Goal: Task Accomplishment & Management: Manage account settings

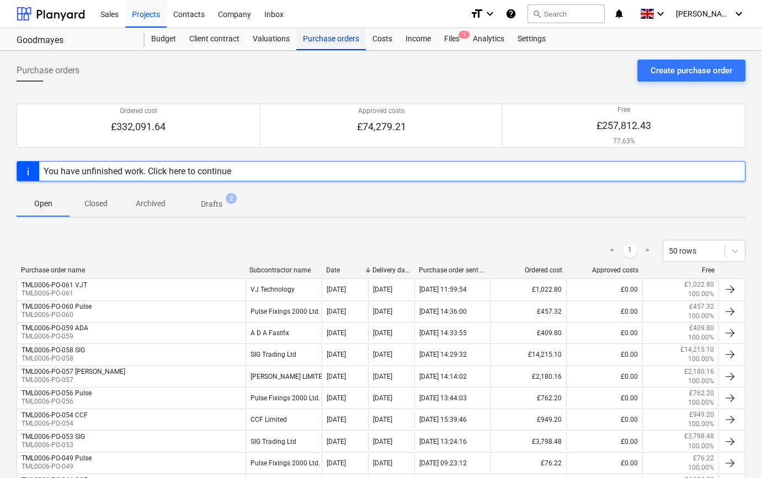
click at [334, 41] on div "Purchase orders" at bounding box center [330, 39] width 69 height 22
click at [700, 73] on div "Create purchase order" at bounding box center [691, 70] width 82 height 14
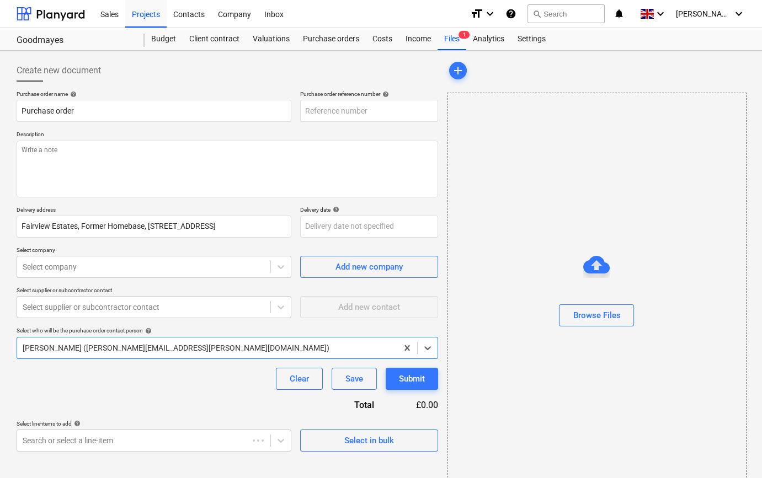
type textarea "x"
type input "TML0006-PO-062"
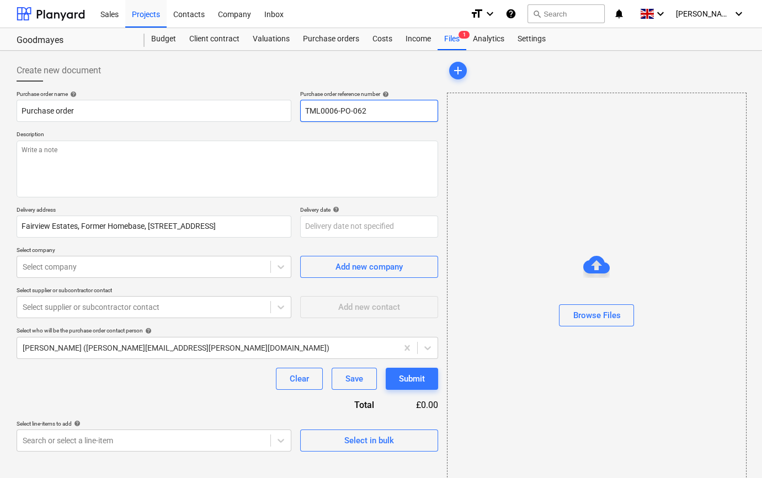
drag, startPoint x: 373, startPoint y: 109, endPoint x: 302, endPoint y: 110, distance: 71.1
click at [302, 110] on input "TML0006-PO-062" at bounding box center [369, 111] width 138 height 22
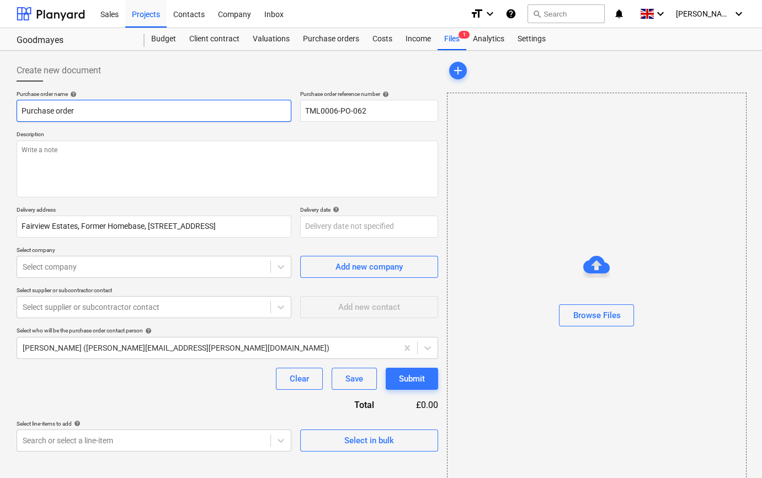
drag, startPoint x: 77, startPoint y: 109, endPoint x: 10, endPoint y: 111, distance: 66.8
click at [9, 111] on div "Create new document Purchase order name help Purchase order Purchase order refe…" at bounding box center [381, 277] width 762 height 452
type textarea "x"
paste input "TML0006-PO-062"
type textarea "x"
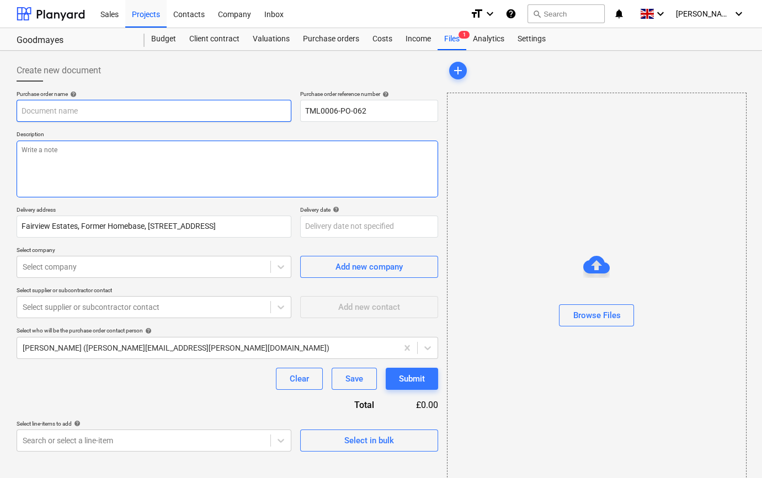
type input "TML0006-PO-062"
type textarea "x"
type input "TML0006-PO-062"
type textarea "x"
type input "TML0006-PO-062 E"
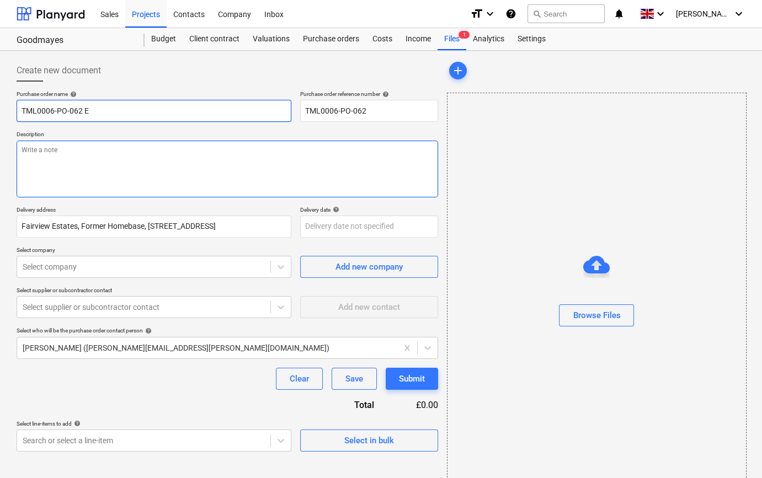
type textarea "x"
type input "TML0006-PO-062 En"
type textarea "x"
type input "TML0006-PO-062 Enc"
type textarea "x"
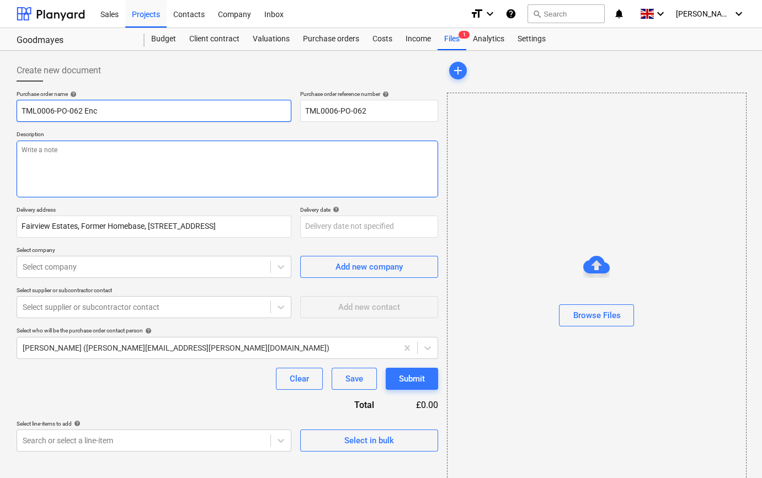
type input "TML0006-PO-062 Enco"
type textarea "x"
type input "TML0006-PO-062 Encon"
click at [44, 158] on textarea at bounding box center [227, 169] width 421 height 57
type textarea "x"
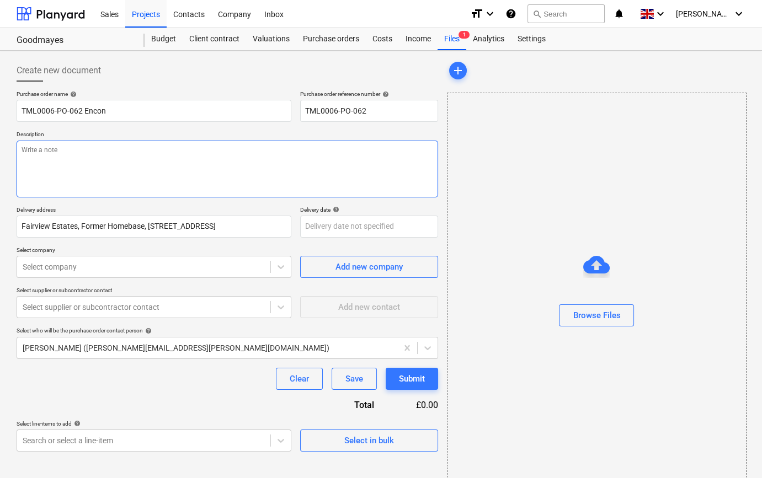
type textarea "S"
type textarea "x"
type textarea "Si"
type textarea "x"
type textarea "Sit"
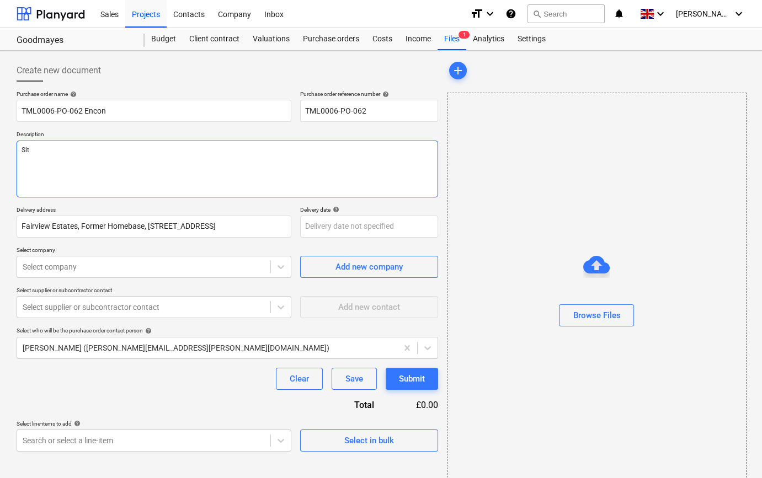
type textarea "x"
type textarea "Site"
type textarea "x"
type textarea "Site"
type textarea "x"
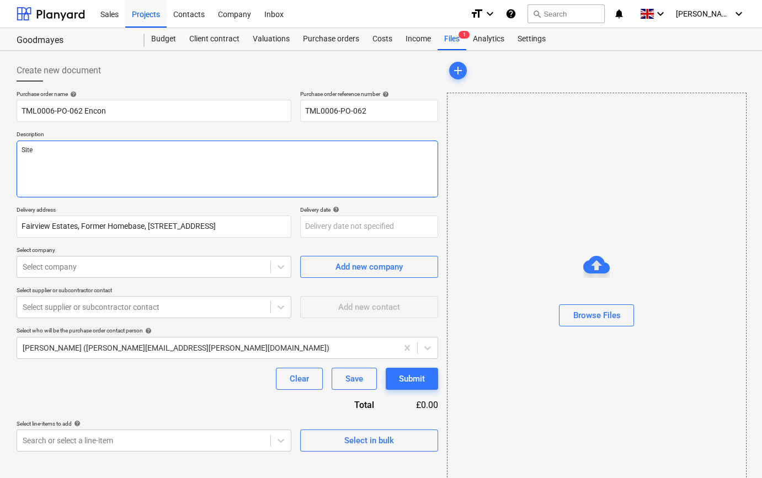
type textarea "Site c"
type textarea "x"
type textarea "Site co"
type textarea "x"
type textarea "Site con"
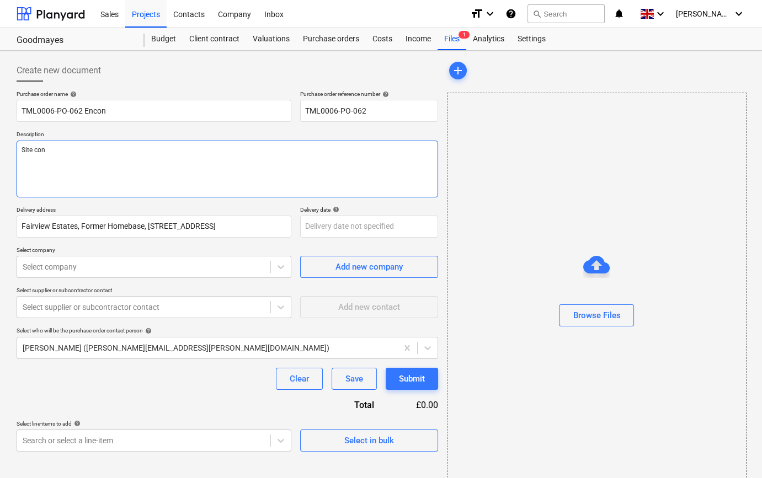
type textarea "x"
type textarea "Site cont"
type textarea "x"
type textarea "Site conta"
type textarea "x"
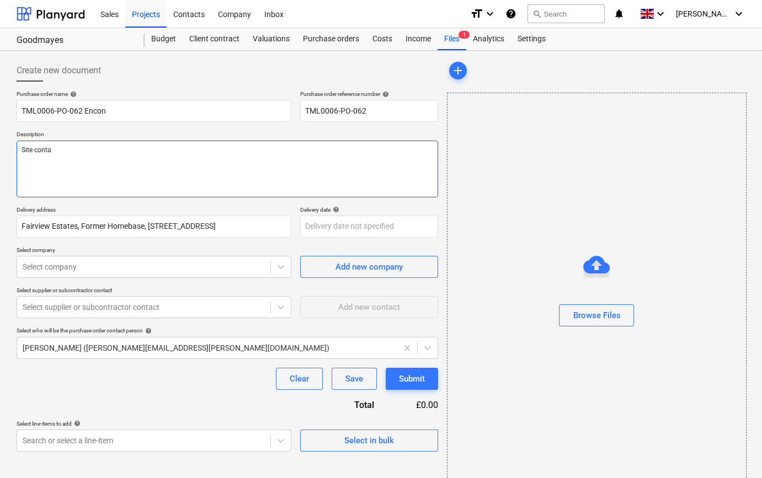
type textarea "Site contac"
type textarea "x"
type textarea "Site contact"
type textarea "x"
type textarea "Site contact"
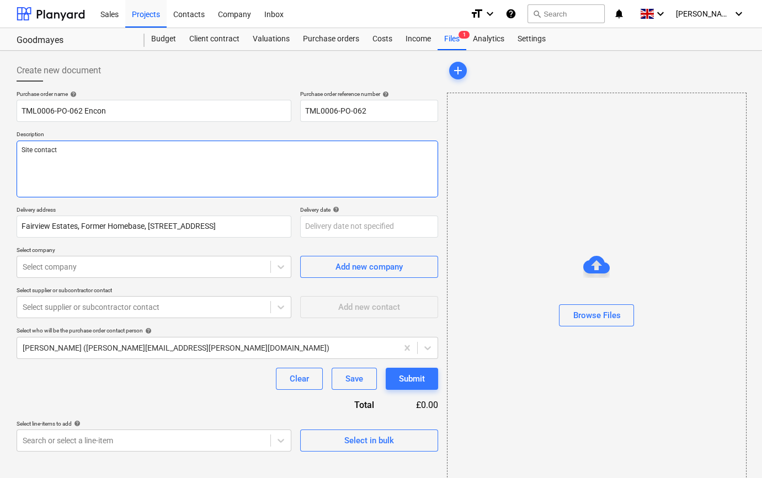
type textarea "x"
type textarea "Site contact D"
type textarea "x"
type textarea "Site contact Da"
type textarea "x"
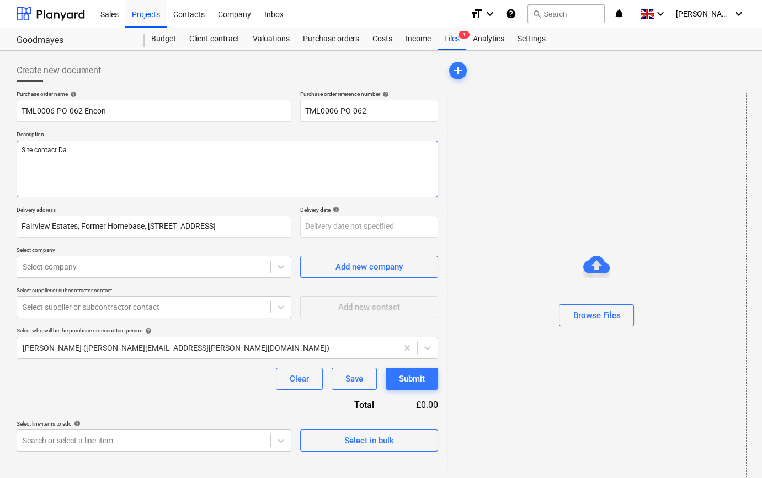
type textarea "Site contact [PERSON_NAME]"
type textarea "x"
type textarea "Site contact [PERSON_NAME]"
type textarea "x"
type textarea "Site contact [PERSON_NAME]"
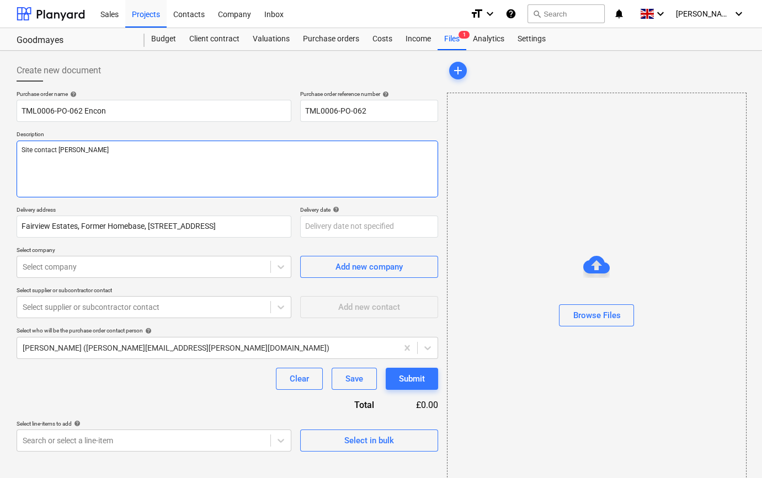
type textarea "x"
type textarea "Site contact [PERSON_NAME]"
type textarea "x"
type textarea "Site contact [PERSON_NAME]"
type textarea "x"
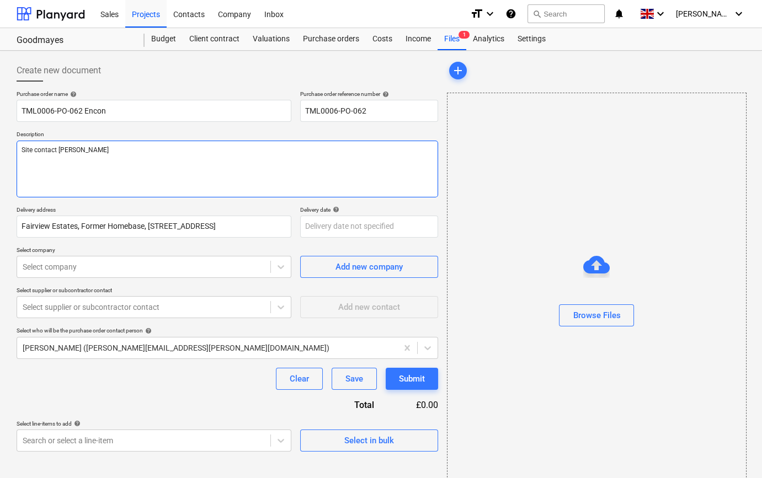
type textarea "Site contact [PERSON_NAME] 0"
type textarea "x"
type textarea "Site contact [PERSON_NAME] 07"
type textarea "x"
type textarea "Site contact [PERSON_NAME] 074"
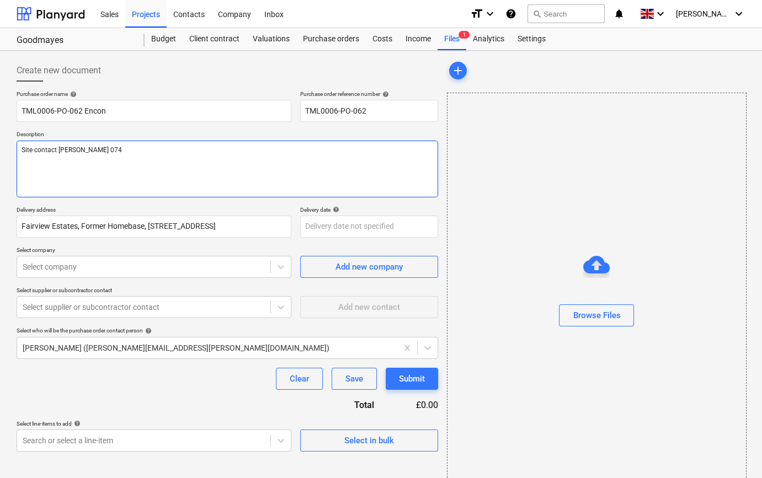
type textarea "x"
type textarea "Site contact [PERSON_NAME] 0742"
type textarea "x"
type textarea "Site contact [PERSON_NAME] 07423"
type textarea "x"
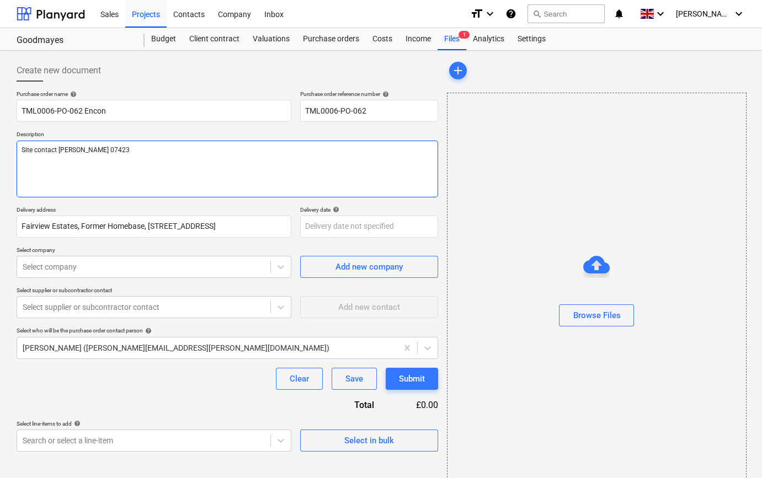
type textarea "Site contact [PERSON_NAME] 0742"
type textarea "x"
type textarea "Site contact [PERSON_NAME] 074"
type textarea "x"
type textarea "Site contact [PERSON_NAME] 0742"
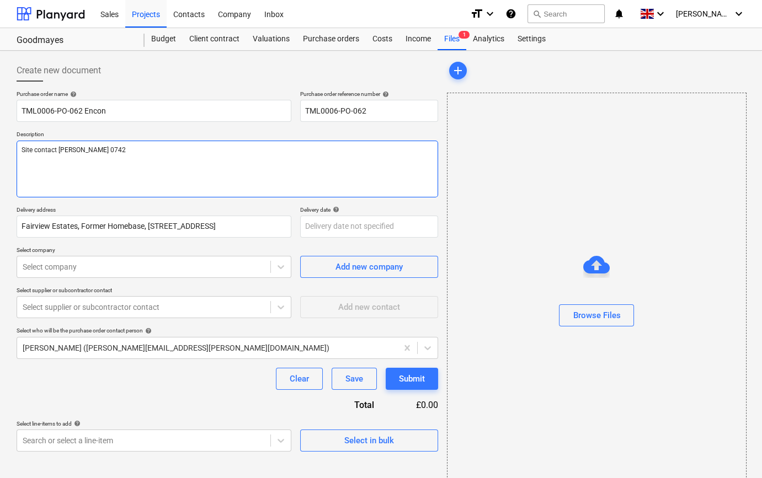
type textarea "x"
type textarea "Site contact [PERSON_NAME] 07427"
type textarea "x"
type textarea "Site contact [PERSON_NAME] 07427"
type textarea "x"
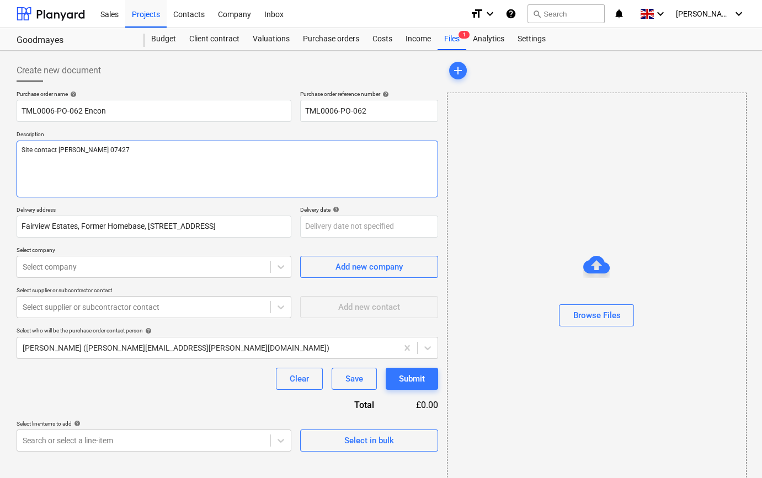
type textarea "Site contact [PERSON_NAME] 07427 6"
type textarea "x"
type textarea "Site contact [PERSON_NAME] [PHONE_NUMBER]"
type textarea "x"
type textarea "Site contact [PERSON_NAME] [PHONE_NUMBER]"
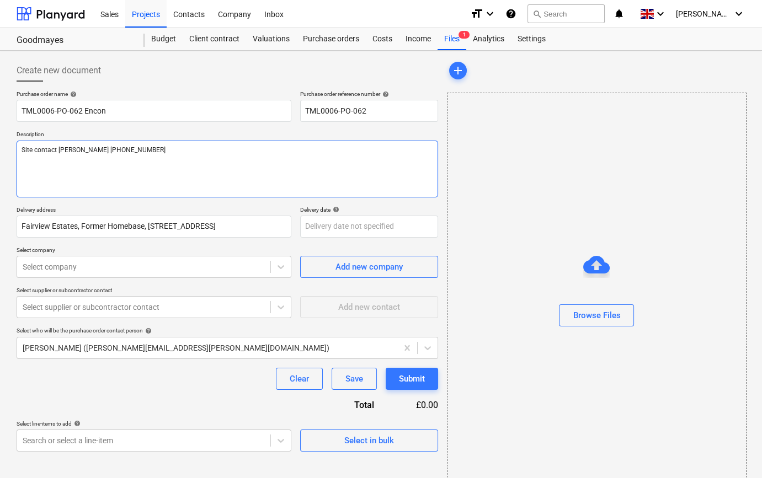
type textarea "x"
type textarea "Site contact [PERSON_NAME] [PHONE_NUMBER]"
type textarea "x"
type textarea "Site contact [PERSON_NAME] [PHONE_NUMBER]"
type textarea "x"
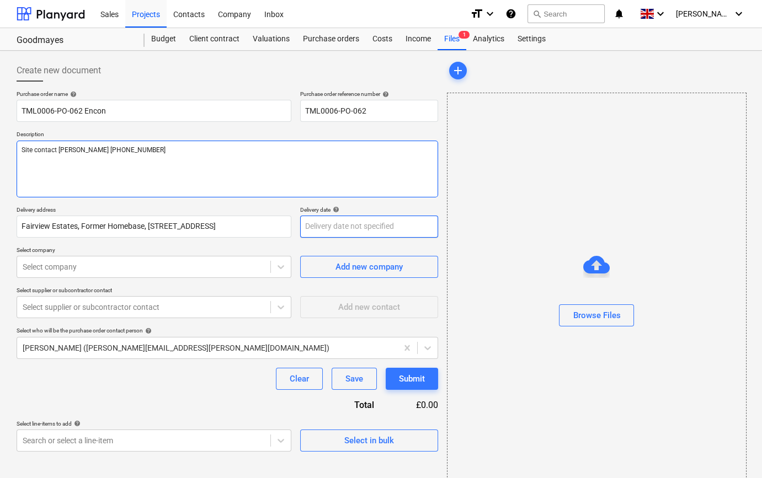
type textarea "Site contact [PERSON_NAME] [PHONE_NUMBER]"
click at [309, 227] on body "Sales Projects Contacts Company Inbox format_size keyboard_arrow_down help sear…" at bounding box center [381, 239] width 762 height 478
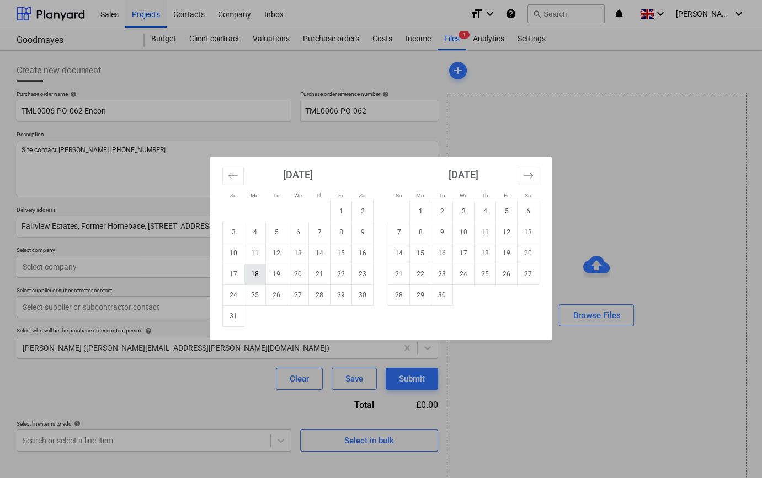
click at [250, 274] on td "18" at bounding box center [255, 274] width 22 height 21
type textarea "x"
type input "[DATE]"
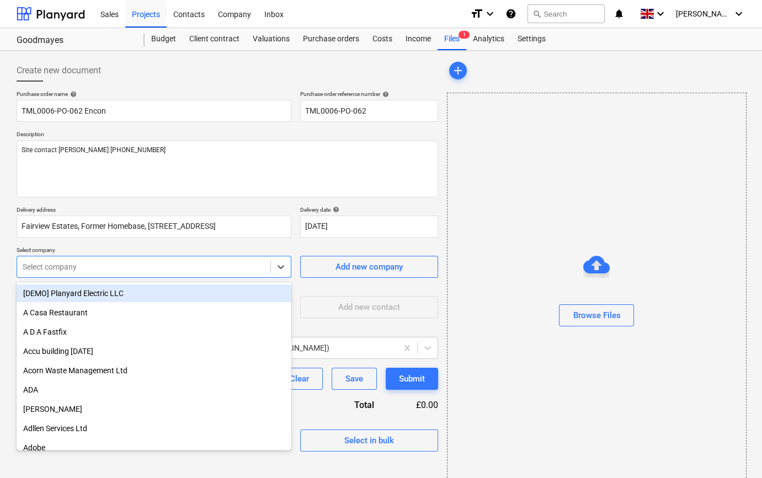
click at [232, 264] on div at bounding box center [144, 266] width 242 height 11
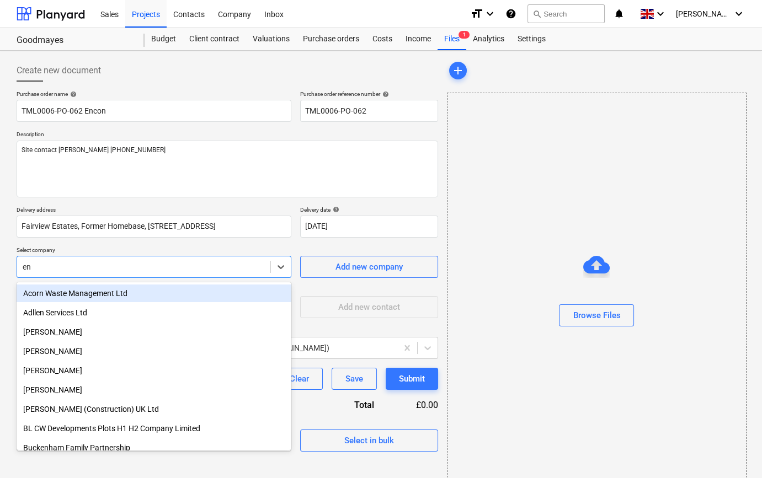
type input "enc"
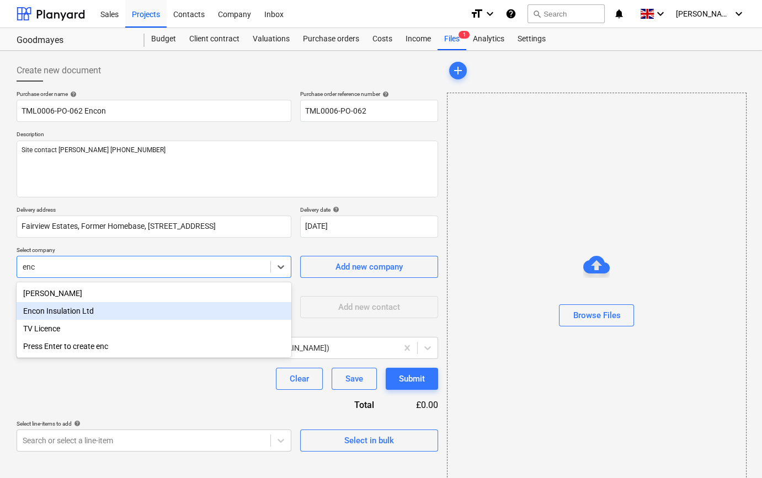
click at [90, 311] on div "Encon Insulation Ltd" at bounding box center [154, 311] width 275 height 18
type textarea "x"
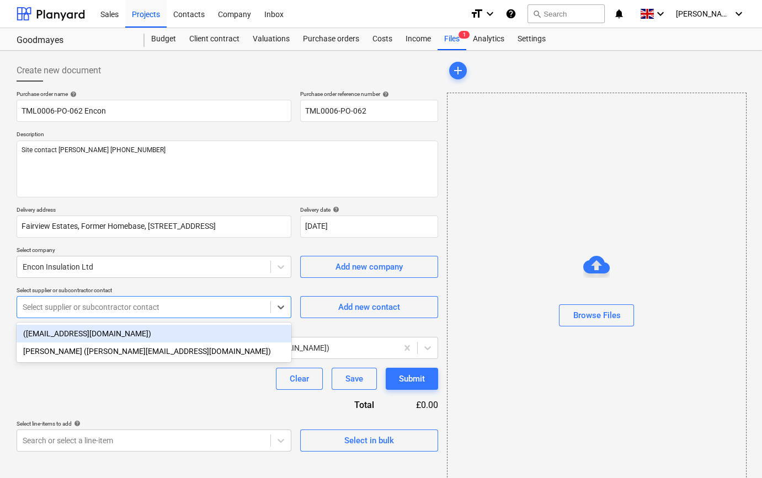
click at [90, 311] on div at bounding box center [144, 307] width 242 height 11
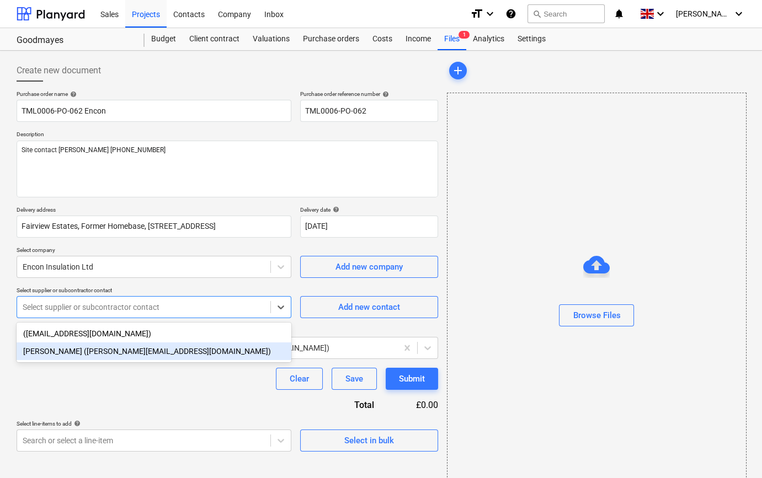
click at [84, 353] on div "[PERSON_NAME] ([PERSON_NAME][EMAIL_ADDRESS][DOMAIN_NAME])" at bounding box center [154, 351] width 275 height 18
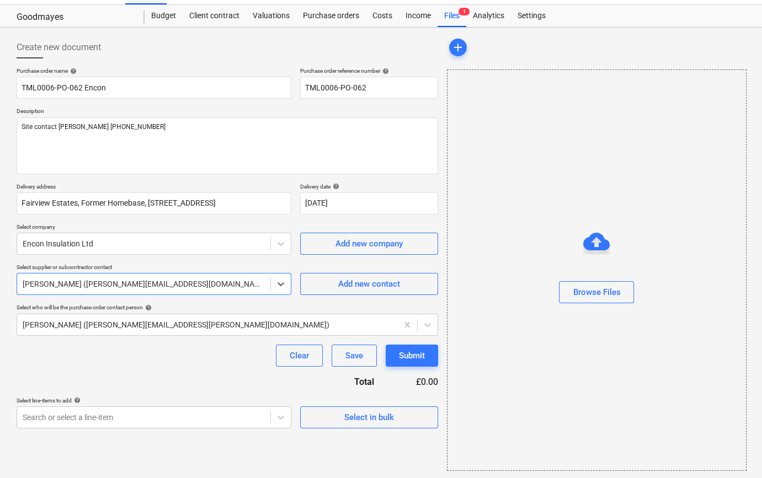
scroll to position [24, 0]
click at [362, 414] on div "Select in bulk" at bounding box center [369, 417] width 50 height 14
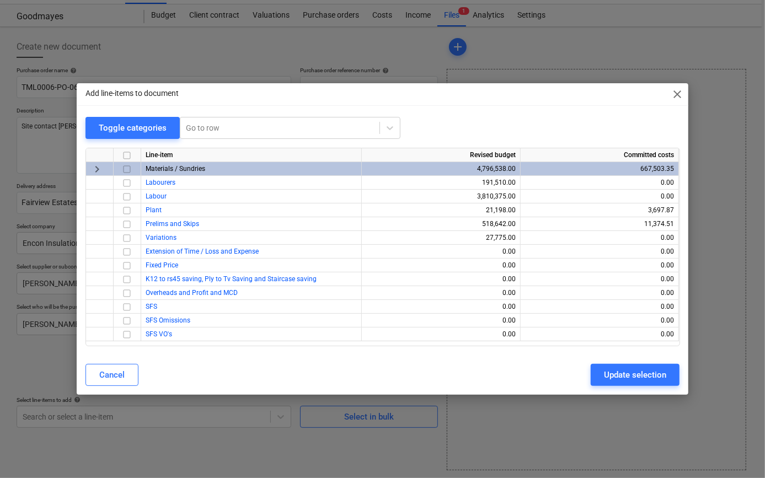
click at [125, 167] on input "checkbox" at bounding box center [126, 169] width 13 height 13
click at [655, 374] on div "Update selection" at bounding box center [635, 375] width 62 height 14
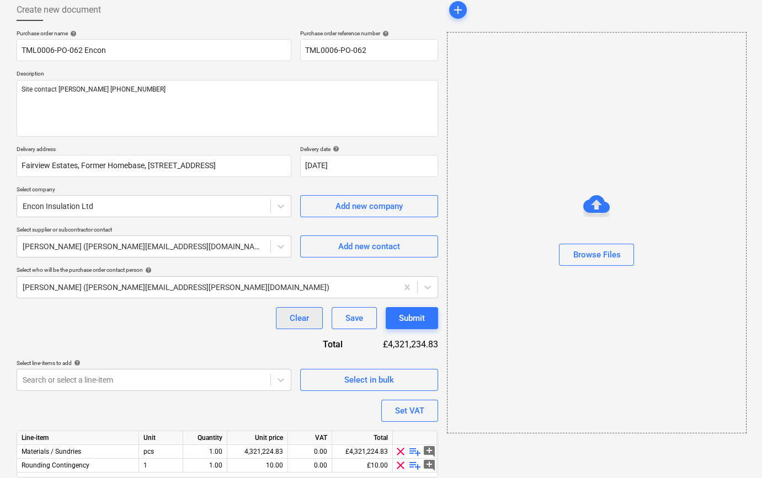
scroll to position [99, 0]
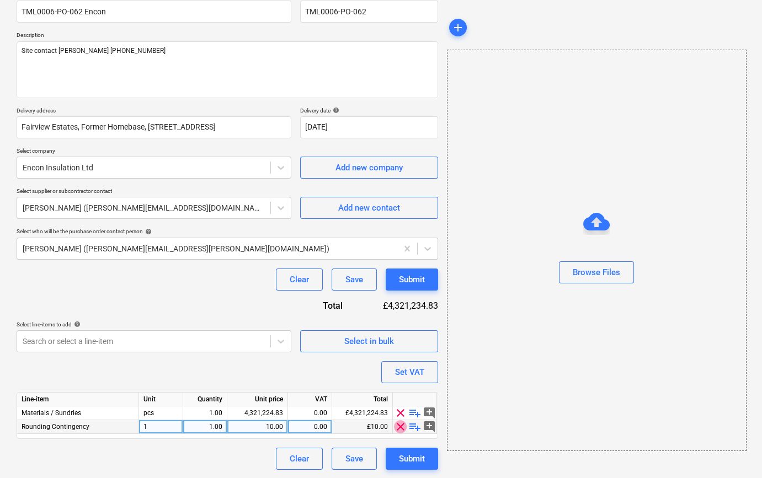
click at [397, 425] on span "clear" at bounding box center [400, 426] width 13 height 13
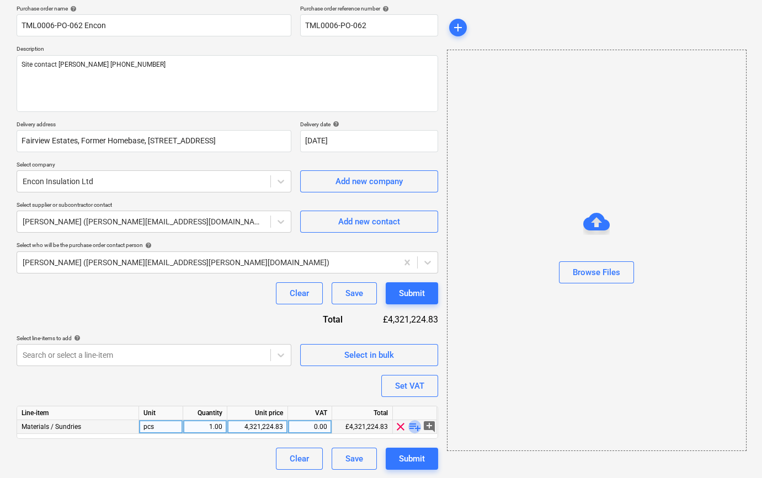
click at [412, 428] on span "playlist_add" at bounding box center [414, 426] width 13 height 13
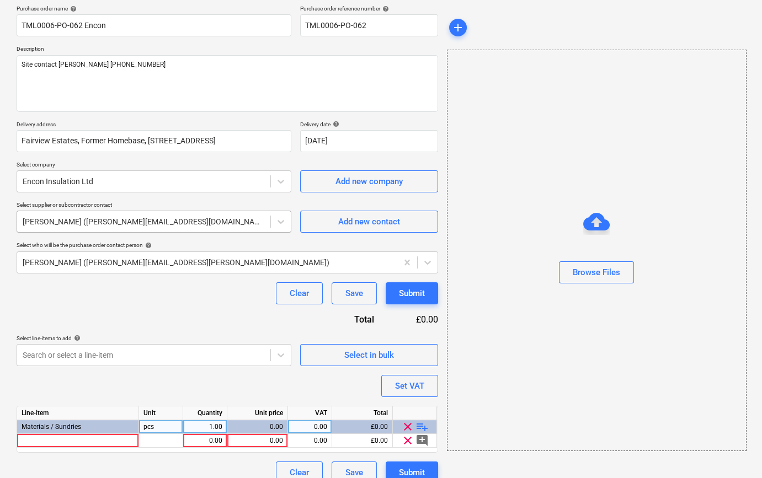
type textarea "x"
click at [40, 441] on div at bounding box center [78, 441] width 122 height 14
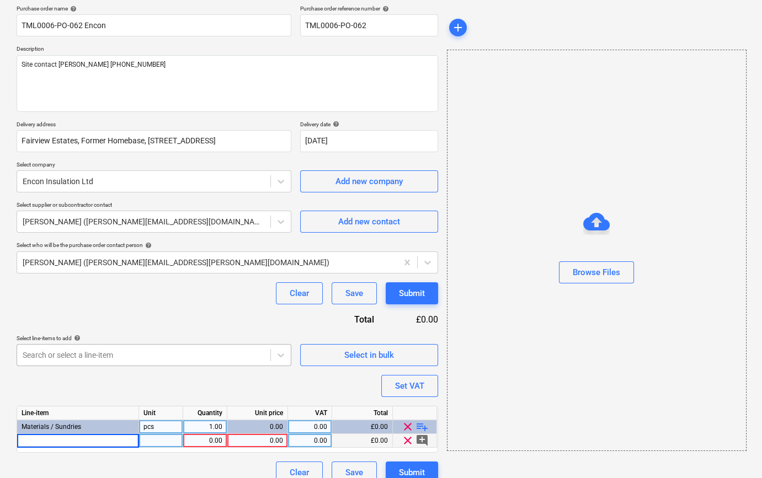
type input "[PERSON_NAME] JOGLD CR TEE 1.2 M WHITE DX24TH120W (60)"
type textarea "x"
type input "box"
type textarea "x"
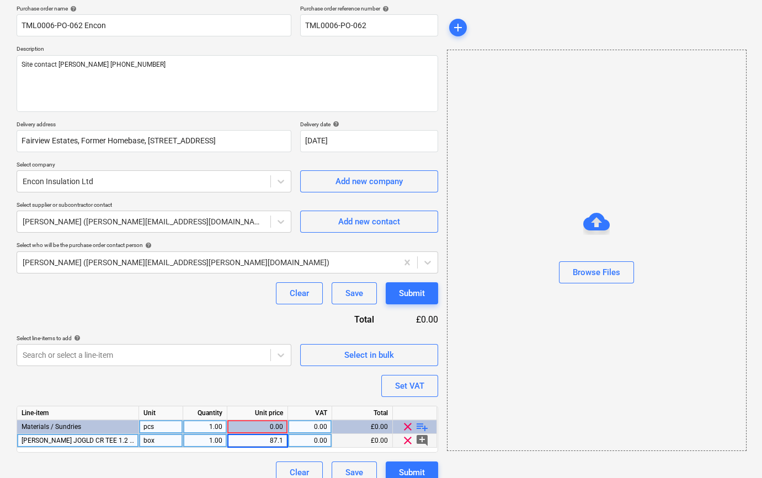
type input "87.12"
type textarea "x"
type input "20"
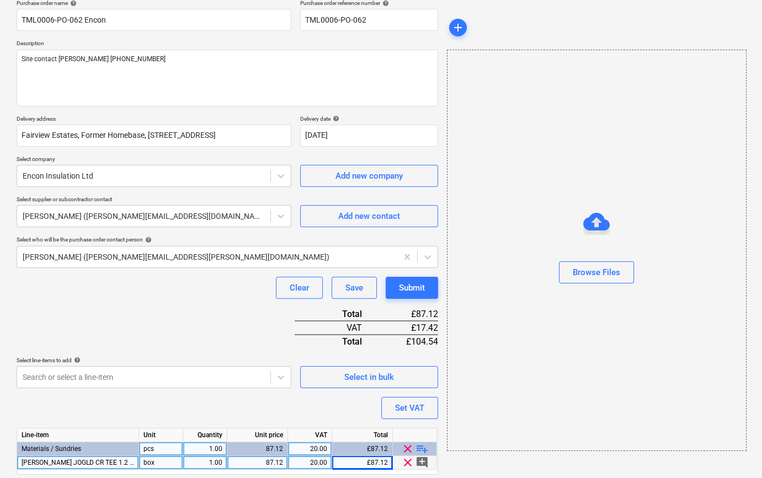
scroll to position [127, 0]
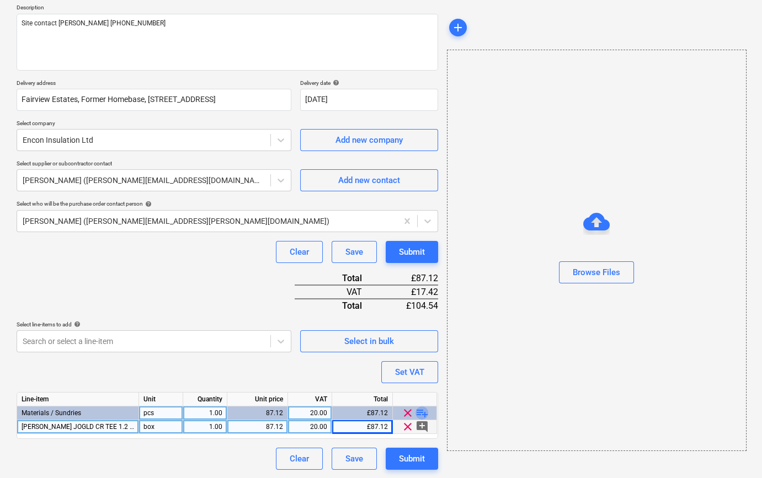
click at [421, 409] on span "playlist_add" at bounding box center [421, 412] width 13 height 13
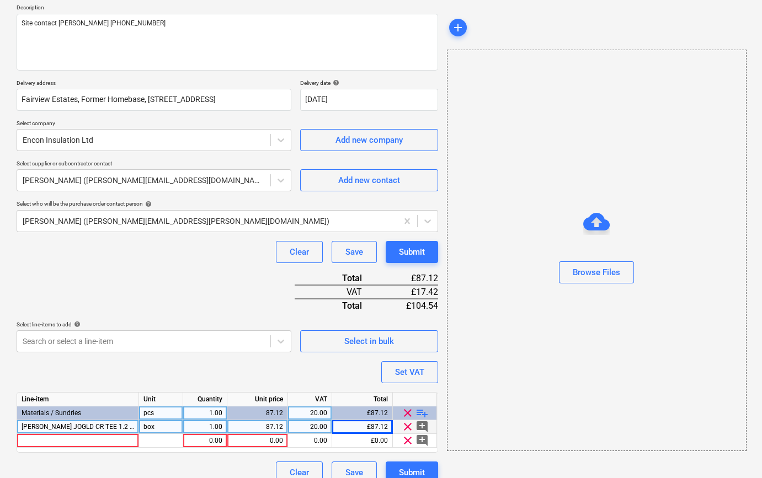
type textarea "x"
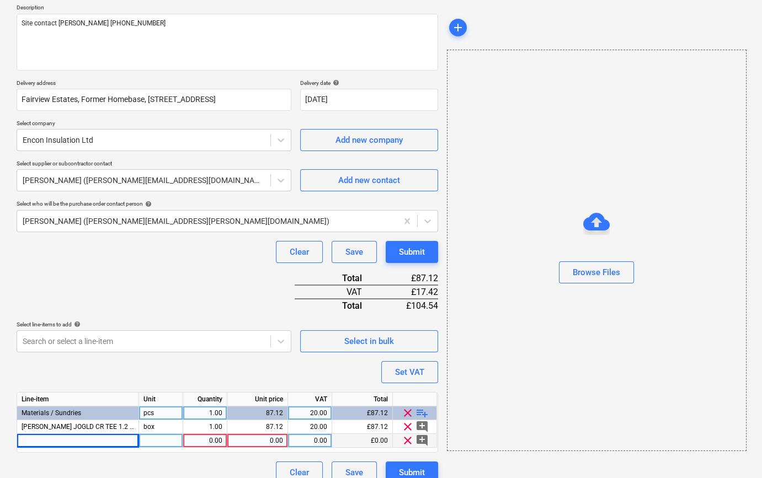
drag, startPoint x: 25, startPoint y: 440, endPoint x: 49, endPoint y: 447, distance: 24.1
click at [49, 447] on div at bounding box center [78, 441] width 122 height 14
click at [40, 439] on input at bounding box center [77, 440] width 121 height 13
type input "[PERSON_NAME] JOGLD CR TEE 0.6M WHITE DX24TS60W"
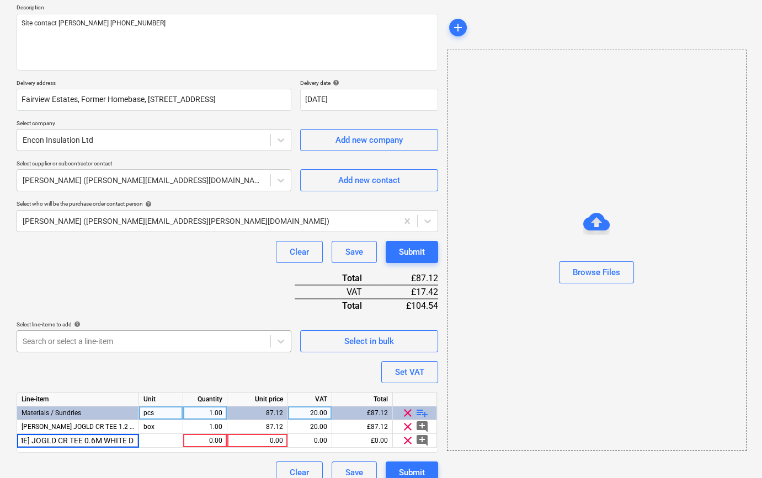
type textarea "x"
type input "box"
type textarea "x"
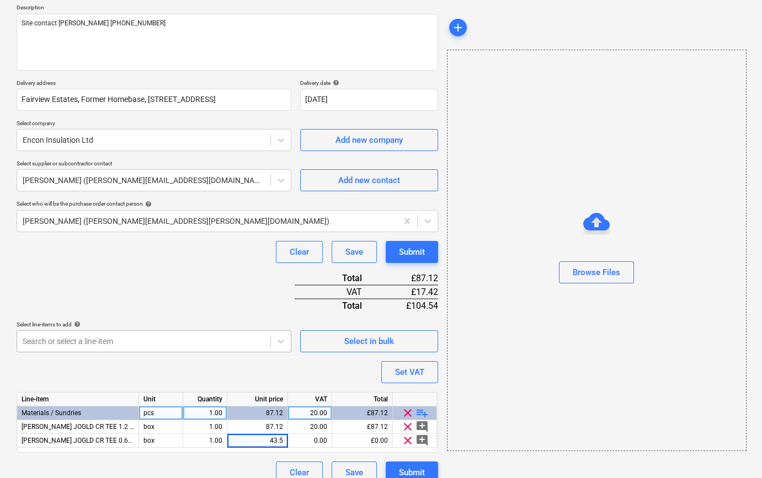
type input "43.56"
type textarea "x"
type input "20"
click at [424, 414] on span "playlist_add" at bounding box center [421, 412] width 13 height 13
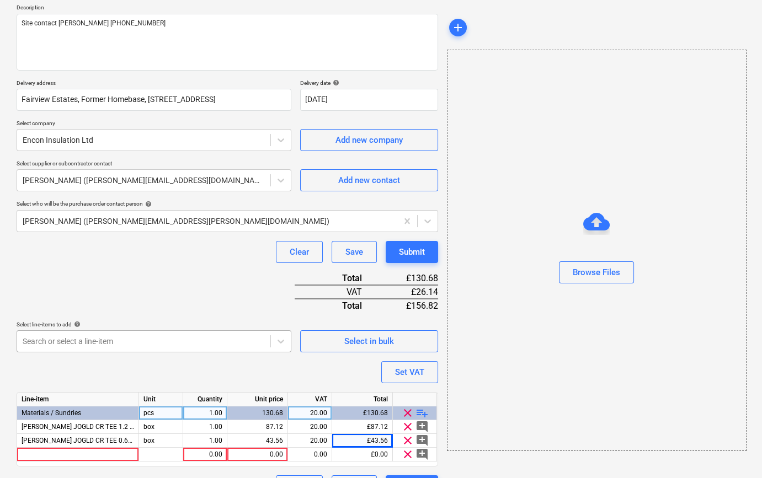
type textarea "x"
click at [47, 452] on div at bounding box center [78, 455] width 122 height 14
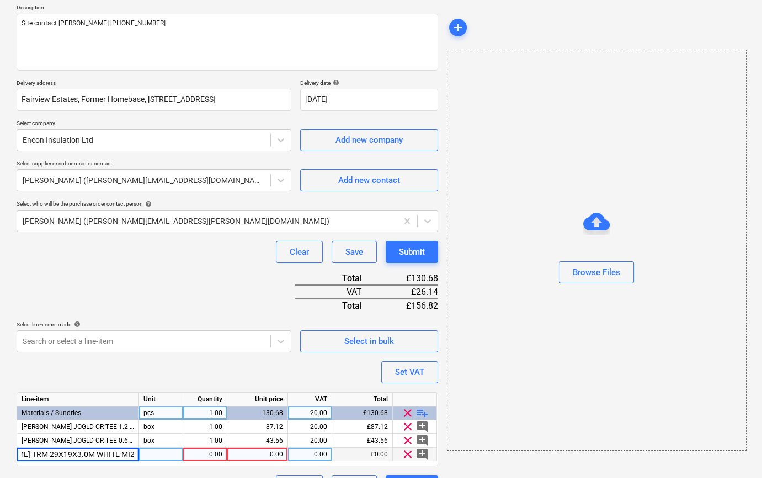
scroll to position [0, 52]
type input "[PERSON_NAME] TRM 29X19X3.0M WHITE MI2919W (40)"
type textarea "x"
type input "box"
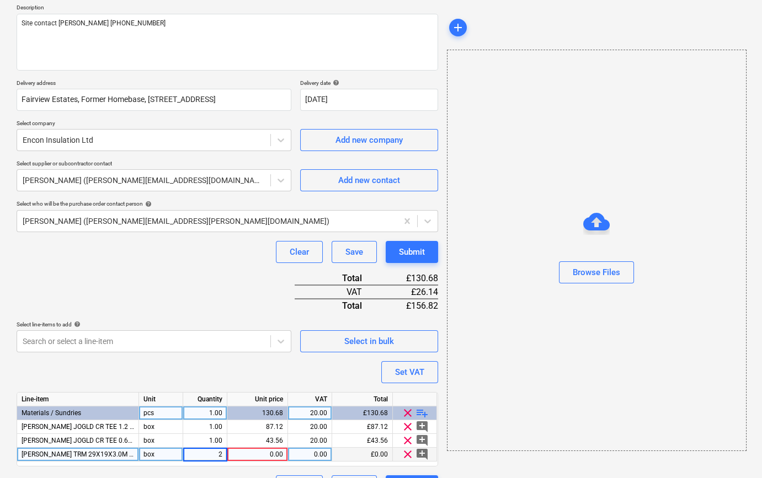
type textarea "x"
type input "120"
type textarea "x"
type input "20"
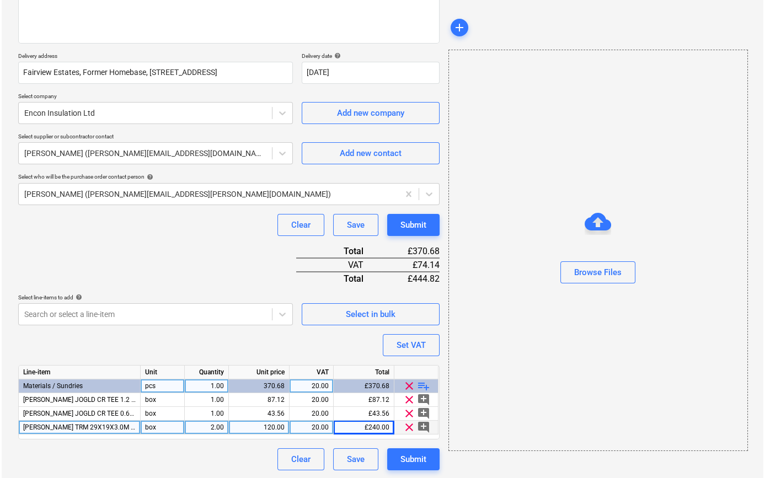
scroll to position [154, 0]
click at [421, 459] on div "Submit" at bounding box center [412, 459] width 26 height 14
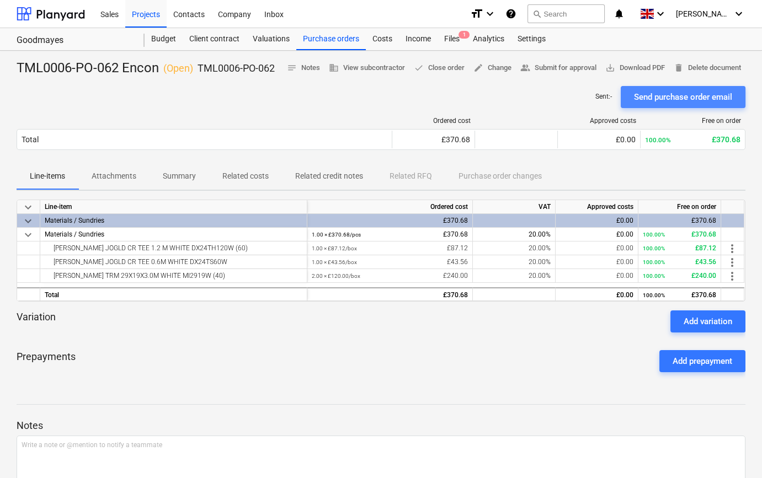
click at [688, 104] on div "Send purchase order email" at bounding box center [683, 97] width 98 height 14
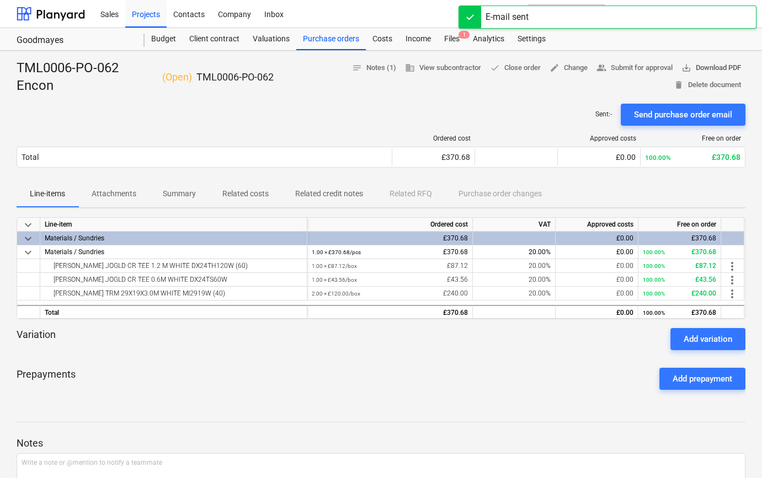
click at [720, 65] on span "save_alt Download PDF" at bounding box center [711, 68] width 60 height 13
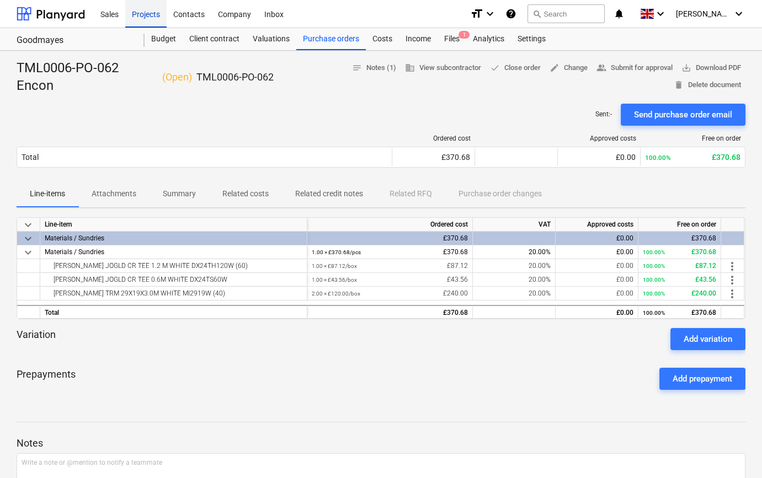
click at [136, 12] on div "Projects" at bounding box center [145, 13] width 41 height 28
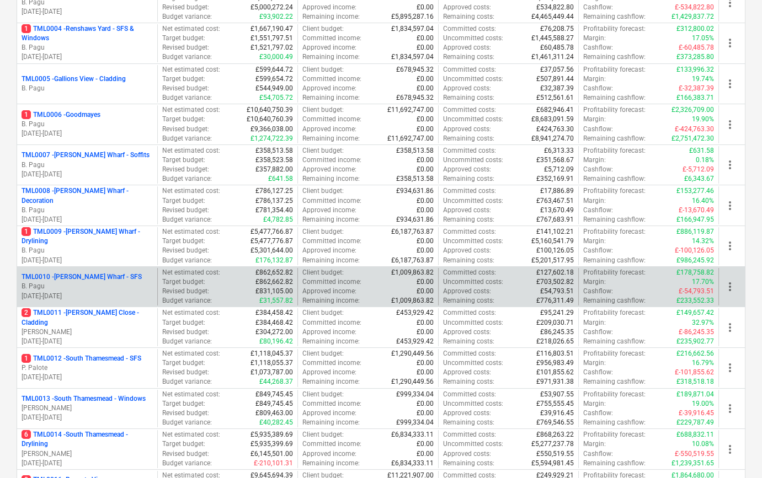
scroll to position [301, 0]
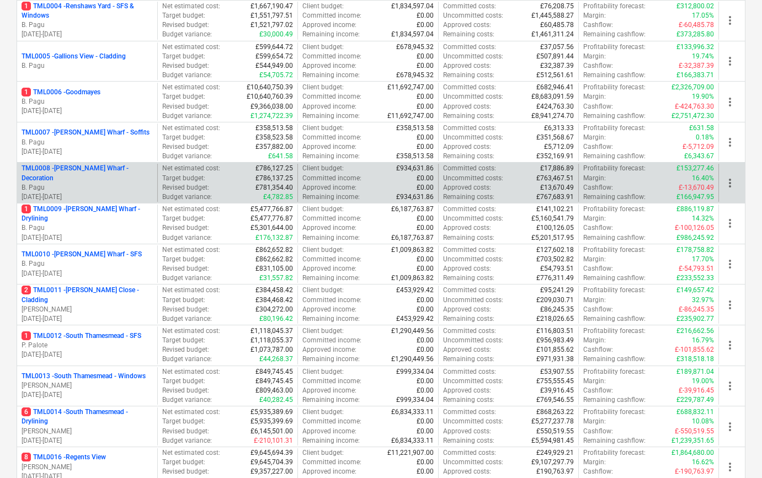
click at [67, 178] on p "TML0008 - [PERSON_NAME] Wharf - Decoration" at bounding box center [87, 173] width 131 height 19
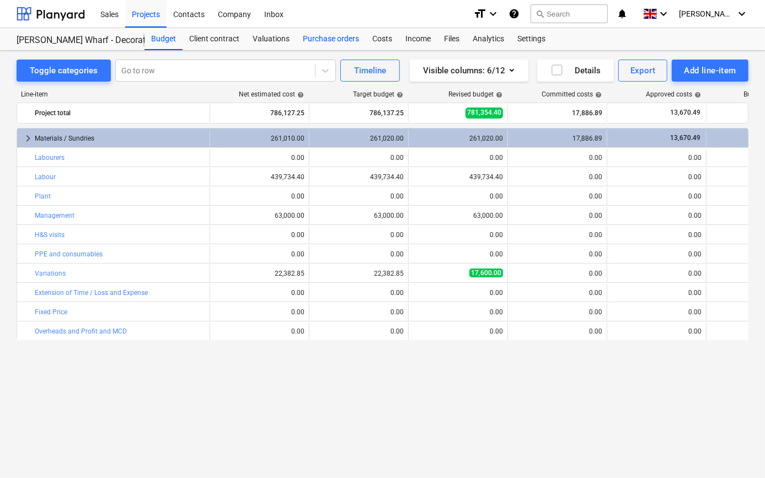
click at [329, 41] on div "Purchase orders" at bounding box center [330, 39] width 69 height 22
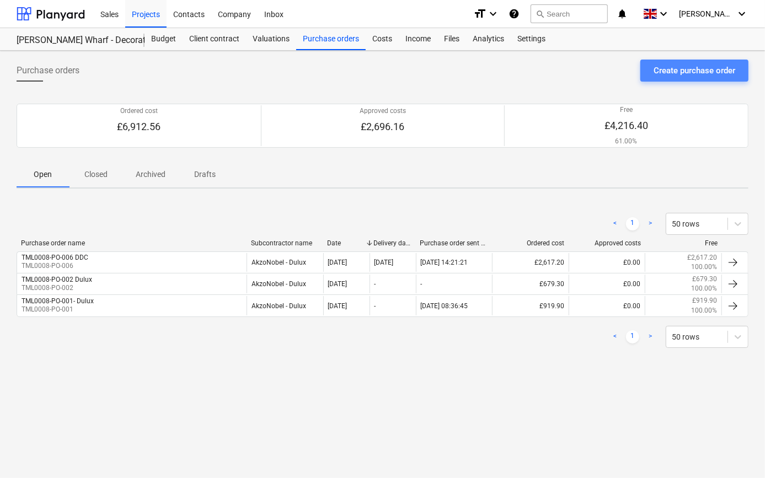
click at [678, 68] on div "Create purchase order" at bounding box center [694, 70] width 82 height 14
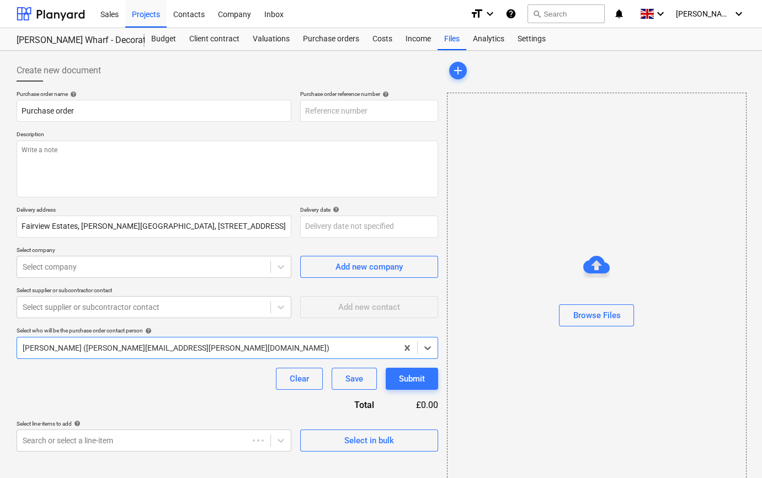
type textarea "x"
type input "TML0008-PO-007"
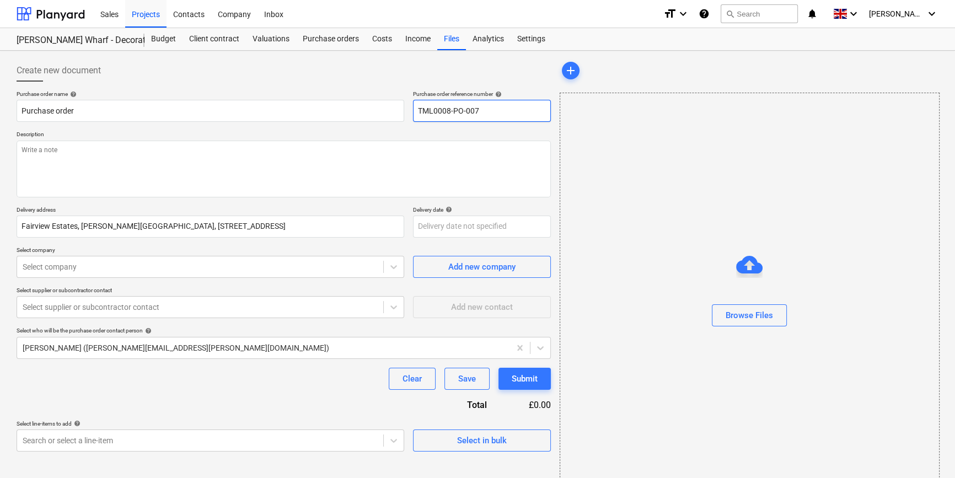
drag, startPoint x: 485, startPoint y: 109, endPoint x: 416, endPoint y: 109, distance: 68.9
click at [416, 109] on input "TML0008-PO-007" at bounding box center [482, 111] width 138 height 22
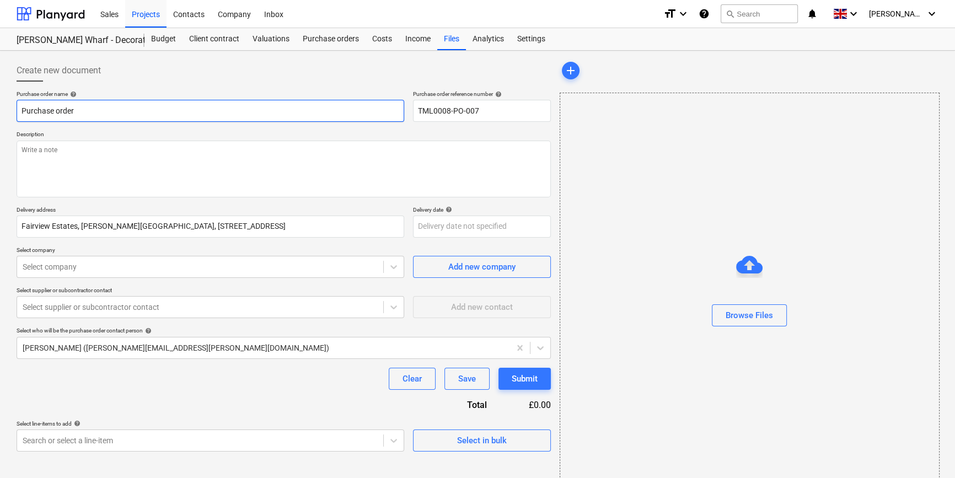
drag, startPoint x: 74, startPoint y: 110, endPoint x: 17, endPoint y: 109, distance: 57.4
click at [17, 109] on input "Purchase order" at bounding box center [211, 111] width 388 height 22
type textarea "x"
paste input "TML0008-PO-007"
type textarea "x"
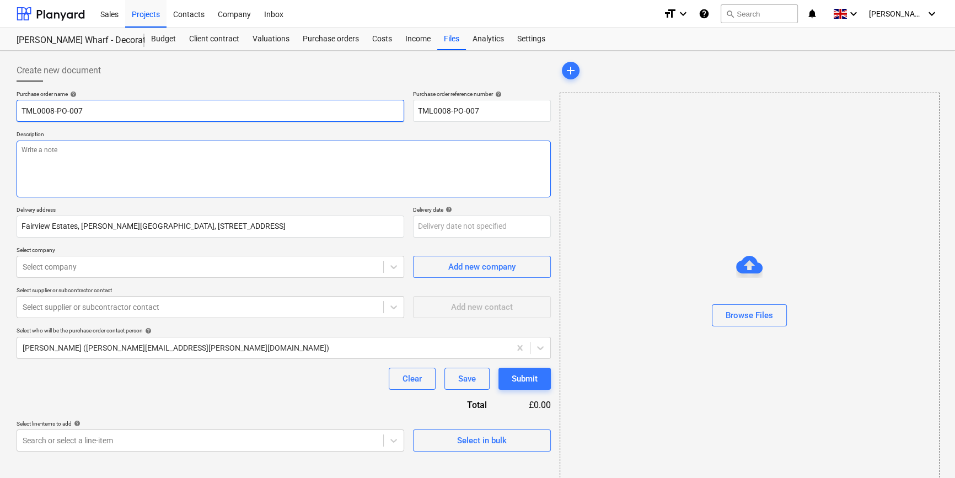
type input "TML0008-PO-007"
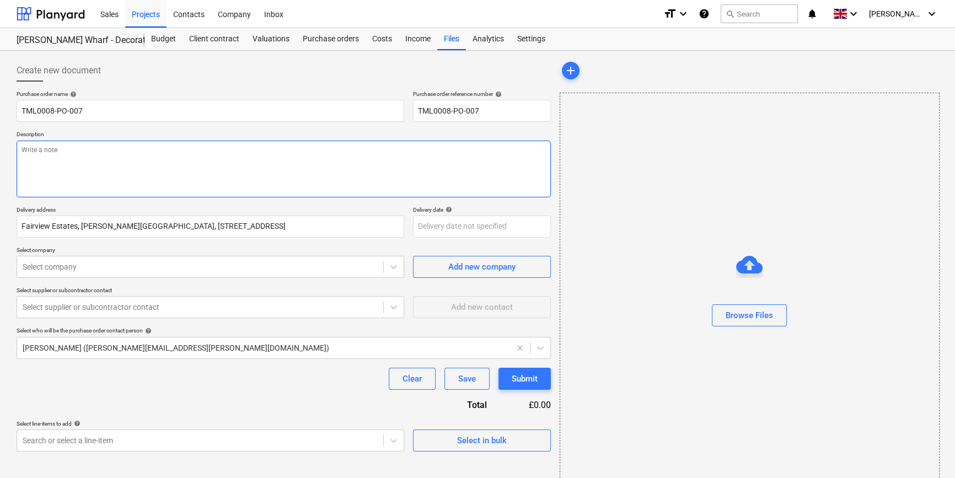
click at [28, 160] on textarea at bounding box center [284, 169] width 534 height 57
type textarea "x"
type textarea "S"
type textarea "x"
type textarea "Si"
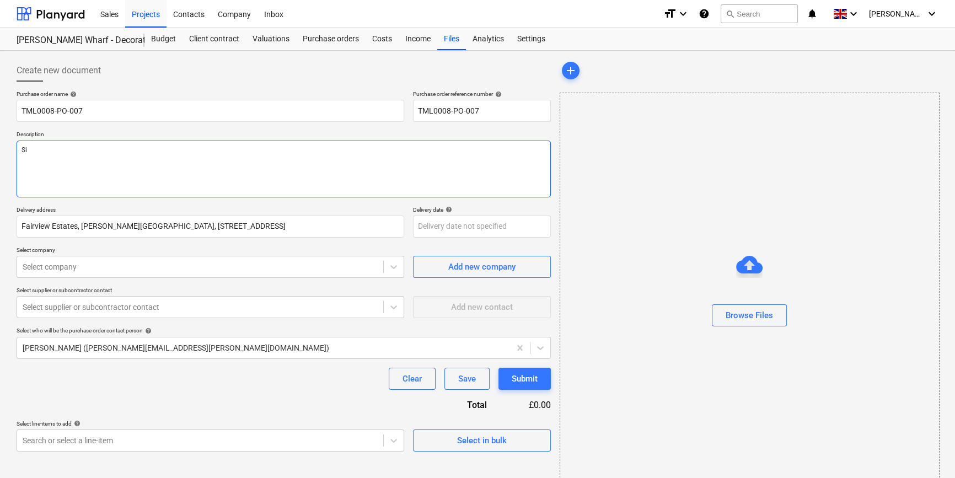
type textarea "x"
type textarea "Sit"
type textarea "x"
type textarea "Site"
type textarea "x"
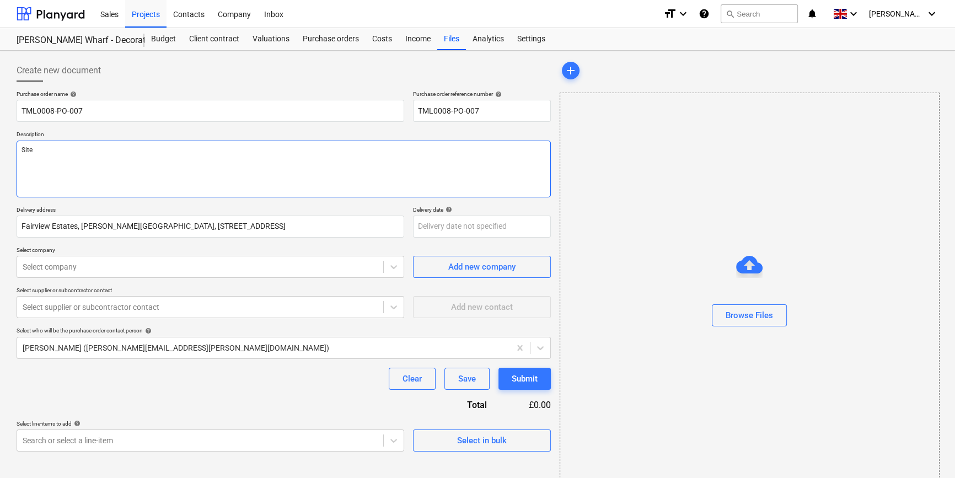
type textarea "Site"
type textarea "x"
type textarea "Site c"
type textarea "x"
type textarea "Site co"
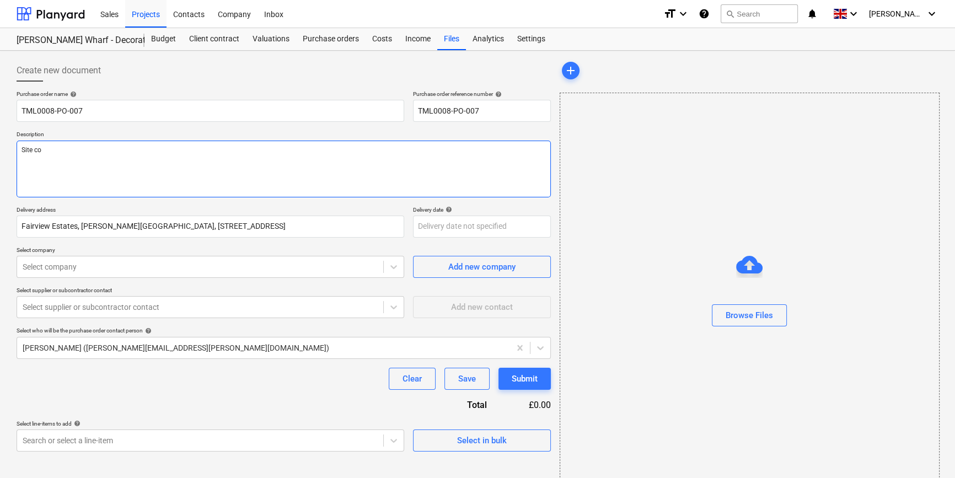
type textarea "x"
type textarea "Site con"
type textarea "x"
type textarea "Site cont"
type textarea "x"
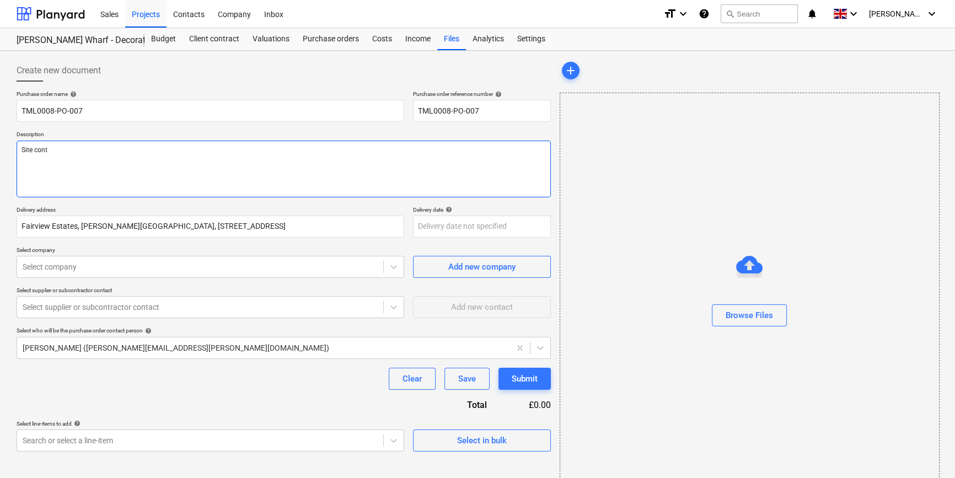
type textarea "Site conta"
type textarea "x"
type textarea "Site contac"
type textarea "x"
type textarea "Site contact"
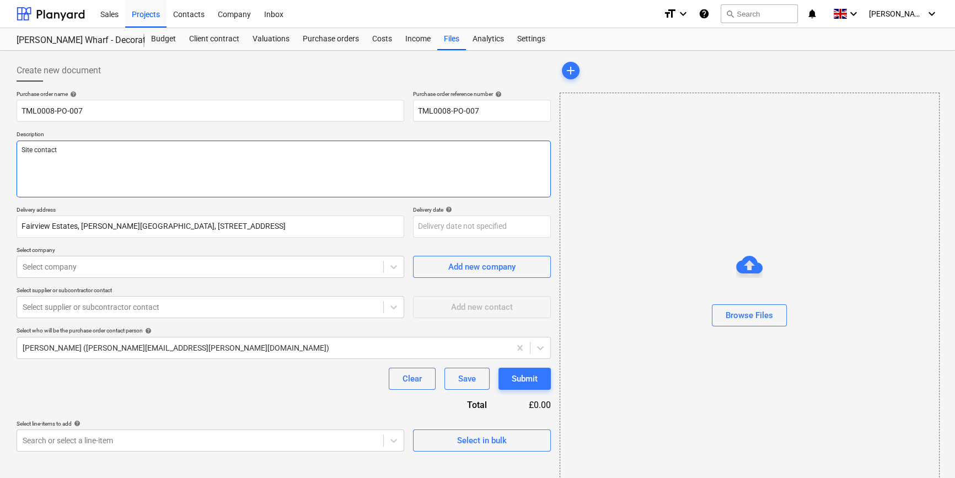
type textarea "x"
type textarea "Site contact"
type textarea "x"
type textarea "Site contact M"
type textarea "x"
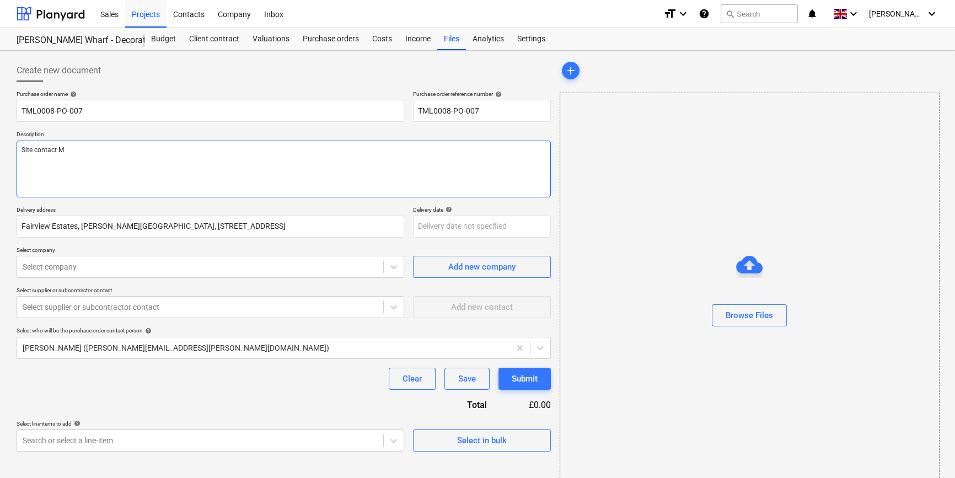
type textarea "Site contact [PERSON_NAME]"
type textarea "x"
type textarea "Site contact [PERSON_NAME]"
type textarea "x"
type textarea "Site contact [PERSON_NAME]"
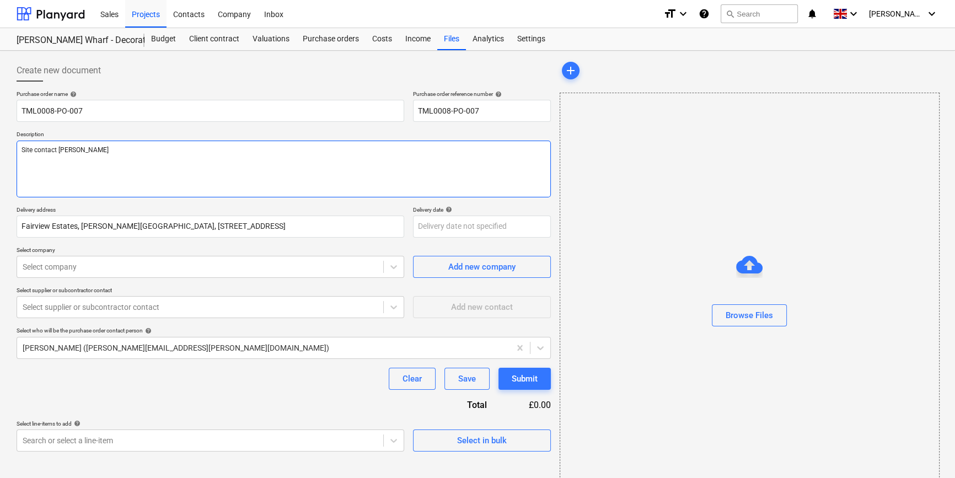
type textarea "x"
type textarea "Site contact [PERSON_NAME]"
type textarea "x"
type textarea "Site contact Malc"
type textarea "x"
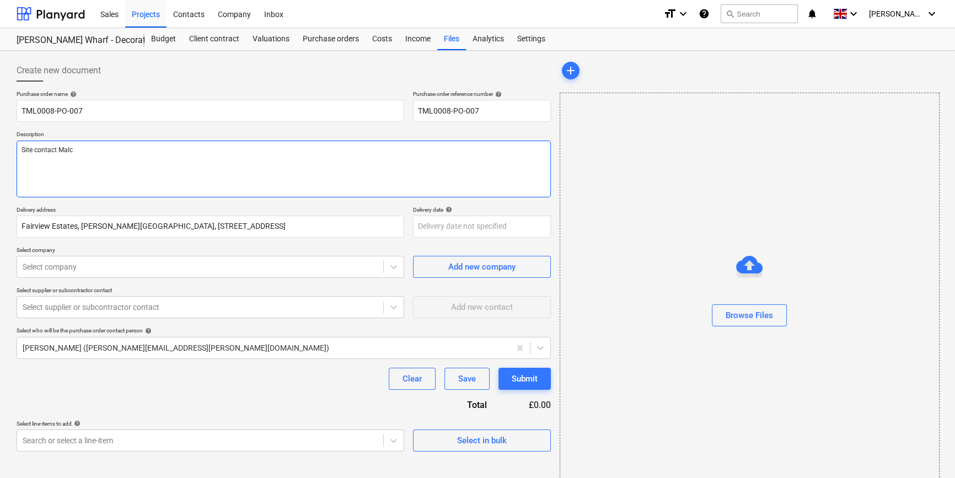
type textarea "Site contact Malco"
type textarea "x"
type textarea "Site contact Malcol"
type textarea "x"
type textarea "Site contact [PERSON_NAME]"
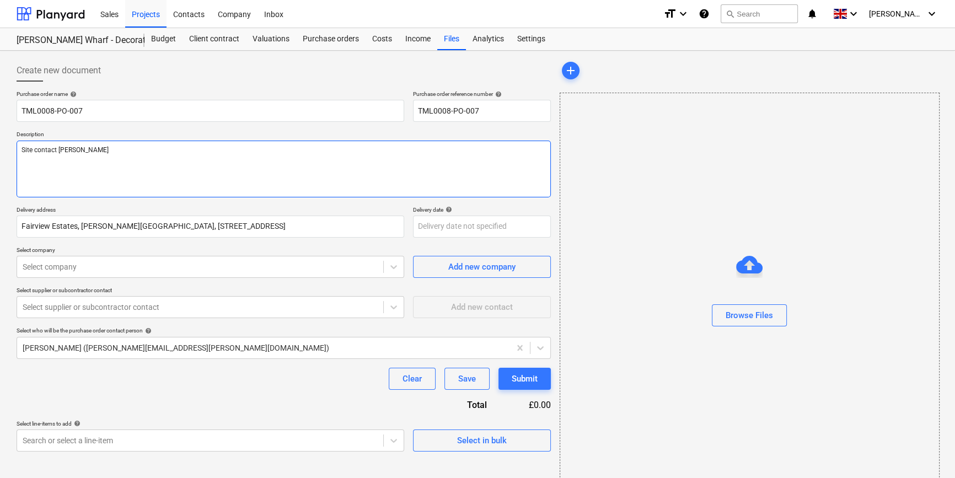
type textarea "x"
type textarea "Site contact [PERSON_NAME]"
type textarea "x"
type textarea "Site contact [PERSON_NAME] 0"
type textarea "x"
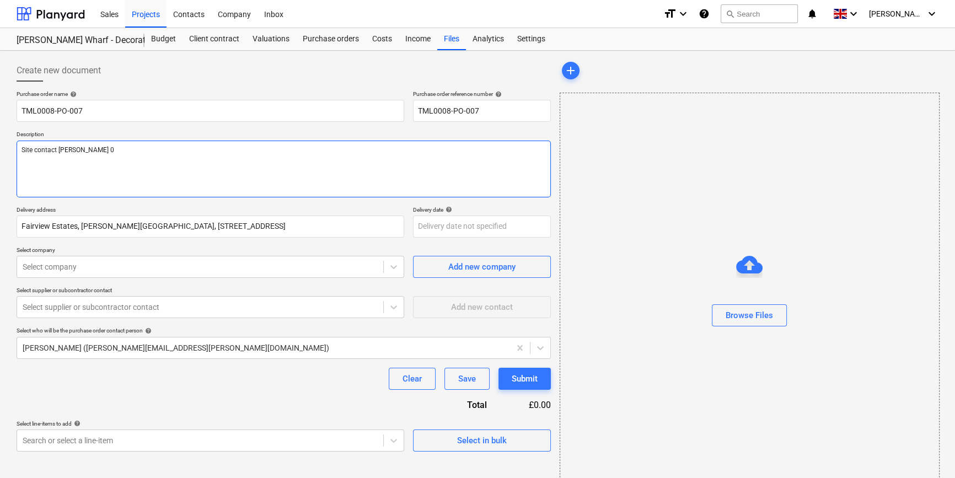
type textarea "Site contact [PERSON_NAME] 07"
type textarea "x"
type textarea "Site contact [PERSON_NAME] 074"
type textarea "x"
type textarea "Site contact [PERSON_NAME] 0747"
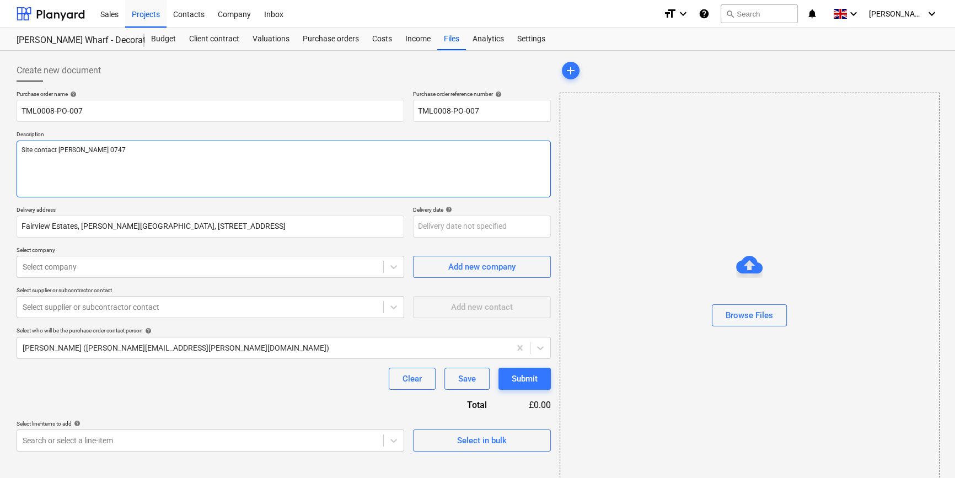
type textarea "x"
type textarea "Site contact [PERSON_NAME] 07479"
type textarea "x"
type textarea "Site contact [PERSON_NAME] 07479"
type textarea "x"
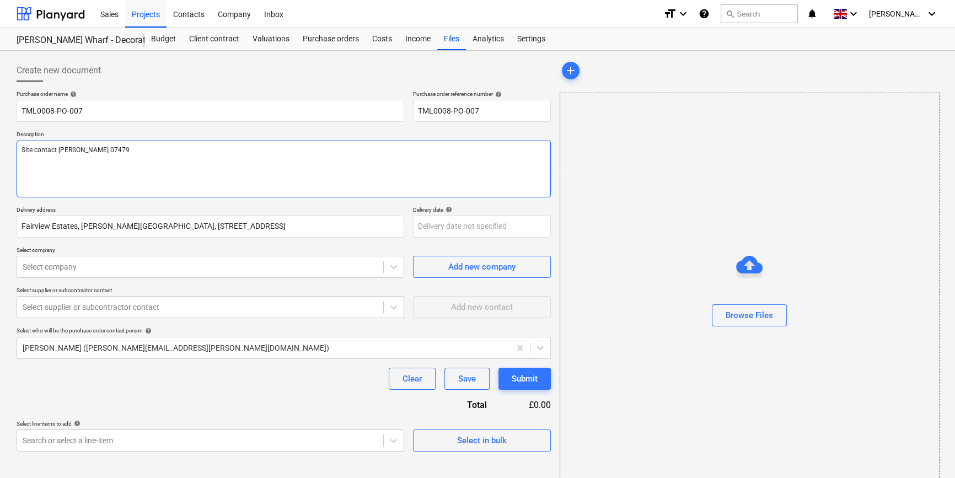
type textarea "Site contact [PERSON_NAME] 07479 3"
type textarea "x"
type textarea "Site contact [PERSON_NAME] [PHONE_NUMBER]"
type textarea "x"
type textarea "Site contact [PERSON_NAME] [PHONE_NUMBER]"
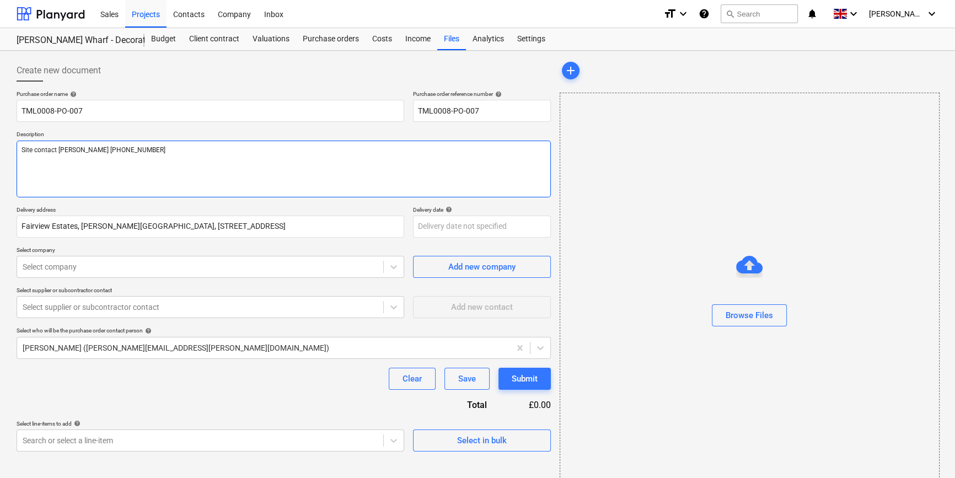
type textarea "x"
type textarea "Site contact [PERSON_NAME] [PHONE_NUMBER]"
type textarea "x"
type textarea "Site contact [PERSON_NAME] [PHONE_NUMBER]"
type textarea "x"
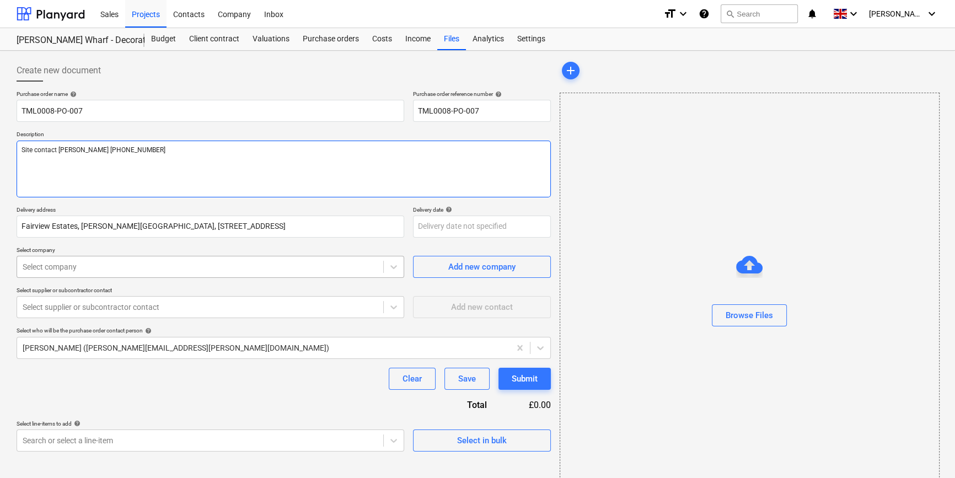
type textarea "Site contact [PERSON_NAME] [PHONE_NUMBER]"
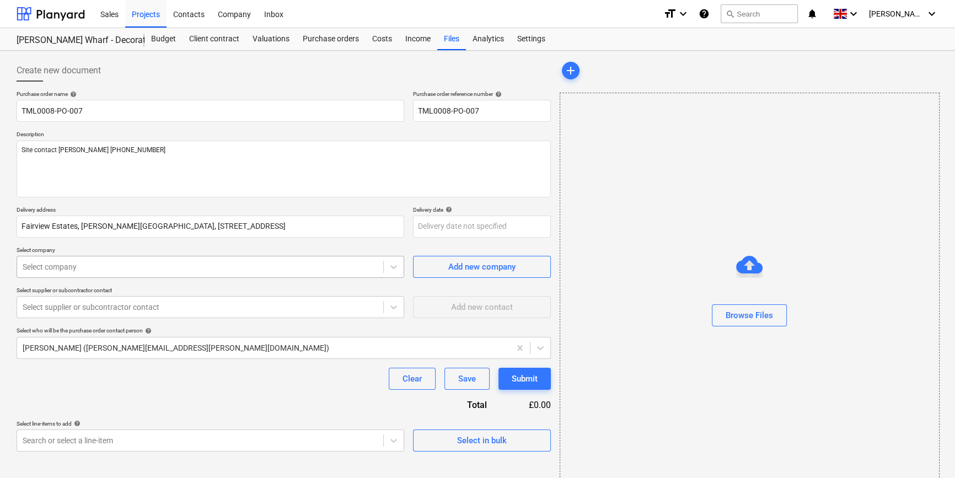
type textarea "x"
click at [97, 272] on div "Select company" at bounding box center [200, 266] width 366 height 15
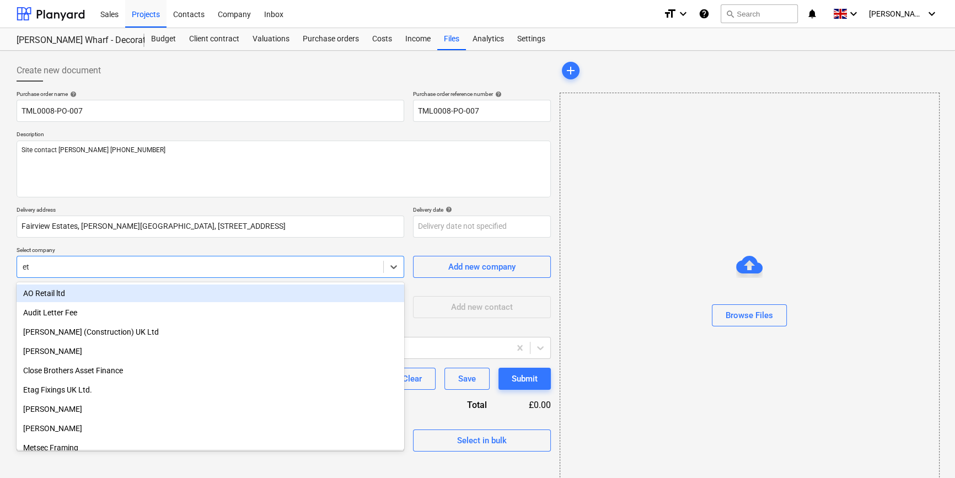
type input "eta"
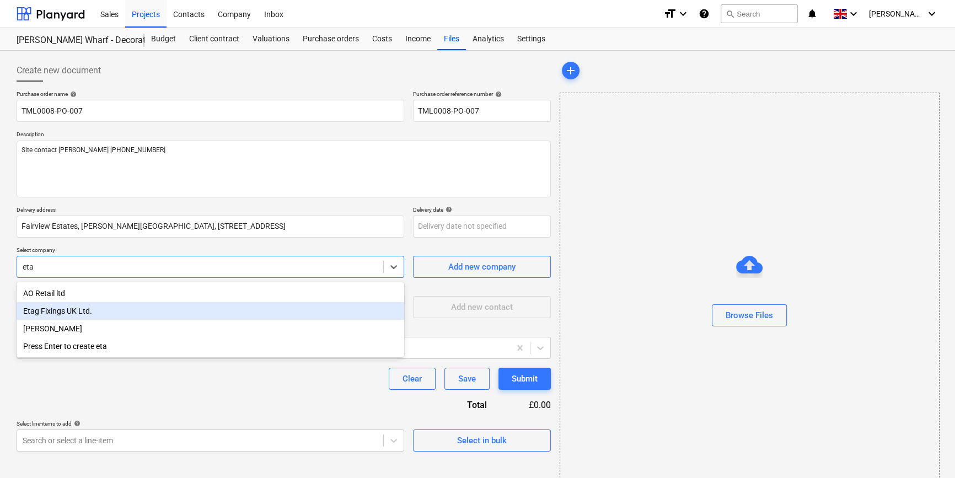
click at [70, 312] on div "Etag Fixings UK Ltd." at bounding box center [211, 311] width 388 height 18
type textarea "x"
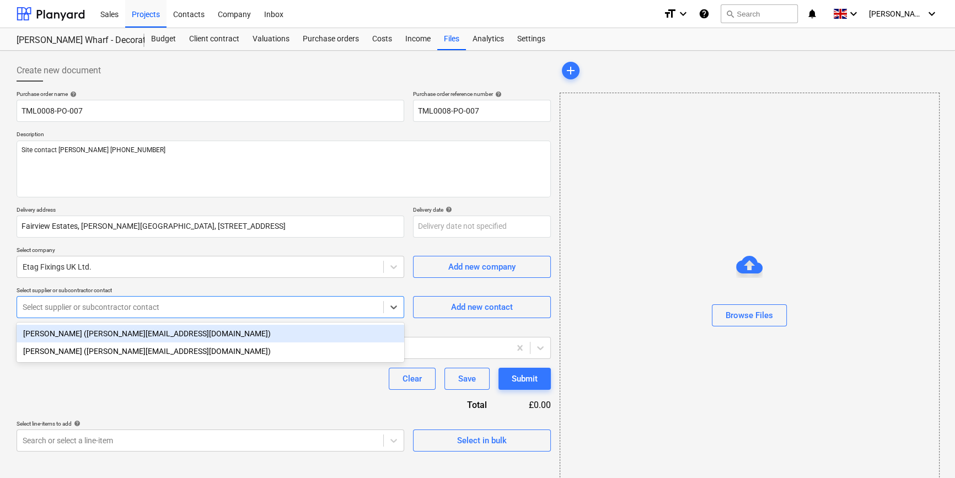
click at [70, 312] on div at bounding box center [200, 307] width 355 height 11
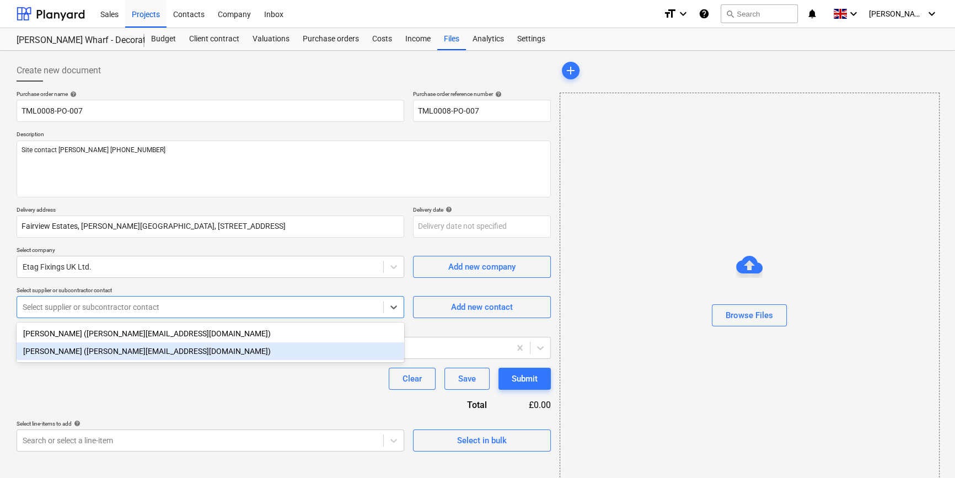
click at [50, 356] on div "[PERSON_NAME] ([PERSON_NAME][EMAIL_ADDRESS][DOMAIN_NAME])" at bounding box center [211, 351] width 388 height 18
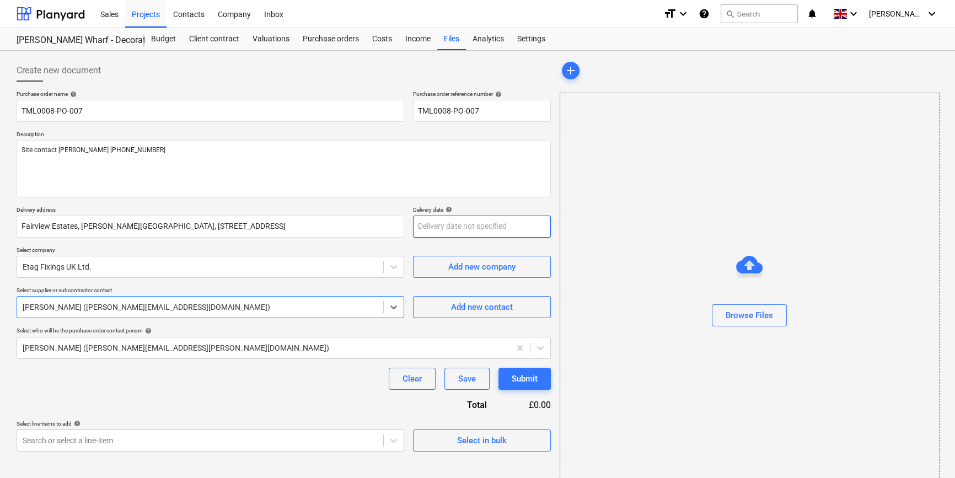
click at [448, 227] on body "Sales Projects Contacts Company Inbox format_size keyboard_arrow_down help sear…" at bounding box center [477, 239] width 955 height 478
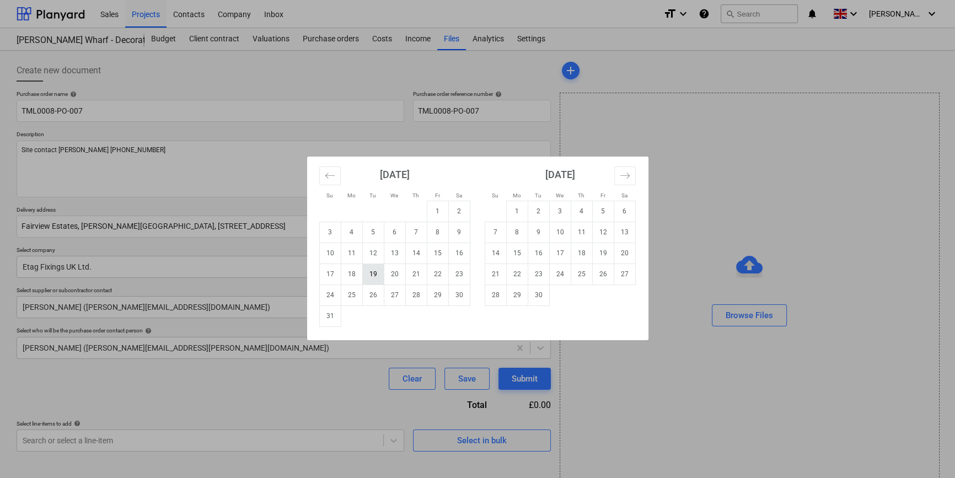
click at [369, 272] on td "19" at bounding box center [373, 274] width 22 height 21
type textarea "x"
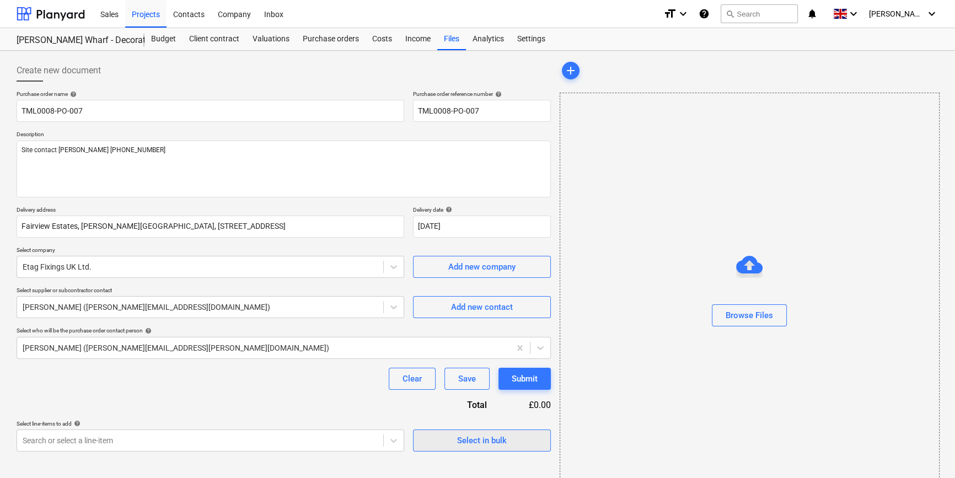
click at [502, 436] on div "Select in bulk" at bounding box center [482, 440] width 50 height 14
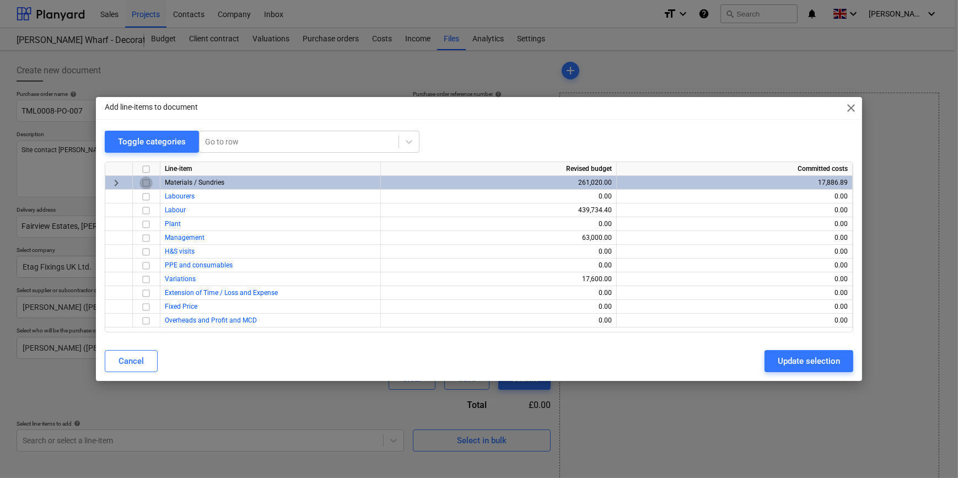
click at [148, 184] on input "checkbox" at bounding box center [146, 182] width 13 height 13
click at [761, 360] on div "Update selection" at bounding box center [809, 361] width 62 height 14
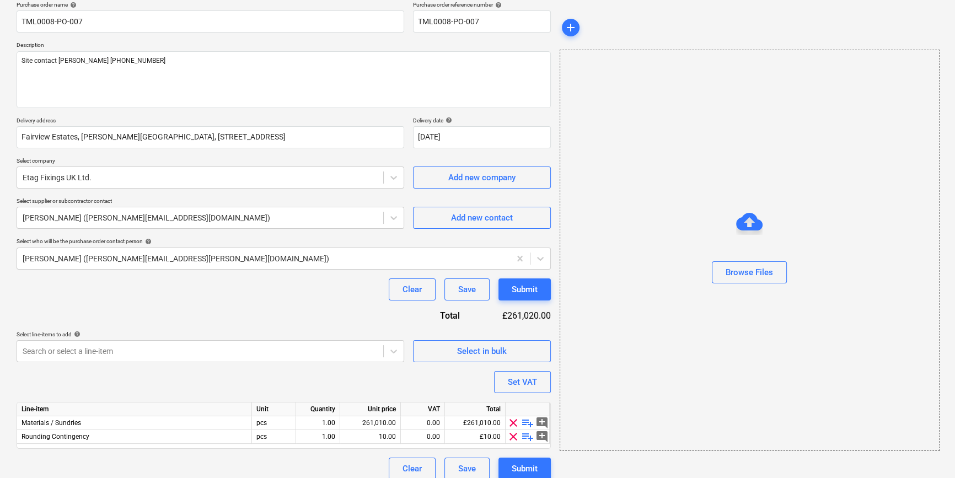
scroll to position [99, 0]
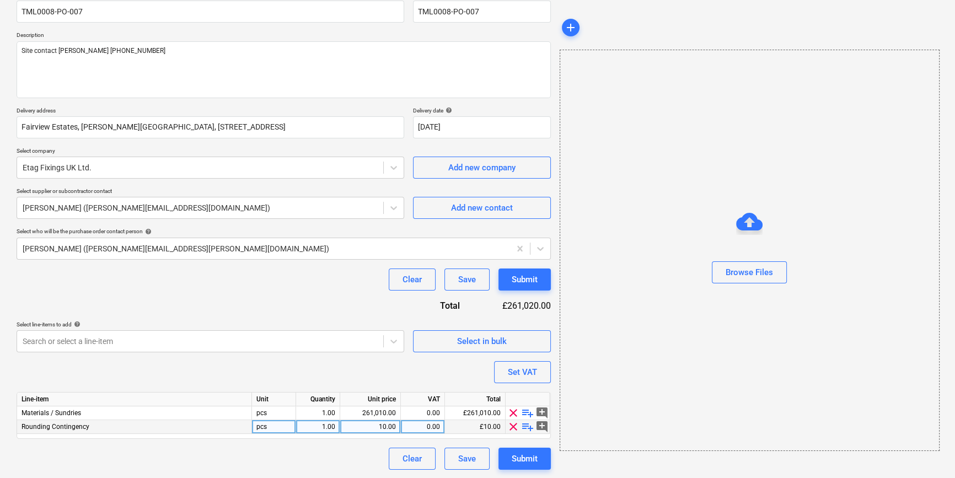
click at [513, 426] on span "clear" at bounding box center [513, 426] width 13 height 13
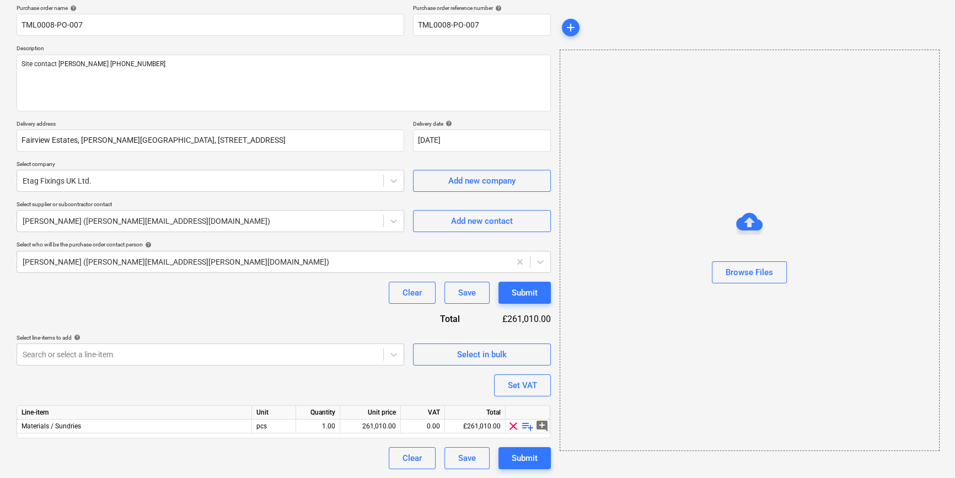
scroll to position [85, 0]
click at [528, 427] on span "playlist_add" at bounding box center [527, 426] width 13 height 13
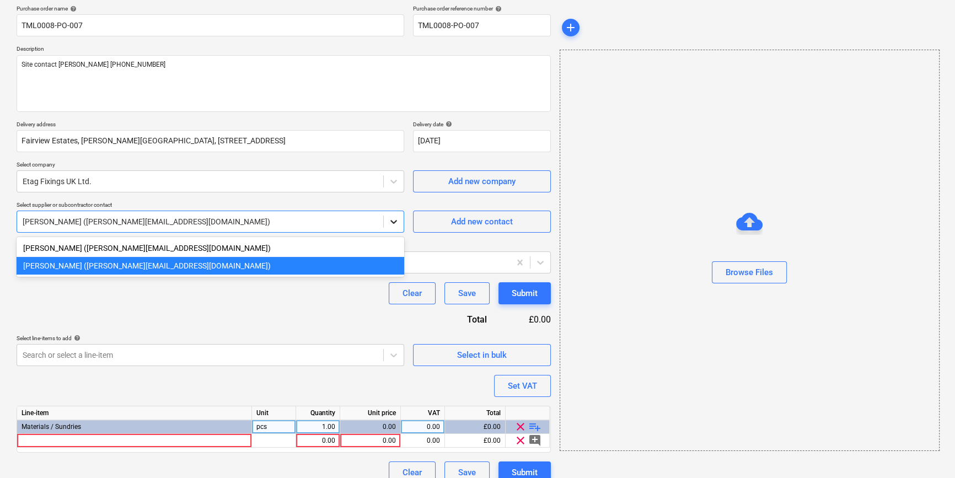
click at [393, 221] on icon at bounding box center [393, 221] width 11 height 11
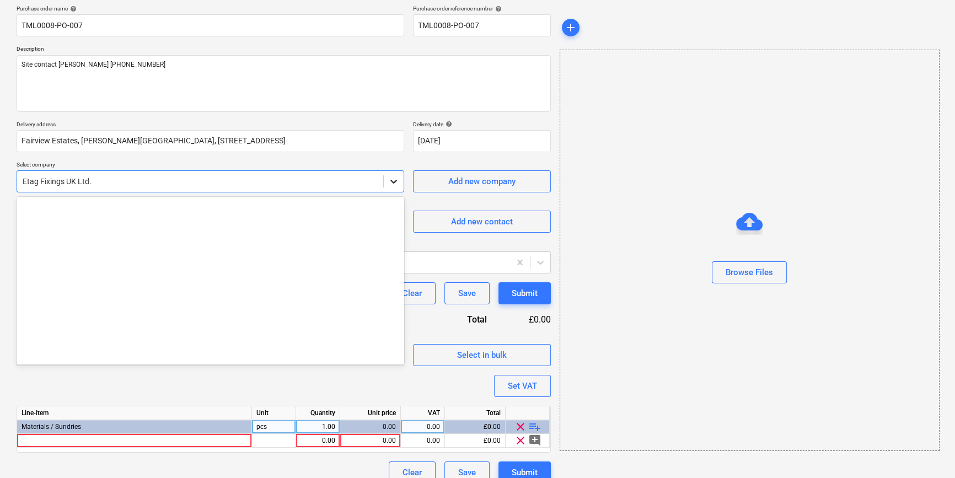
click at [392, 182] on icon at bounding box center [393, 182] width 7 height 4
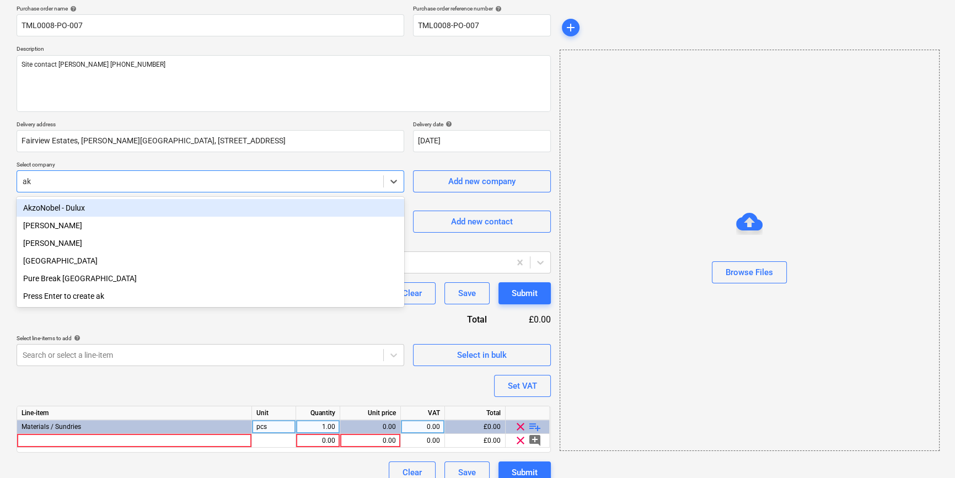
click at [122, 210] on div "AkzoNobel - Dulux" at bounding box center [211, 208] width 388 height 18
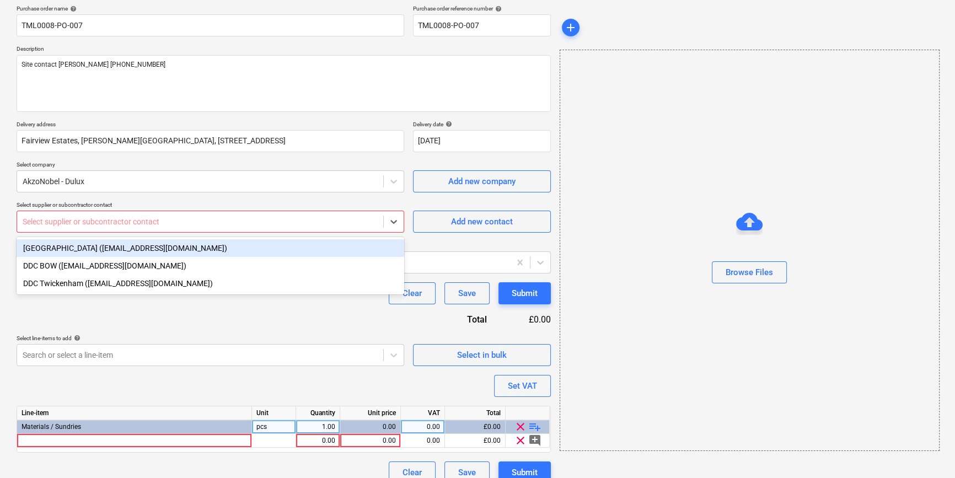
click at [132, 221] on div at bounding box center [200, 221] width 355 height 11
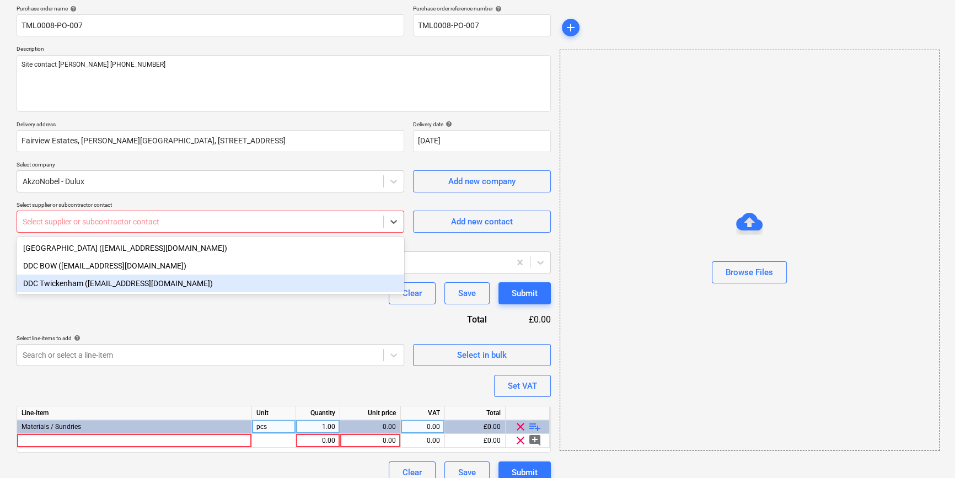
click at [119, 282] on div "DDC Twickenham ([EMAIL_ADDRESS][DOMAIN_NAME])" at bounding box center [211, 284] width 388 height 18
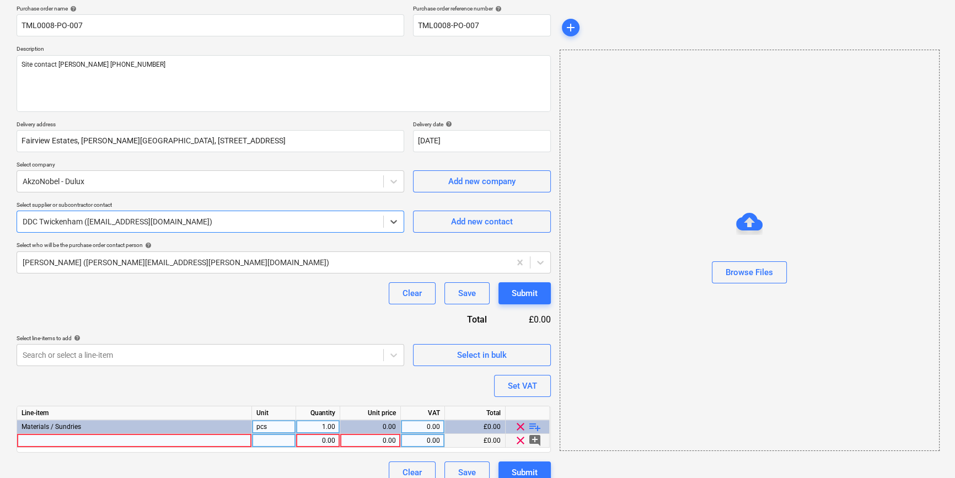
click at [41, 440] on div at bounding box center [134, 441] width 235 height 14
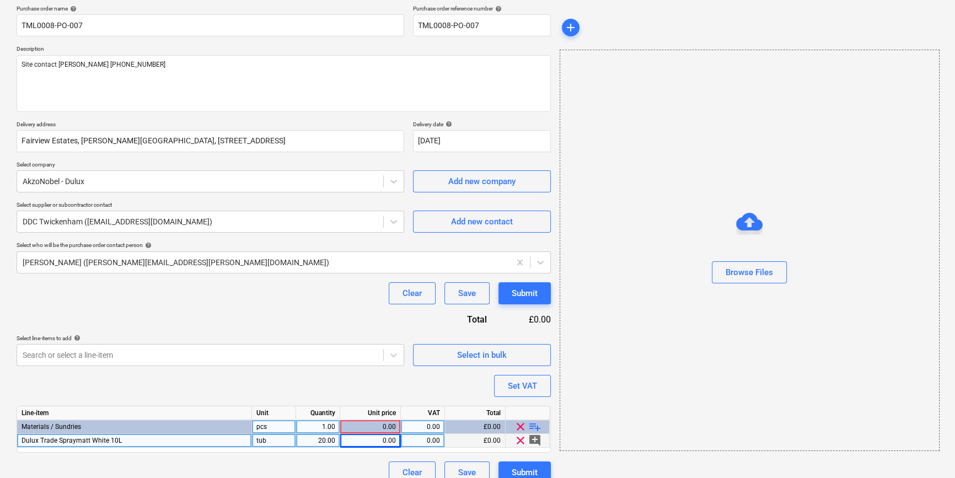
click at [367, 441] on div "0.00" at bounding box center [370, 441] width 51 height 14
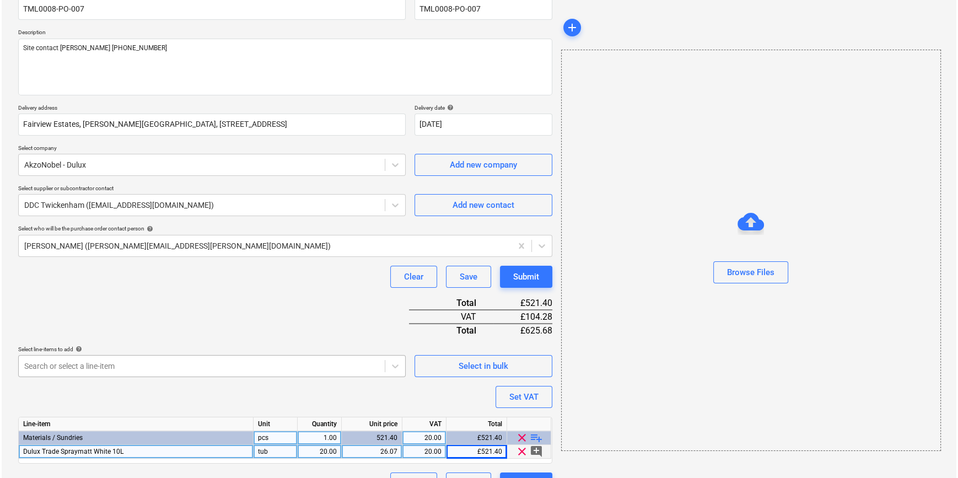
scroll to position [127, 0]
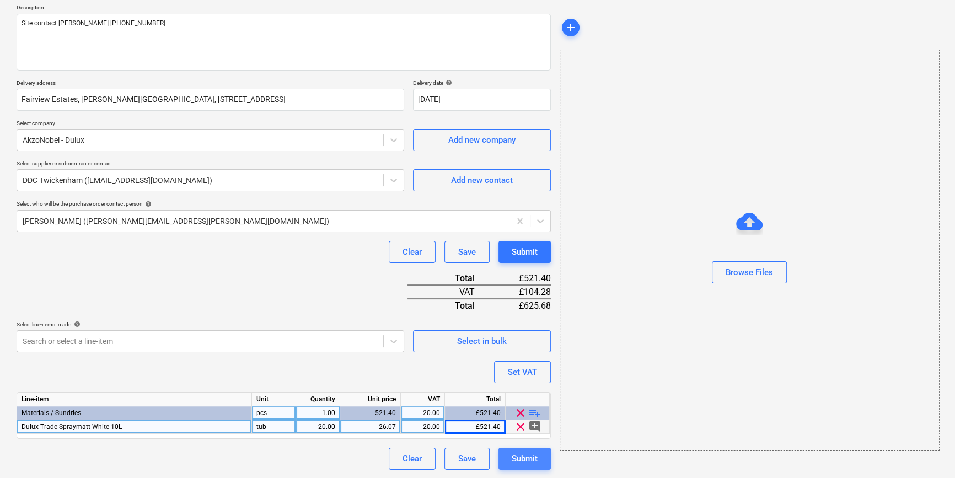
click at [512, 462] on div "Submit" at bounding box center [525, 459] width 26 height 14
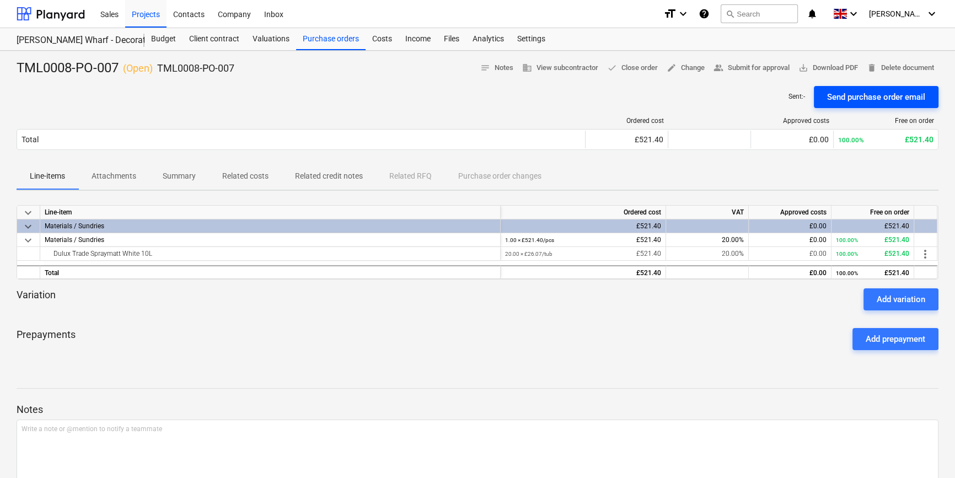
click at [761, 97] on div "Send purchase order email" at bounding box center [876, 97] width 98 height 14
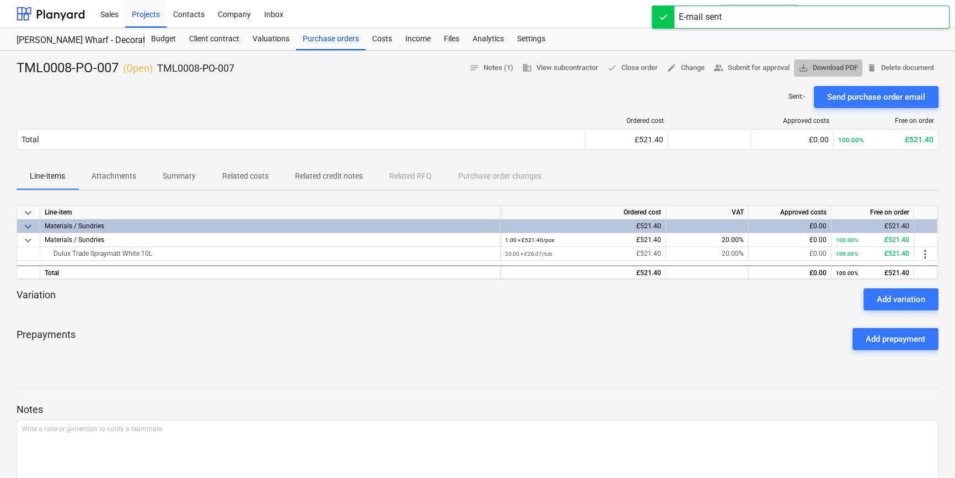
click at [761, 68] on span "save_alt Download PDF" at bounding box center [829, 68] width 60 height 13
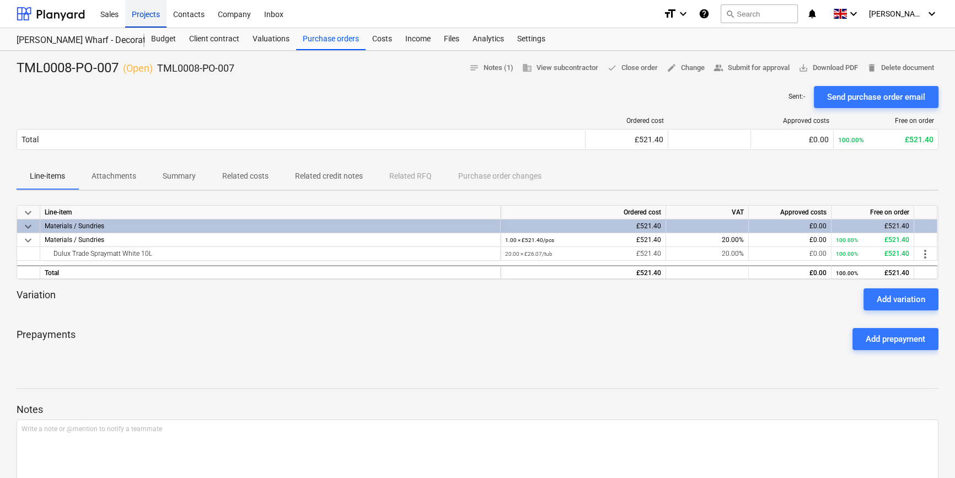
click at [141, 13] on div "Projects" at bounding box center [145, 13] width 41 height 28
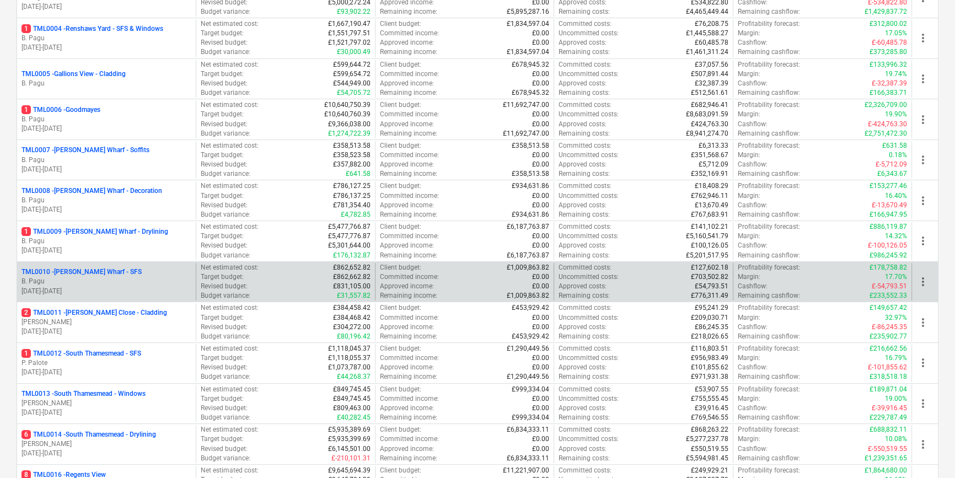
scroll to position [351, 0]
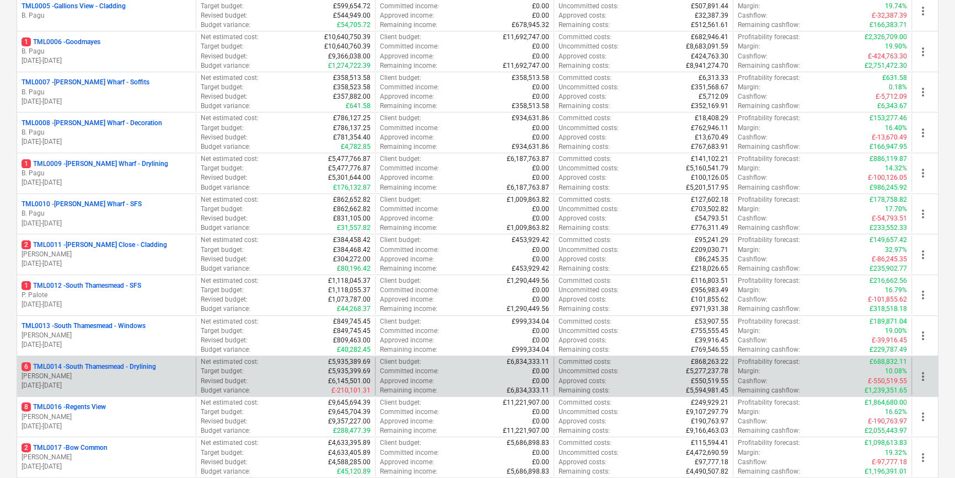
click at [122, 370] on p "6 TML0014 - [GEOGRAPHIC_DATA] - Drylining" at bounding box center [89, 366] width 135 height 9
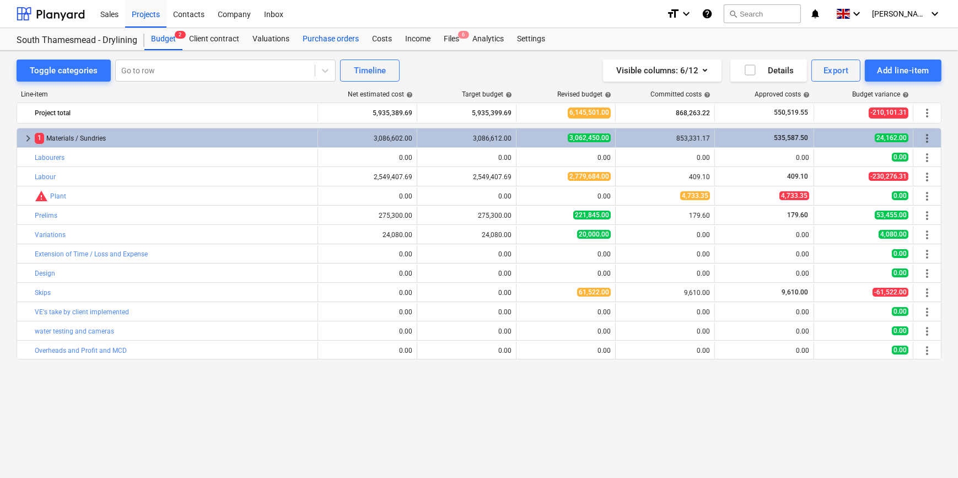
click at [326, 36] on div "Purchase orders" at bounding box center [330, 39] width 69 height 22
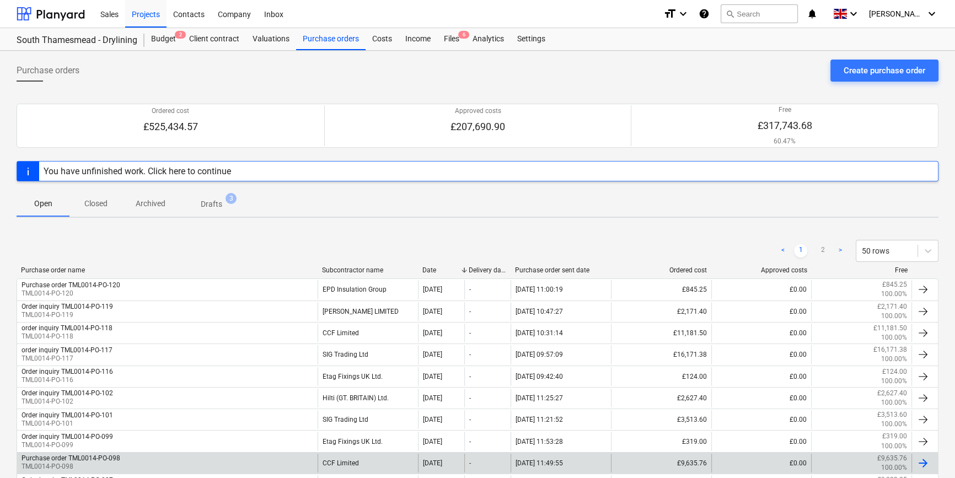
scroll to position [50, 0]
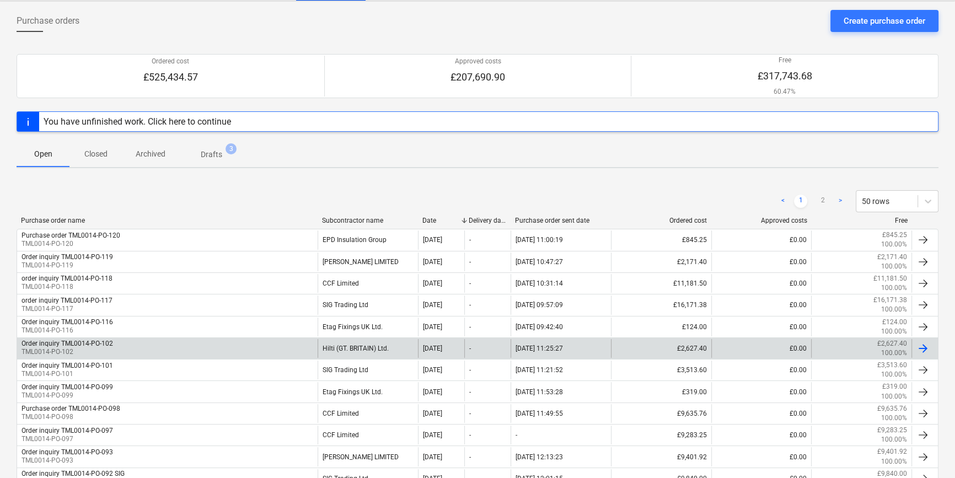
click at [121, 348] on div "Order inquiry TML0014-PO-102 TML0014-PO-102" at bounding box center [167, 348] width 301 height 19
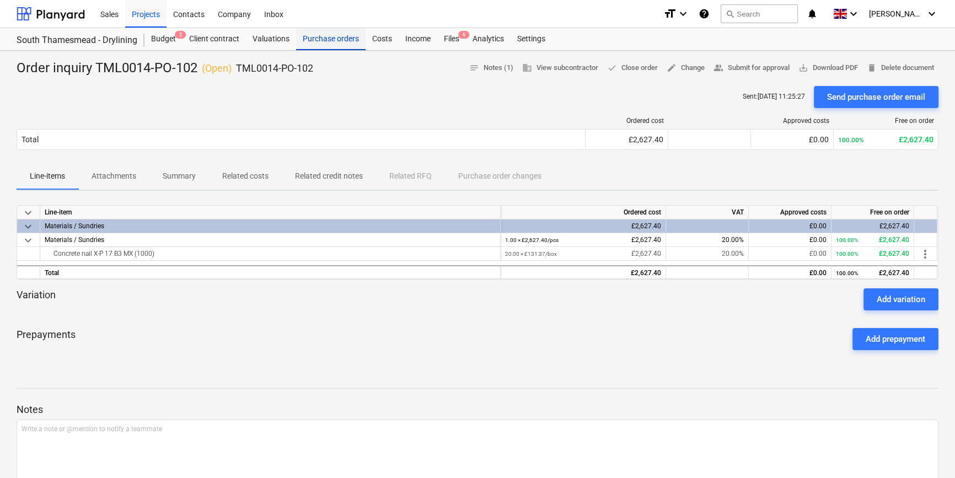
click at [326, 40] on div "Purchase orders" at bounding box center [330, 39] width 69 height 22
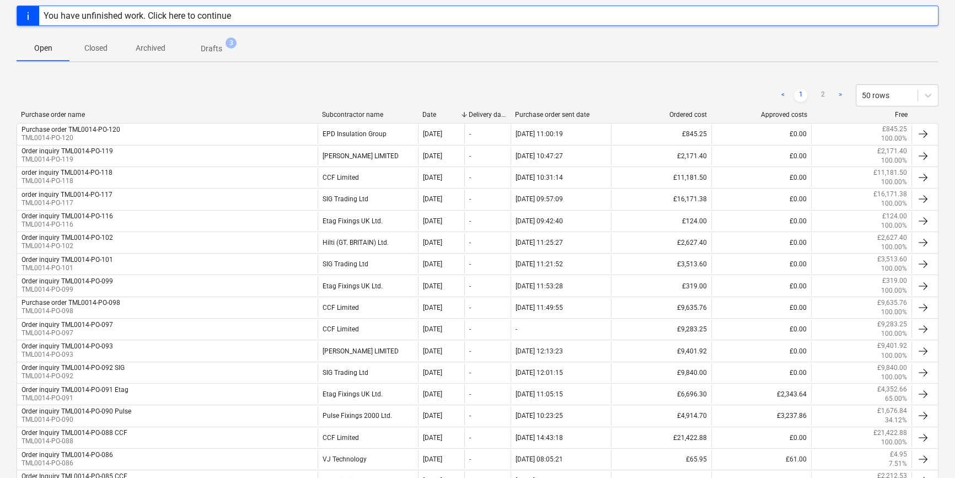
scroll to position [141, 0]
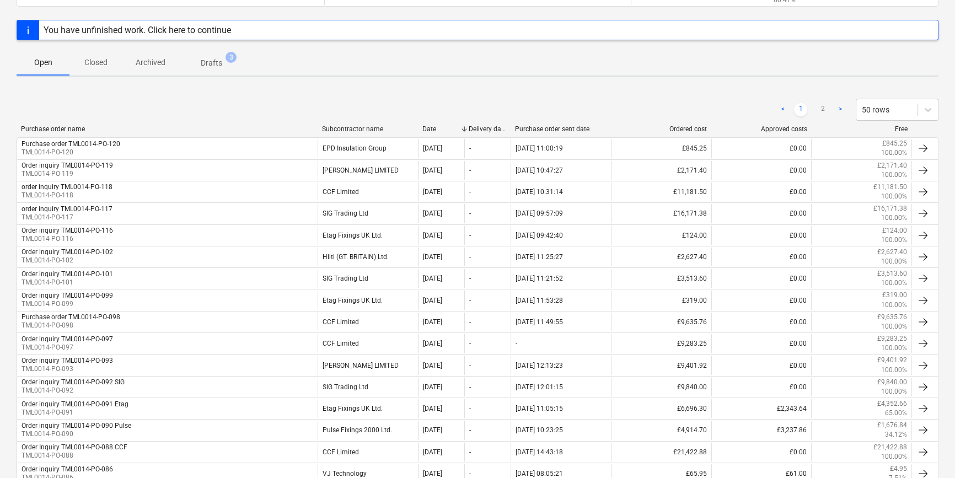
click at [217, 61] on p "Drafts" at bounding box center [212, 63] width 22 height 12
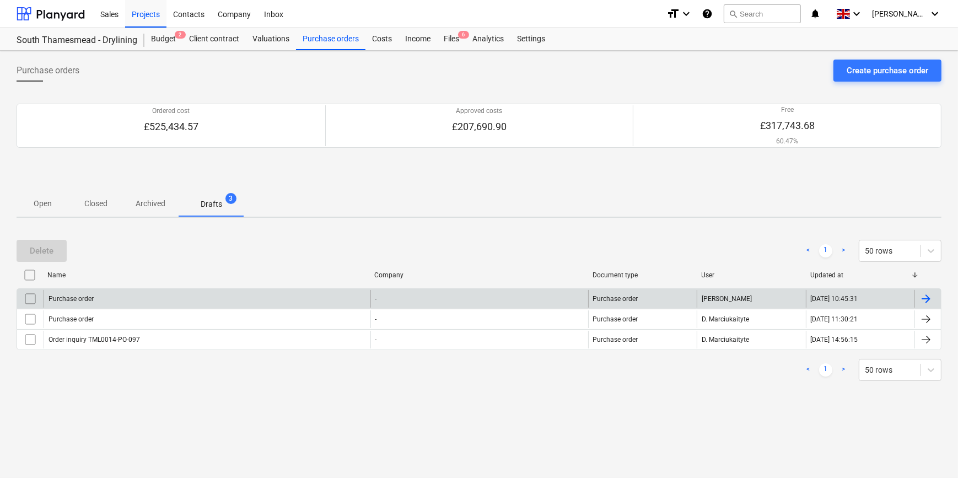
click at [761, 298] on div at bounding box center [926, 298] width 13 height 13
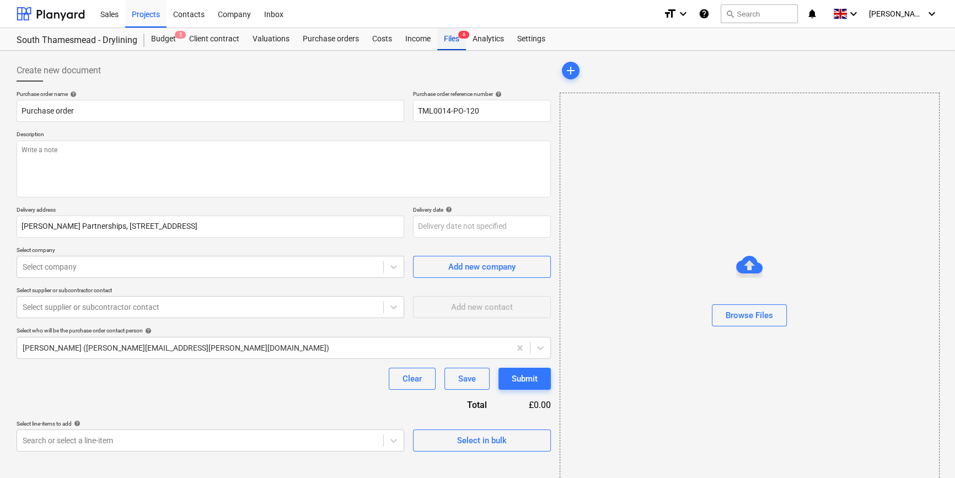
click at [448, 42] on div "Files 6" at bounding box center [451, 39] width 29 height 22
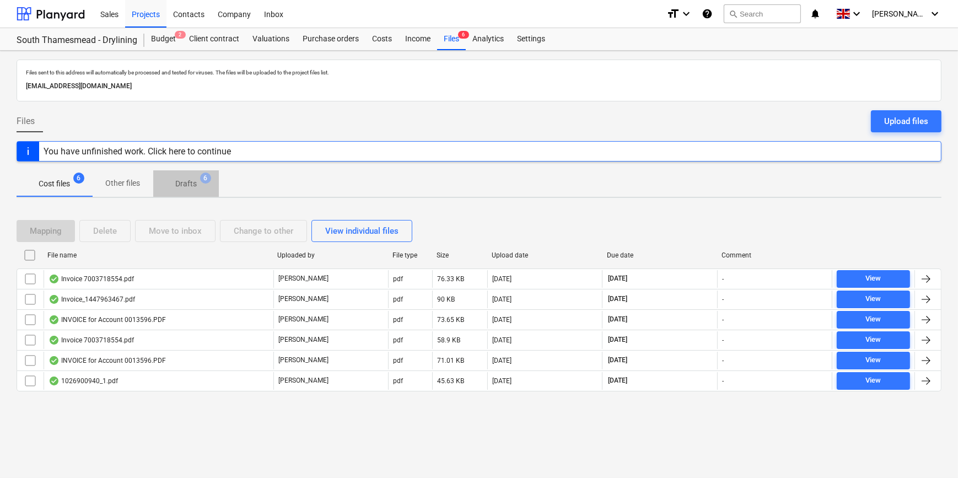
click at [190, 187] on p "Drafts" at bounding box center [186, 184] width 22 height 12
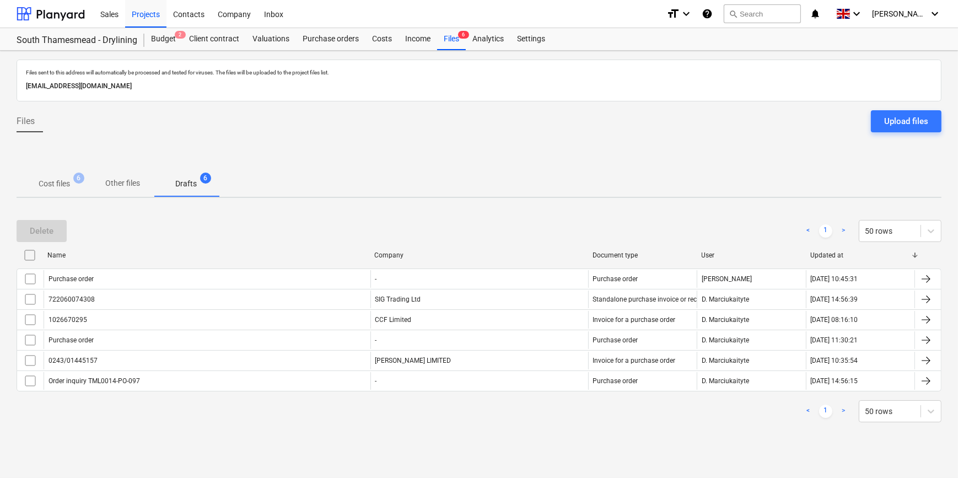
click at [63, 185] on p "Cost files" at bounding box center [54, 184] width 31 height 12
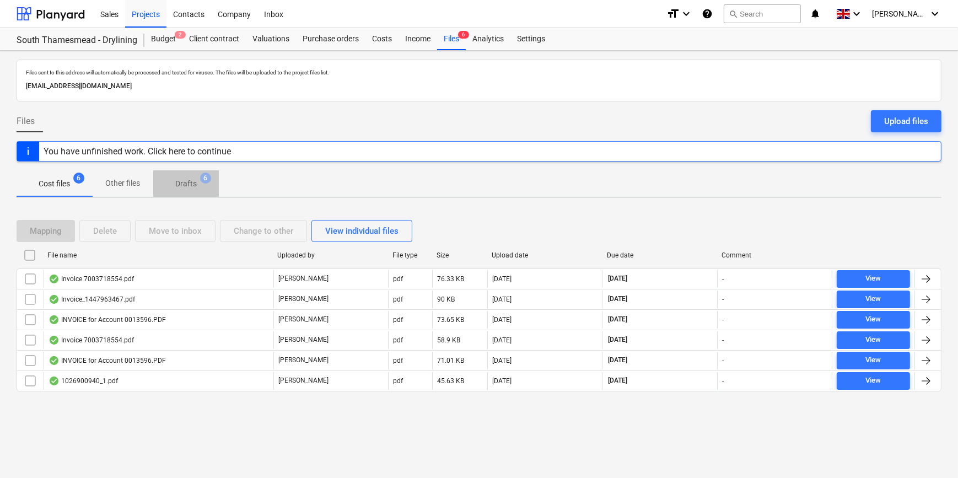
click at [191, 187] on p "Drafts" at bounding box center [186, 184] width 22 height 12
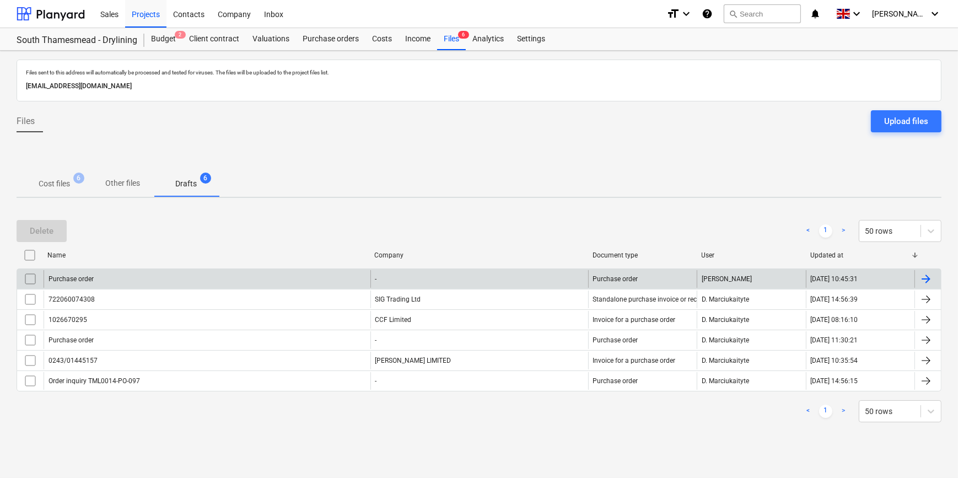
click at [761, 276] on div at bounding box center [926, 278] width 13 height 13
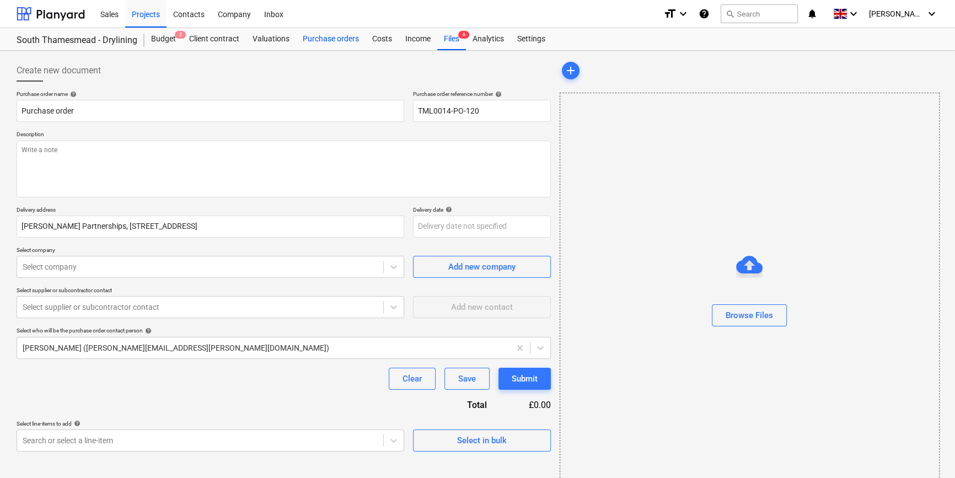
click at [314, 42] on div "Purchase orders" at bounding box center [330, 39] width 69 height 22
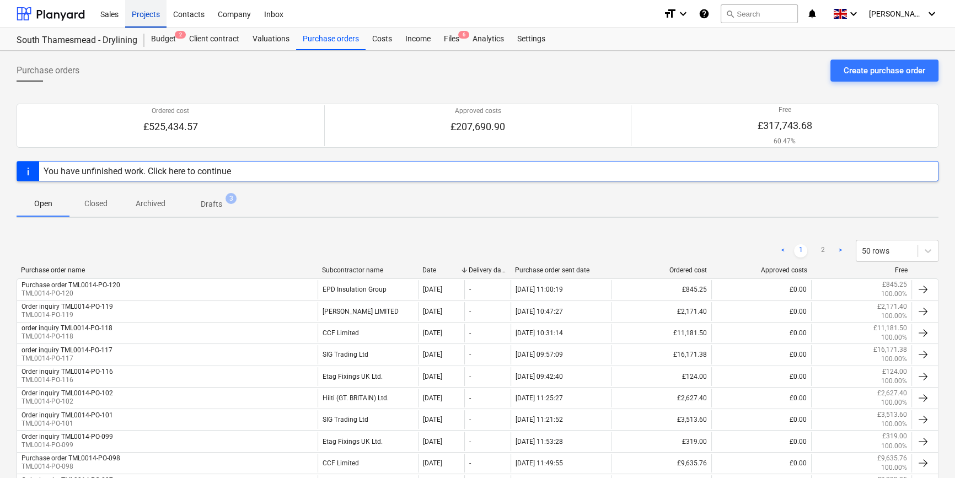
click at [147, 17] on div "Projects" at bounding box center [145, 13] width 41 height 28
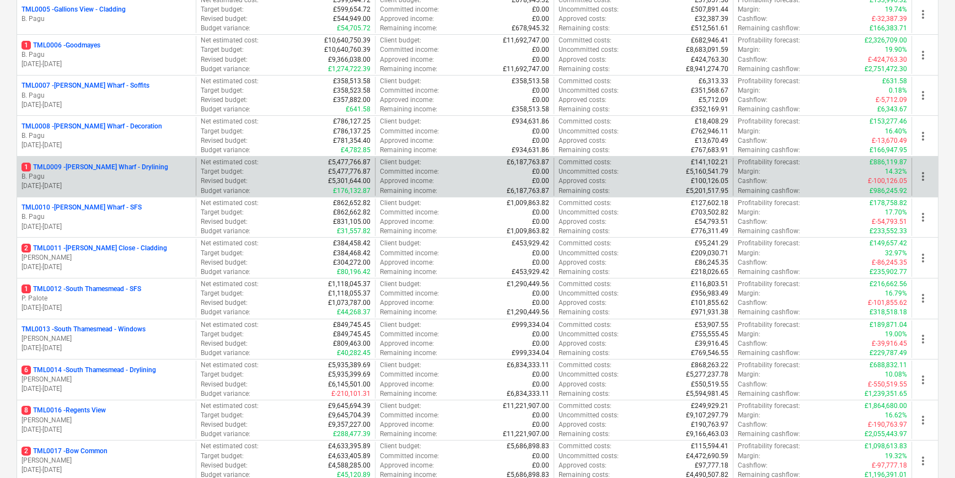
scroll to position [351, 0]
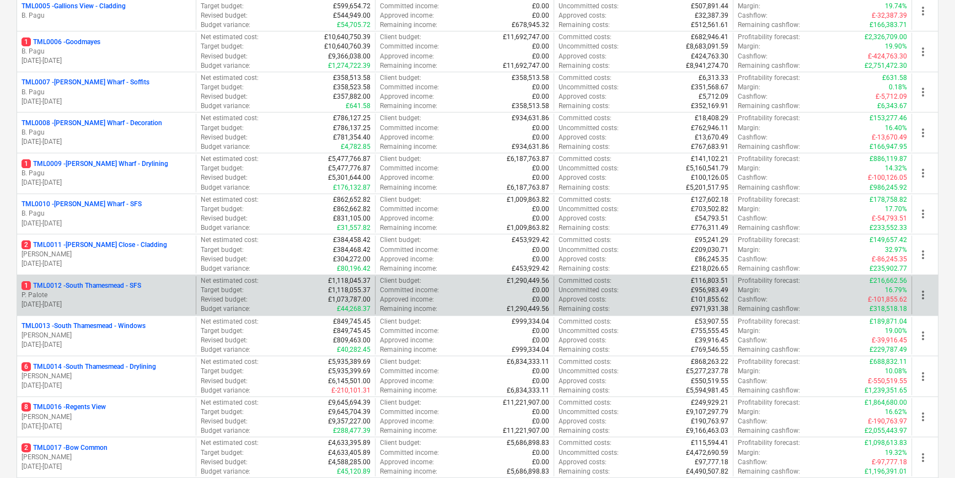
click at [151, 298] on p "P. Palote" at bounding box center [107, 295] width 170 height 9
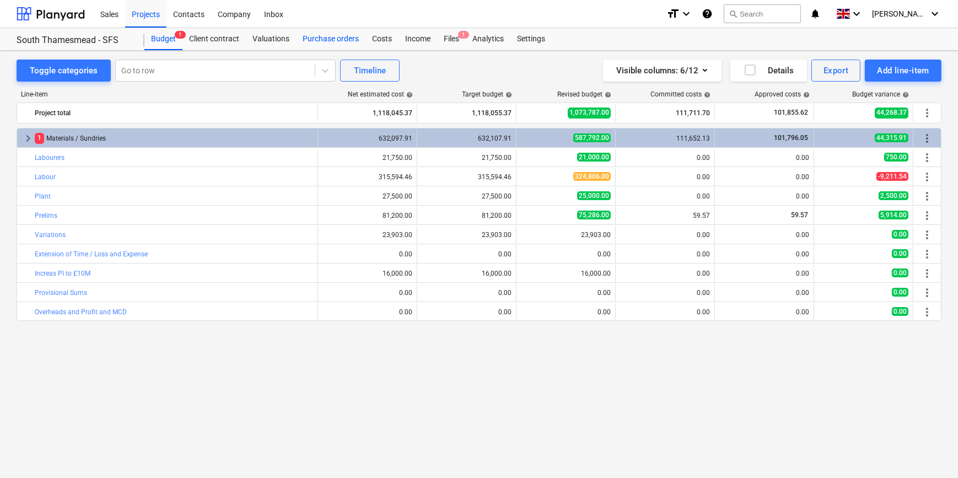
click at [317, 38] on div "Purchase orders" at bounding box center [330, 39] width 69 height 22
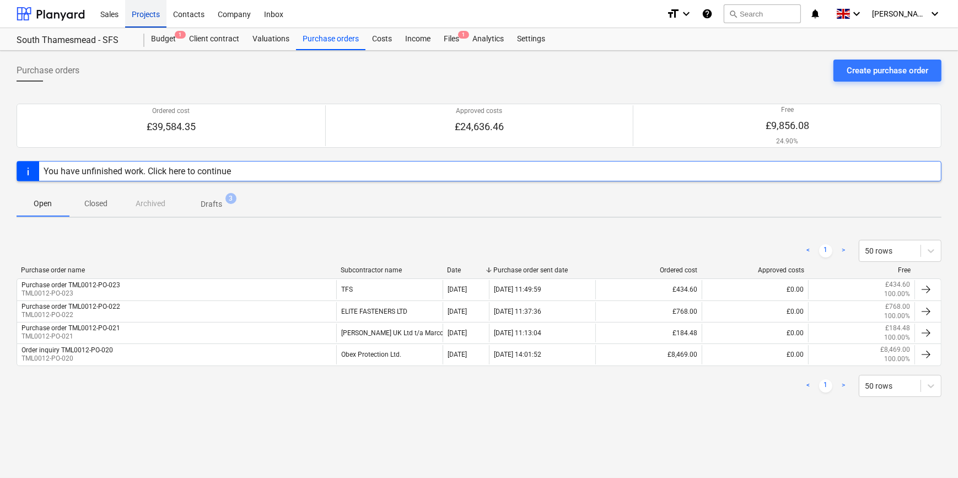
click at [138, 16] on div "Projects" at bounding box center [145, 13] width 41 height 28
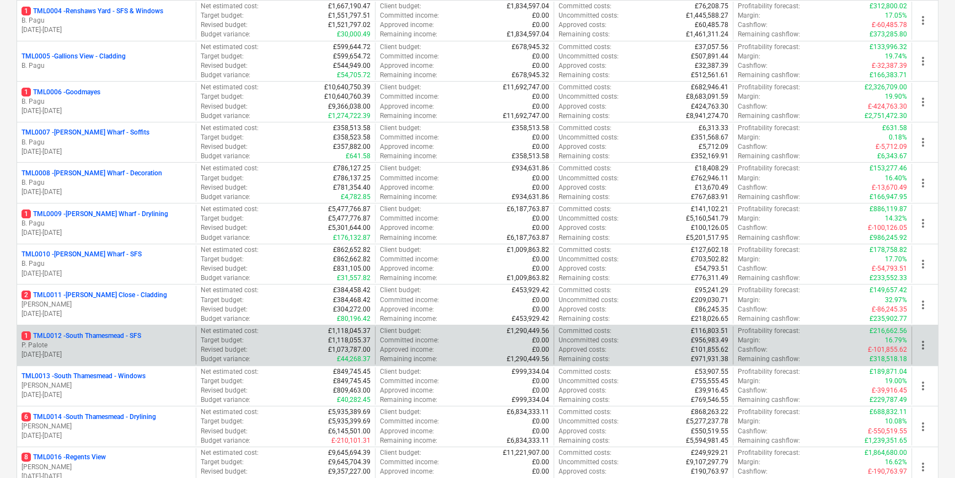
scroll to position [351, 0]
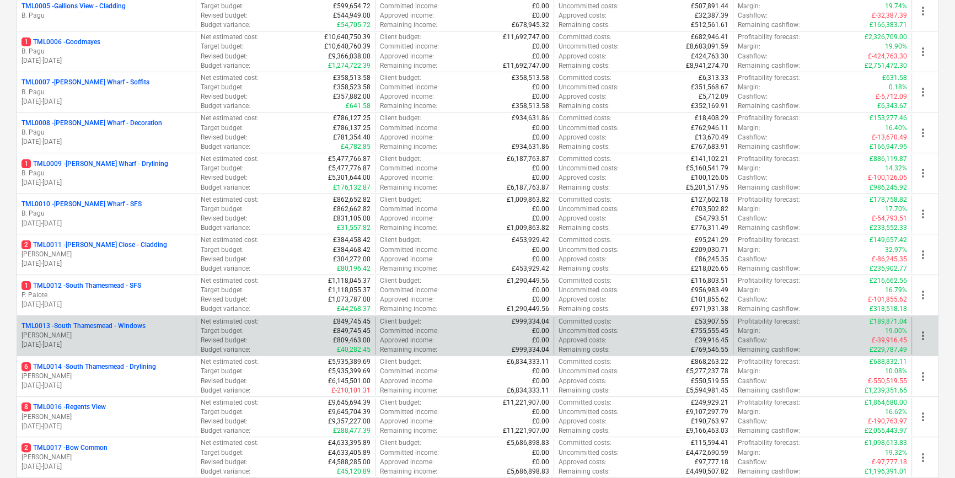
click at [117, 342] on p "[DATE] - [DATE]" at bounding box center [107, 344] width 170 height 9
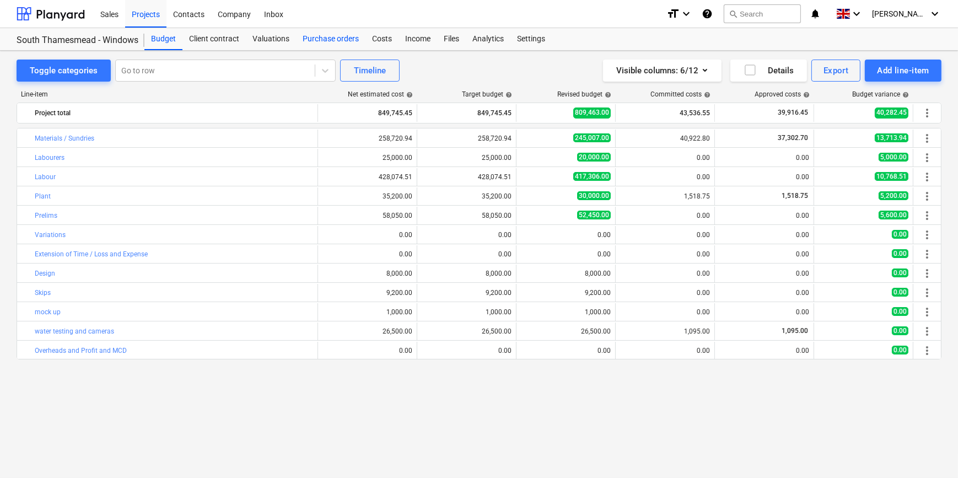
click at [319, 38] on div "Purchase orders" at bounding box center [330, 39] width 69 height 22
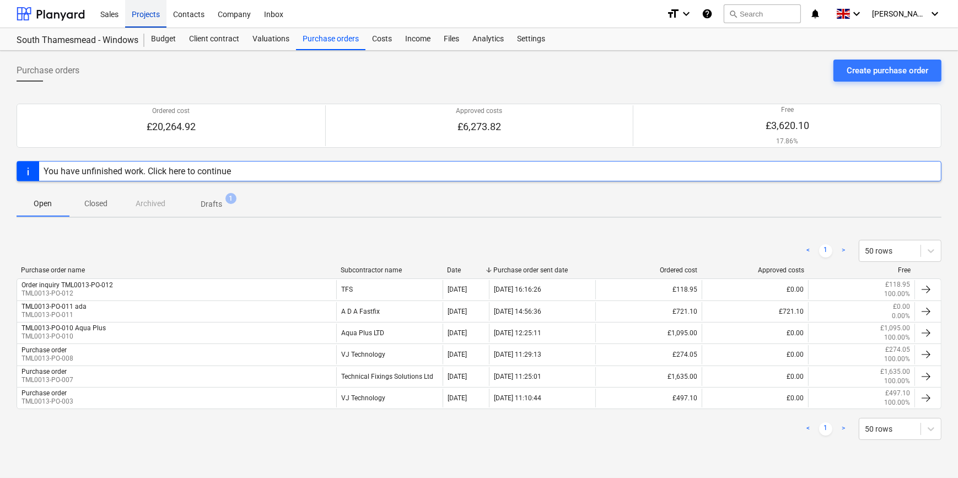
click at [145, 12] on div "Projects" at bounding box center [145, 13] width 41 height 28
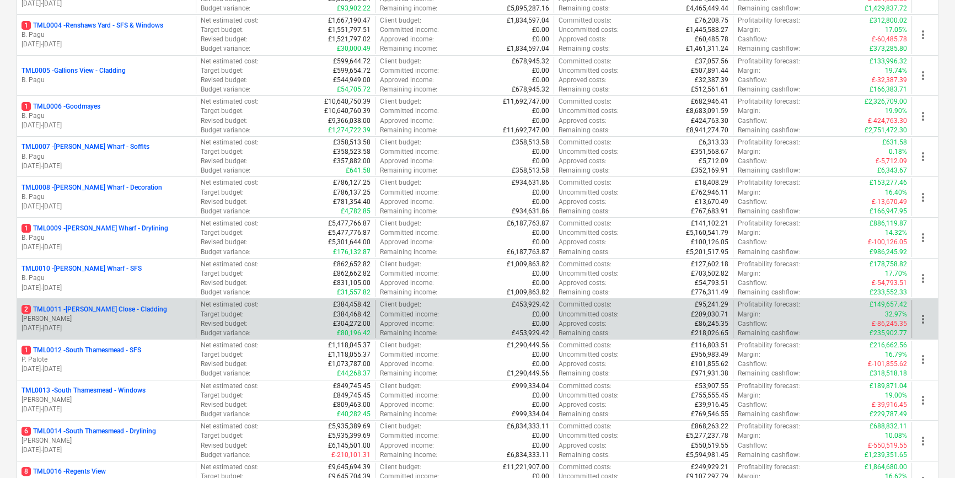
scroll to position [301, 0]
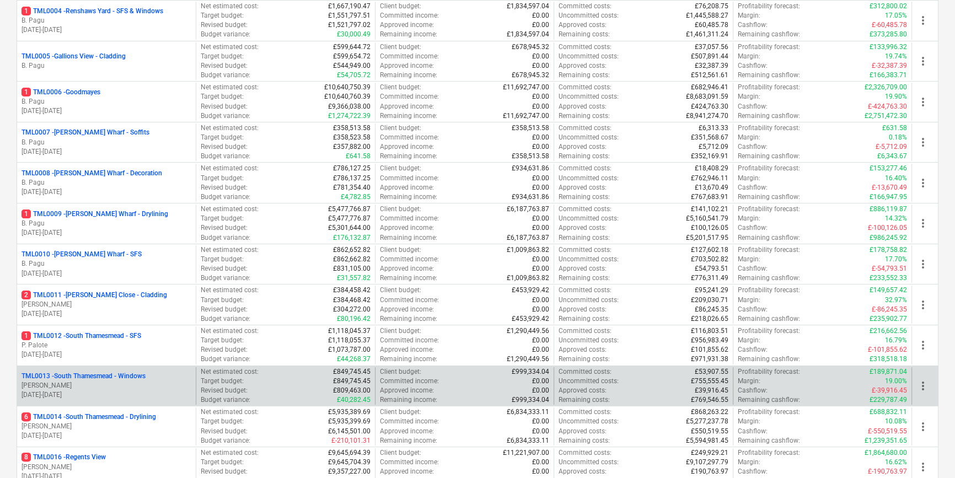
click at [99, 385] on p "[PERSON_NAME]" at bounding box center [107, 385] width 170 height 9
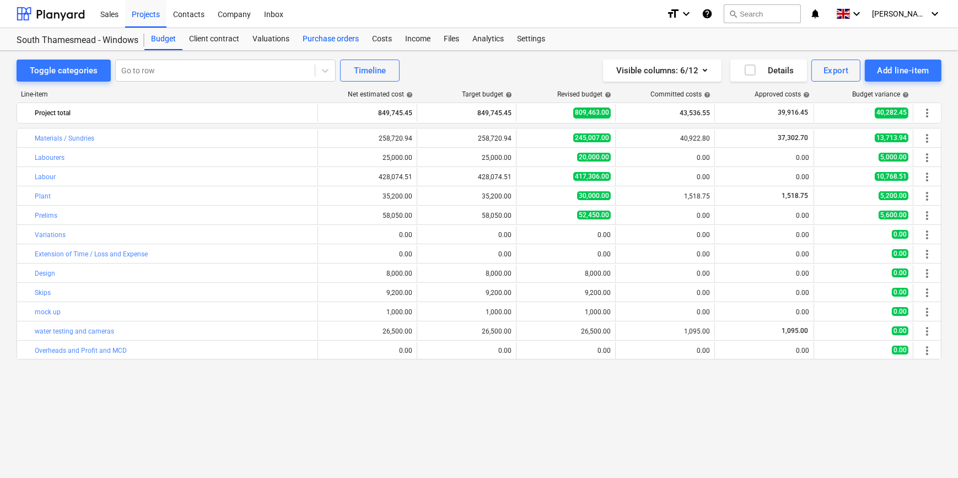
click at [341, 39] on div "Purchase orders" at bounding box center [330, 39] width 69 height 22
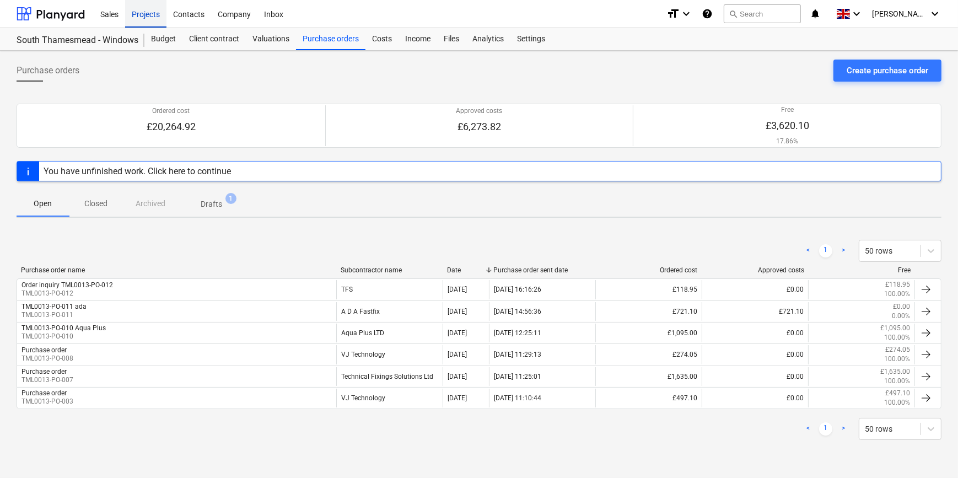
click at [148, 14] on div "Projects" at bounding box center [145, 13] width 41 height 28
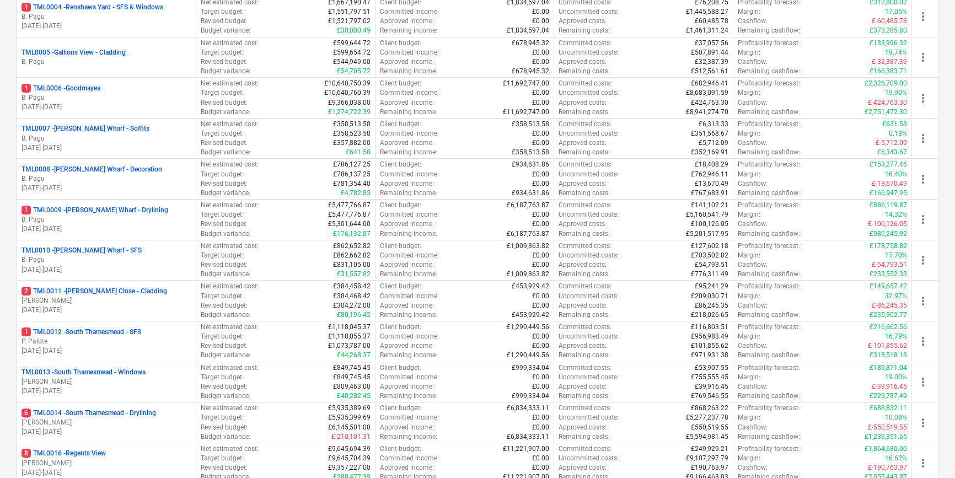
scroll to position [351, 0]
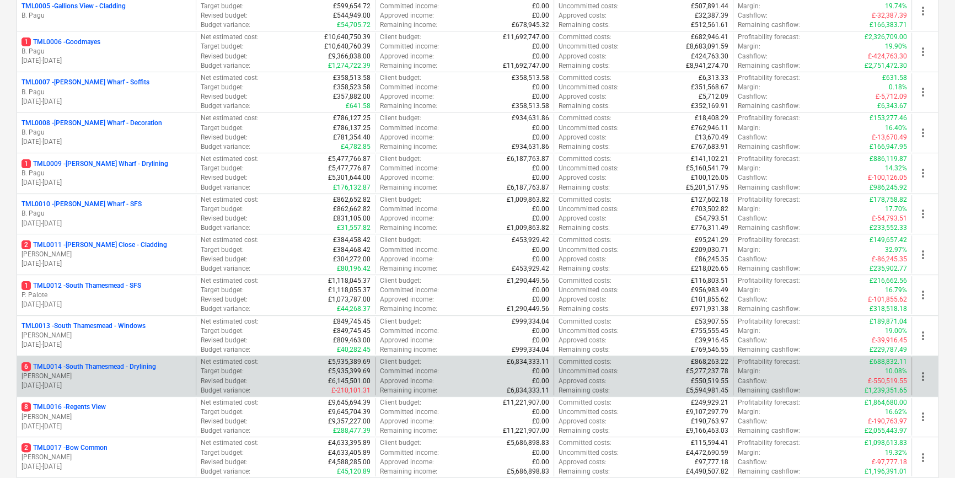
click at [125, 374] on p "[PERSON_NAME]" at bounding box center [107, 376] width 170 height 9
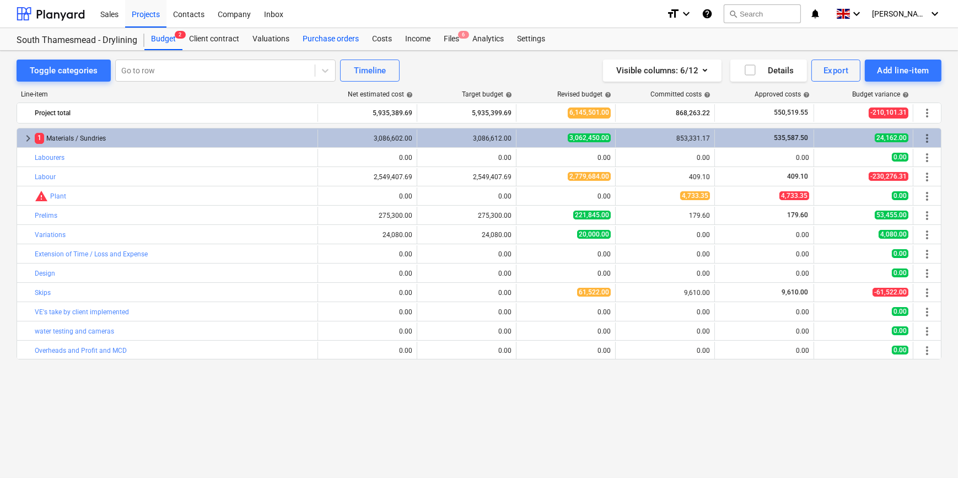
click at [320, 37] on div "Purchase orders" at bounding box center [330, 39] width 69 height 22
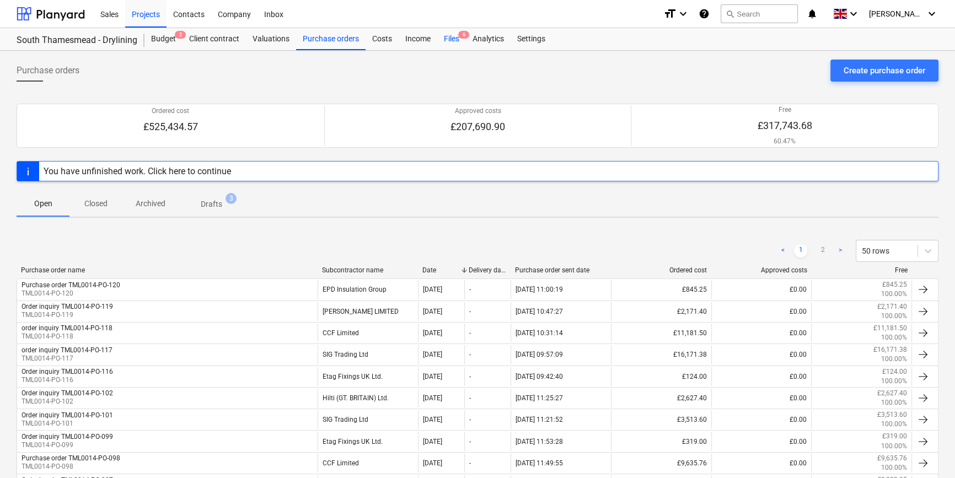
click at [448, 38] on div "Files 6" at bounding box center [451, 39] width 29 height 22
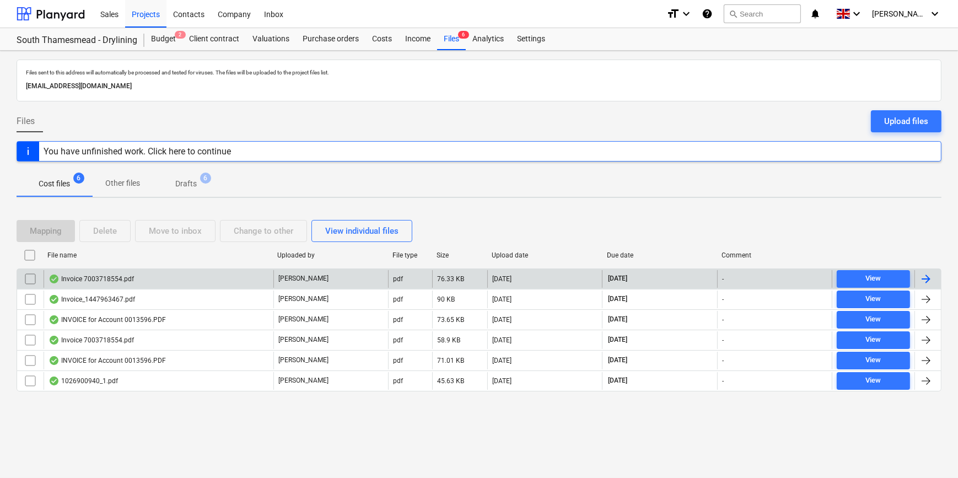
click at [761, 277] on div at bounding box center [926, 278] width 13 height 13
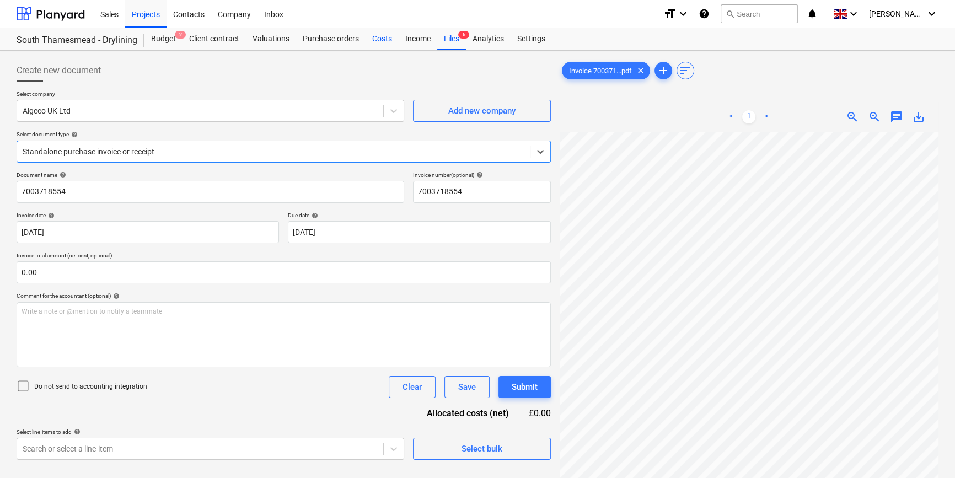
click at [375, 40] on div "Costs" at bounding box center [382, 39] width 33 height 22
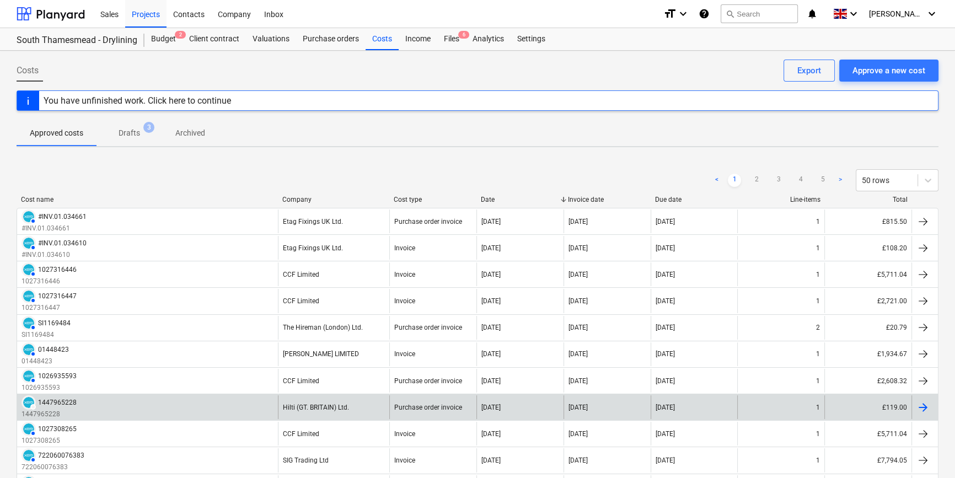
click at [761, 405] on div at bounding box center [923, 407] width 13 height 13
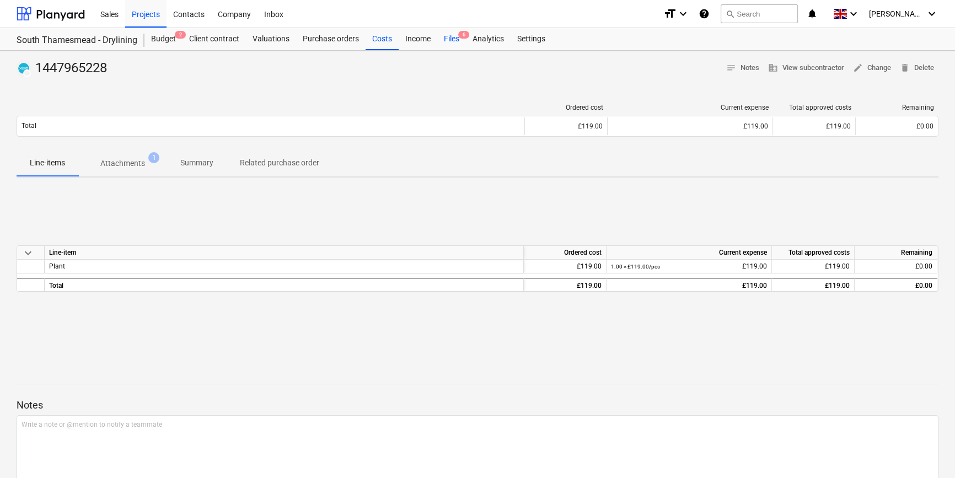
click at [446, 40] on div "Files 6" at bounding box center [451, 39] width 29 height 22
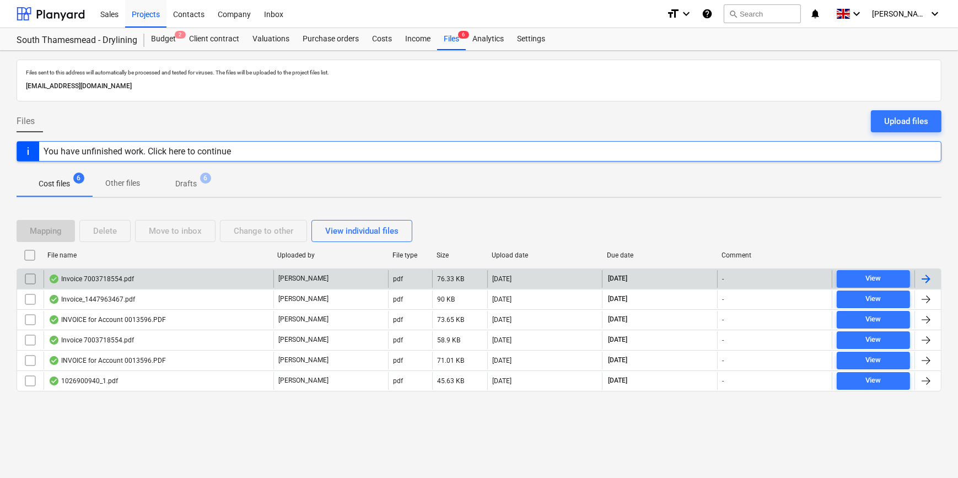
click at [761, 281] on div at bounding box center [926, 278] width 13 height 13
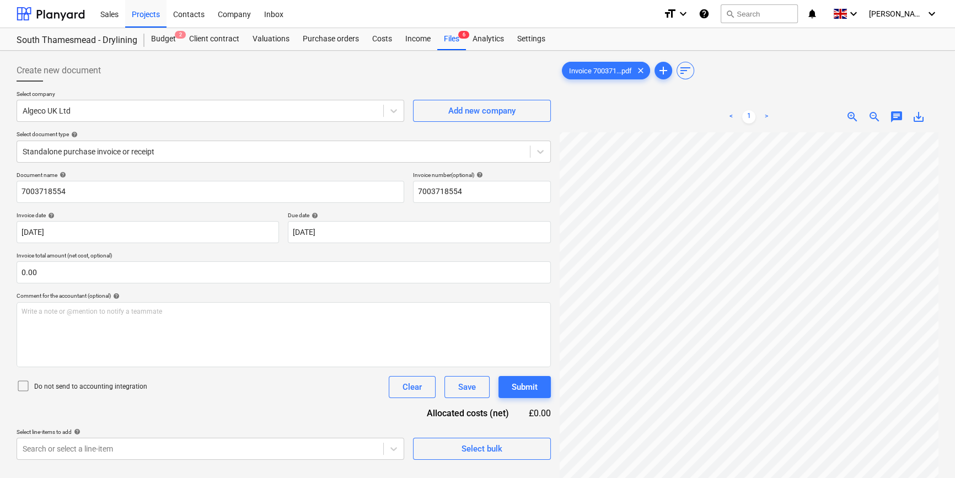
scroll to position [256, 119]
click at [450, 456] on button "Select bulk" at bounding box center [482, 449] width 138 height 22
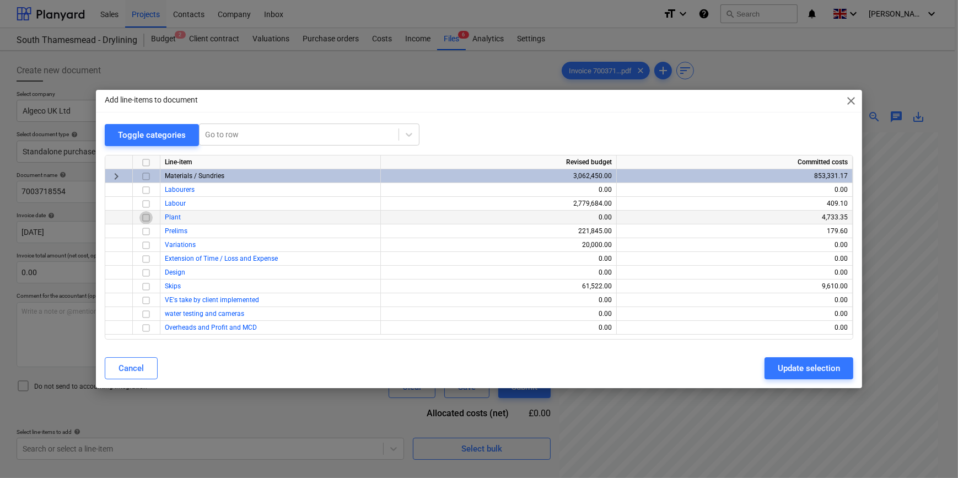
click at [148, 217] on input "checkbox" at bounding box center [146, 217] width 13 height 13
click at [761, 372] on div "Update selection" at bounding box center [809, 368] width 62 height 14
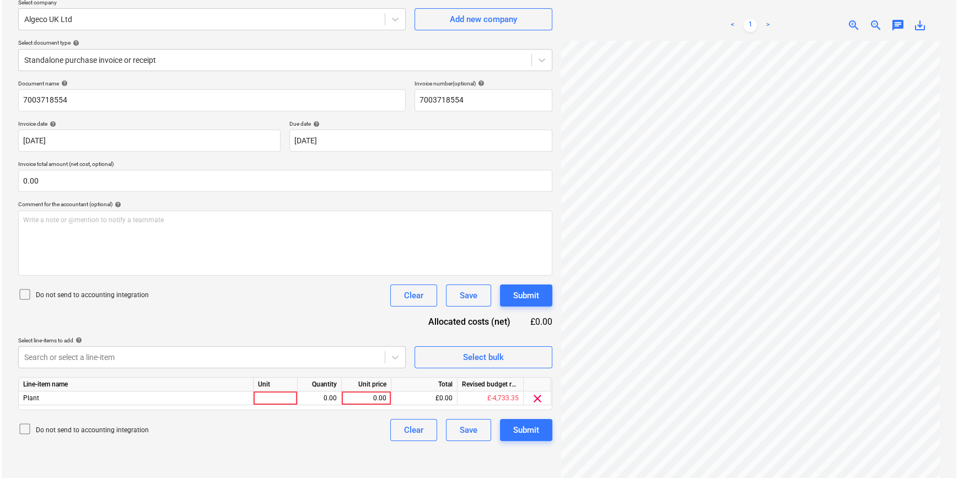
scroll to position [100, 0]
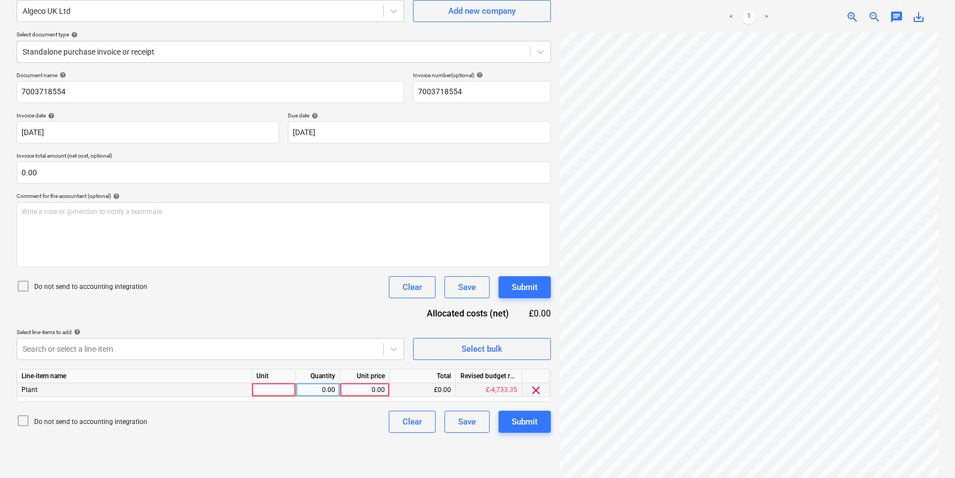
click at [275, 392] on div at bounding box center [274, 390] width 44 height 14
click at [517, 420] on div "Submit" at bounding box center [525, 422] width 26 height 14
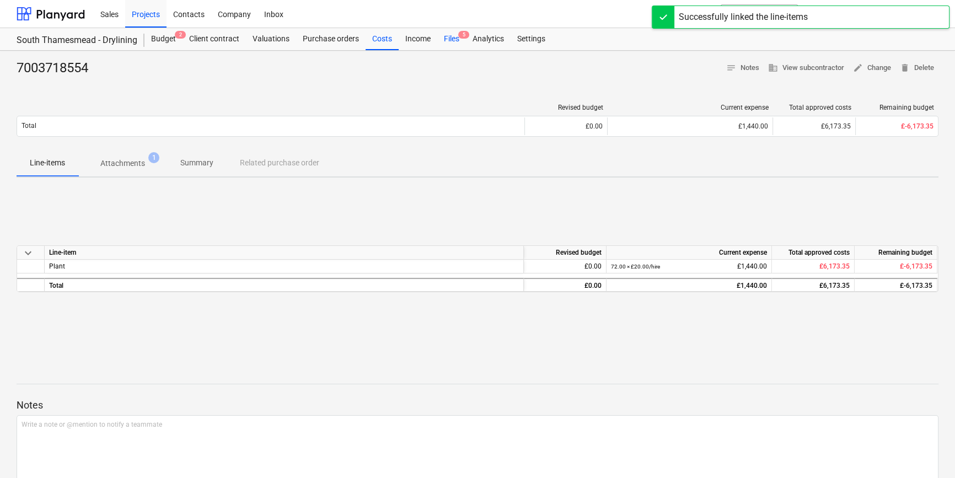
click at [449, 39] on div "Files 5" at bounding box center [451, 39] width 29 height 22
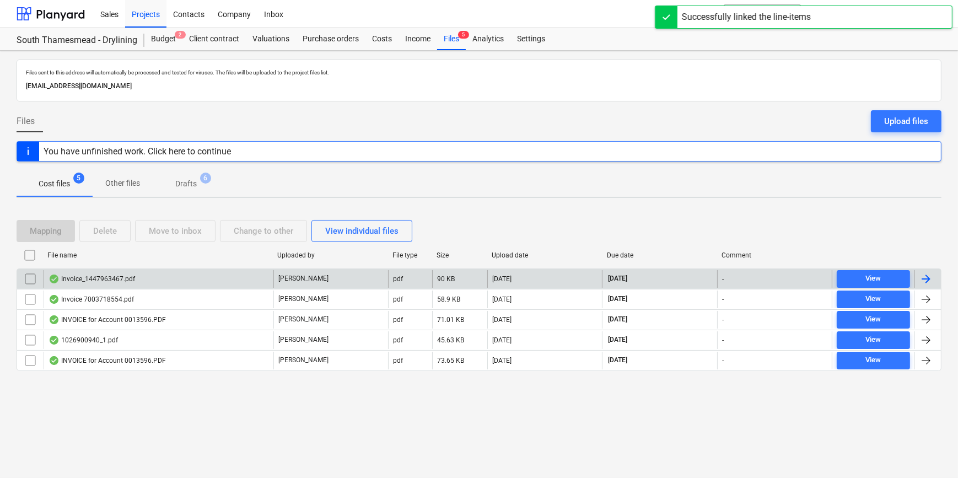
click at [761, 278] on div at bounding box center [926, 278] width 13 height 13
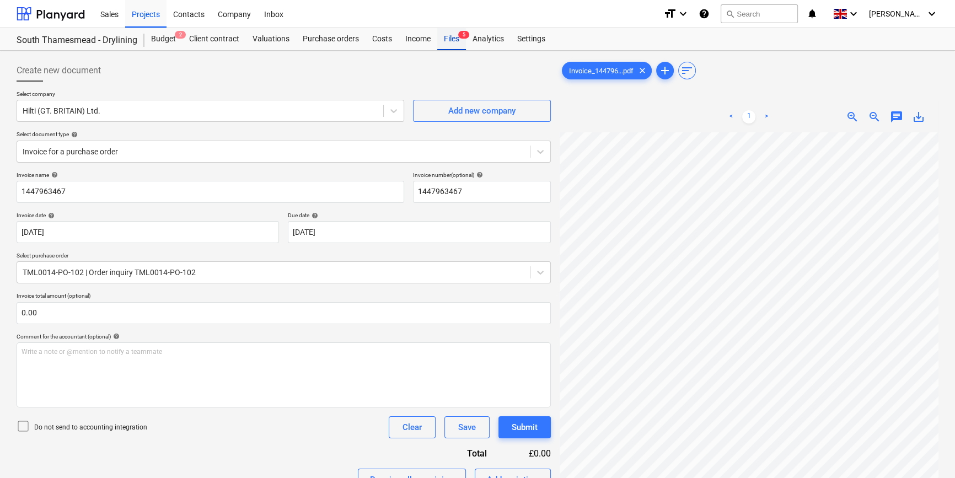
click at [451, 45] on div "Files 5" at bounding box center [451, 39] width 29 height 22
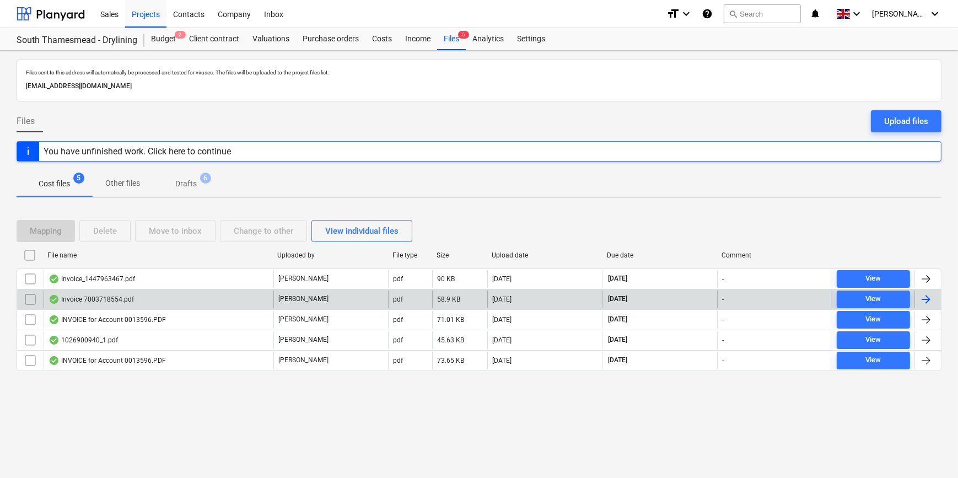
click at [761, 298] on div at bounding box center [926, 299] width 13 height 13
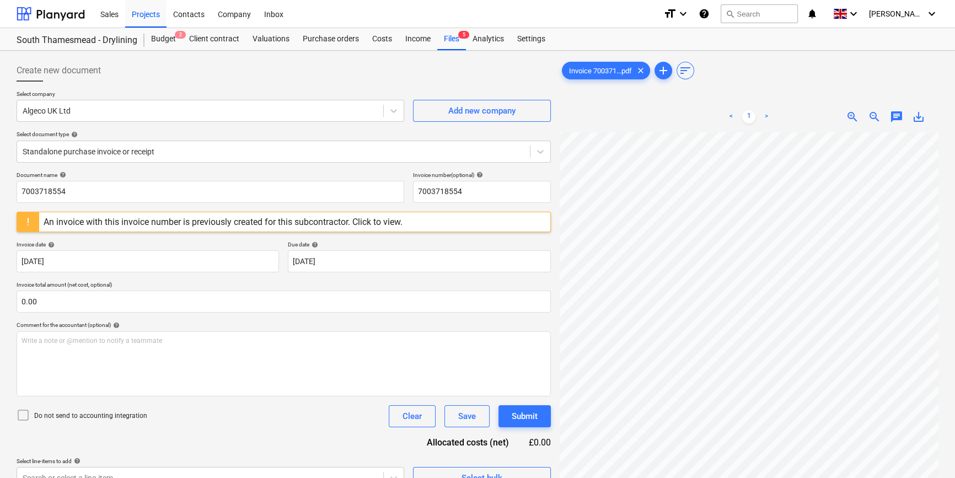
scroll to position [256, 119]
click at [448, 37] on div "Files 5" at bounding box center [451, 39] width 29 height 22
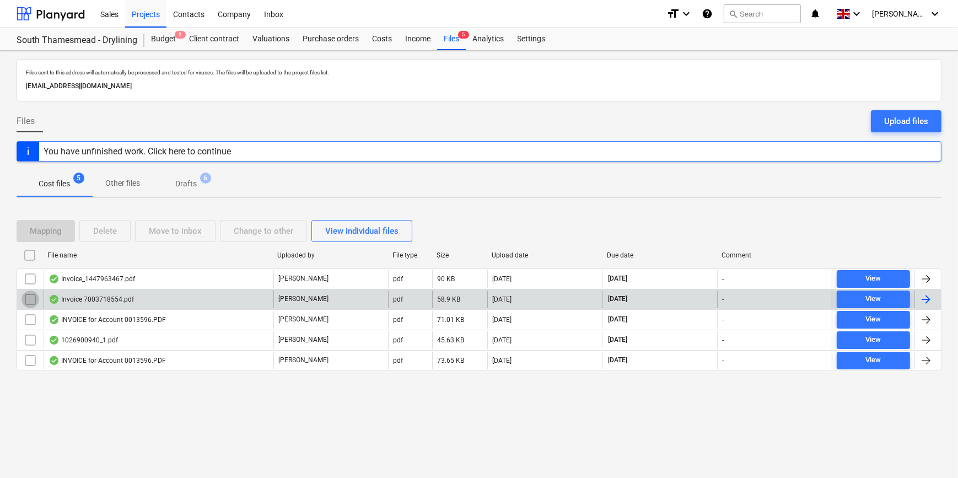
click at [31, 298] on input "checkbox" at bounding box center [31, 300] width 18 height 18
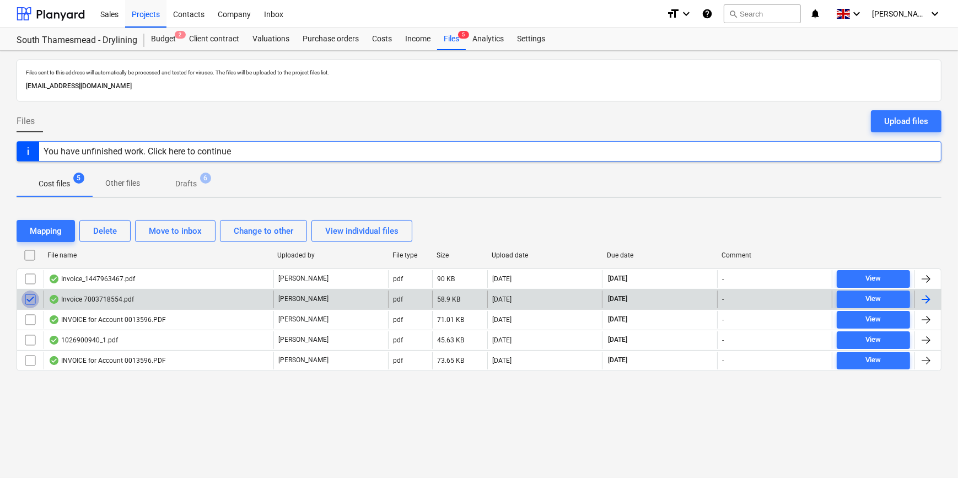
click at [31, 298] on input "checkbox" at bounding box center [31, 300] width 18 height 18
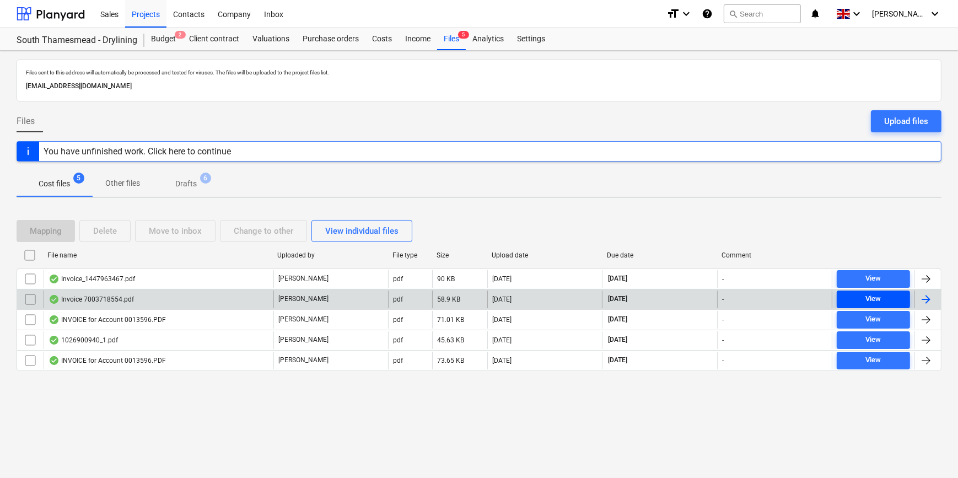
click at [761, 294] on span "View" at bounding box center [874, 299] width 65 height 13
click at [29, 299] on input "checkbox" at bounding box center [31, 300] width 18 height 18
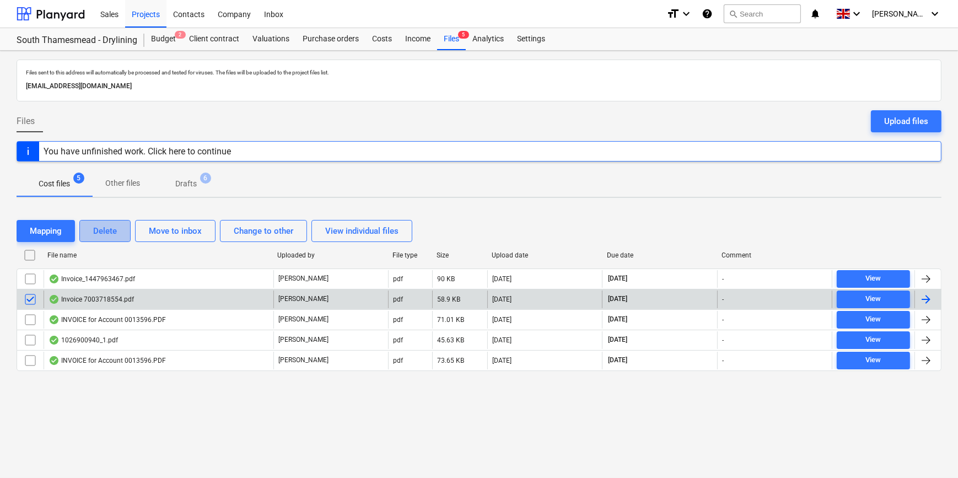
click at [110, 231] on div "Delete" at bounding box center [105, 231] width 24 height 14
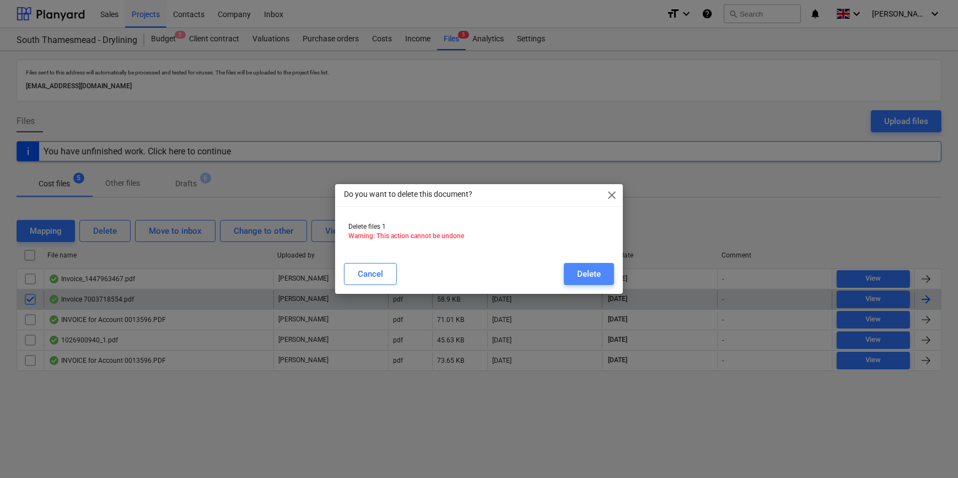
click at [585, 271] on div "Delete" at bounding box center [589, 274] width 24 height 14
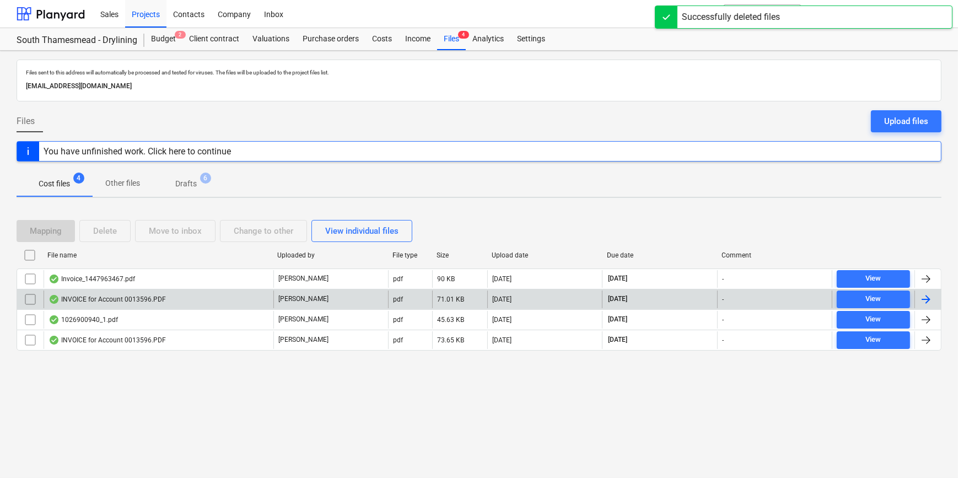
click at [761, 296] on div at bounding box center [926, 299] width 13 height 13
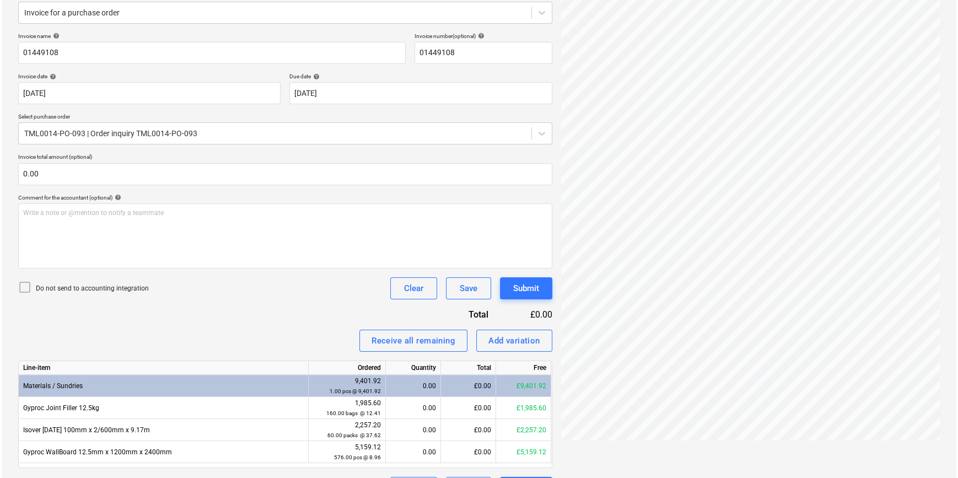
scroll to position [168, 0]
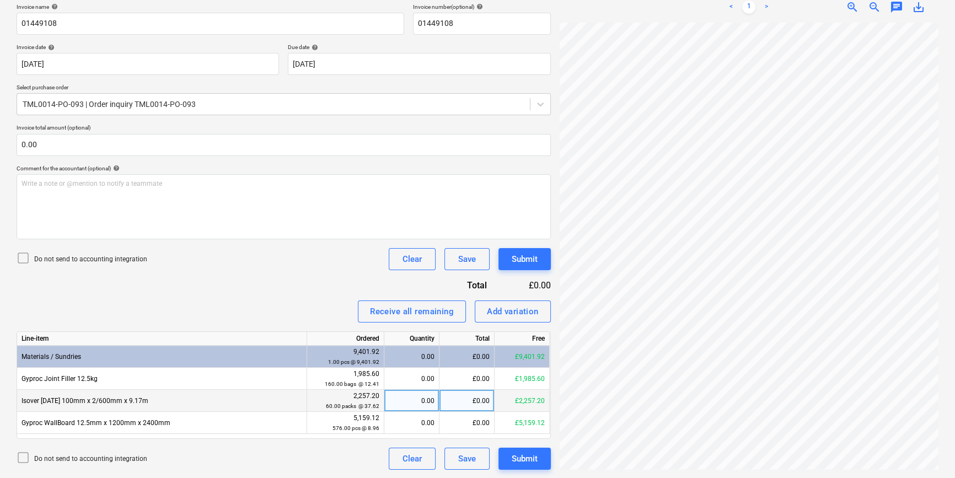
click at [415, 397] on div "0.00" at bounding box center [412, 401] width 46 height 22
click at [543, 463] on button "Submit" at bounding box center [525, 459] width 52 height 22
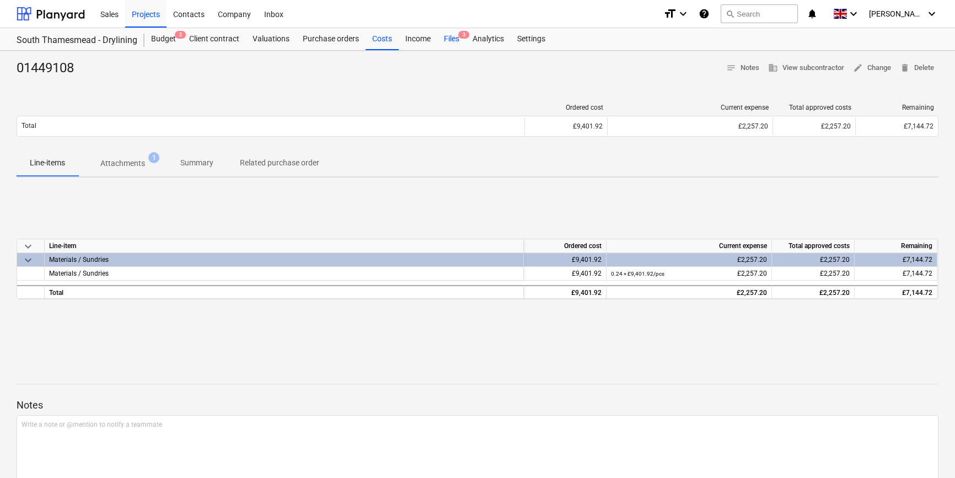
click at [451, 39] on div "Files 3" at bounding box center [451, 39] width 29 height 22
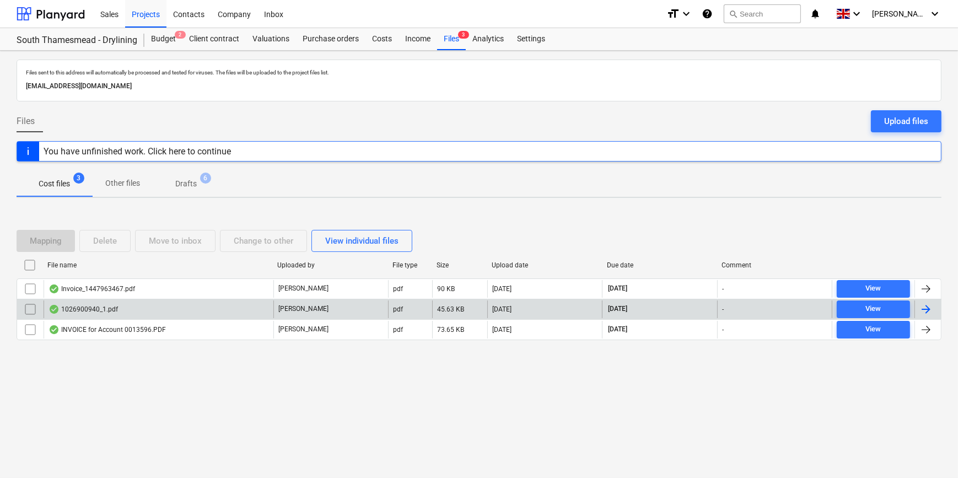
click at [761, 306] on div at bounding box center [926, 309] width 13 height 13
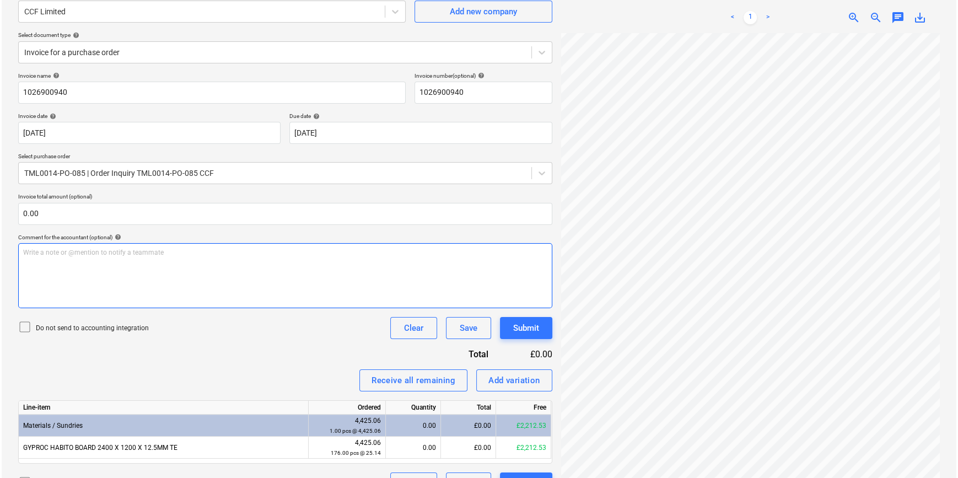
scroll to position [100, 0]
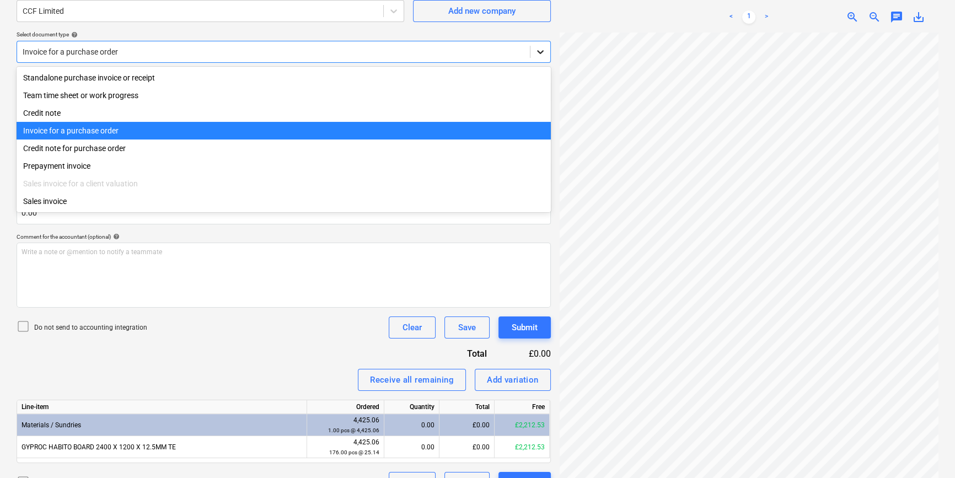
click at [542, 49] on icon at bounding box center [540, 51] width 11 height 11
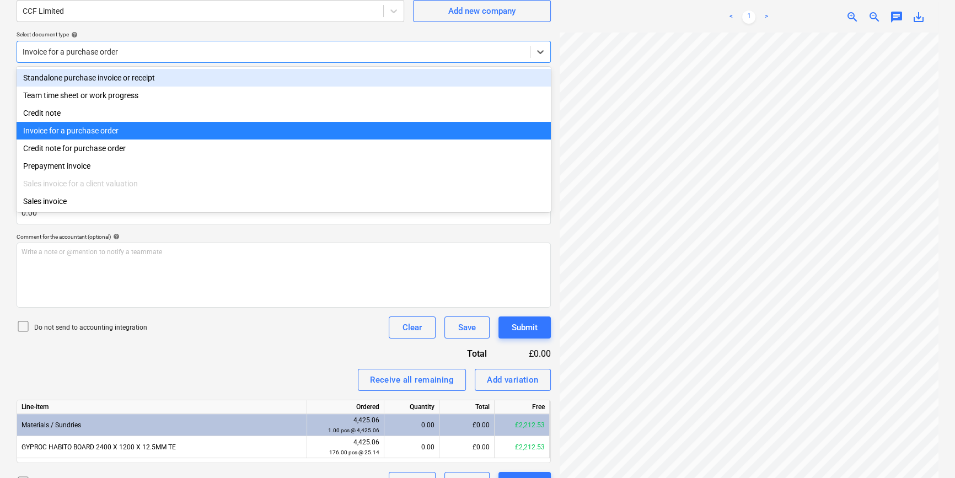
click at [538, 79] on div "Standalone purchase invoice or receipt" at bounding box center [284, 78] width 534 height 18
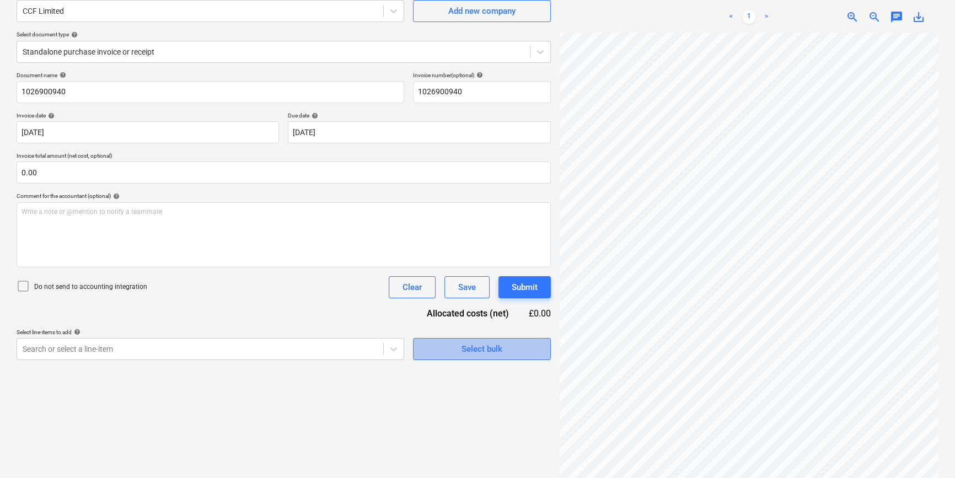
click at [464, 343] on div "Select bulk" at bounding box center [482, 349] width 41 height 14
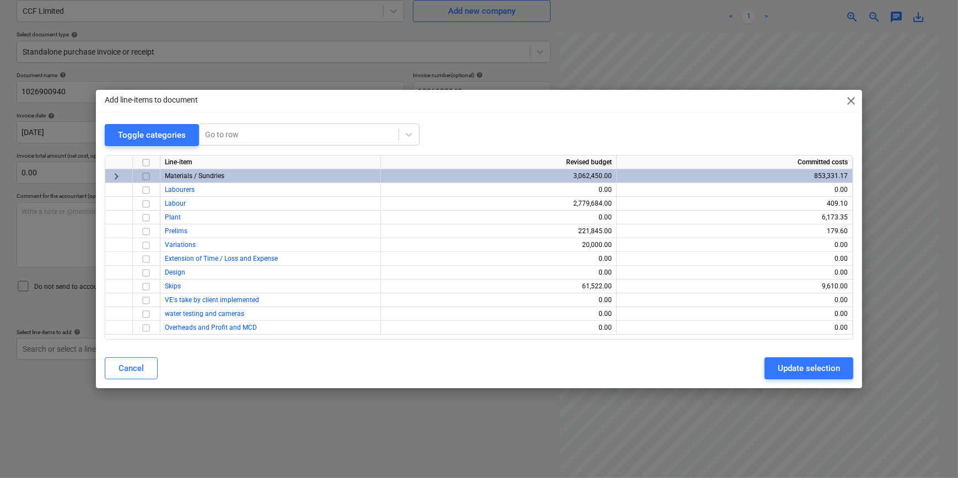
click at [147, 173] on input "checkbox" at bounding box center [146, 176] width 13 height 13
click at [761, 368] on div "Update selection" at bounding box center [809, 368] width 62 height 14
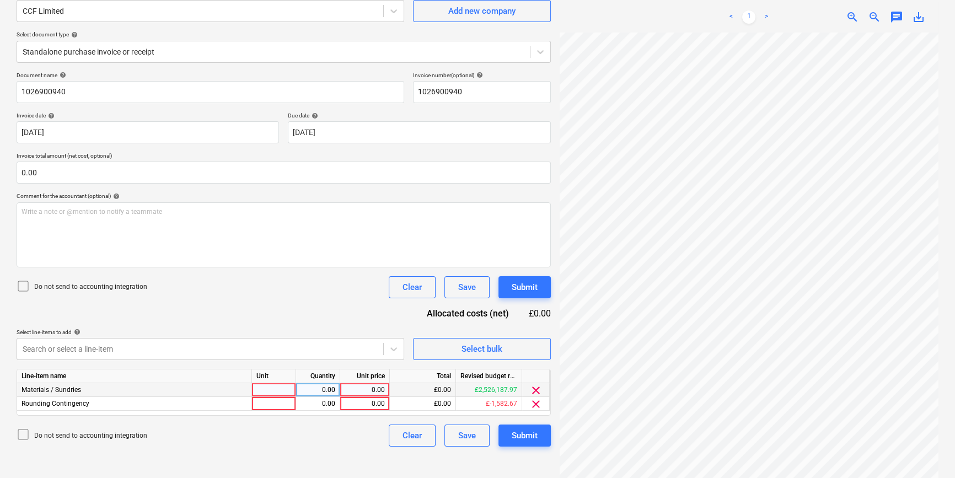
click at [275, 388] on div at bounding box center [274, 390] width 44 height 14
click at [532, 404] on span "clear" at bounding box center [535, 404] width 13 height 13
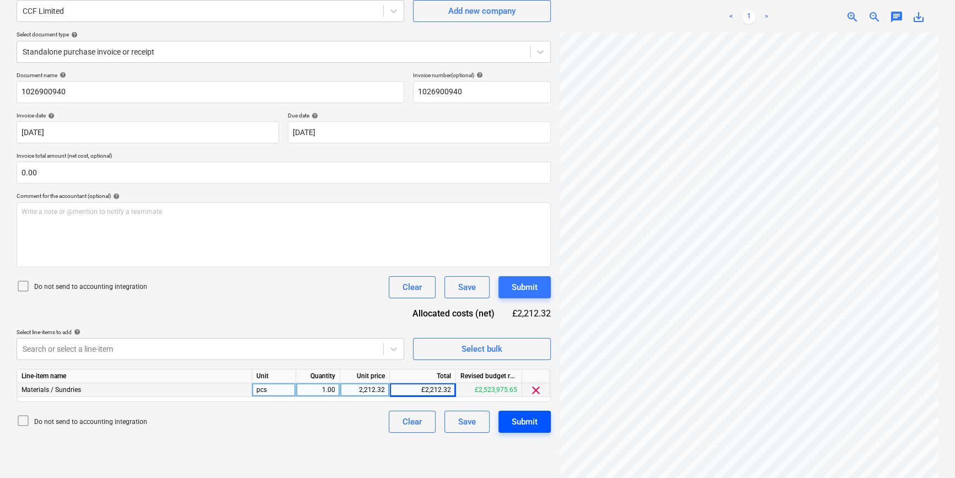
click at [534, 416] on div "Submit" at bounding box center [525, 422] width 26 height 14
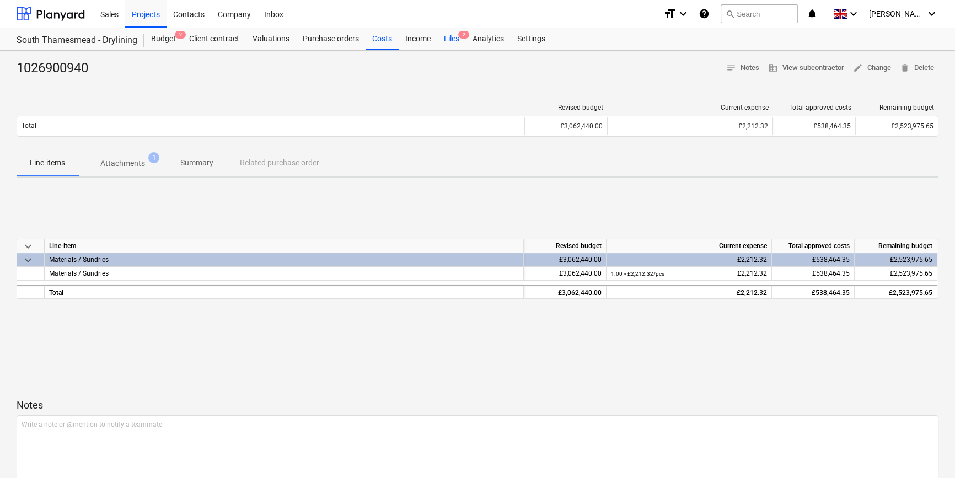
click at [453, 41] on div "Files 2" at bounding box center [451, 39] width 29 height 22
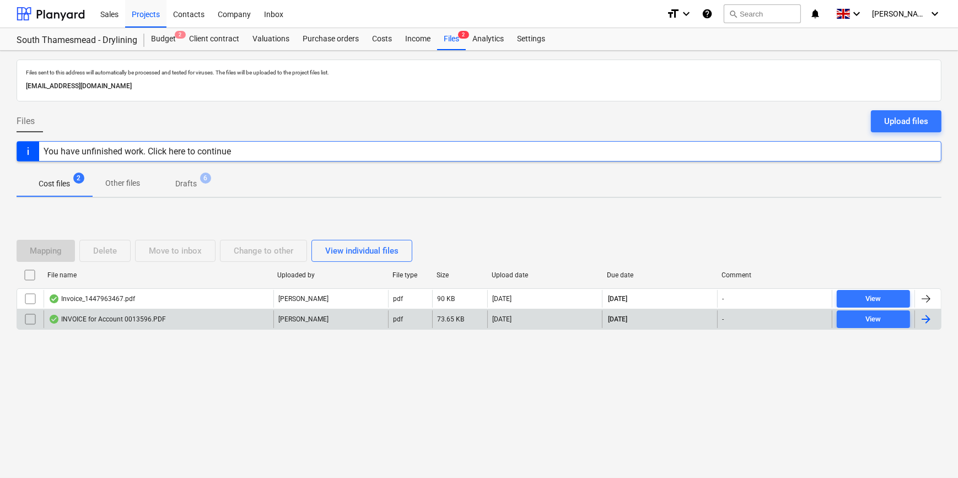
click at [761, 324] on div at bounding box center [926, 319] width 13 height 13
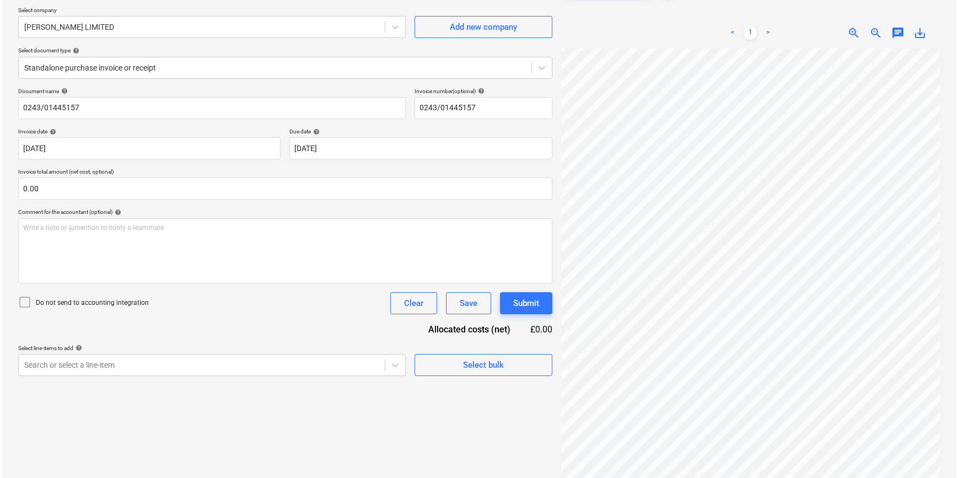
scroll to position [85, 0]
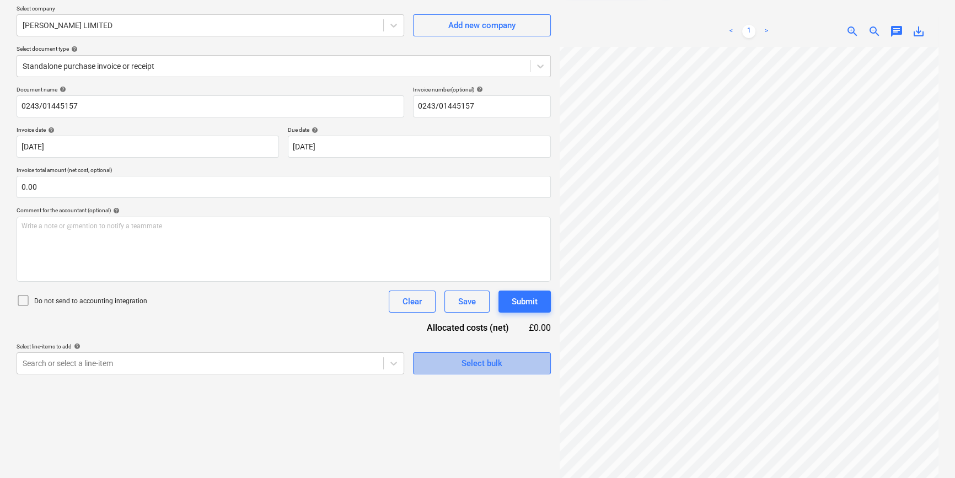
click at [456, 371] on button "Select bulk" at bounding box center [482, 363] width 138 height 22
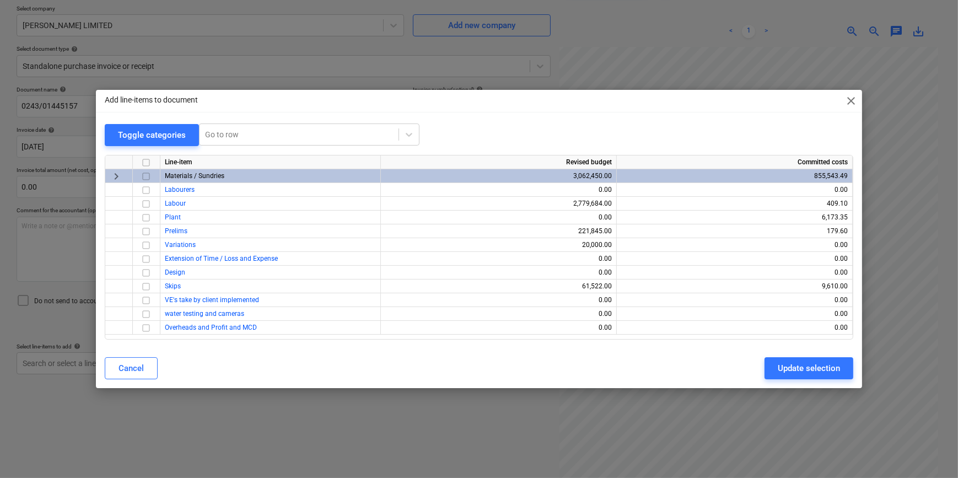
click at [147, 176] on input "checkbox" at bounding box center [146, 176] width 13 height 13
click at [761, 363] on div "Update selection" at bounding box center [809, 368] width 62 height 14
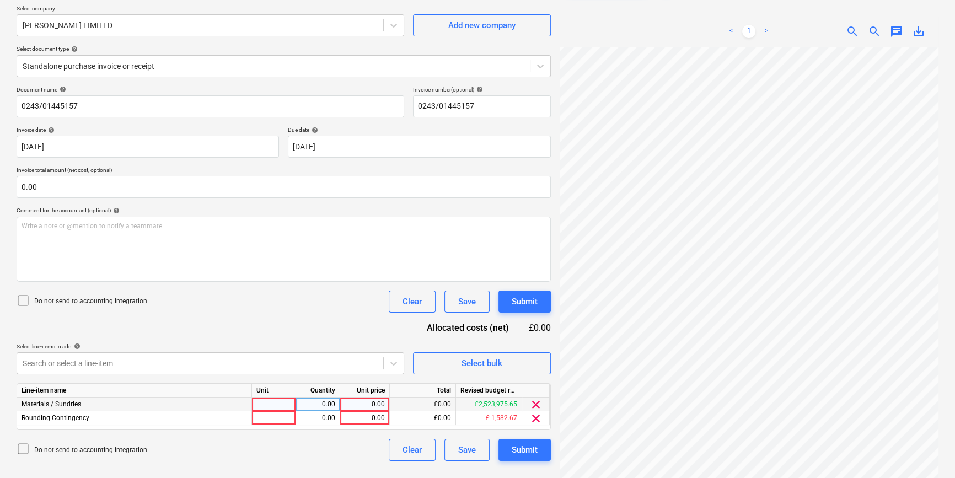
click at [266, 400] on div at bounding box center [274, 405] width 44 height 14
click at [534, 417] on span "clear" at bounding box center [535, 418] width 13 height 13
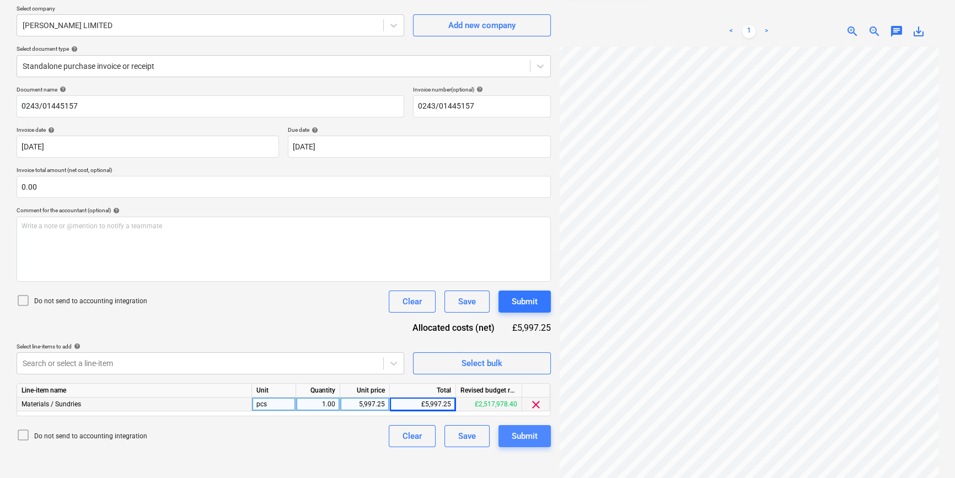
click at [531, 435] on div "Submit" at bounding box center [525, 436] width 26 height 14
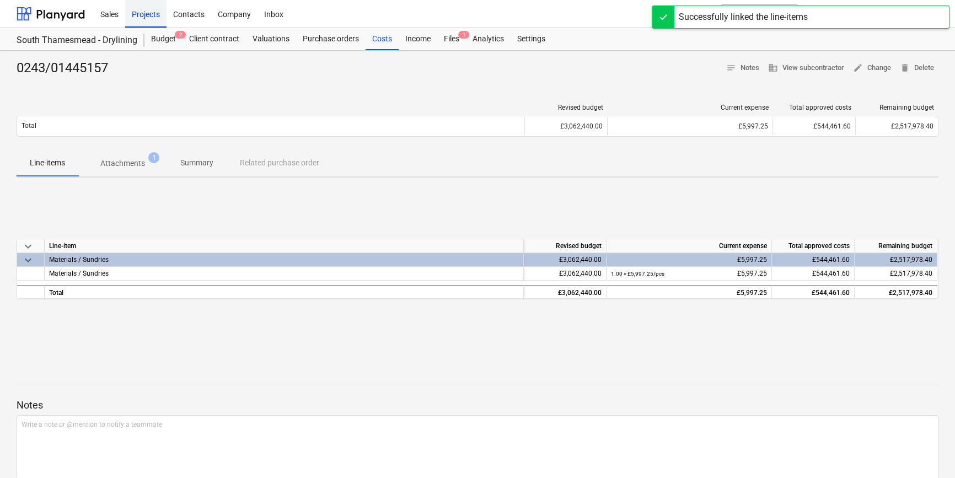
click at [143, 9] on div "Projects" at bounding box center [145, 13] width 41 height 28
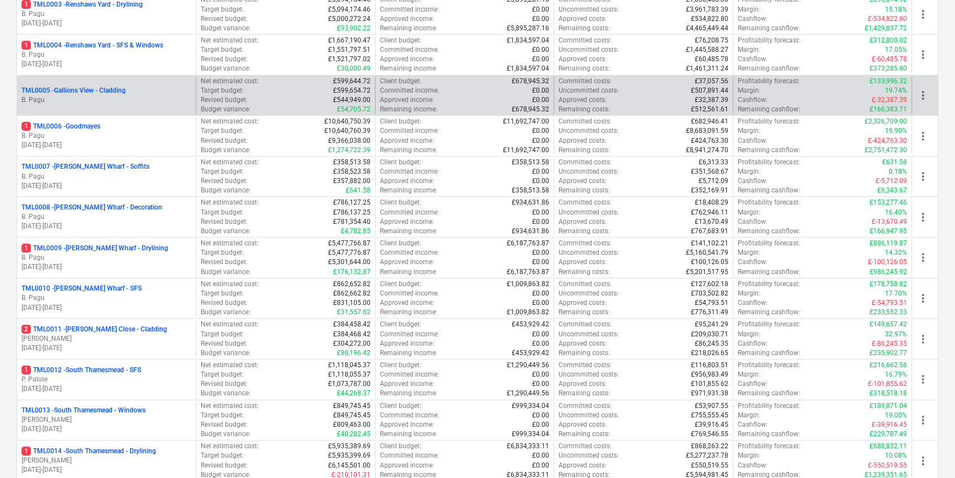
scroll to position [351, 0]
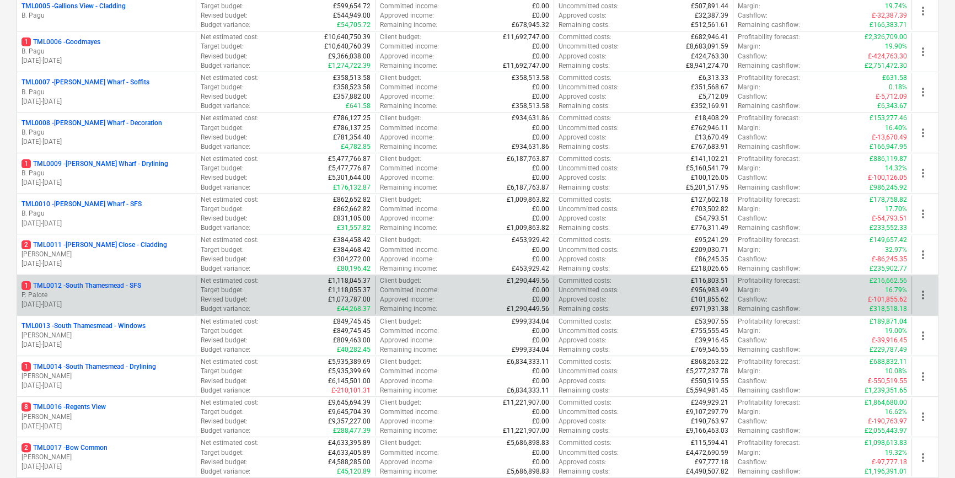
click at [87, 301] on p "[DATE] - [DATE]" at bounding box center [107, 304] width 170 height 9
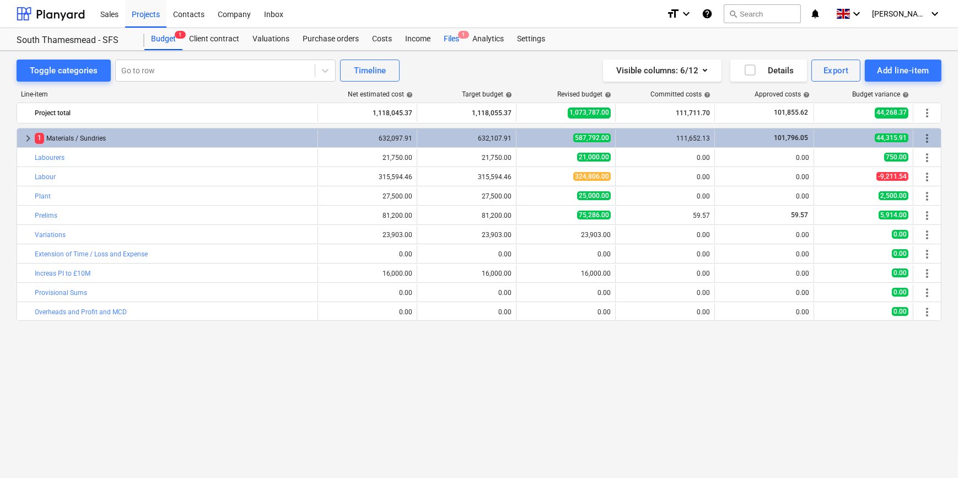
click at [451, 41] on div "Files 1" at bounding box center [451, 39] width 29 height 22
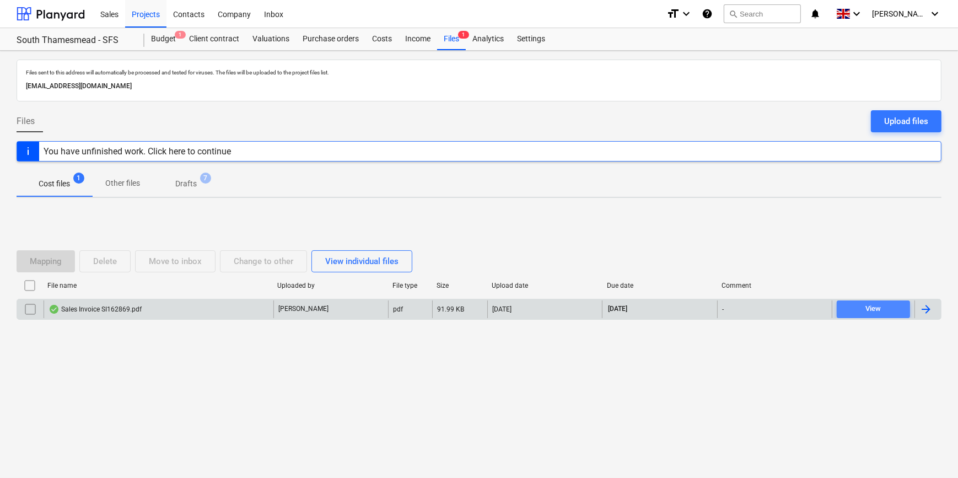
click at [761, 312] on div "View" at bounding box center [873, 309] width 15 height 13
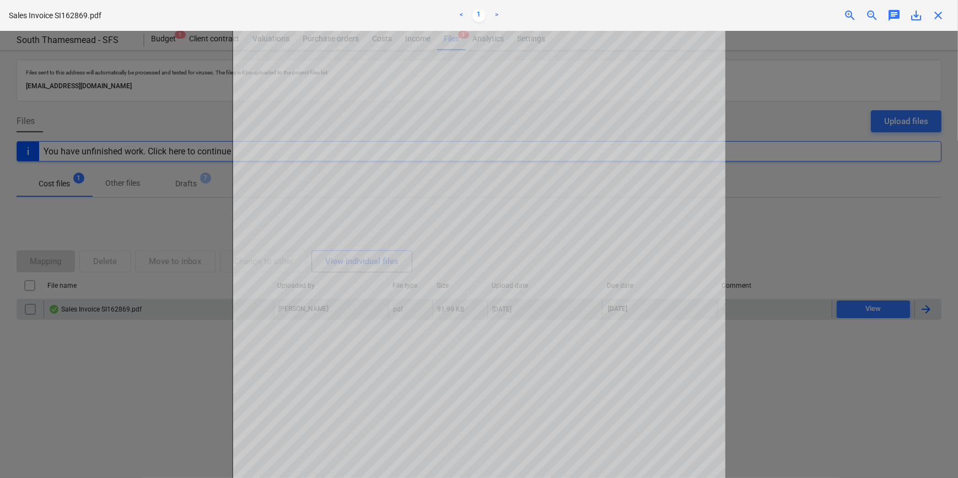
click at [761, 312] on div at bounding box center [479, 254] width 958 height 447
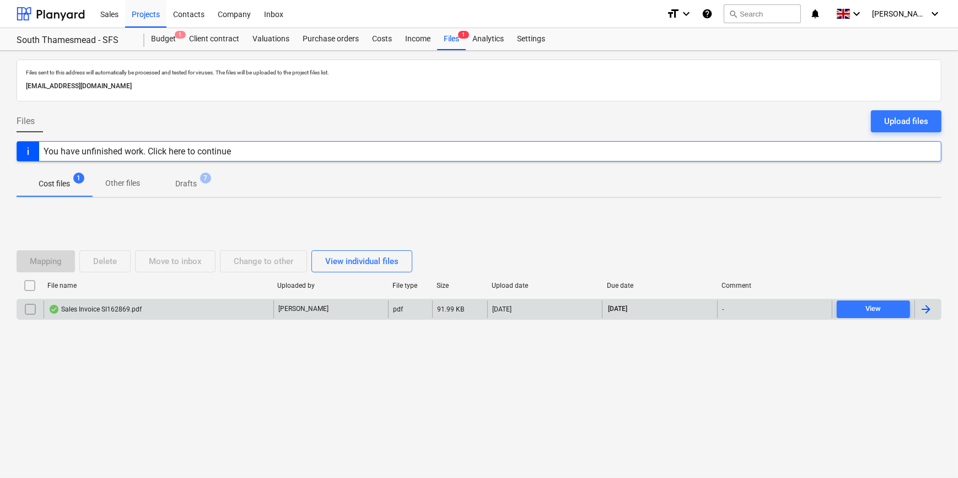
click at [761, 308] on div at bounding box center [926, 309] width 13 height 13
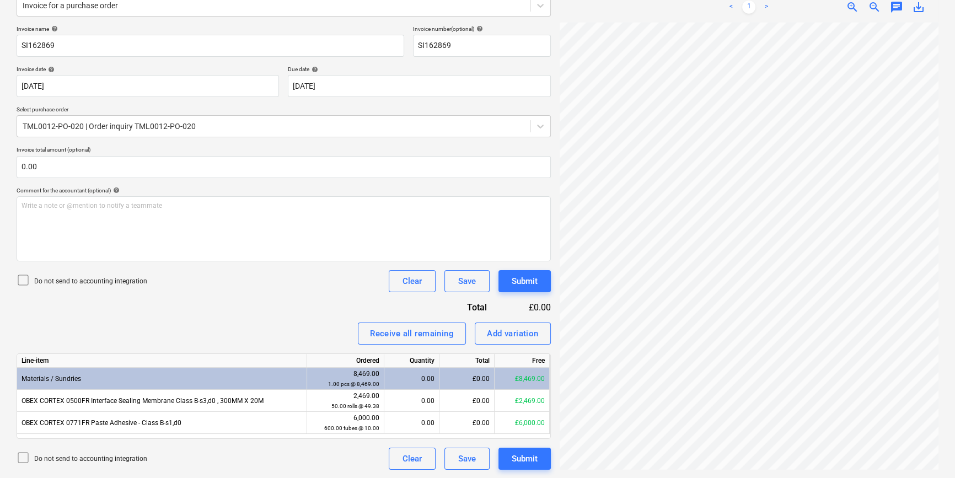
scroll to position [180, 109]
click at [514, 336] on div "Add variation" at bounding box center [513, 333] width 52 height 14
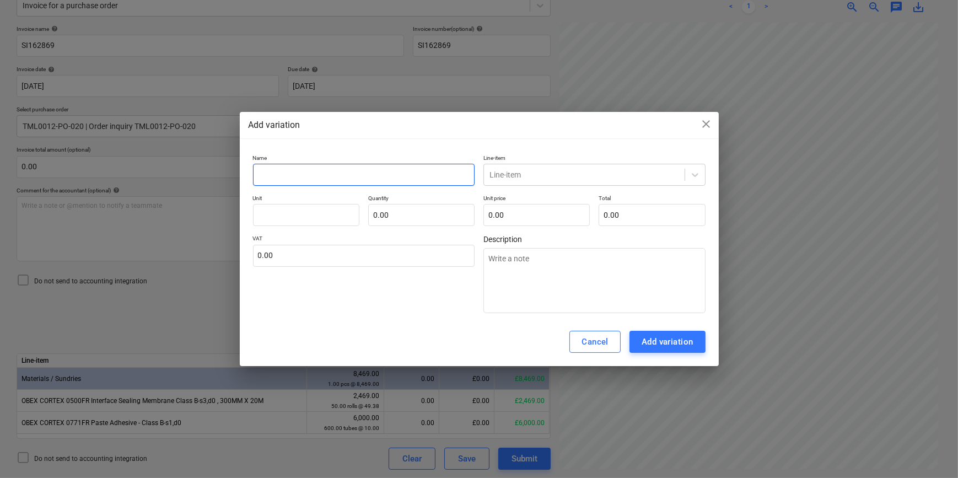
click at [261, 175] on input "text" at bounding box center [364, 175] width 222 height 22
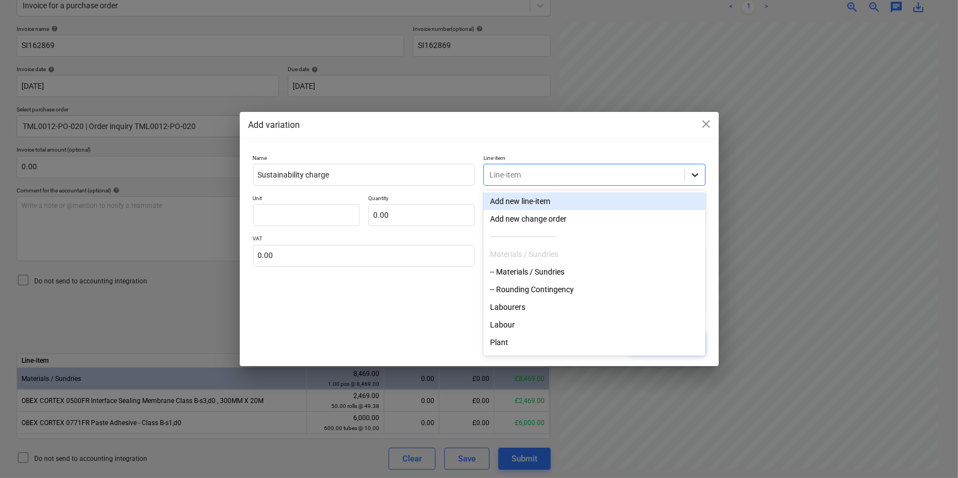
click at [697, 175] on icon at bounding box center [695, 174] width 11 height 11
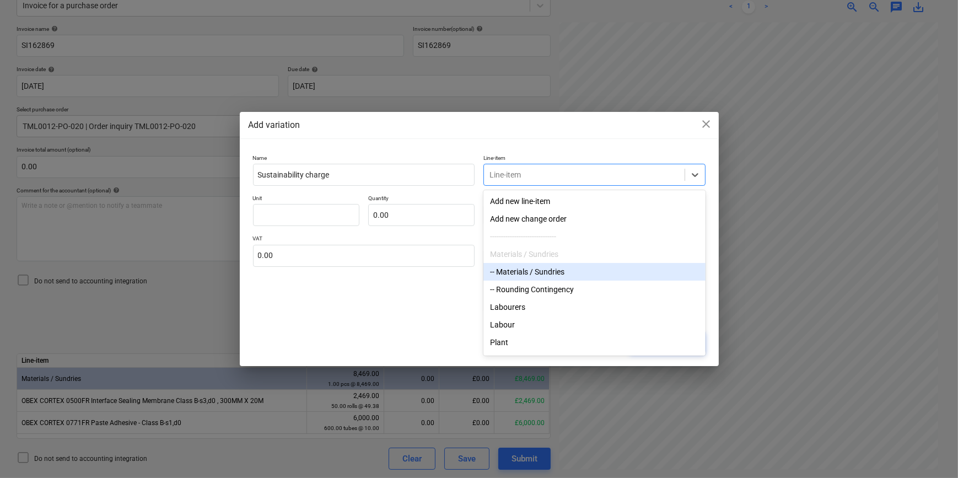
click at [551, 273] on div "-- Materials / Sundries" at bounding box center [595, 272] width 222 height 18
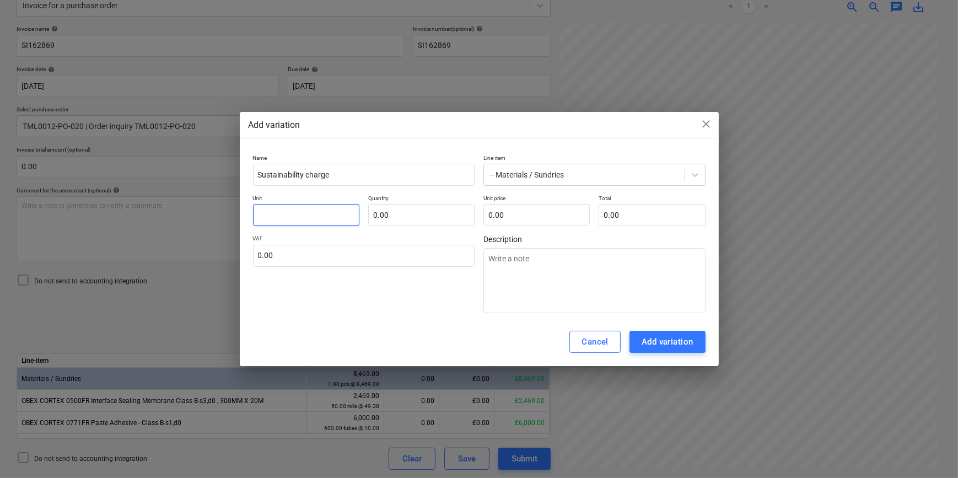
click at [271, 217] on input "text" at bounding box center [306, 215] width 106 height 22
click at [651, 335] on div "Add variation" at bounding box center [668, 342] width 52 height 14
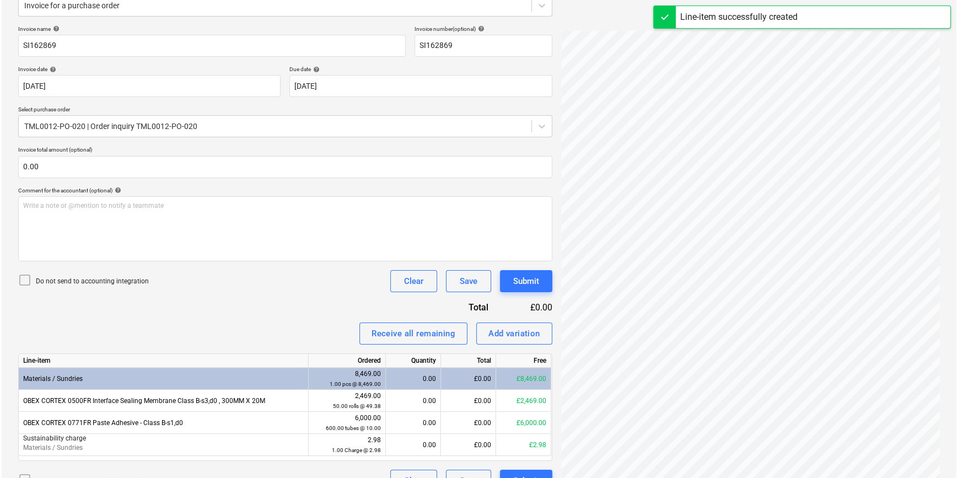
scroll to position [168, 0]
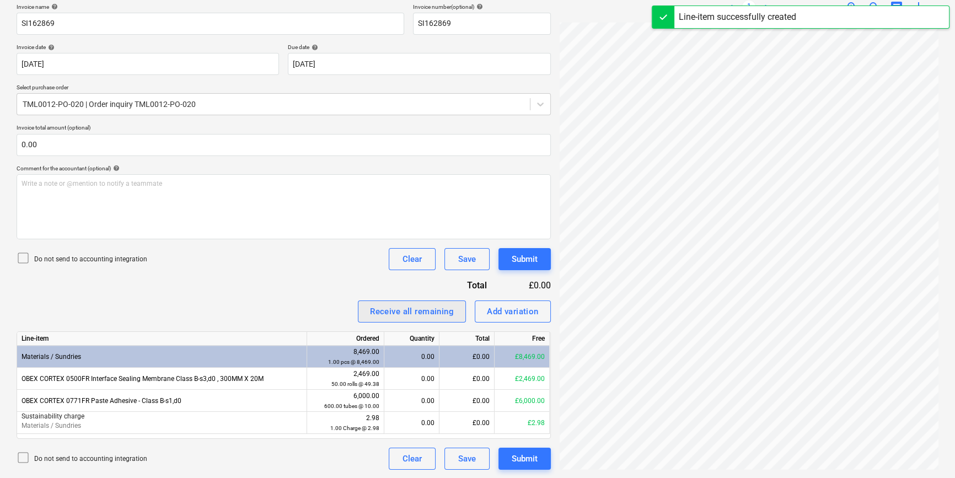
click at [422, 314] on div "Receive all remaining" at bounding box center [412, 311] width 84 height 14
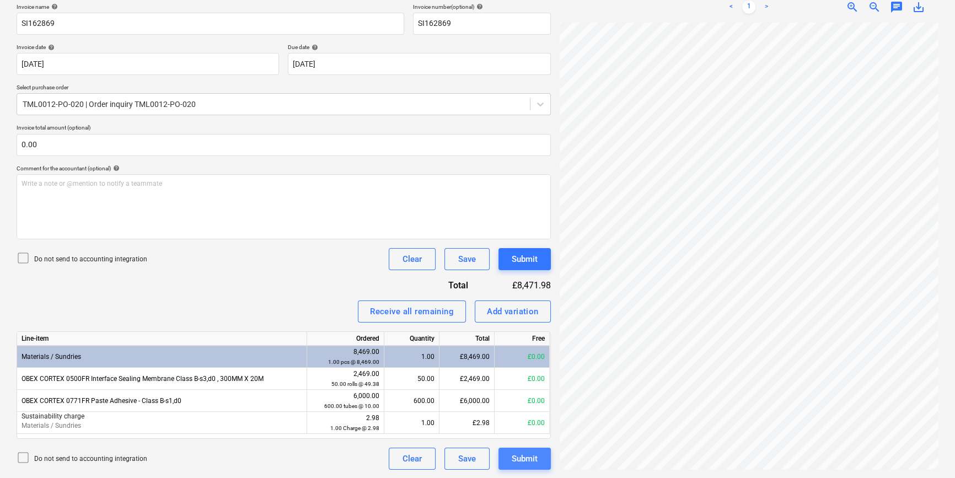
click at [532, 460] on div "Submit" at bounding box center [525, 459] width 26 height 14
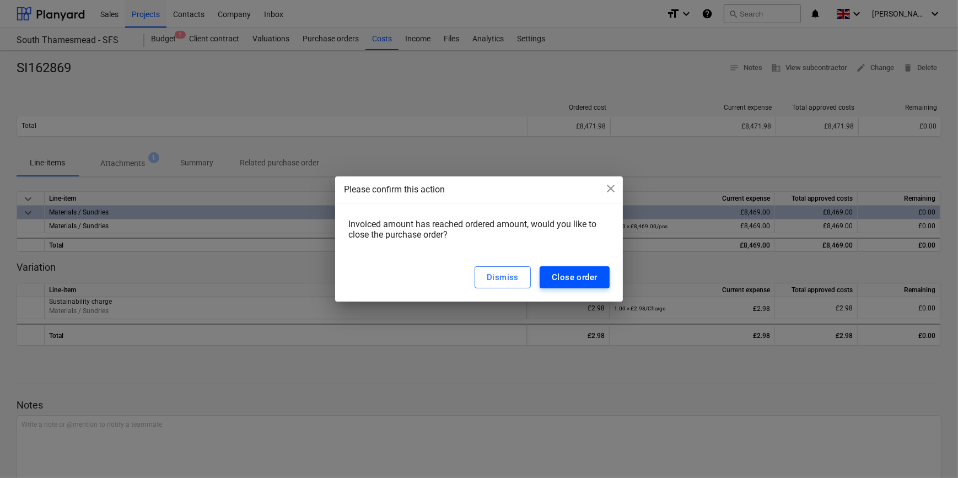
click at [572, 286] on button "Close order" at bounding box center [575, 277] width 70 height 22
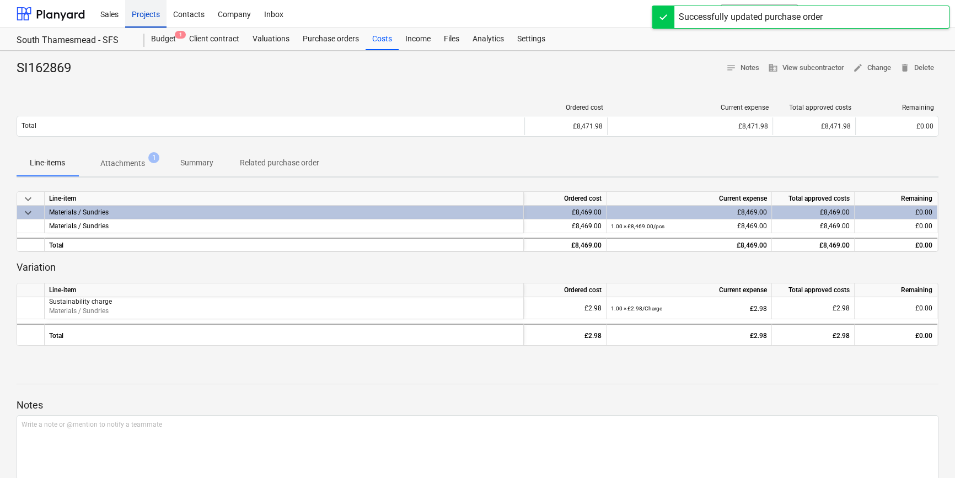
click at [143, 10] on div "Projects" at bounding box center [145, 13] width 41 height 28
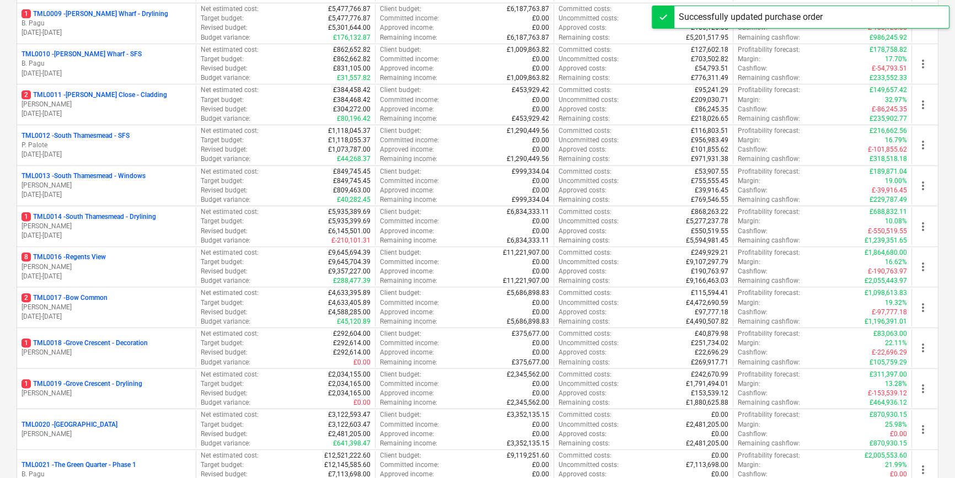
scroll to position [501, 0]
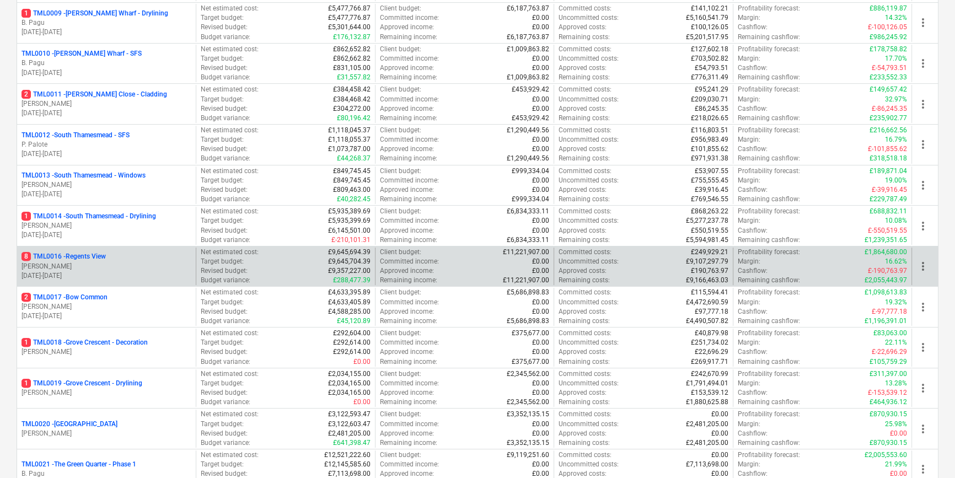
click at [127, 271] on p "[DATE] - [DATE]" at bounding box center [107, 275] width 170 height 9
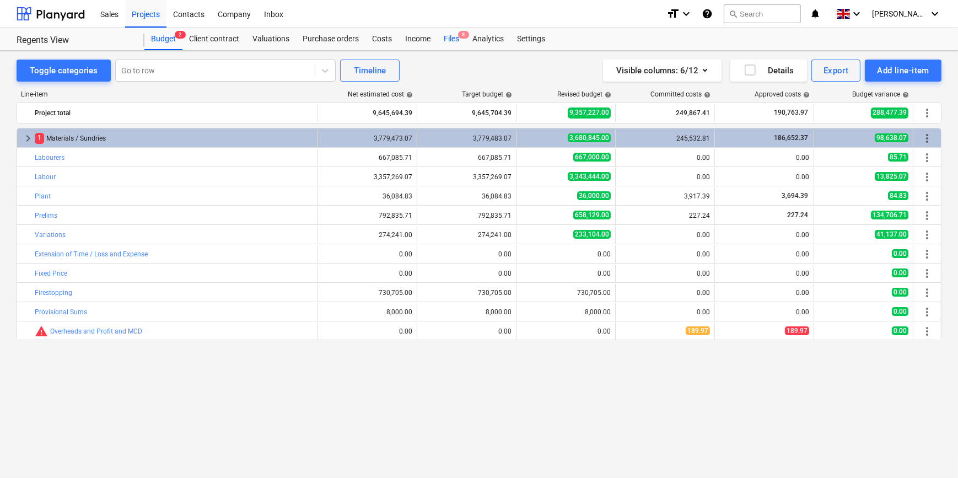
click at [447, 37] on div "Files 8" at bounding box center [451, 39] width 29 height 22
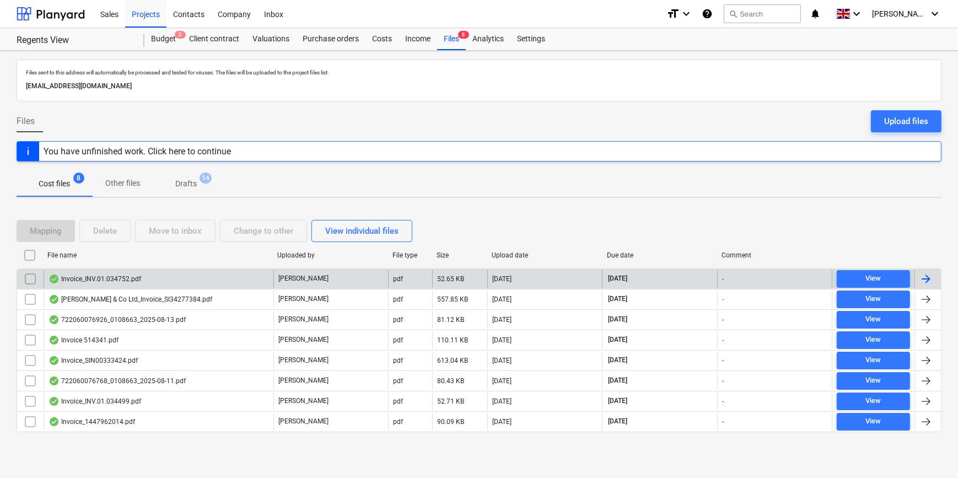
click at [761, 278] on div at bounding box center [926, 278] width 13 height 13
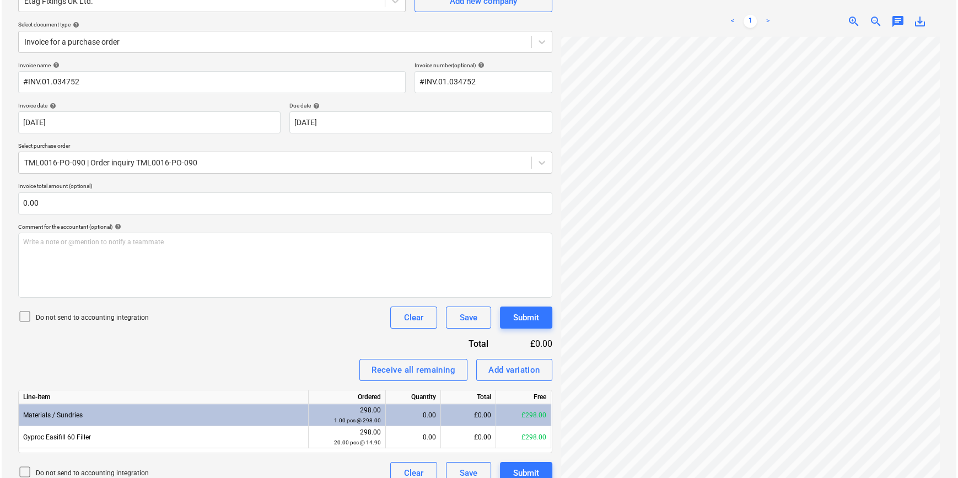
scroll to position [124, 0]
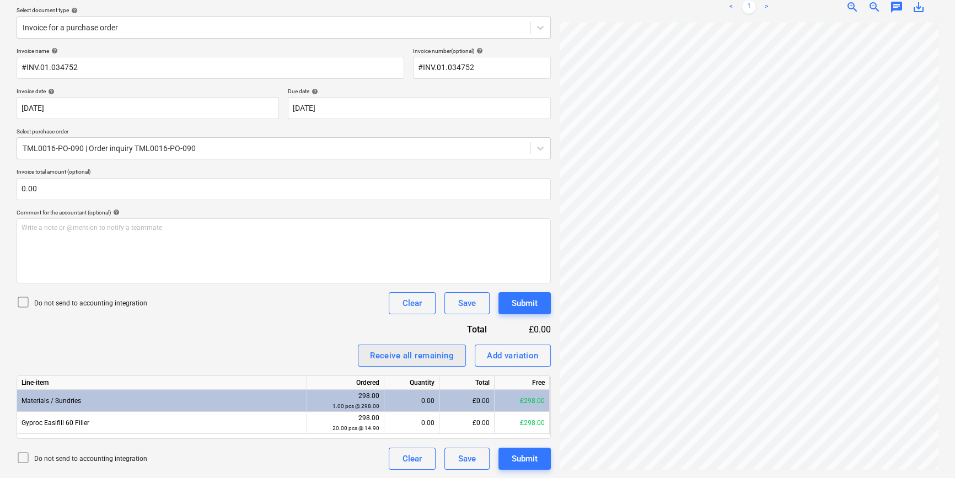
click at [402, 356] on div "Receive all remaining" at bounding box center [412, 356] width 84 height 14
click at [537, 457] on div "Submit" at bounding box center [525, 459] width 26 height 14
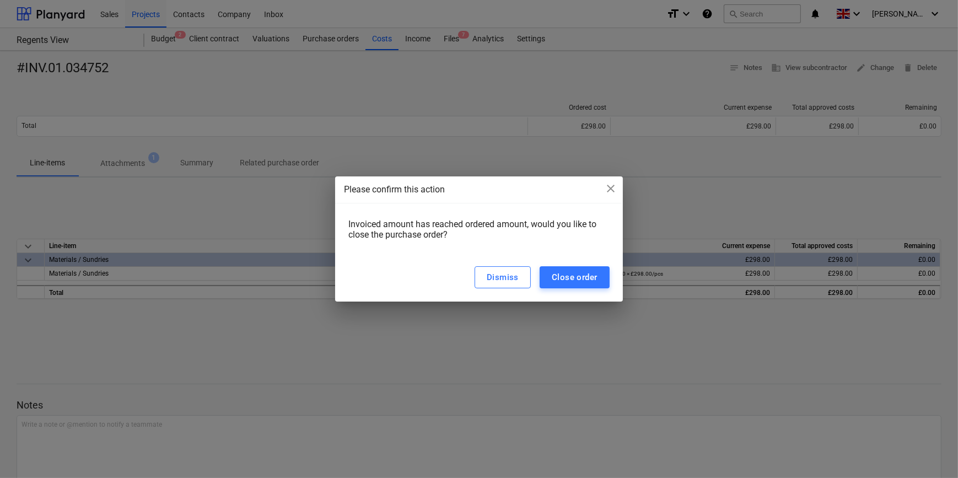
click at [565, 289] on div "Dismiss Close order" at bounding box center [478, 277] width 287 height 49
click at [562, 278] on div "Close order" at bounding box center [575, 277] width 46 height 14
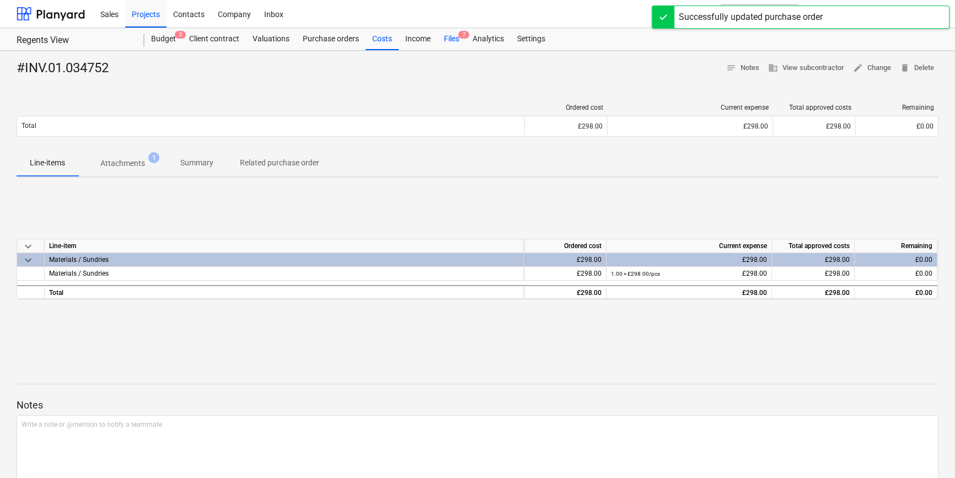
click at [451, 40] on div "Files 7" at bounding box center [451, 39] width 29 height 22
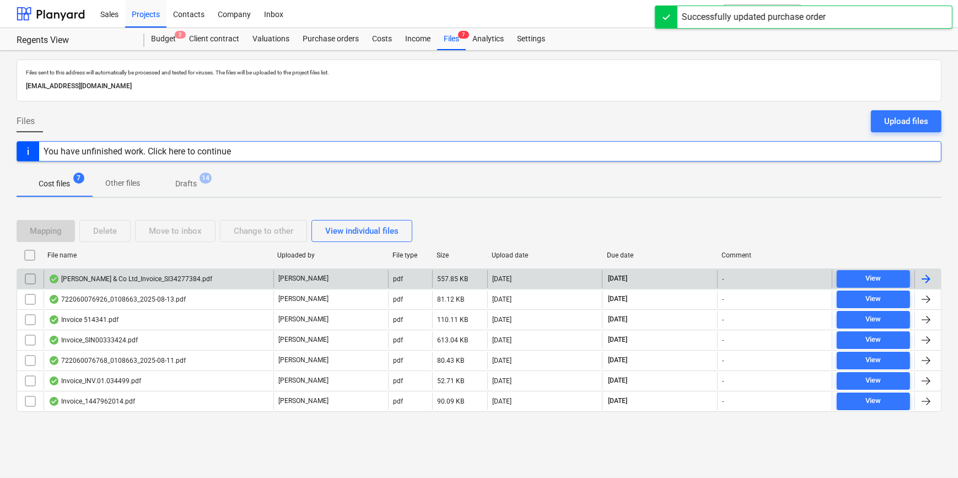
click at [761, 275] on div at bounding box center [926, 278] width 13 height 13
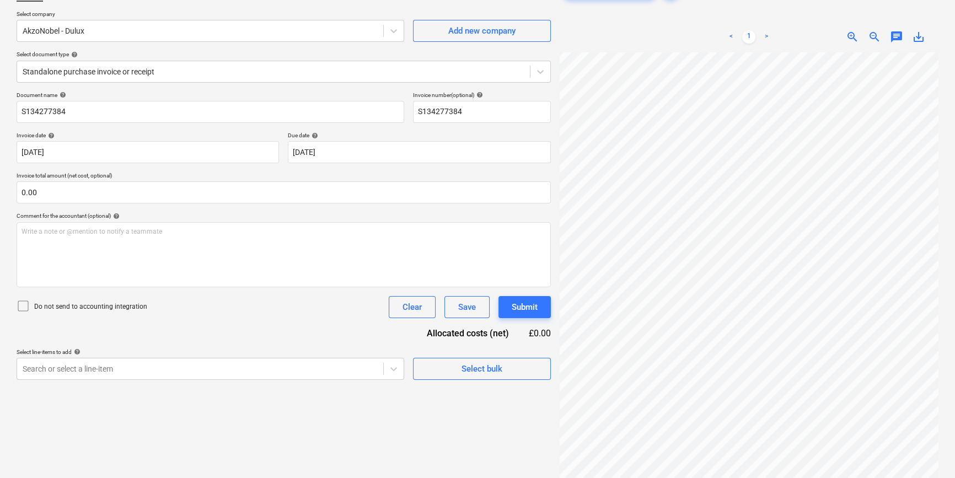
scroll to position [84, 0]
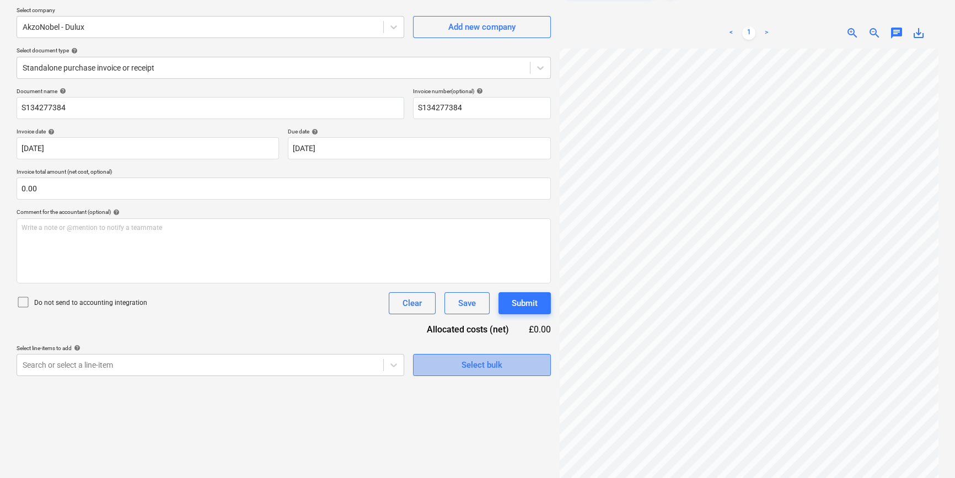
click at [458, 368] on span "Select bulk" at bounding box center [482, 365] width 110 height 14
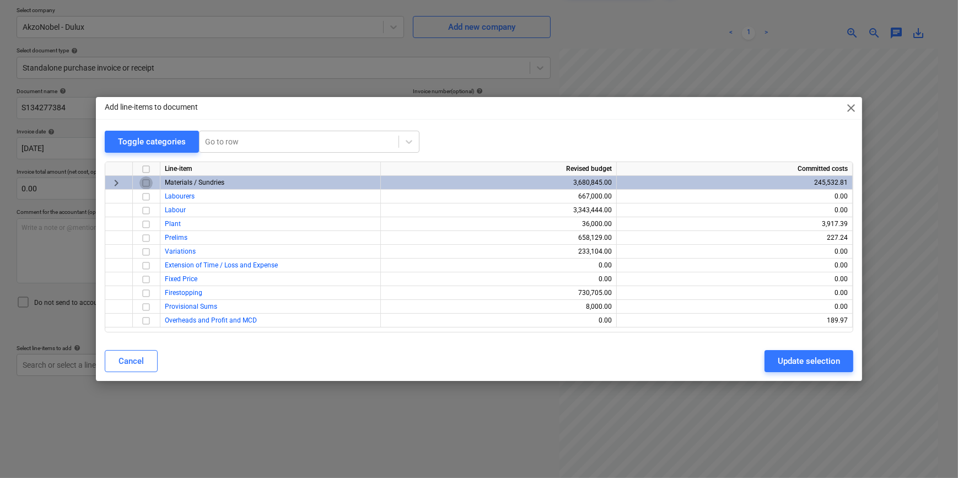
click at [144, 182] on input "checkbox" at bounding box center [146, 182] width 13 height 13
click at [761, 360] on button "Update selection" at bounding box center [809, 361] width 89 height 22
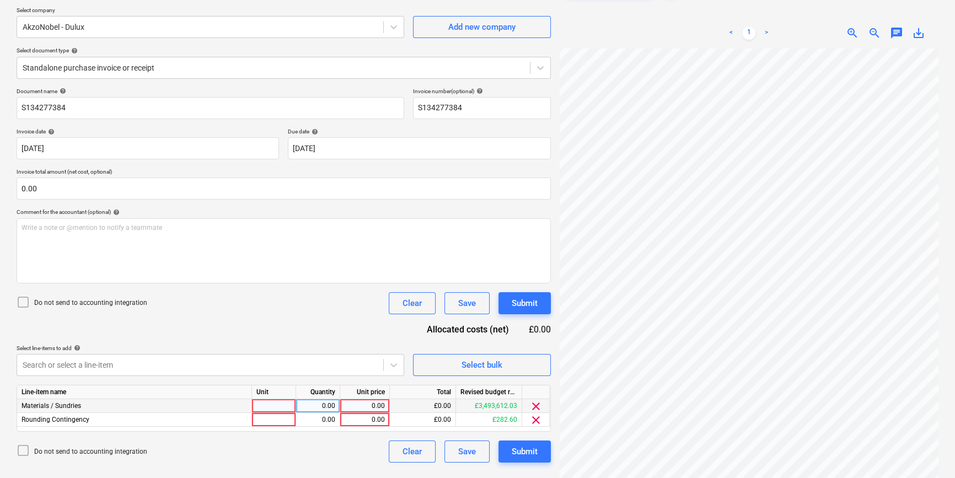
click at [276, 403] on div at bounding box center [274, 406] width 44 height 14
click at [534, 419] on span "clear" at bounding box center [535, 420] width 13 height 13
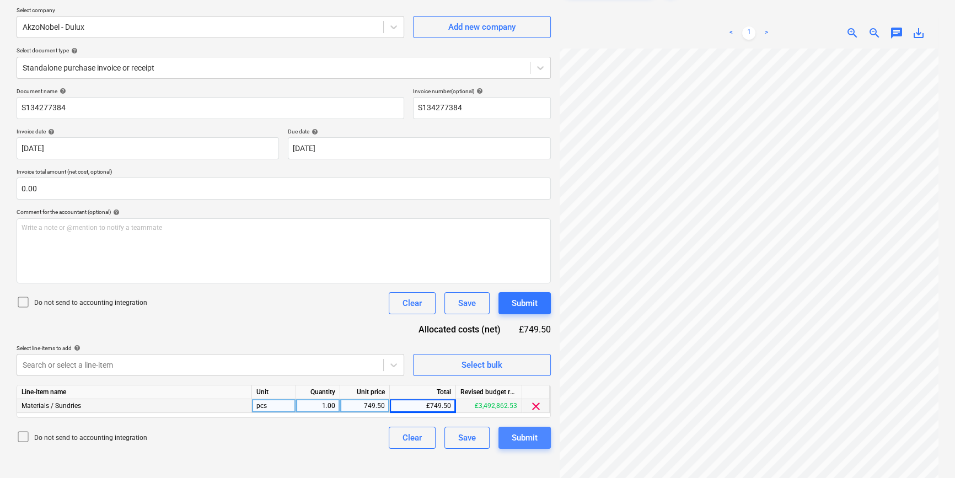
click at [532, 437] on div "Submit" at bounding box center [525, 438] width 26 height 14
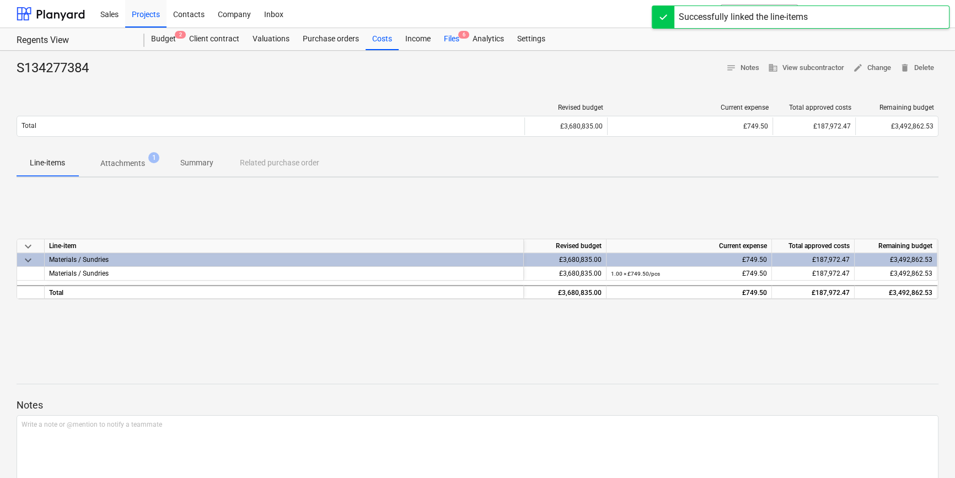
click at [446, 40] on div "Files 6" at bounding box center [451, 39] width 29 height 22
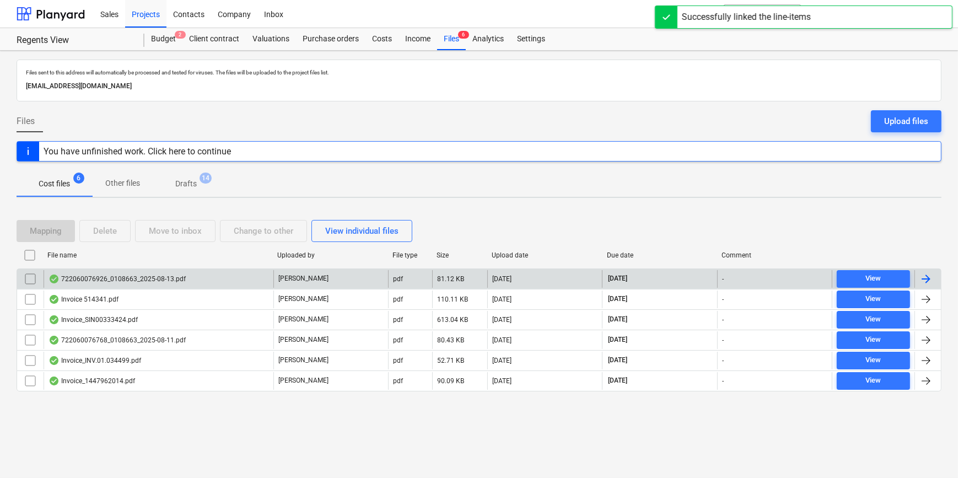
click at [761, 275] on div at bounding box center [926, 278] width 13 height 13
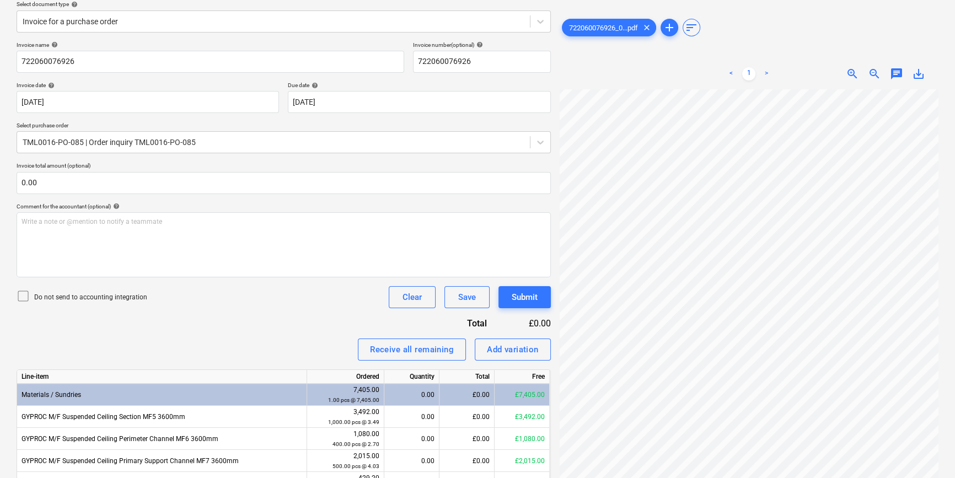
scroll to position [112, 0]
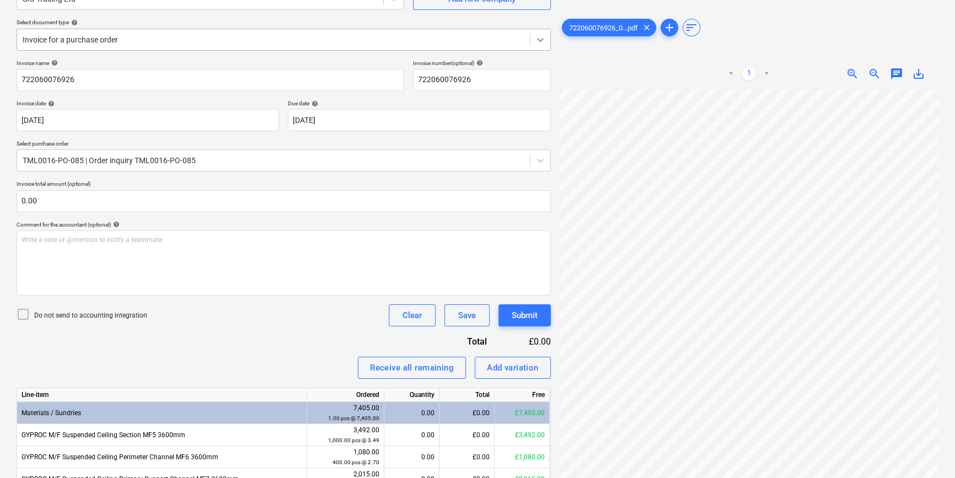
click at [535, 43] on icon at bounding box center [540, 39] width 11 height 11
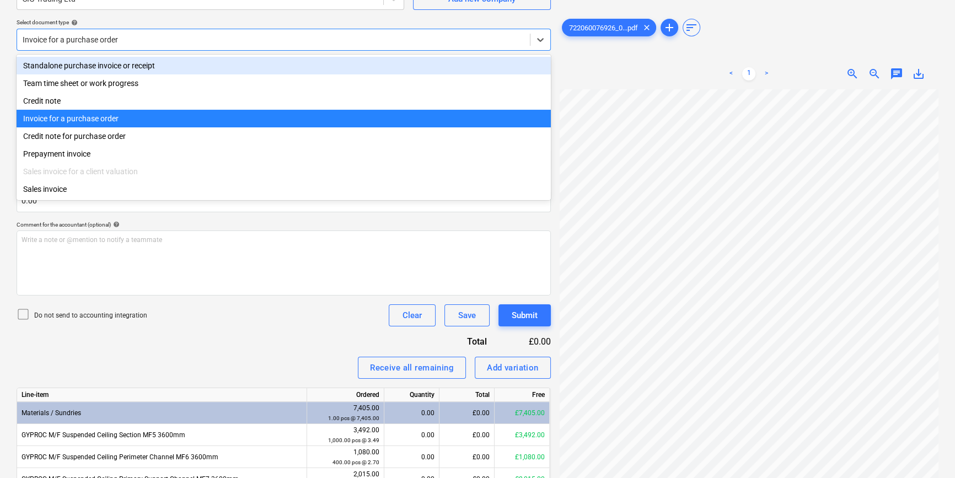
click at [531, 62] on div "Standalone purchase invoice or receipt" at bounding box center [284, 66] width 534 height 18
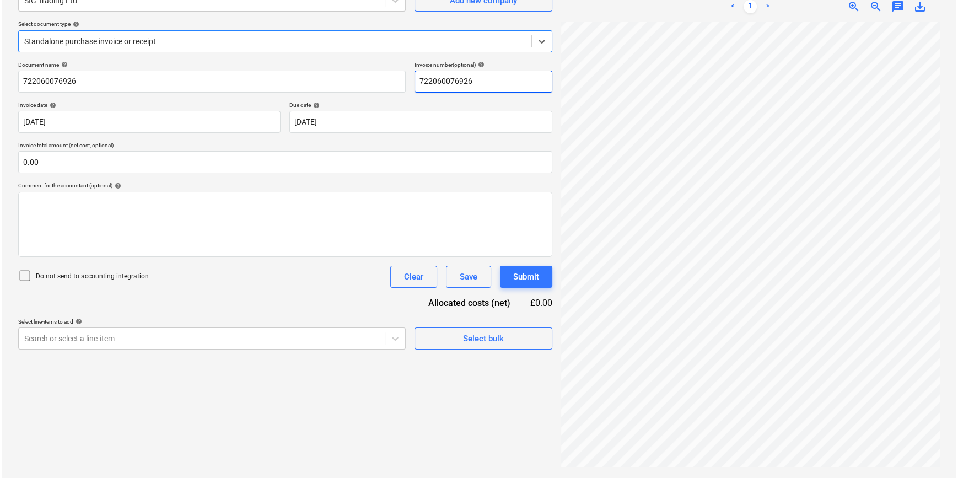
scroll to position [110, 0]
click at [453, 339] on span "Select bulk" at bounding box center [482, 338] width 110 height 14
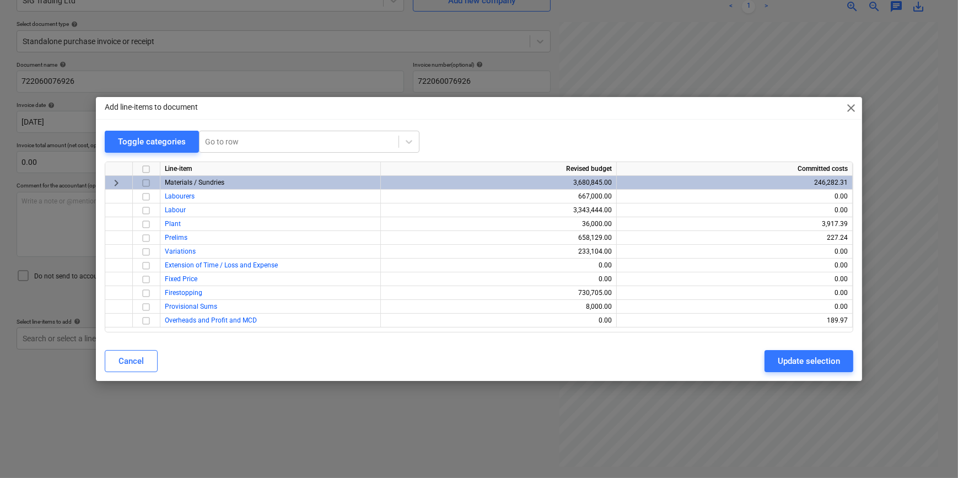
click at [146, 181] on input "checkbox" at bounding box center [146, 182] width 13 height 13
click at [761, 357] on div "Update selection" at bounding box center [809, 361] width 62 height 14
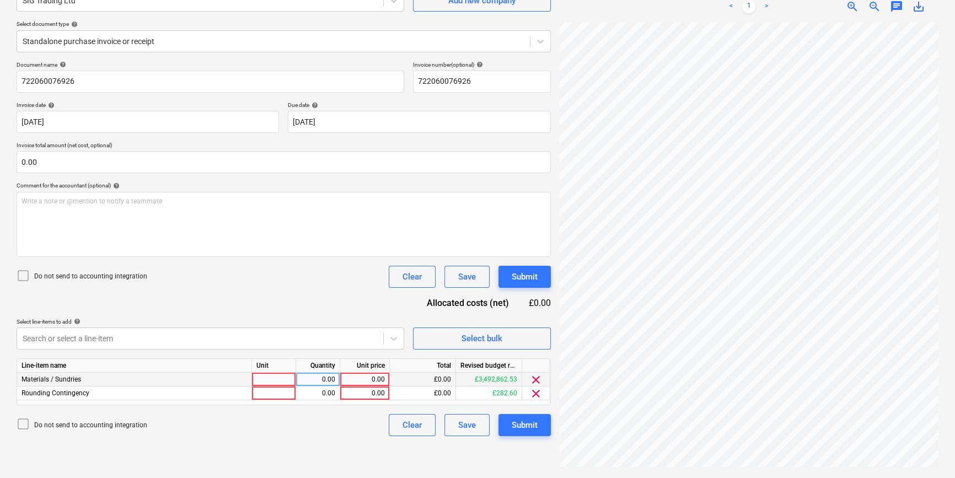
click at [286, 382] on div at bounding box center [274, 380] width 44 height 14
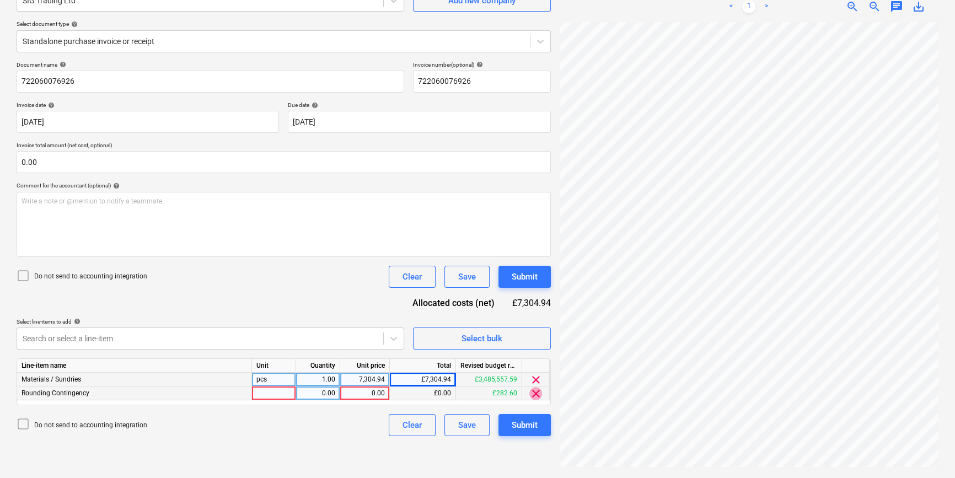
click at [538, 393] on span "clear" at bounding box center [535, 393] width 13 height 13
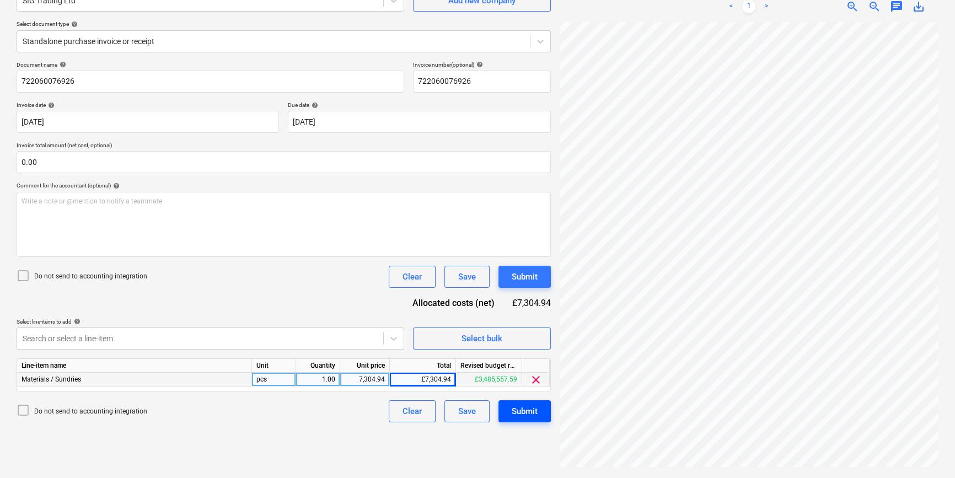
click at [533, 416] on div "Submit" at bounding box center [525, 411] width 26 height 14
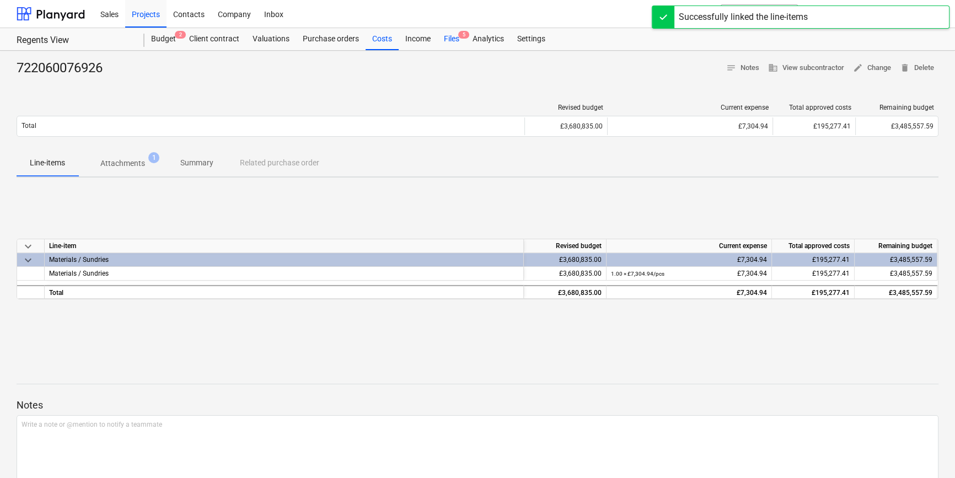
click at [448, 38] on div "Files 5" at bounding box center [451, 39] width 29 height 22
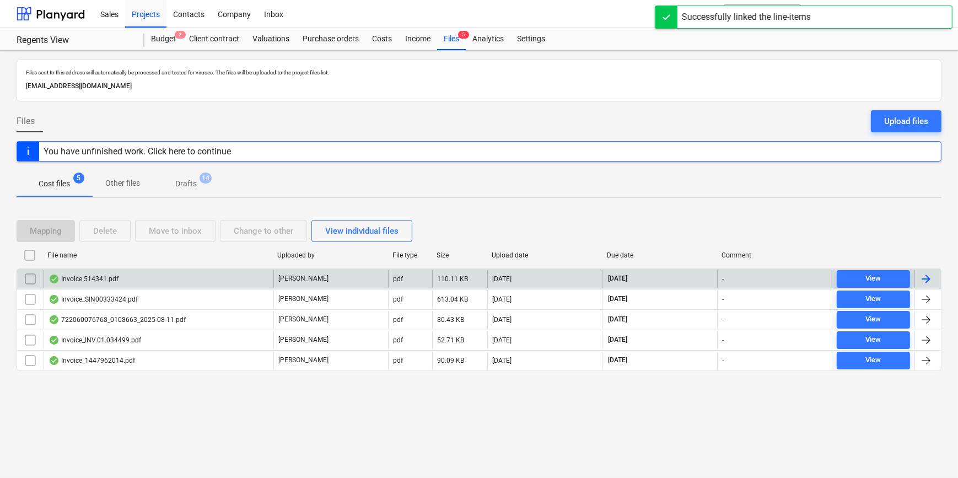
click at [761, 272] on div at bounding box center [926, 278] width 13 height 13
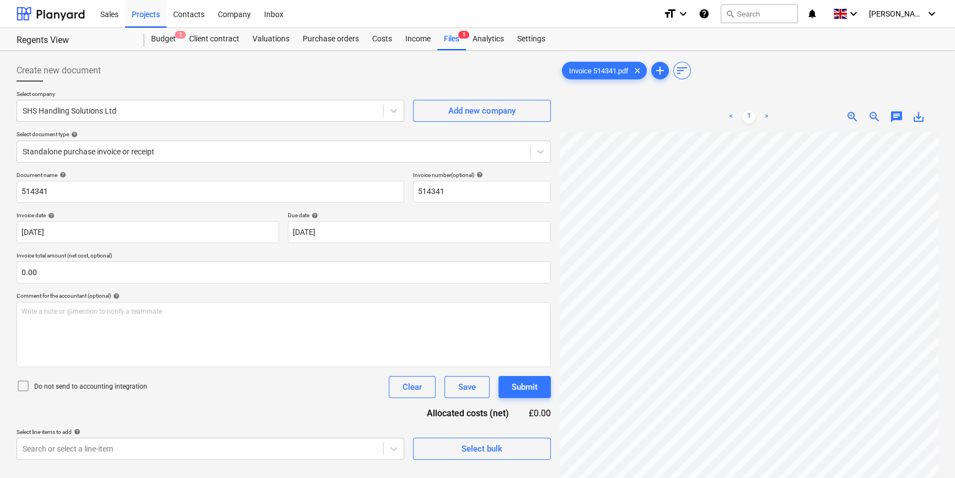
scroll to position [257, 119]
click at [507, 454] on span "Select bulk" at bounding box center [482, 449] width 110 height 14
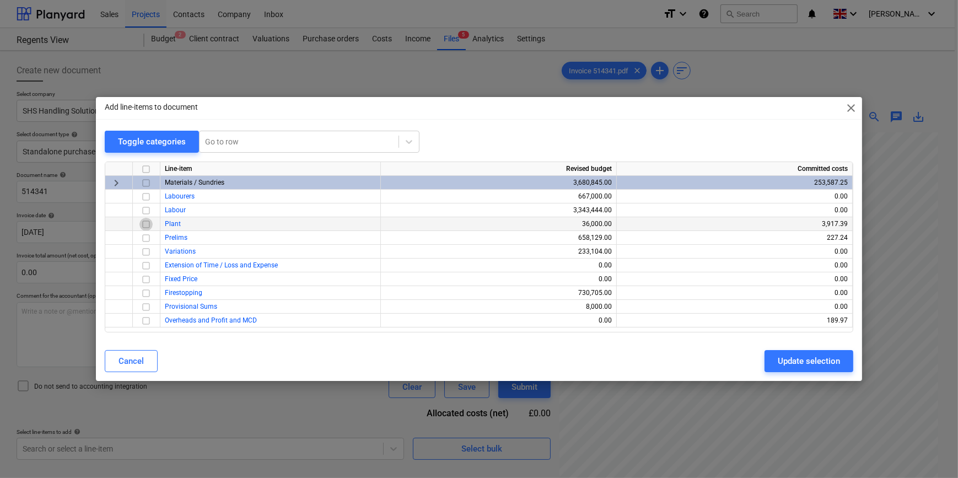
click at [144, 223] on input "checkbox" at bounding box center [146, 224] width 13 height 13
click at [761, 356] on div "Update selection" at bounding box center [809, 361] width 62 height 14
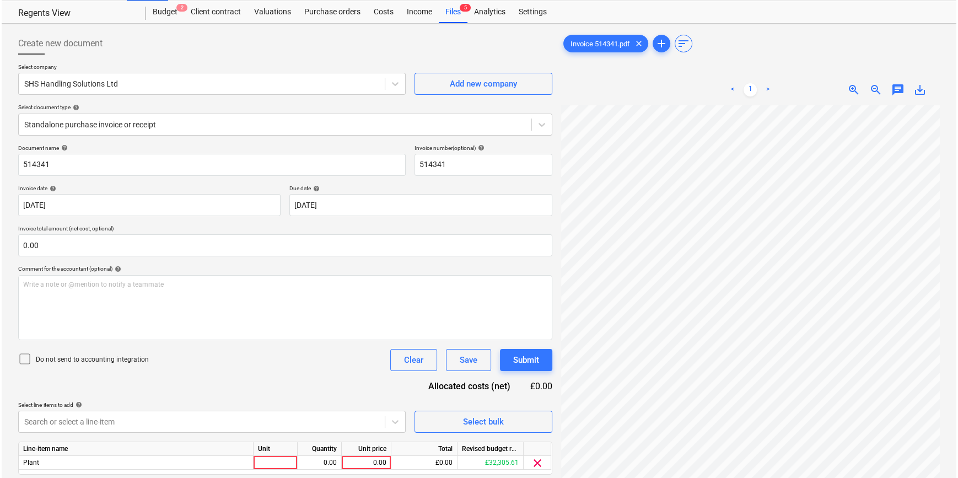
scroll to position [110, 0]
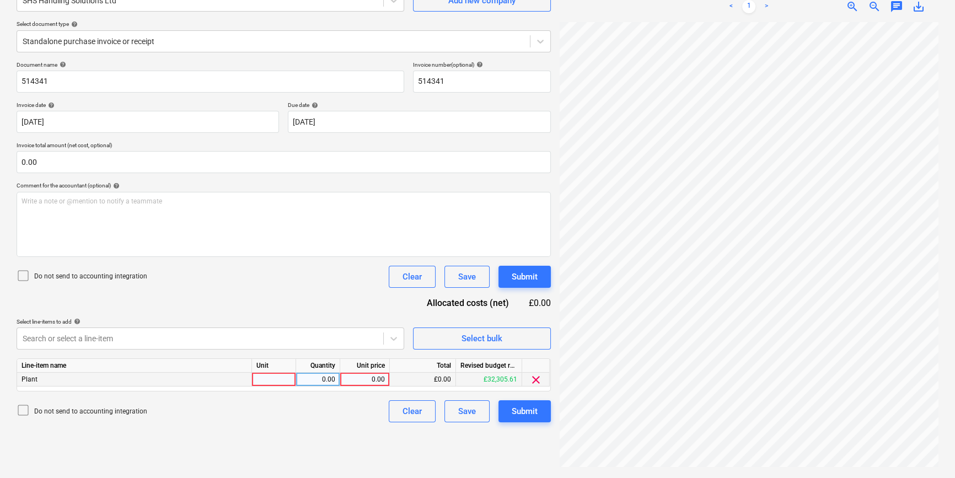
click at [265, 375] on div at bounding box center [274, 380] width 44 height 14
click at [542, 414] on button "Submit" at bounding box center [525, 411] width 52 height 22
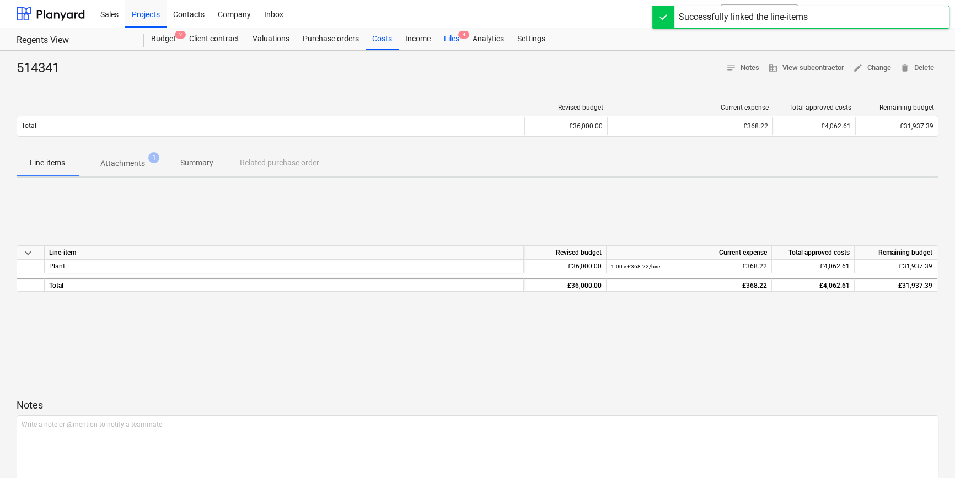
click at [447, 37] on div "Files 4" at bounding box center [451, 39] width 29 height 22
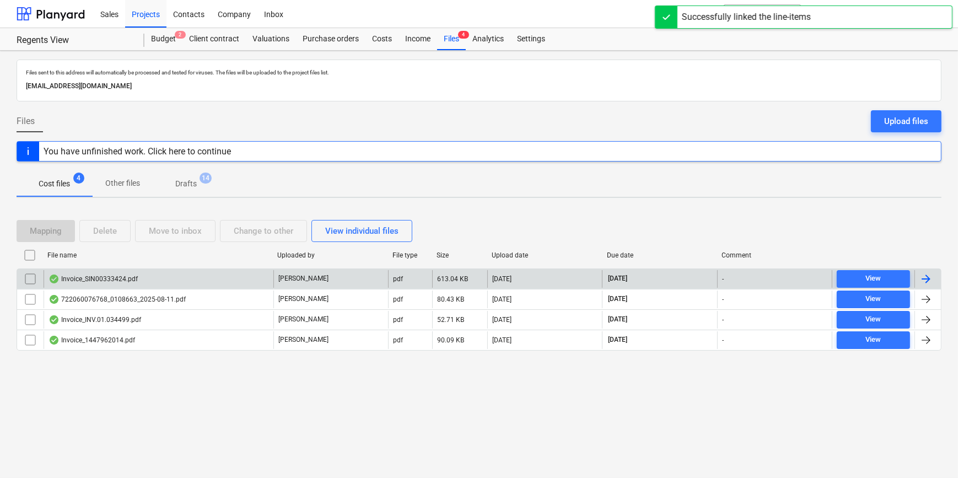
click at [761, 281] on div at bounding box center [926, 278] width 13 height 13
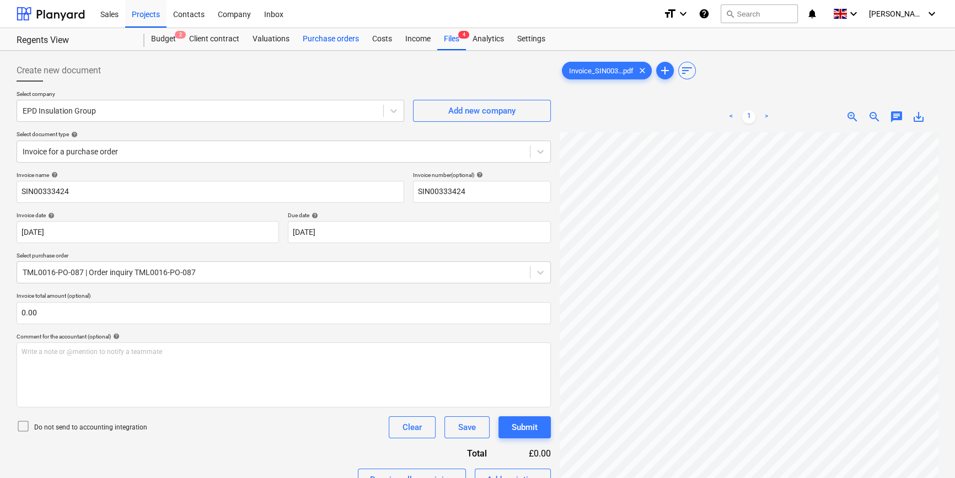
click at [335, 39] on div "Purchase orders" at bounding box center [330, 39] width 69 height 22
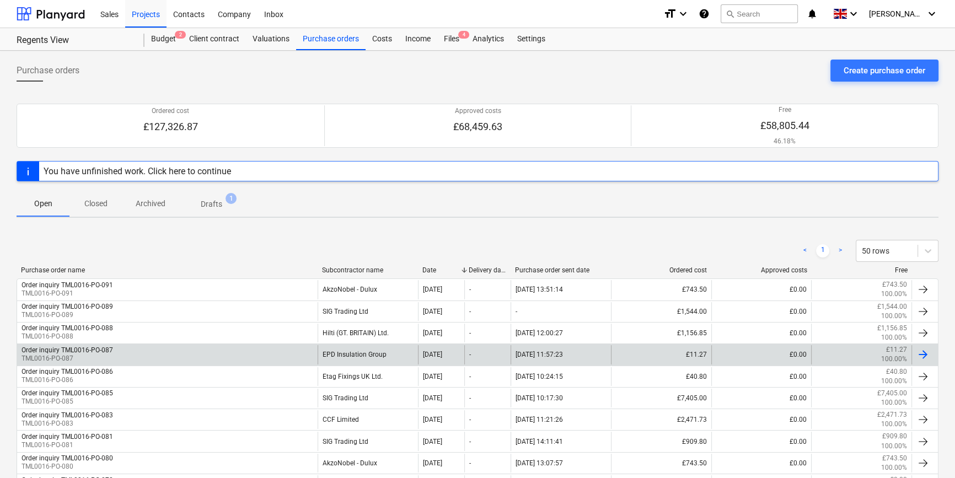
click at [761, 355] on div at bounding box center [923, 354] width 13 height 13
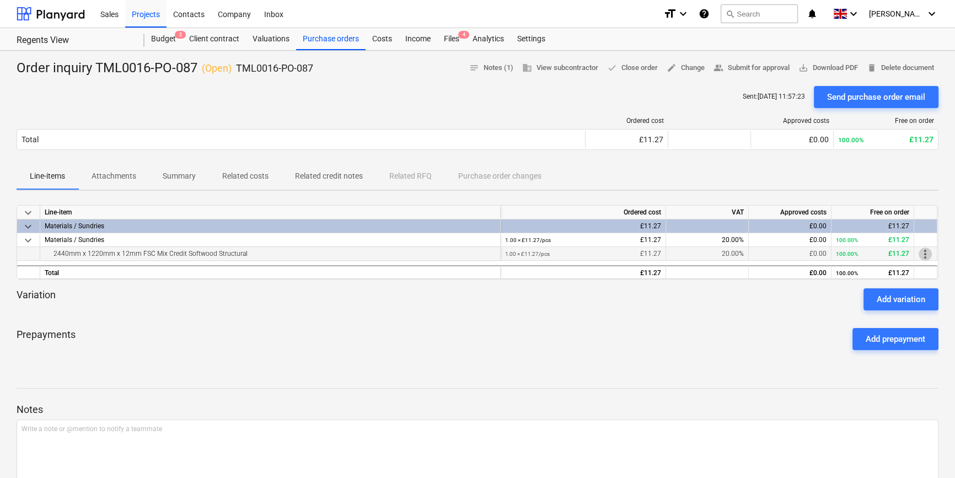
click at [761, 253] on span "more_vert" at bounding box center [925, 254] width 13 height 13
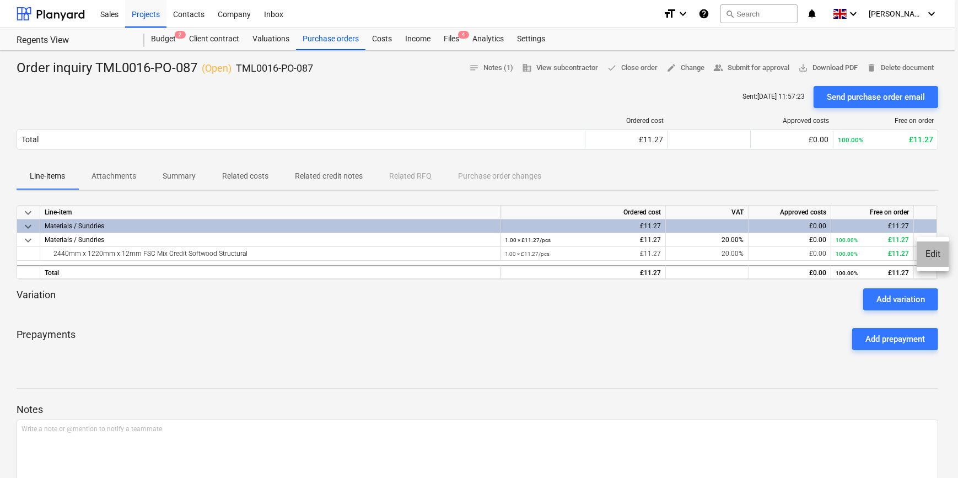
click at [761, 253] on li "Edit" at bounding box center [933, 254] width 33 height 25
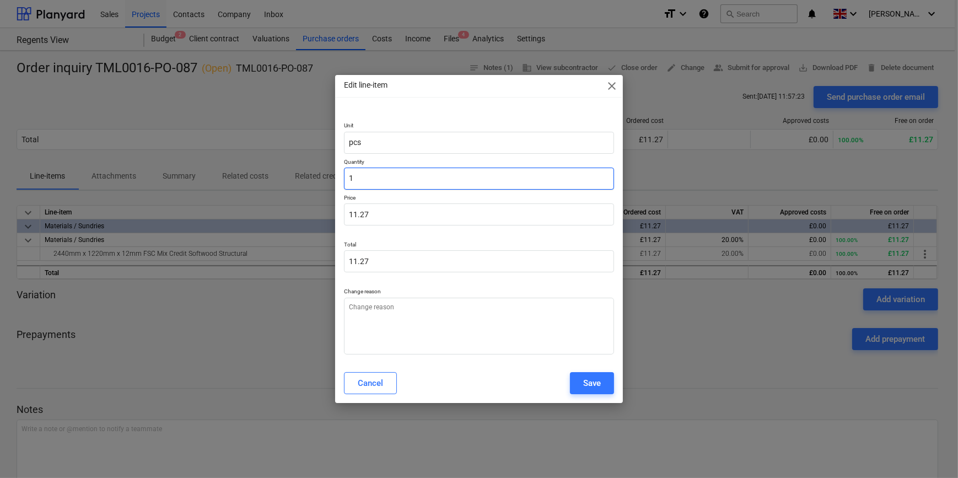
click at [347, 177] on input "1" at bounding box center [479, 179] width 270 height 22
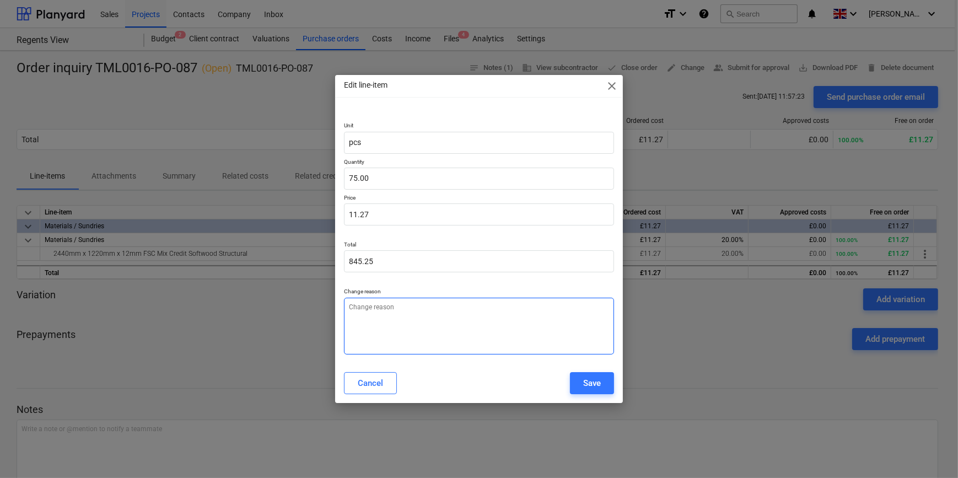
click at [397, 323] on textarea at bounding box center [479, 326] width 270 height 57
click at [588, 385] on div "Save" at bounding box center [592, 383] width 18 height 14
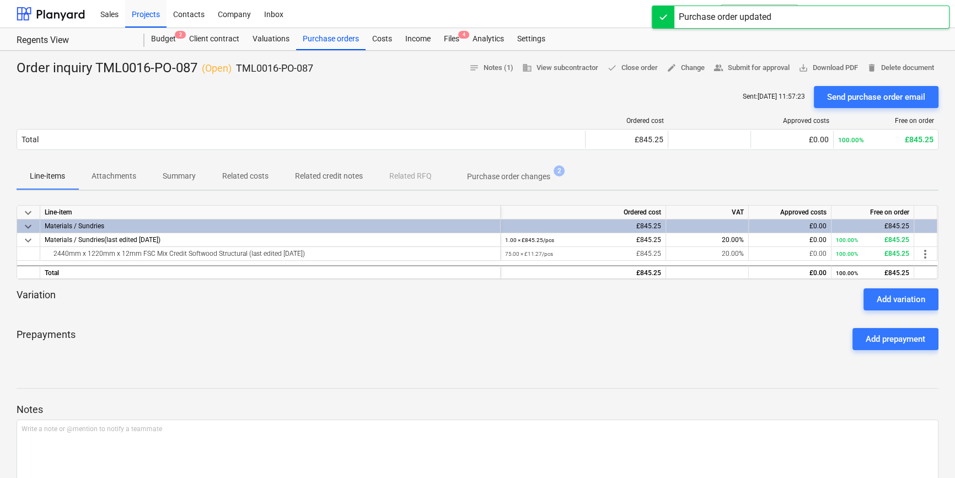
click at [554, 340] on div "Prepayments Add prepayment" at bounding box center [478, 339] width 922 height 40
click at [447, 40] on div "Files 4" at bounding box center [451, 39] width 29 height 22
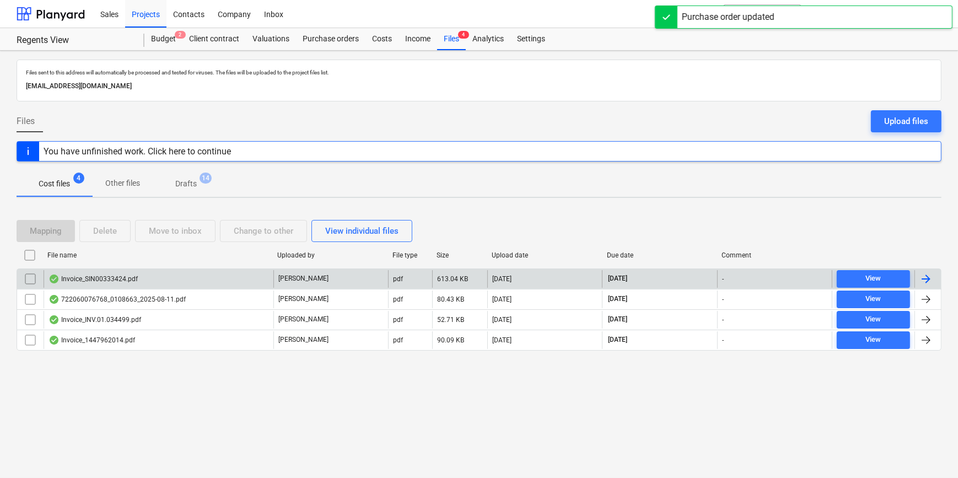
click at [761, 278] on div at bounding box center [926, 278] width 13 height 13
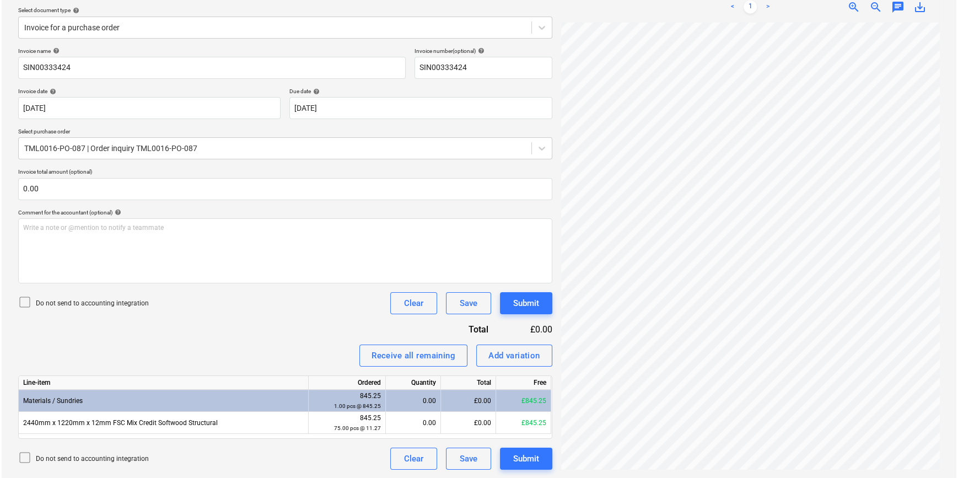
scroll to position [18, 88]
click at [438, 356] on div "Receive all remaining" at bounding box center [412, 356] width 84 height 14
click at [532, 459] on div "Submit" at bounding box center [525, 459] width 26 height 14
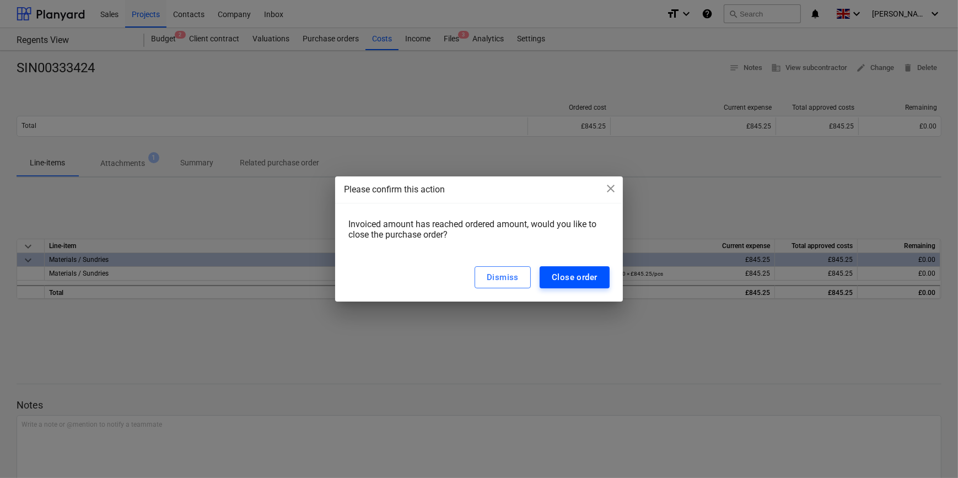
click at [583, 282] on div "Close order" at bounding box center [575, 277] width 46 height 14
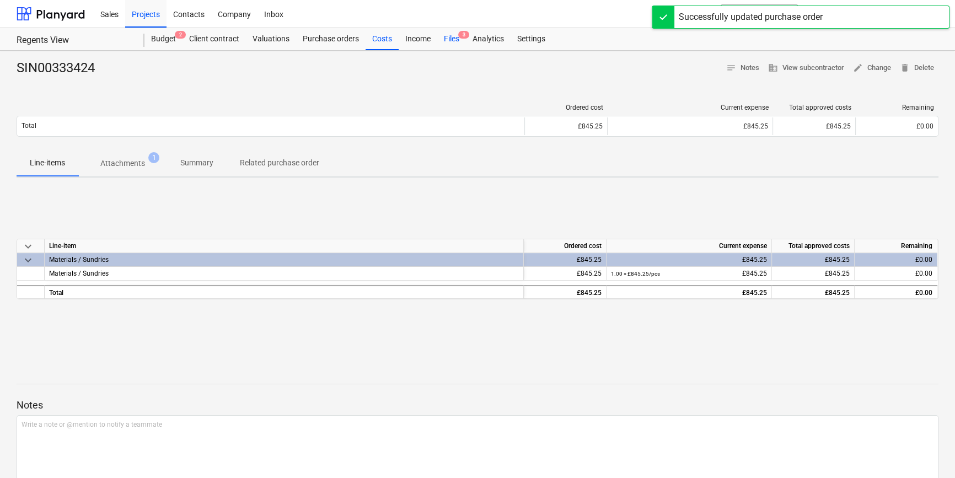
click at [454, 39] on div "Files 3" at bounding box center [451, 39] width 29 height 22
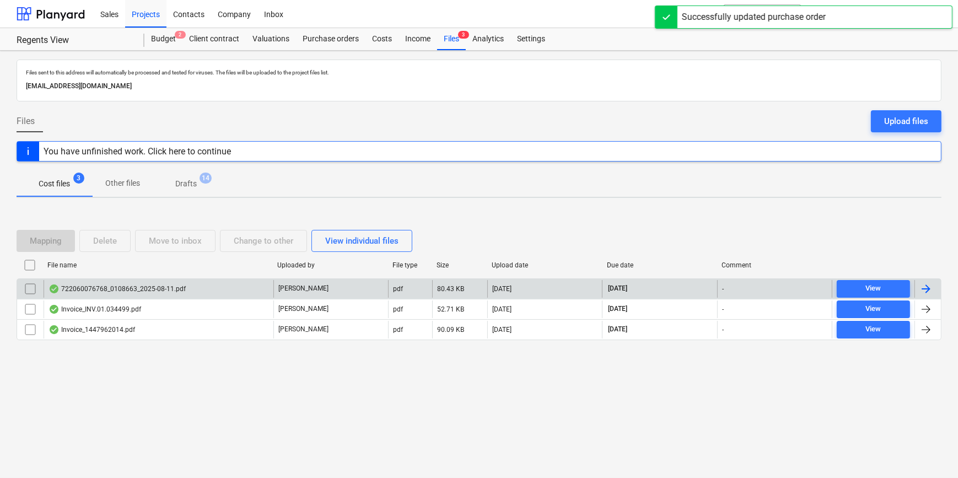
click at [761, 290] on div at bounding box center [926, 288] width 13 height 13
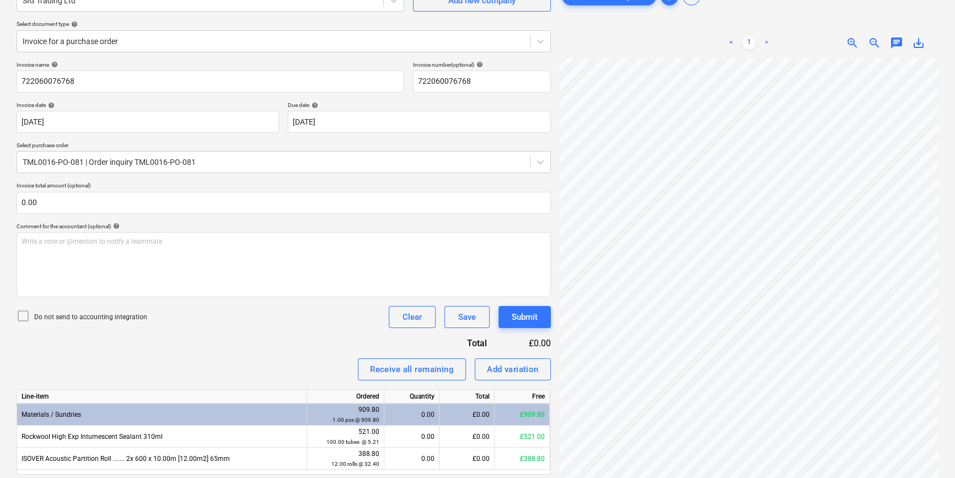
scroll to position [146, 0]
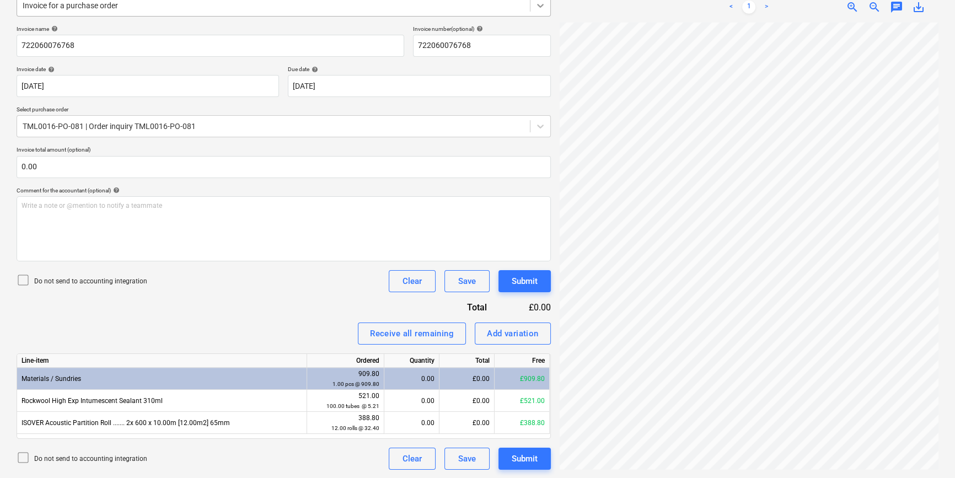
click at [533, 8] on div at bounding box center [541, 6] width 20 height 20
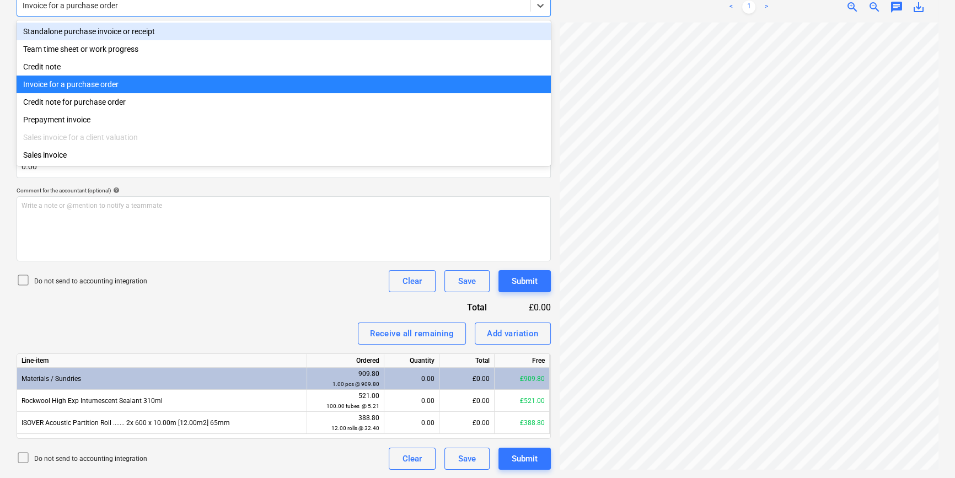
click at [517, 30] on div "Standalone purchase invoice or receipt" at bounding box center [284, 32] width 534 height 18
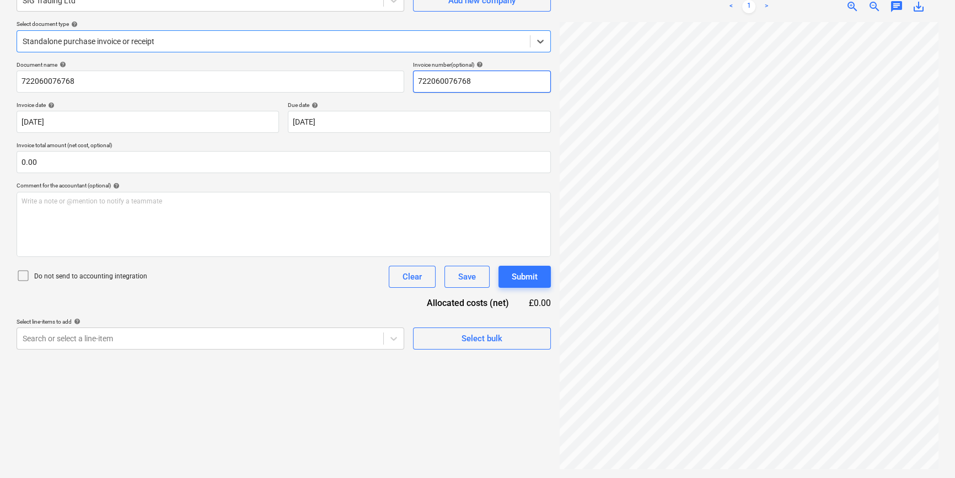
scroll to position [110, 0]
click at [503, 337] on span "Select bulk" at bounding box center [482, 338] width 110 height 14
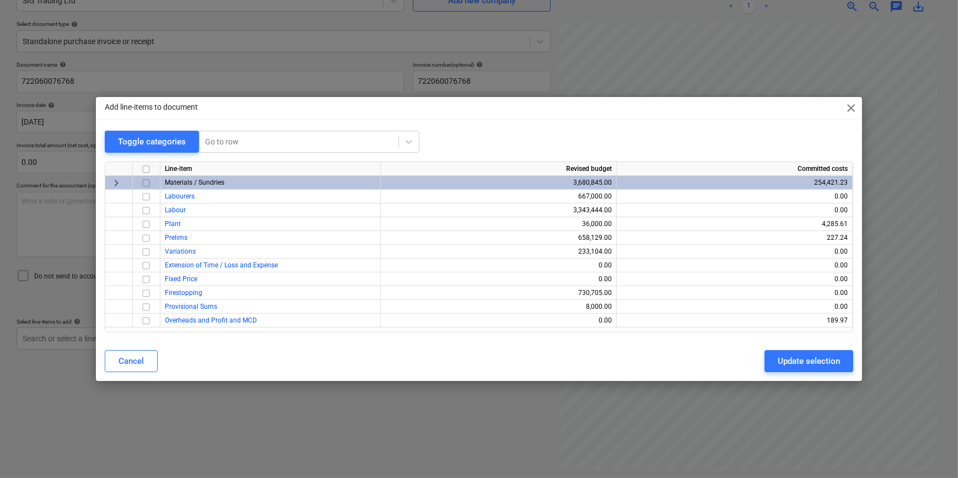
click at [144, 181] on input "checkbox" at bounding box center [146, 182] width 13 height 13
click at [761, 363] on div "Update selection" at bounding box center [809, 361] width 62 height 14
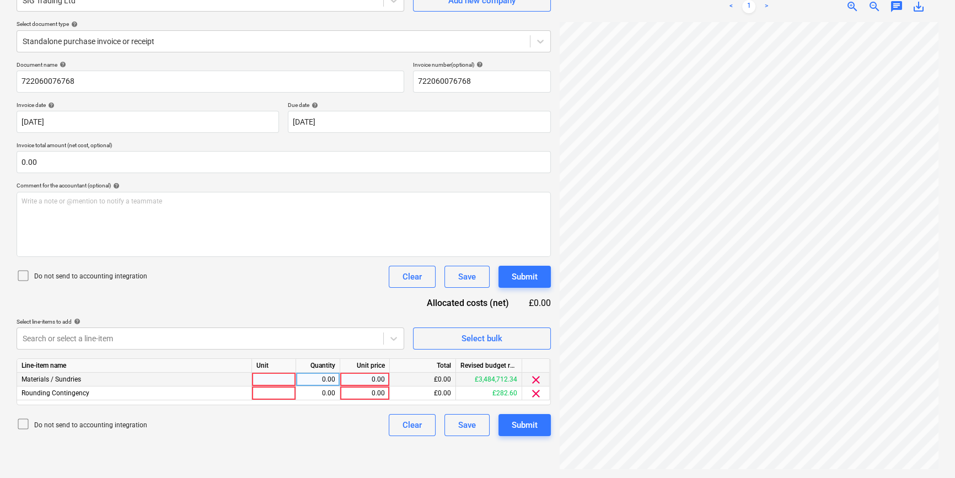
click at [264, 382] on div at bounding box center [274, 380] width 44 height 14
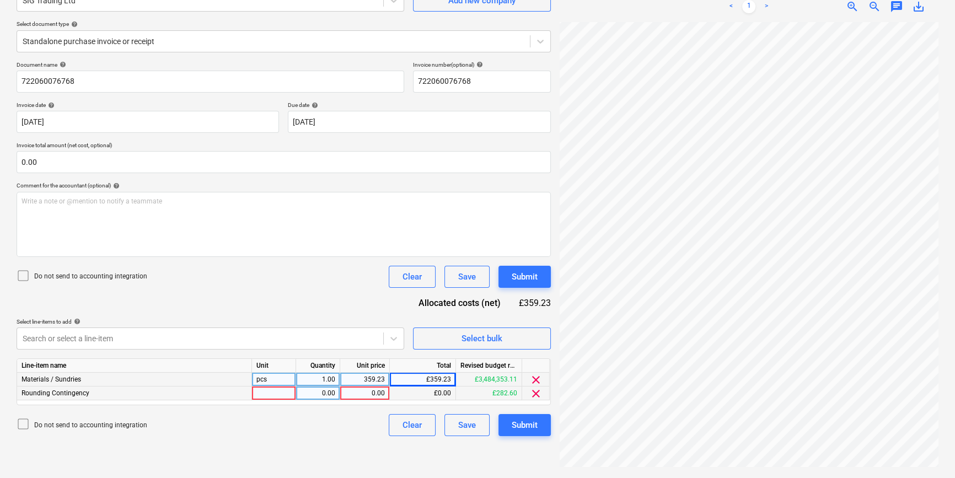
click at [536, 393] on span "clear" at bounding box center [535, 393] width 13 height 13
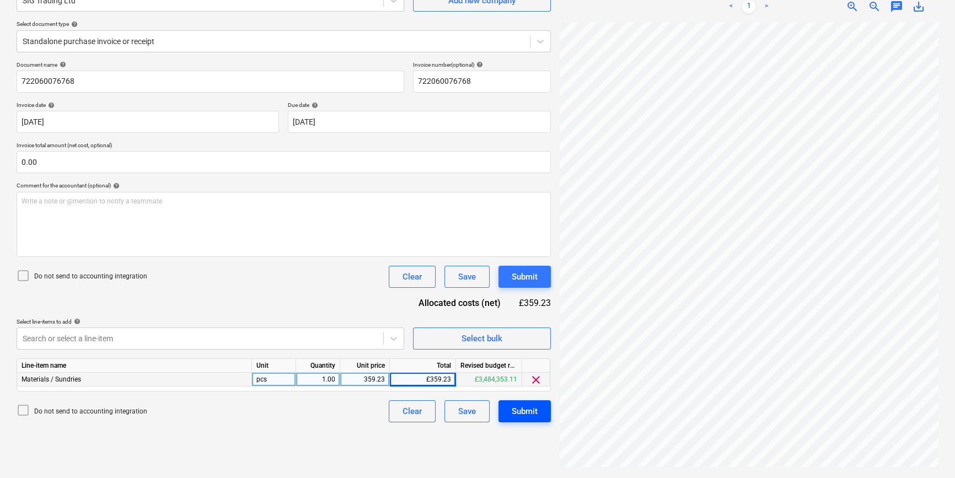
click at [536, 411] on div "Submit" at bounding box center [525, 411] width 26 height 14
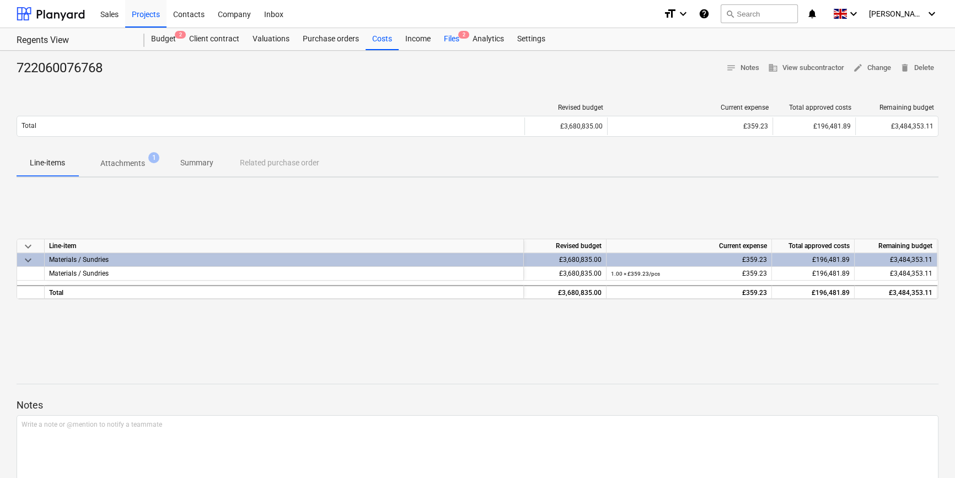
click at [447, 33] on div "Files 2" at bounding box center [451, 39] width 29 height 22
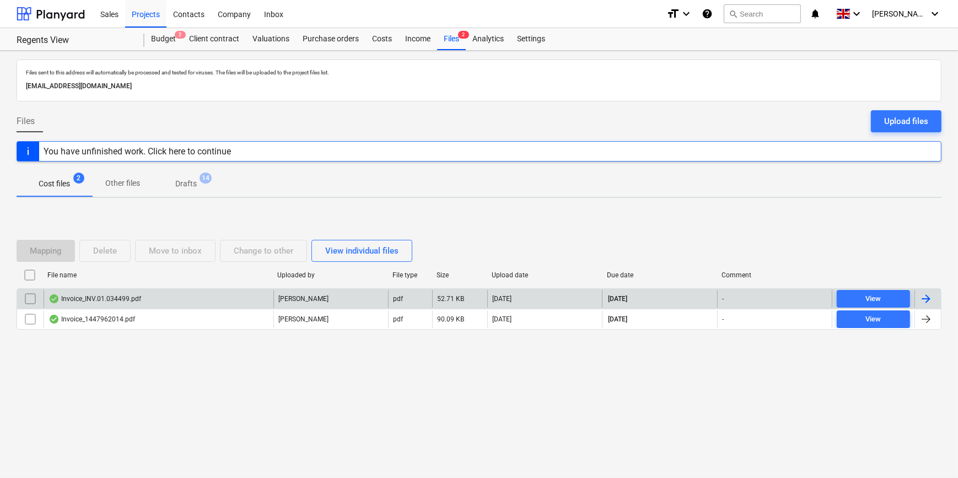
click at [761, 296] on div at bounding box center [926, 298] width 13 height 13
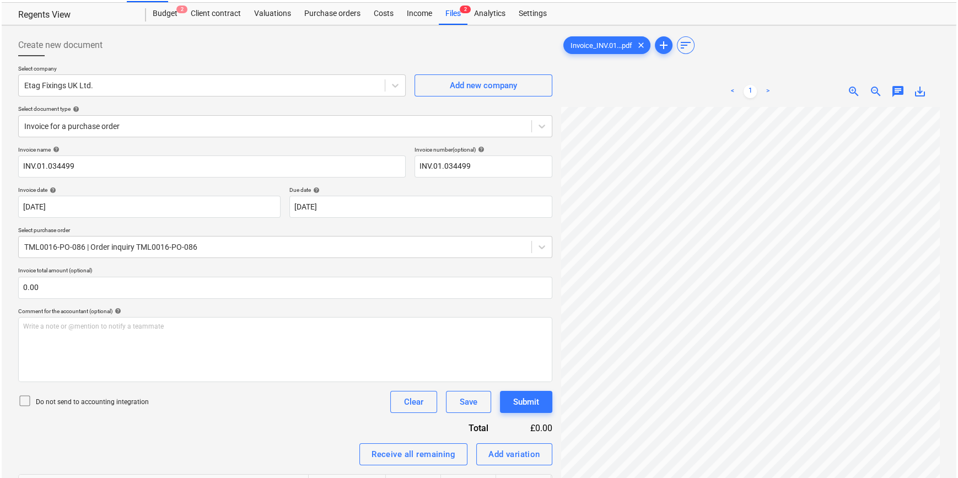
scroll to position [146, 0]
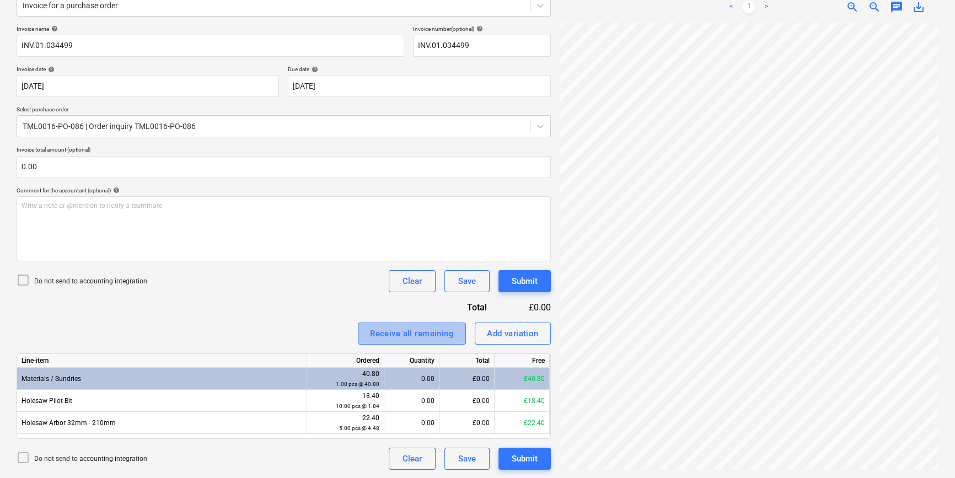
click at [385, 329] on div "Receive all remaining" at bounding box center [412, 333] width 84 height 14
click at [546, 456] on button "Submit" at bounding box center [525, 459] width 52 height 22
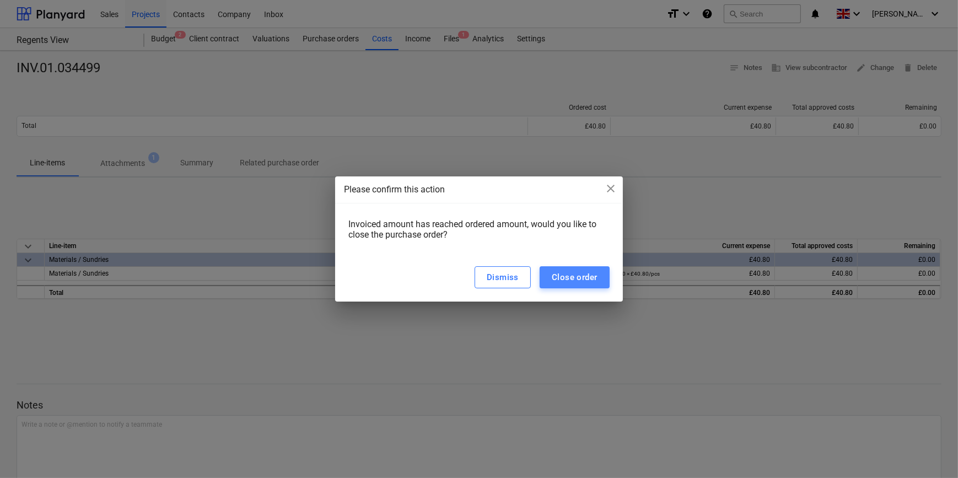
click at [565, 282] on div "Close order" at bounding box center [575, 277] width 46 height 14
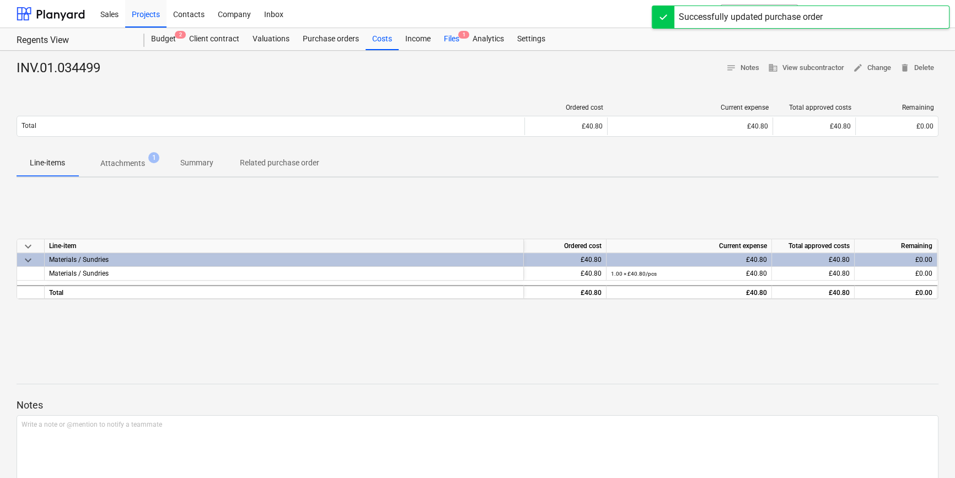
click at [448, 39] on div "Files 1" at bounding box center [451, 39] width 29 height 22
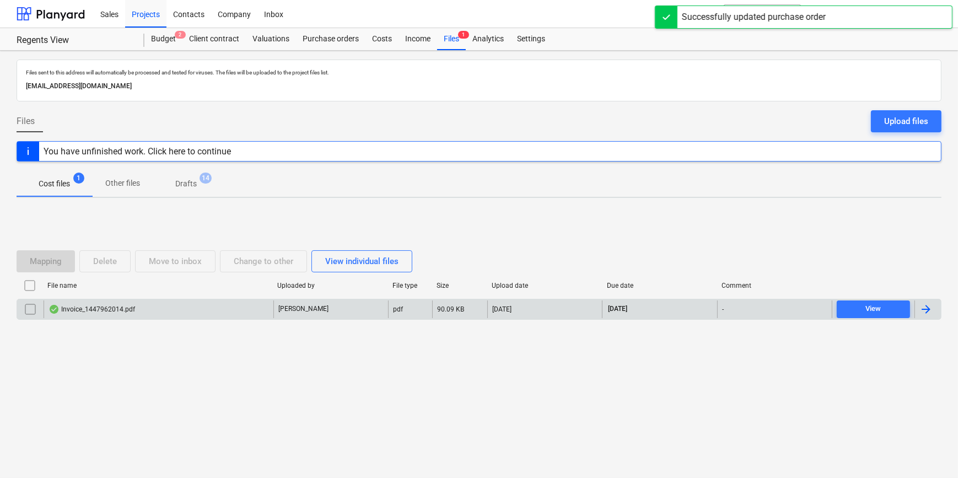
click at [761, 304] on div at bounding box center [926, 309] width 13 height 13
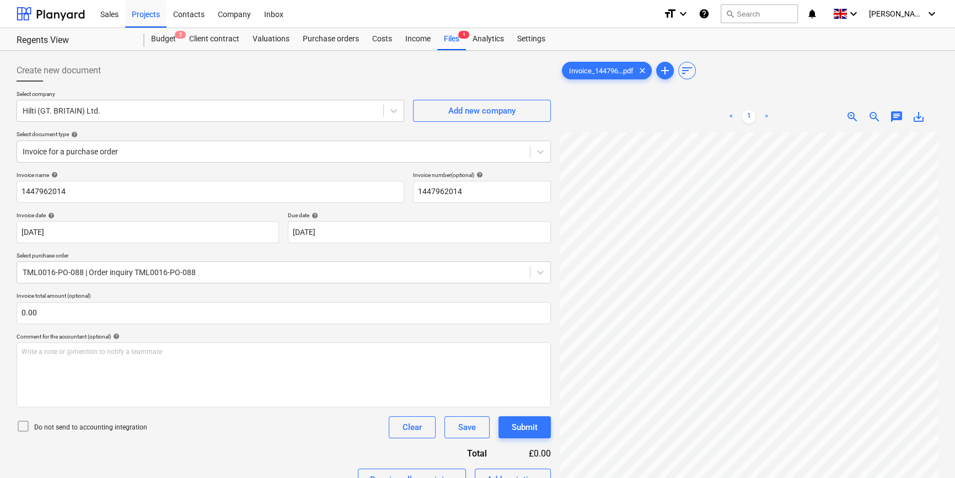
scroll to position [126, 40]
click at [139, 11] on div "Projects" at bounding box center [145, 13] width 41 height 28
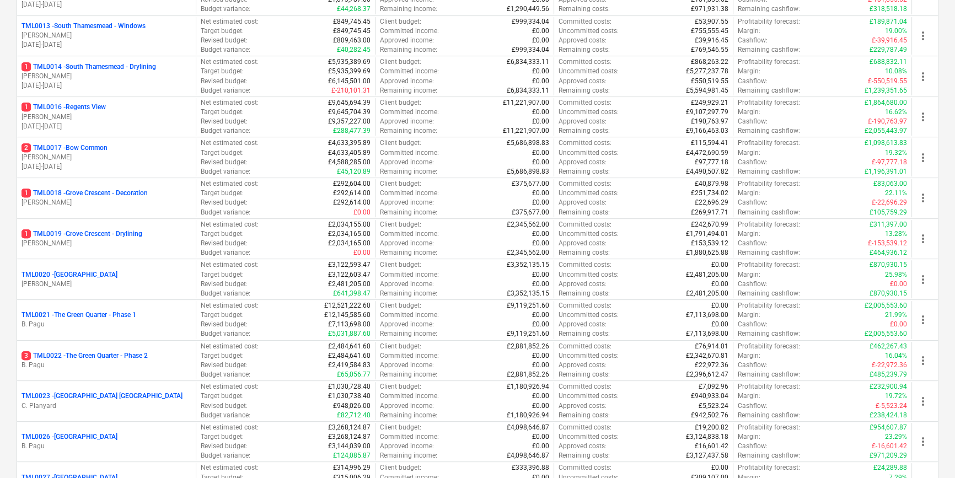
scroll to position [701, 0]
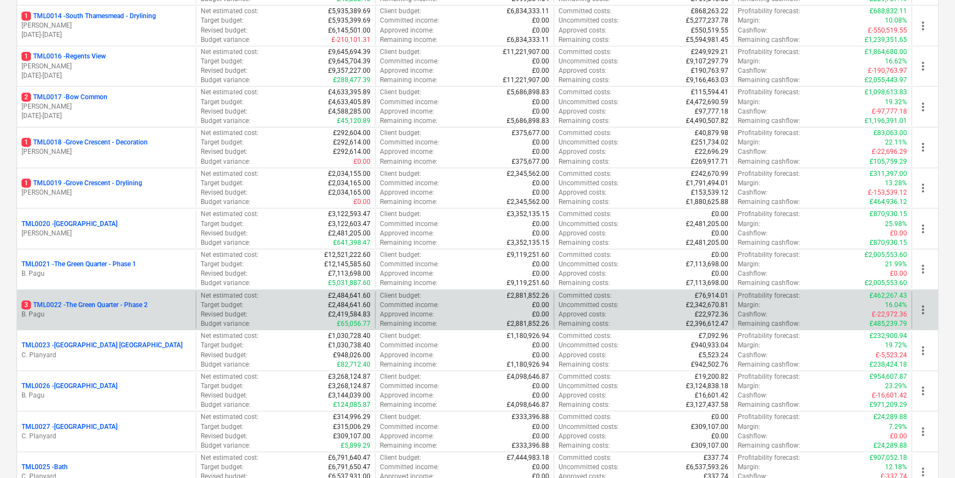
click at [118, 310] on p "B. Pagu" at bounding box center [107, 314] width 170 height 9
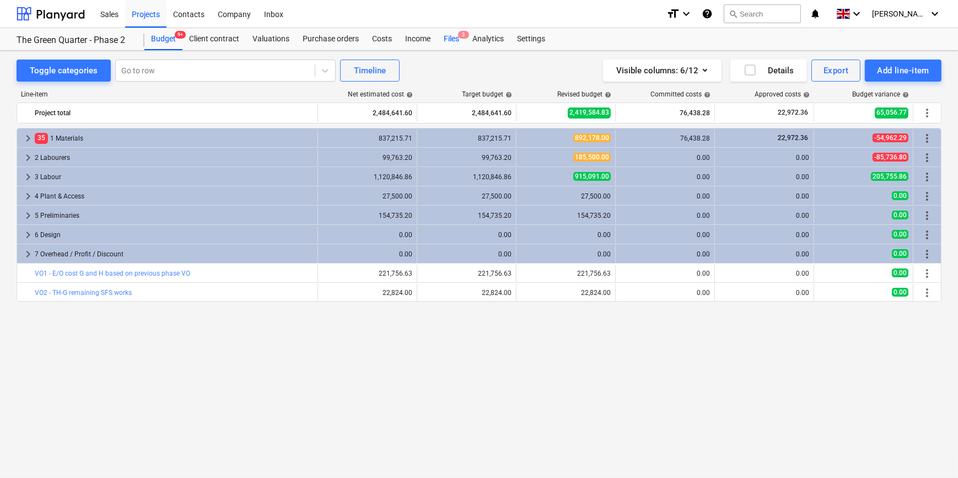
click at [451, 40] on div "Files 3" at bounding box center [451, 39] width 29 height 22
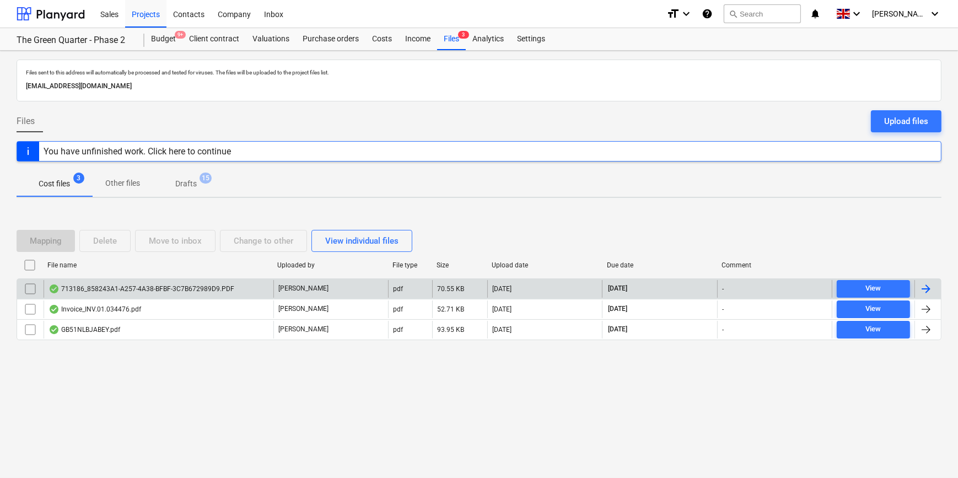
click at [761, 288] on div at bounding box center [926, 288] width 13 height 13
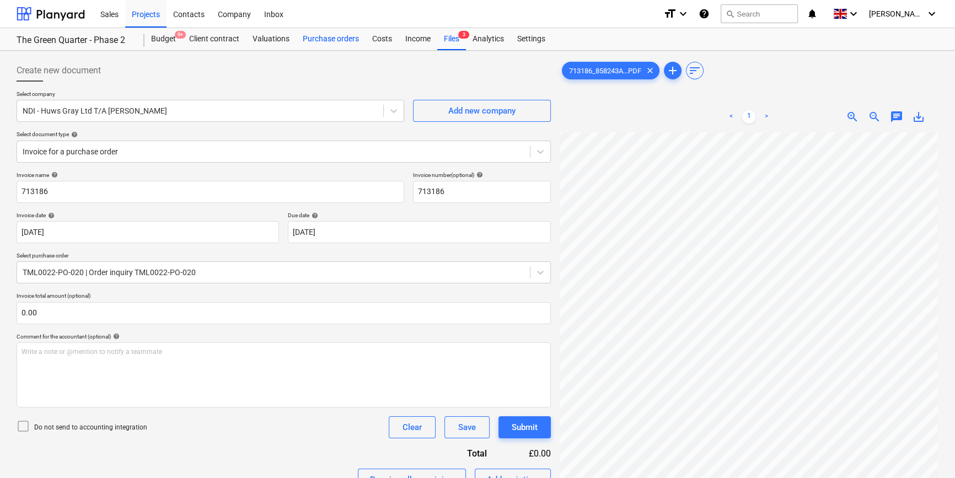
click at [331, 39] on div "Purchase orders" at bounding box center [330, 39] width 69 height 22
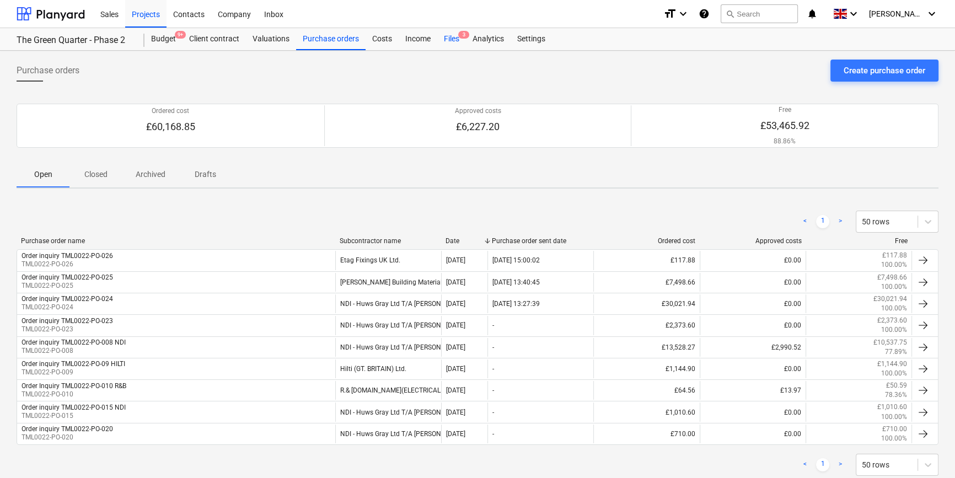
click at [456, 41] on div "Files 3" at bounding box center [451, 39] width 29 height 22
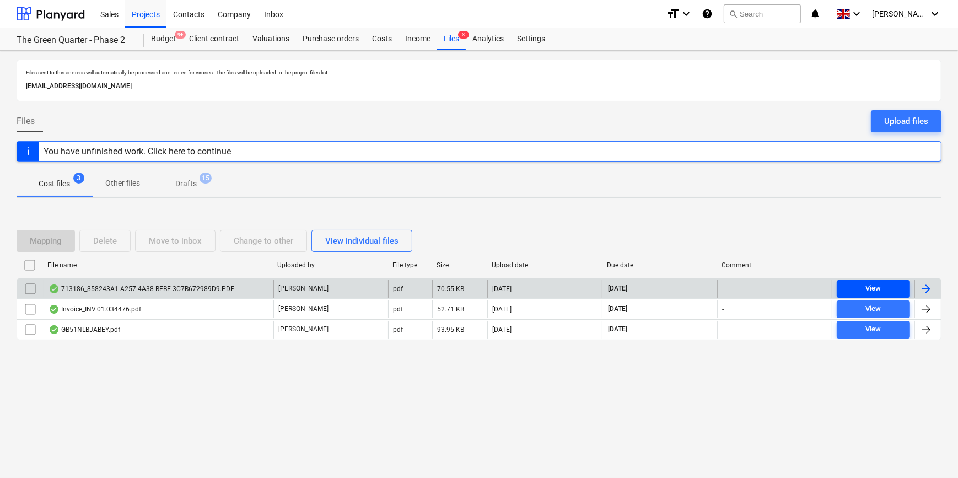
click at [761, 288] on span "View" at bounding box center [874, 288] width 65 height 13
click at [306, 40] on div "Purchase orders" at bounding box center [330, 39] width 69 height 22
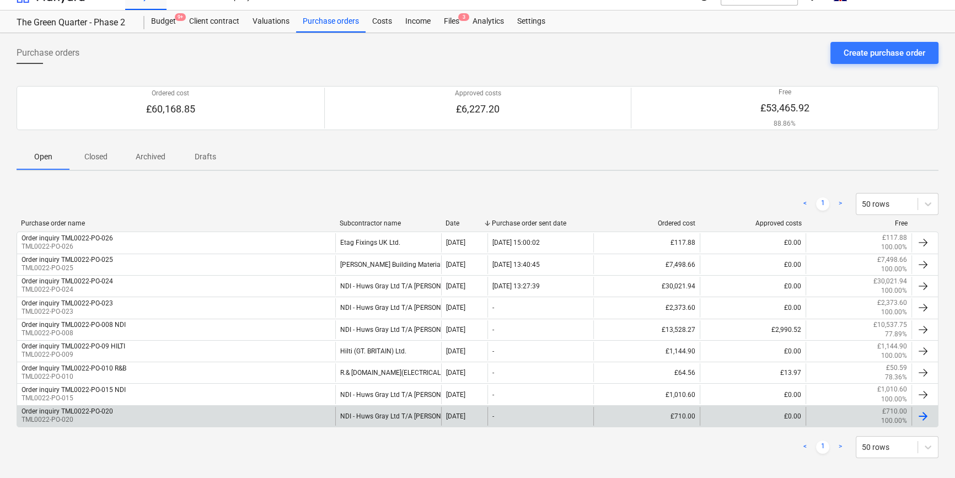
scroll to position [28, 0]
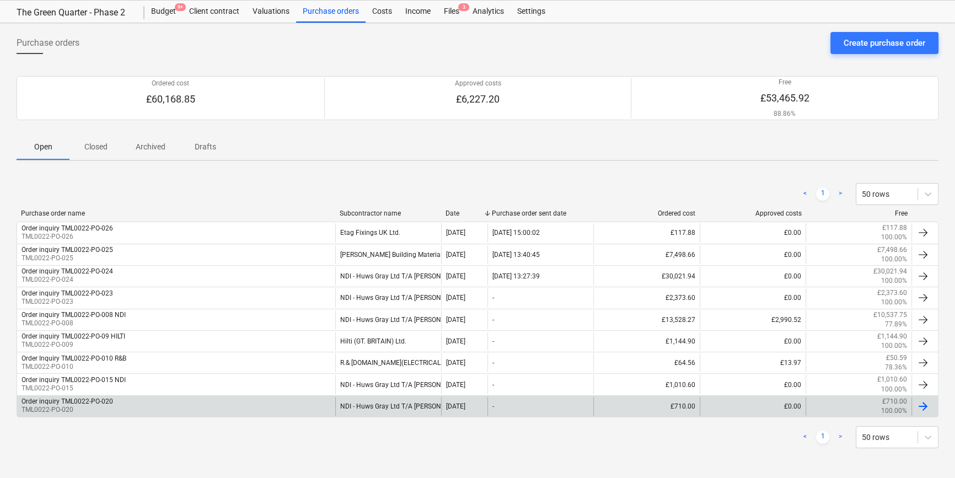
click at [761, 405] on div at bounding box center [923, 406] width 13 height 13
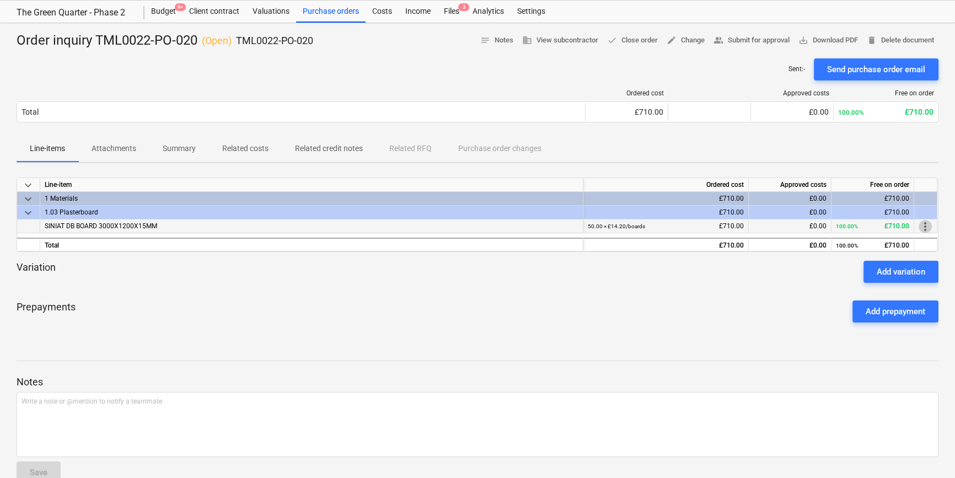
click at [761, 225] on span "more_vert" at bounding box center [925, 226] width 13 height 13
click at [761, 225] on li "Edit" at bounding box center [933, 226] width 33 height 25
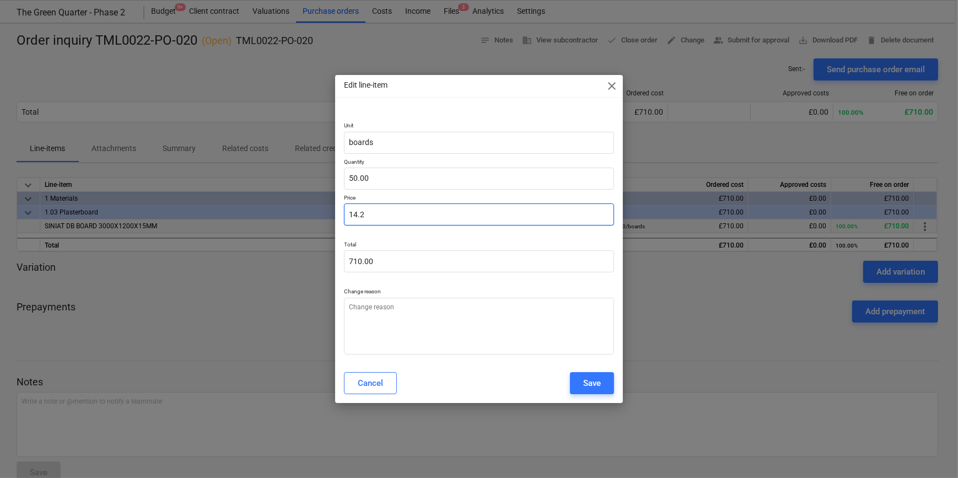
drag, startPoint x: 368, startPoint y: 216, endPoint x: 326, endPoint y: 216, distance: 42.5
click at [326, 216] on div "Edit line-item close Unit boards Quantity 50.00 Price 14.2 Total 710.00 Change …" at bounding box center [479, 239] width 958 height 478
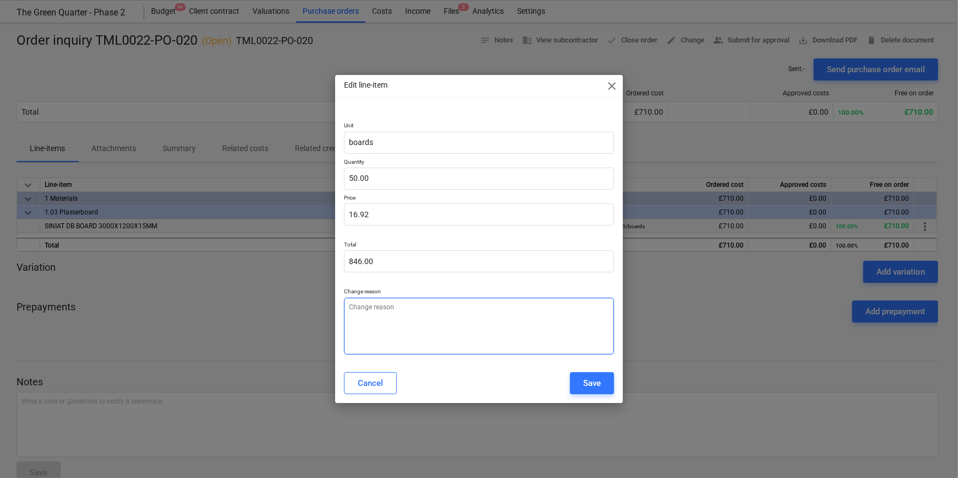
click at [357, 308] on textarea at bounding box center [479, 326] width 270 height 57
click at [590, 385] on div "Save" at bounding box center [592, 383] width 18 height 14
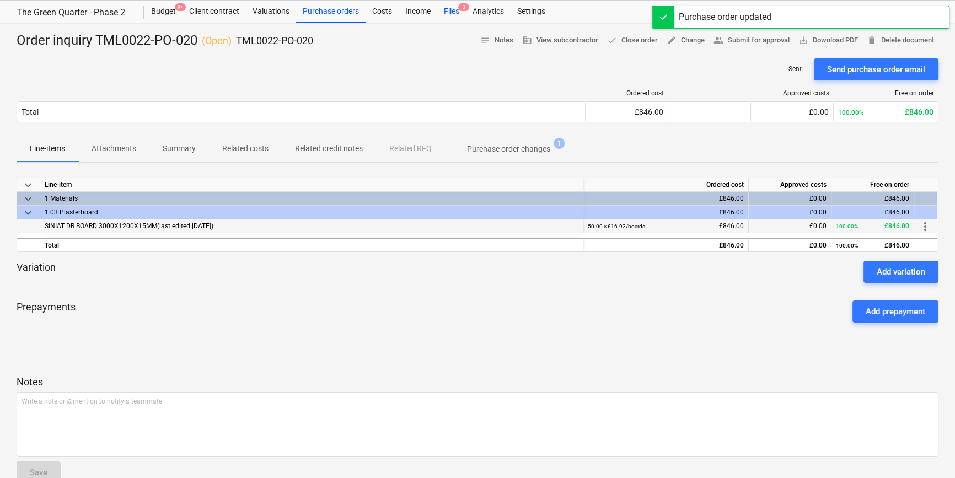
click at [451, 11] on div "Files 3" at bounding box center [451, 12] width 29 height 22
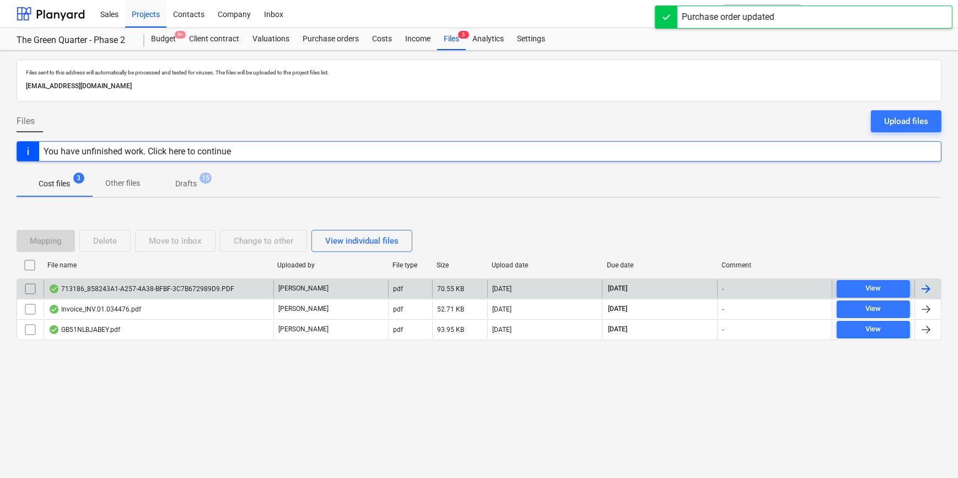
click at [761, 288] on div at bounding box center [926, 288] width 13 height 13
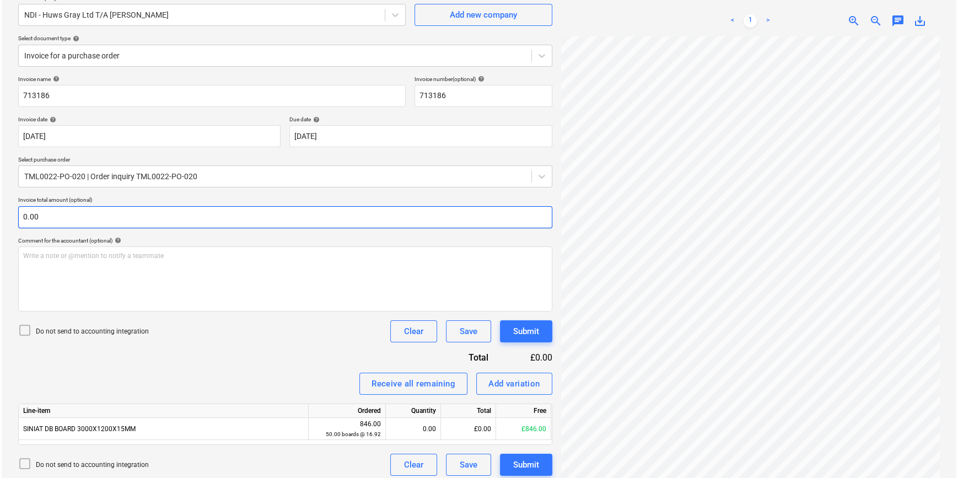
scroll to position [110, 0]
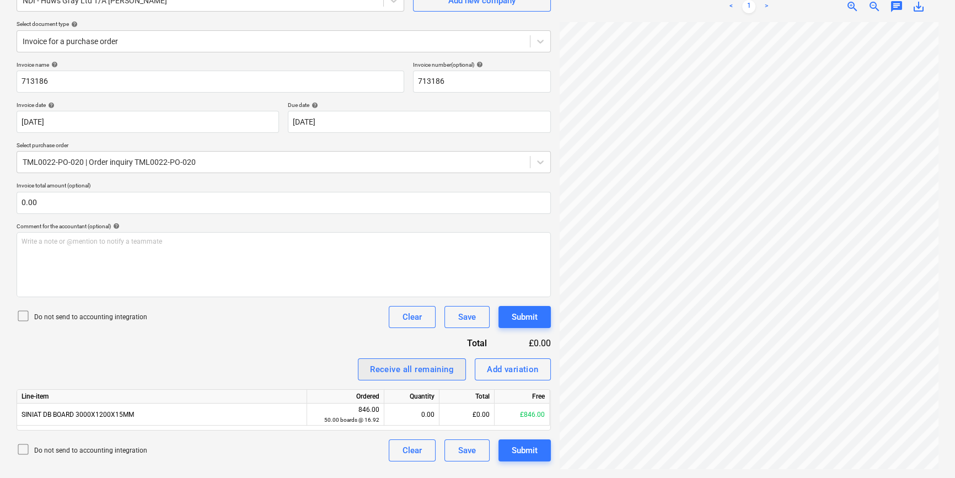
click at [414, 367] on div "Receive all remaining" at bounding box center [412, 369] width 84 height 14
click at [524, 450] on div "Submit" at bounding box center [525, 450] width 26 height 14
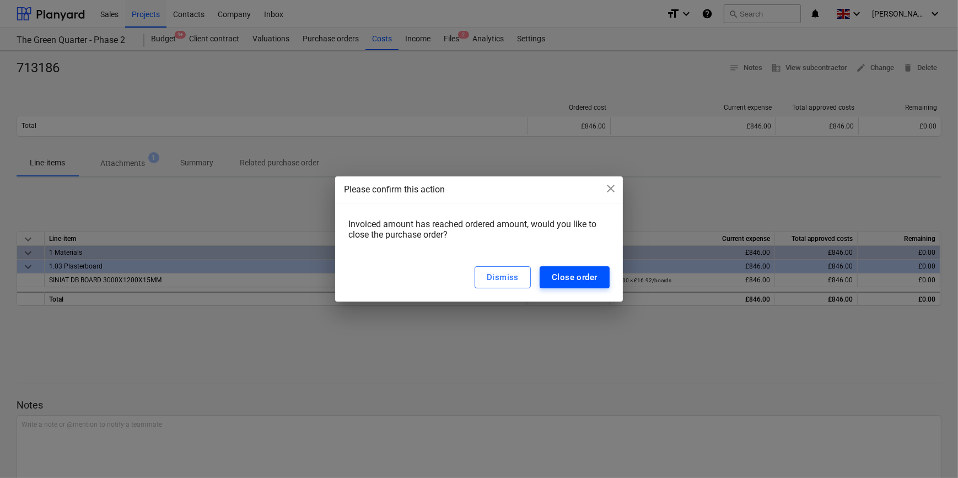
click at [559, 283] on div "Close order" at bounding box center [575, 277] width 46 height 14
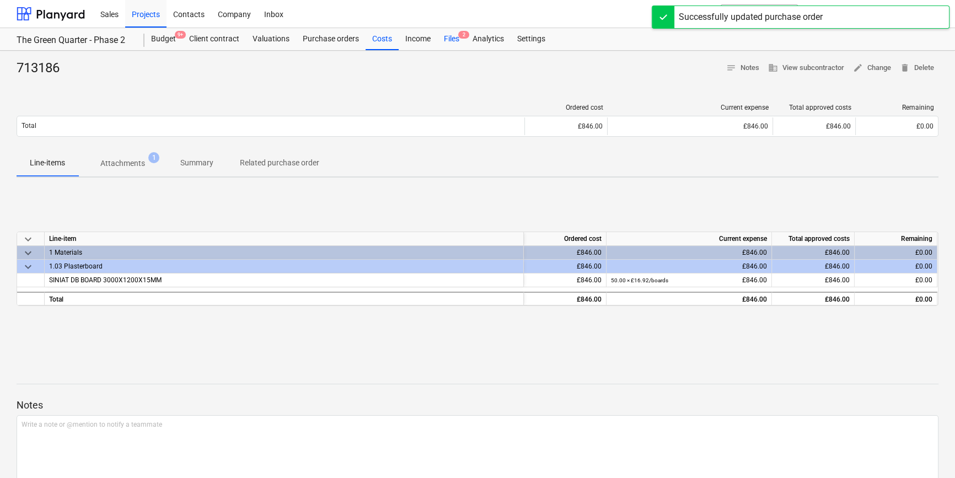
click at [452, 35] on div "Files 2" at bounding box center [451, 39] width 29 height 22
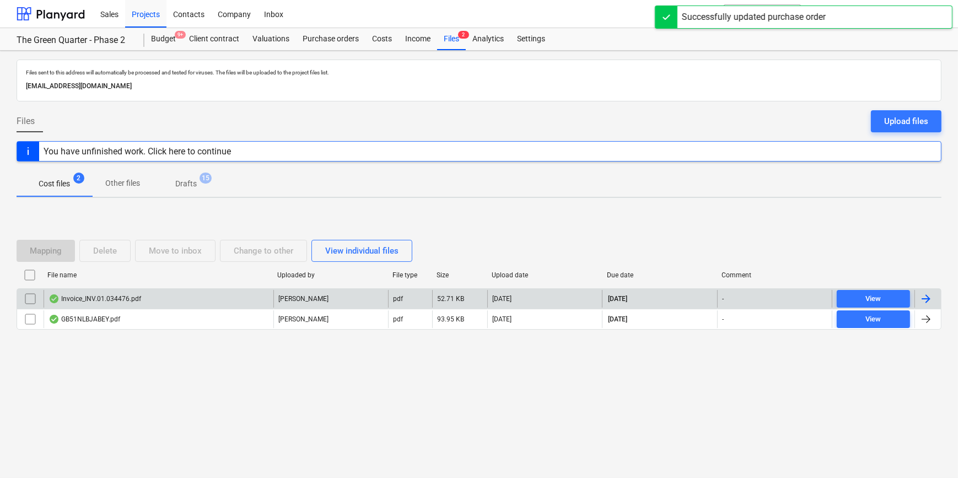
click at [761, 298] on div at bounding box center [926, 298] width 13 height 13
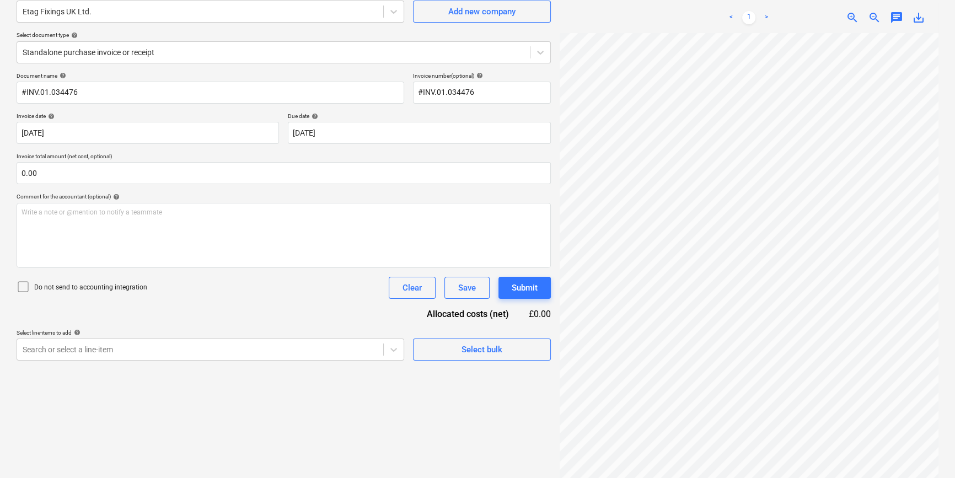
scroll to position [100, 0]
click at [538, 50] on icon at bounding box center [540, 51] width 11 height 11
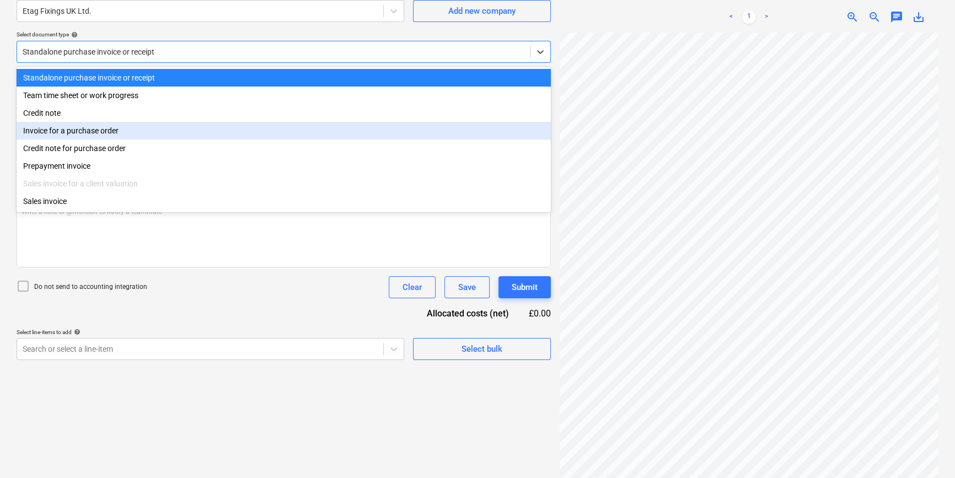
click at [523, 126] on div "Invoice for a purchase order" at bounding box center [284, 131] width 534 height 18
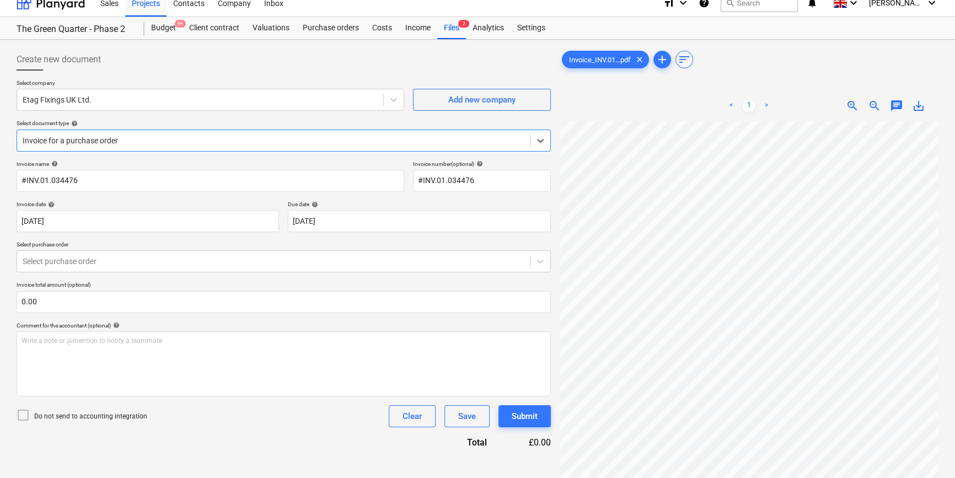
scroll to position [10, 0]
click at [537, 142] on icon at bounding box center [540, 141] width 11 height 11
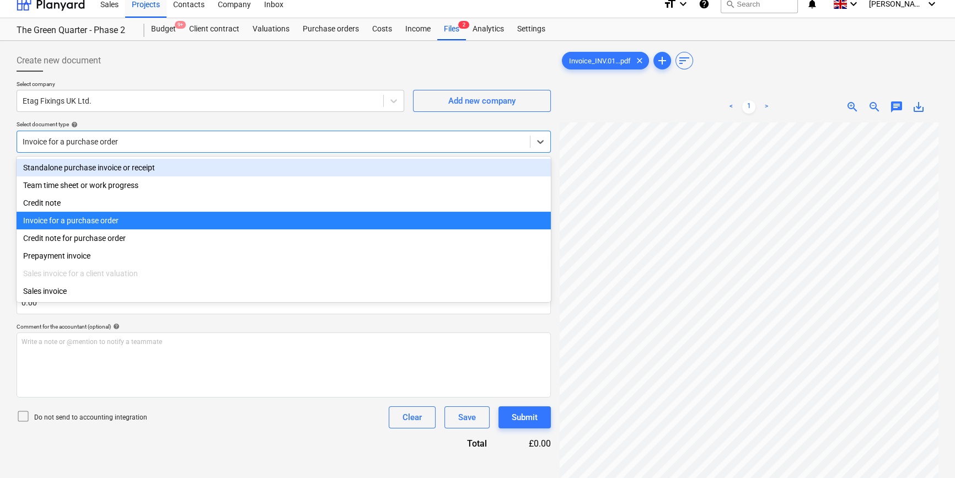
click at [515, 164] on div "Standalone purchase invoice or receipt" at bounding box center [284, 168] width 534 height 18
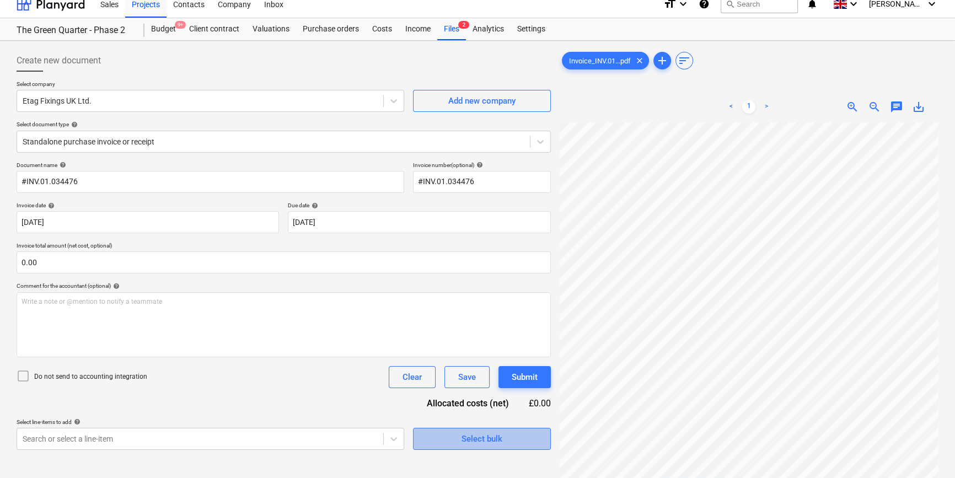
click at [502, 447] on button "Select bulk" at bounding box center [482, 439] width 138 height 22
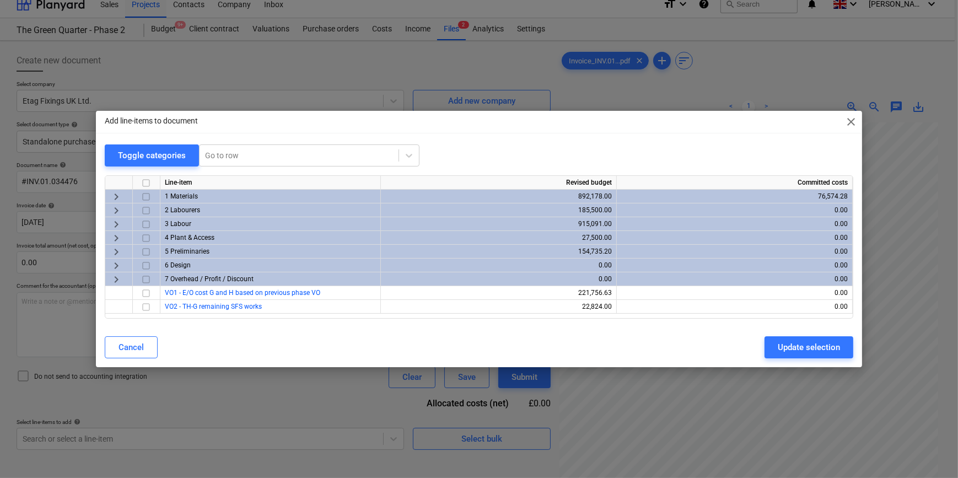
click at [143, 195] on input "checkbox" at bounding box center [146, 196] width 13 height 13
click at [118, 196] on span "keyboard_arrow_right" at bounding box center [116, 196] width 13 height 13
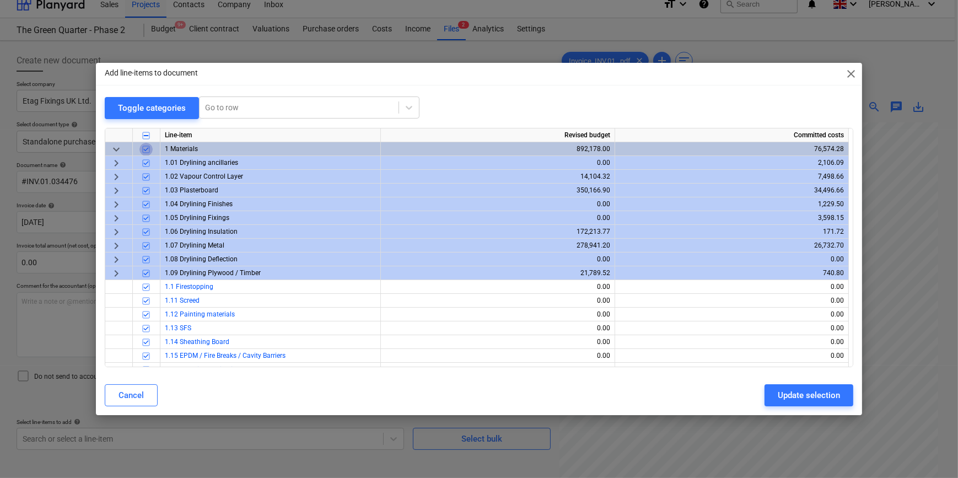
click at [146, 149] on input "checkbox" at bounding box center [146, 148] width 13 height 13
click at [147, 203] on input "checkbox" at bounding box center [146, 203] width 13 height 13
click at [146, 160] on input "checkbox" at bounding box center [146, 162] width 13 height 13
click at [761, 395] on div "Update selection" at bounding box center [809, 395] width 62 height 14
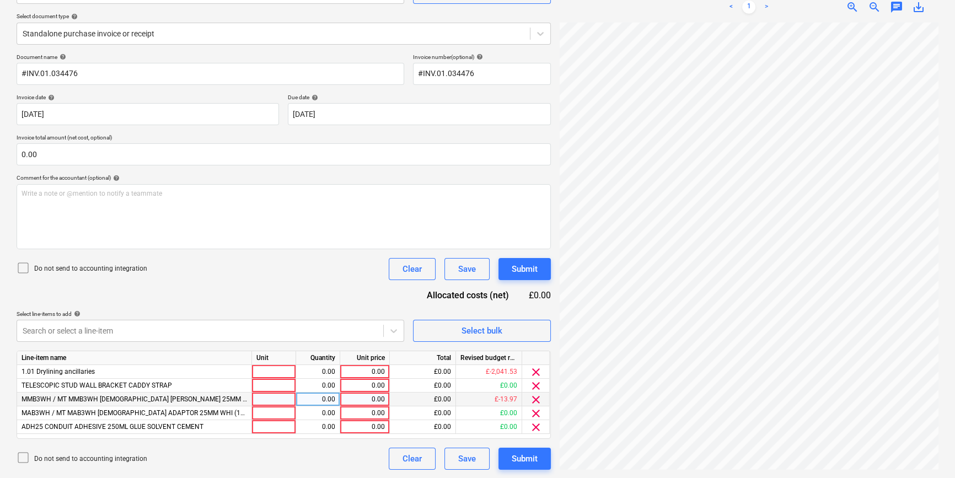
scroll to position [18, 8]
click at [537, 427] on span "clear" at bounding box center [535, 427] width 13 height 13
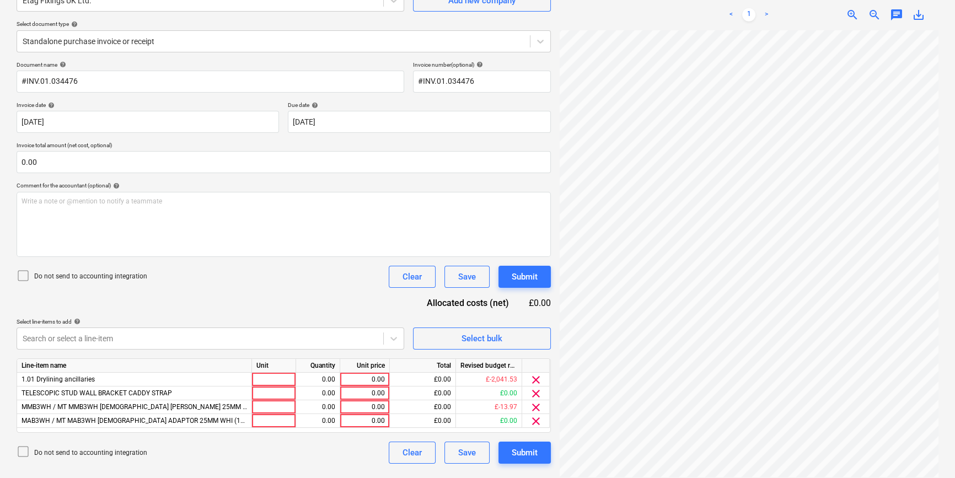
scroll to position [110, 0]
click at [534, 408] on span "clear" at bounding box center [535, 407] width 13 height 13
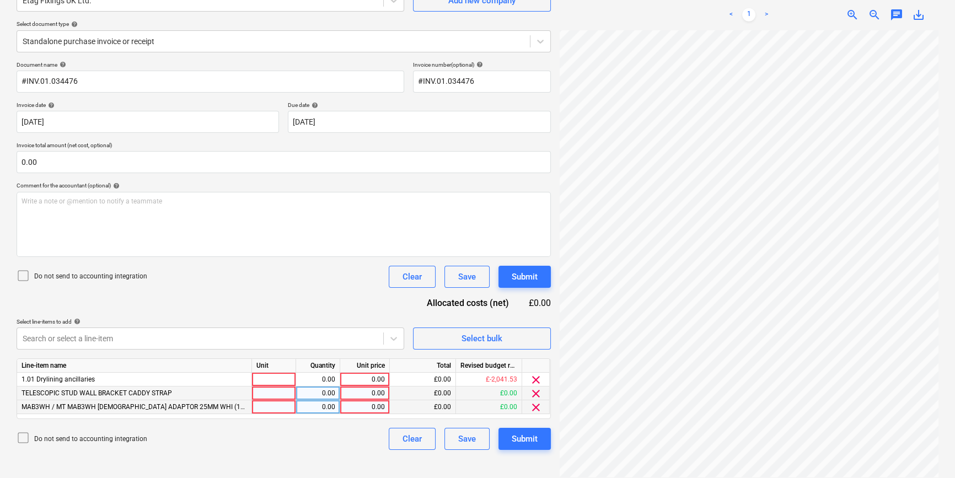
click at [535, 392] on span "clear" at bounding box center [535, 393] width 13 height 13
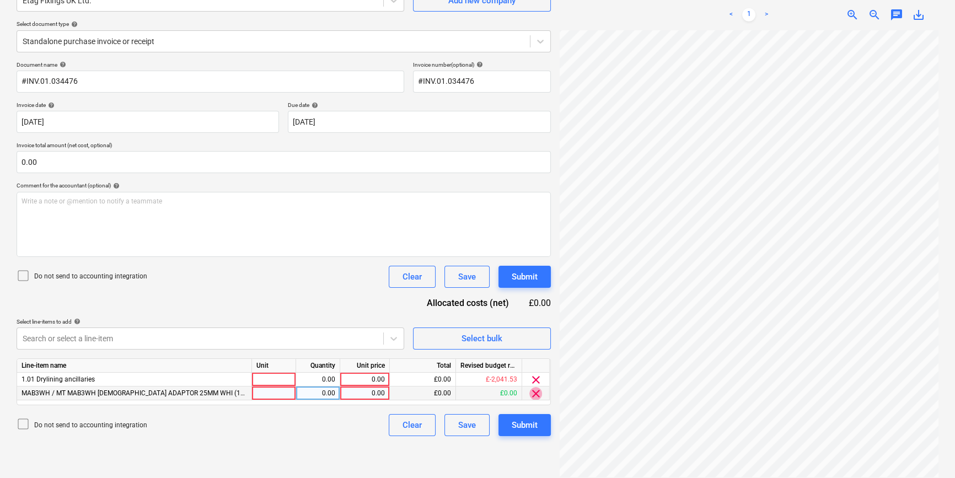
click at [534, 394] on span "clear" at bounding box center [535, 393] width 13 height 13
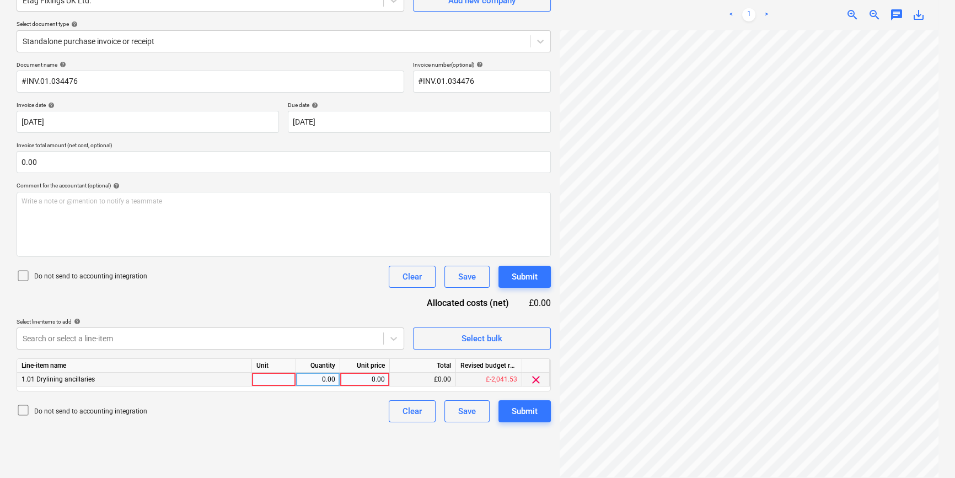
click at [278, 378] on div at bounding box center [274, 380] width 44 height 14
click at [282, 377] on div "1" at bounding box center [274, 380] width 44 height 14
click at [526, 411] on div "Submit" at bounding box center [525, 411] width 26 height 14
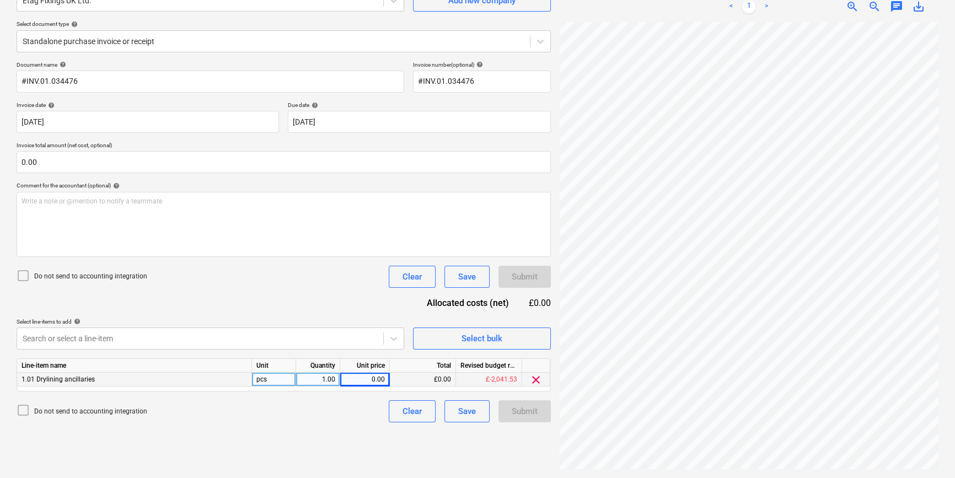
click at [358, 381] on div "0.00" at bounding box center [365, 380] width 40 height 14
click at [515, 433] on div "Create new document Select company Etag Fixings UK Ltd. Add new company Select …" at bounding box center [283, 209] width 543 height 529
click at [520, 410] on div "Submit" at bounding box center [525, 411] width 26 height 14
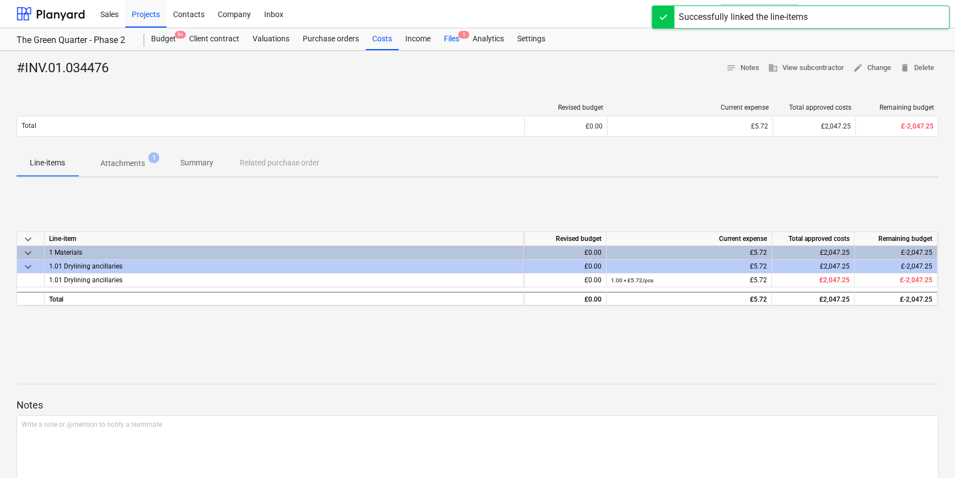
click at [448, 42] on div "Files 1" at bounding box center [451, 39] width 29 height 22
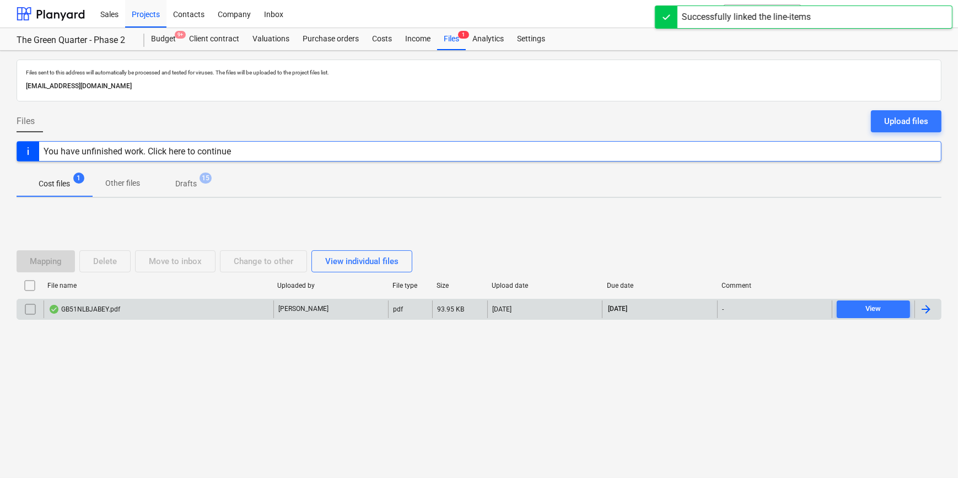
click at [761, 309] on div at bounding box center [928, 310] width 26 height 18
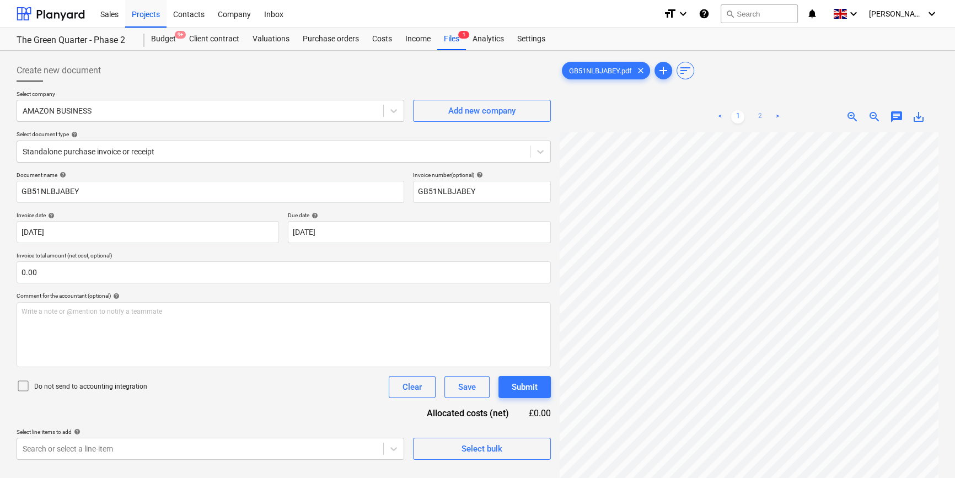
click at [760, 121] on link "2" at bounding box center [759, 116] width 13 height 13
click at [452, 447] on span "Select bulk" at bounding box center [482, 449] width 110 height 14
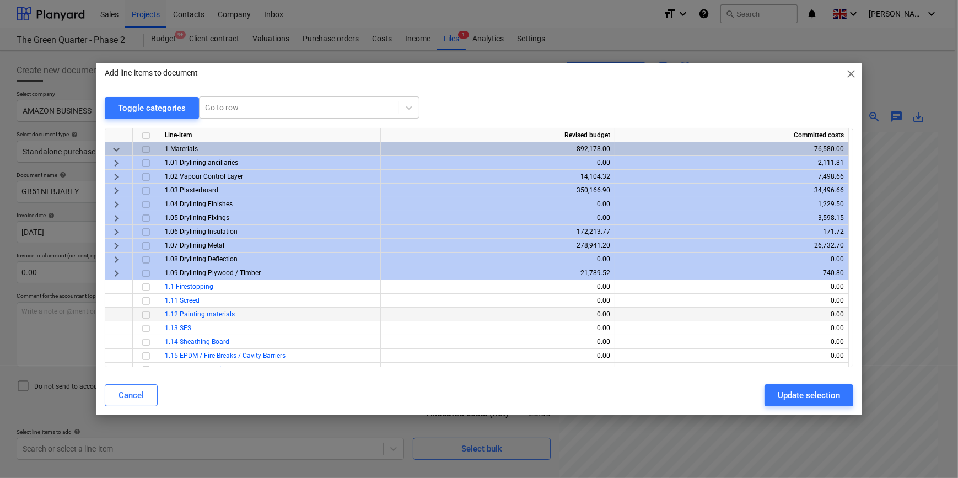
click at [145, 314] on input "checkbox" at bounding box center [146, 314] width 13 height 13
click at [761, 395] on div "Update selection" at bounding box center [809, 395] width 62 height 14
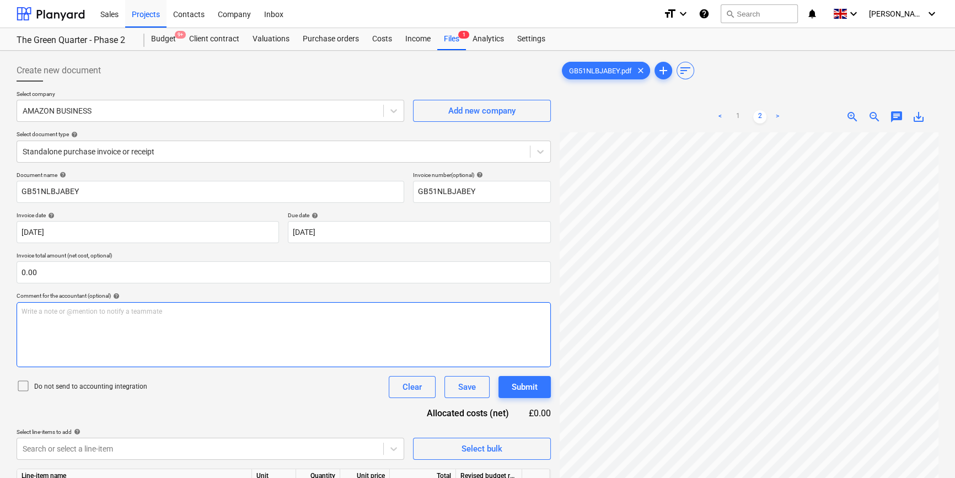
scroll to position [50, 0]
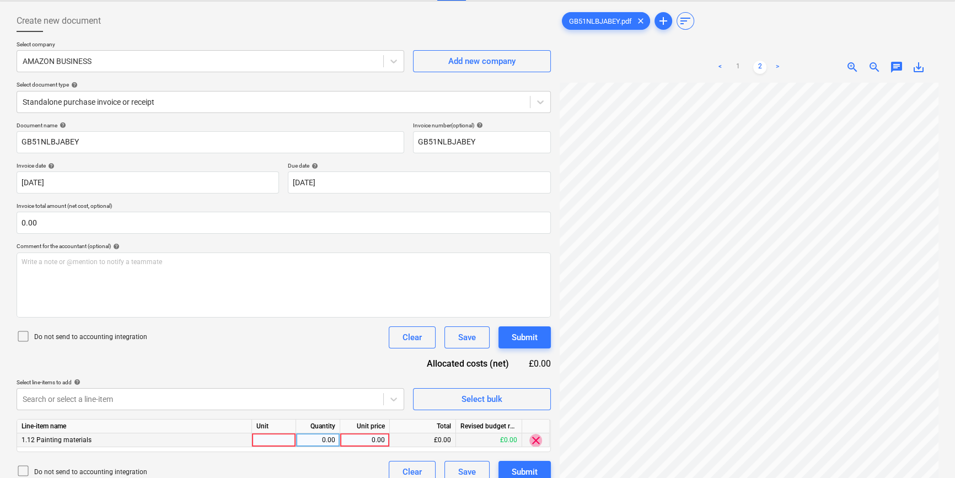
click at [534, 441] on span "clear" at bounding box center [535, 440] width 13 height 13
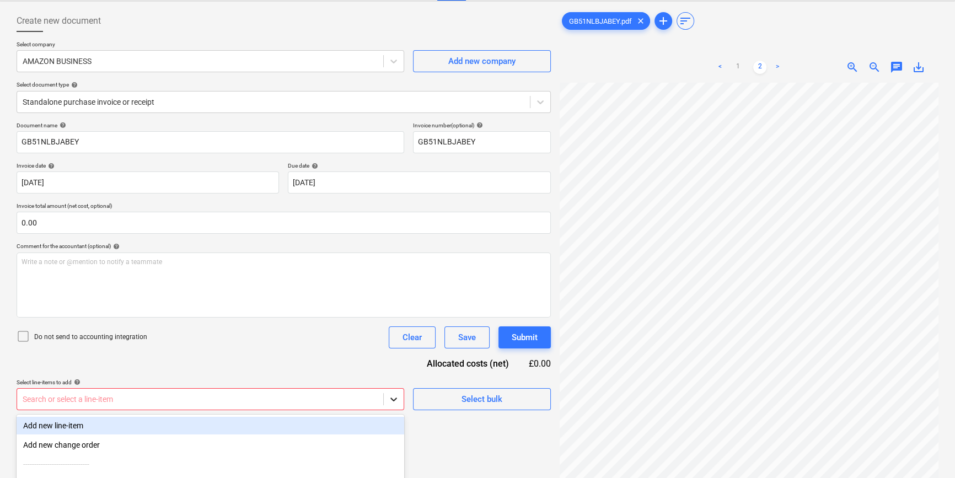
scroll to position [153, 0]
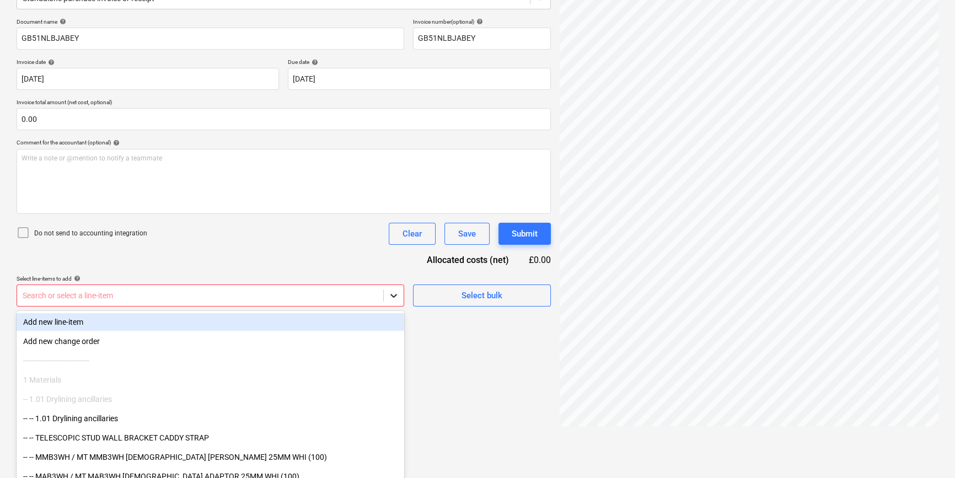
click at [394, 325] on body "Sales Projects Contacts Company Inbox format_size keyboard_arrow_down help sear…" at bounding box center [477, 86] width 955 height 478
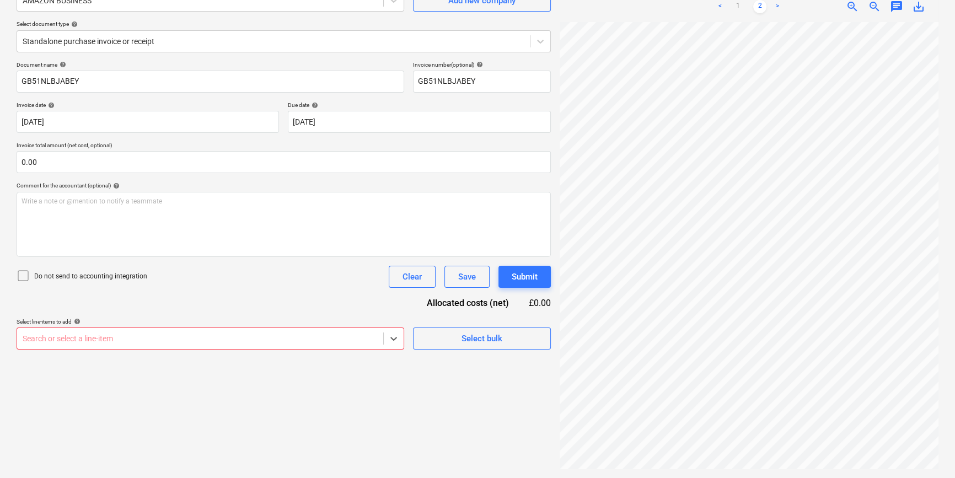
scroll to position [110, 0]
click at [390, 339] on body "Sales Projects Contacts Company Inbox format_size keyboard_arrow_down help sear…" at bounding box center [477, 129] width 955 height 478
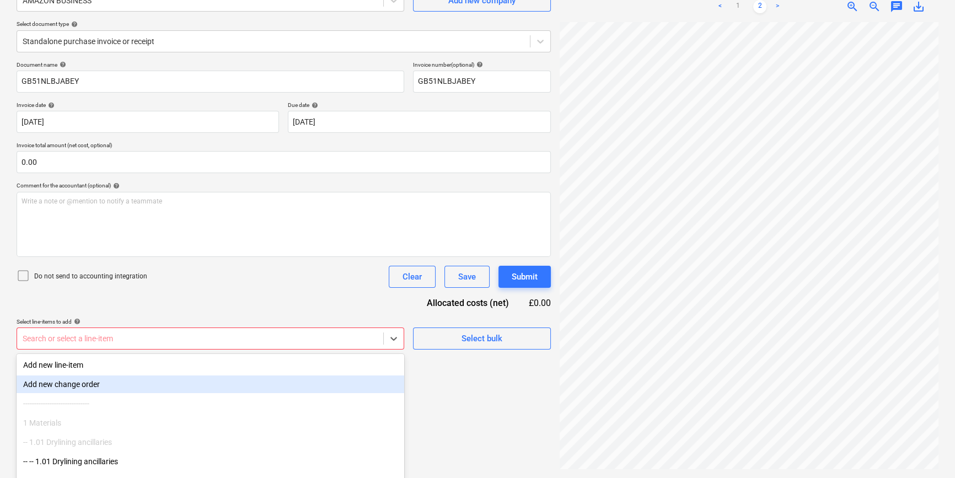
click at [459, 360] on div "Create new document Select company AMAZON BUSINESS Add new company Select docum…" at bounding box center [283, 209] width 543 height 529
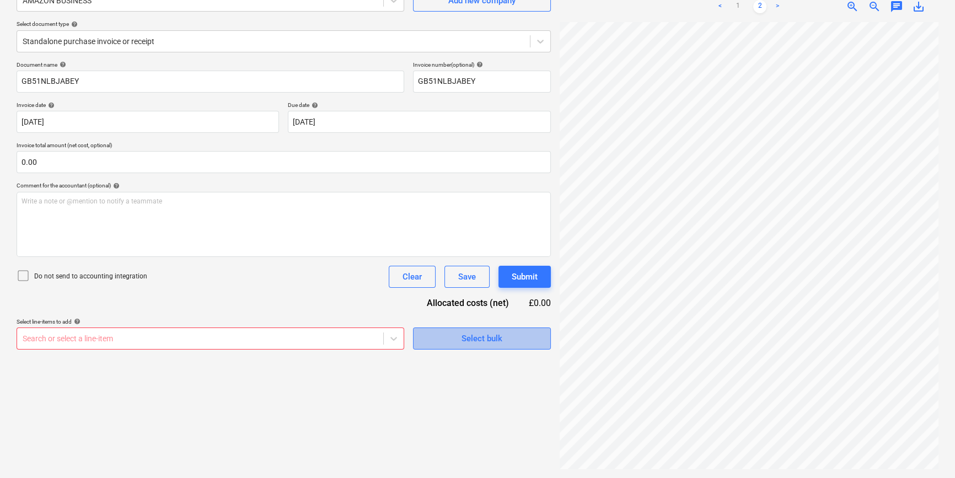
click at [464, 330] on button "Select bulk" at bounding box center [482, 339] width 138 height 22
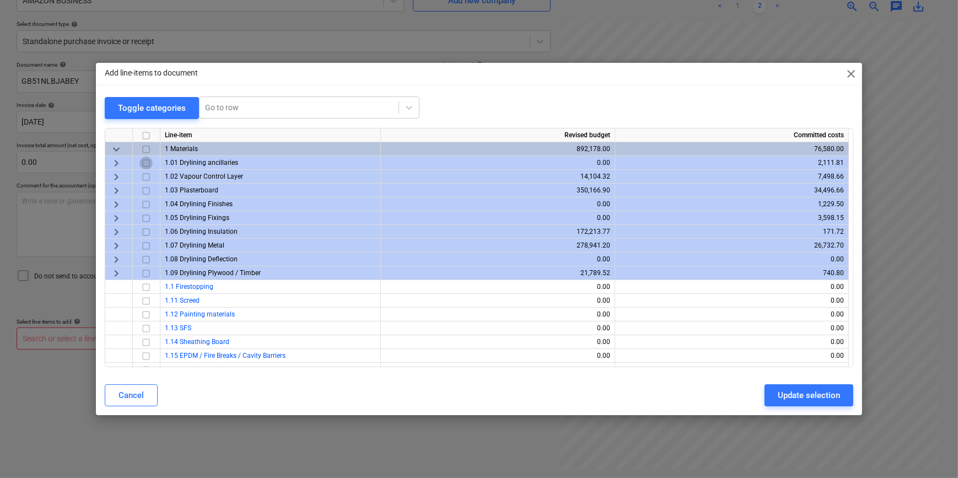
click at [147, 159] on input "checkbox" at bounding box center [146, 162] width 13 height 13
click at [761, 392] on div "Update selection" at bounding box center [809, 395] width 62 height 14
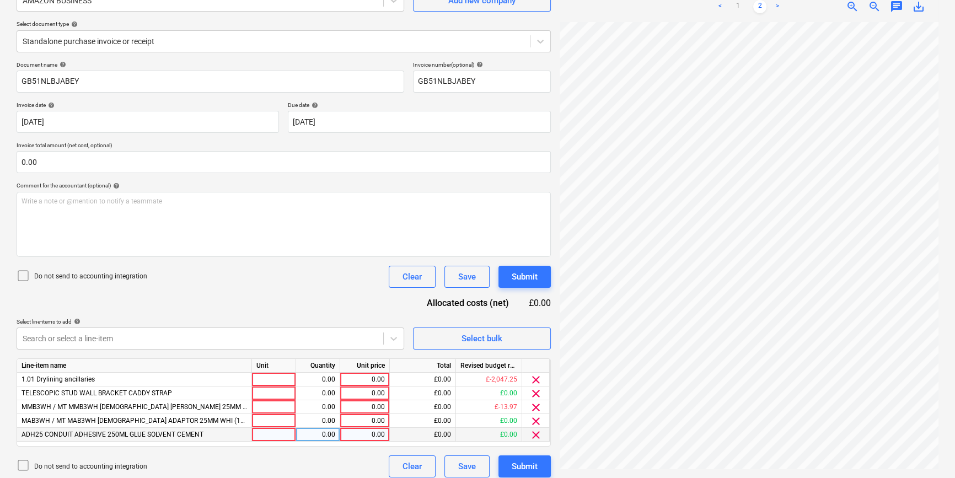
click at [535, 433] on span "clear" at bounding box center [535, 434] width 13 height 13
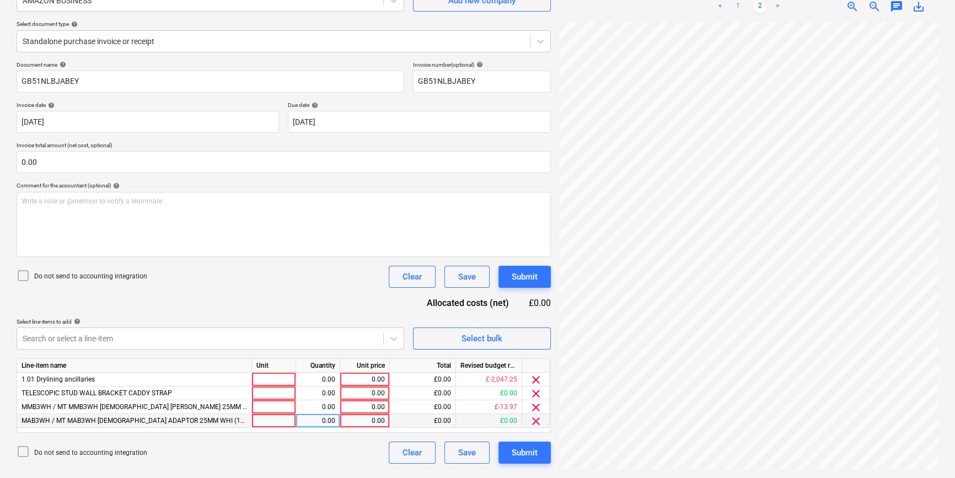
click at [533, 420] on span "clear" at bounding box center [535, 421] width 13 height 13
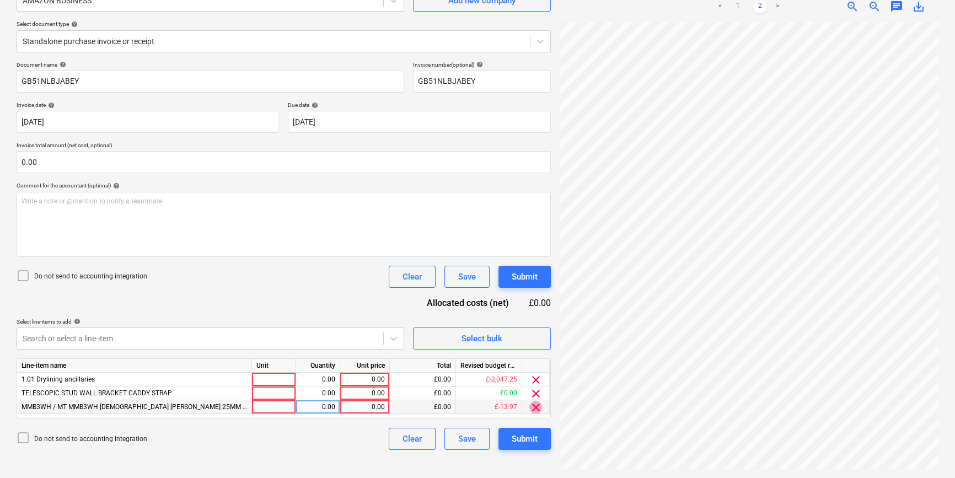
click at [533, 408] on span "clear" at bounding box center [535, 407] width 13 height 13
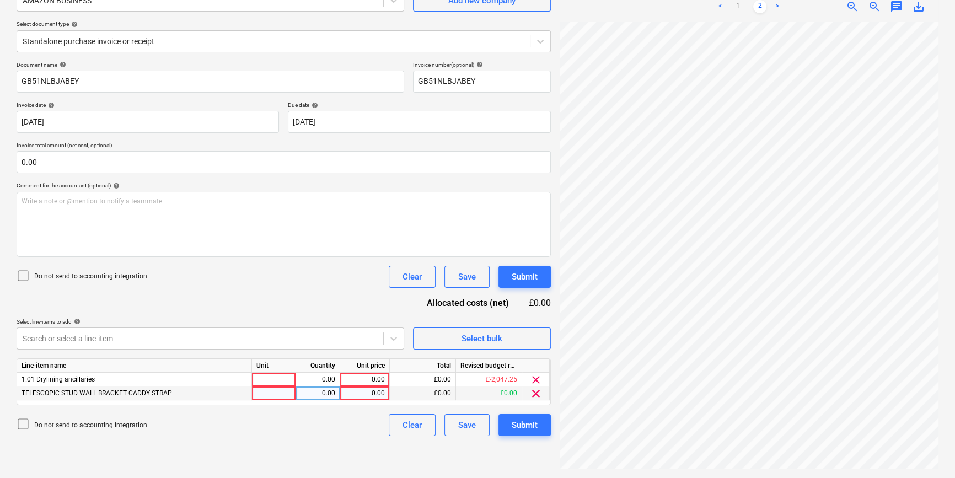
click at [534, 393] on span "clear" at bounding box center [535, 393] width 13 height 13
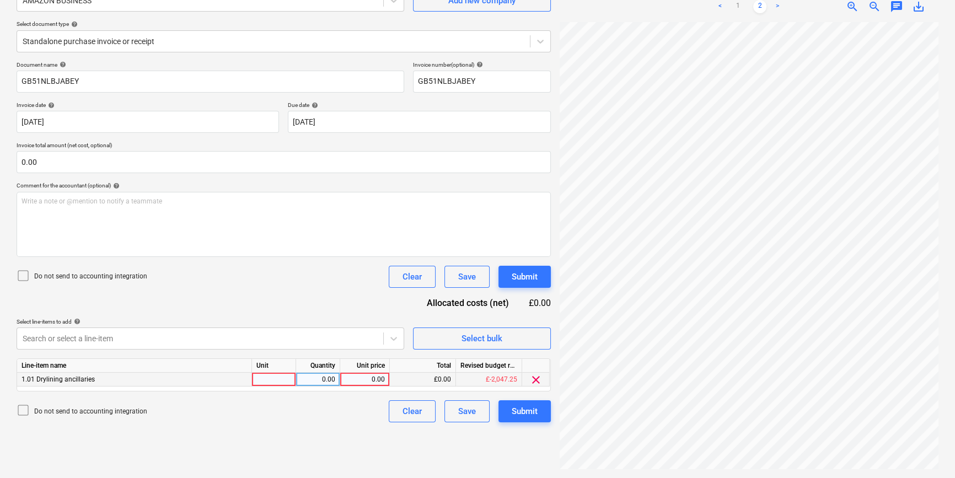
click at [271, 380] on div at bounding box center [274, 380] width 44 height 14
click at [522, 413] on div "Submit" at bounding box center [525, 411] width 26 height 14
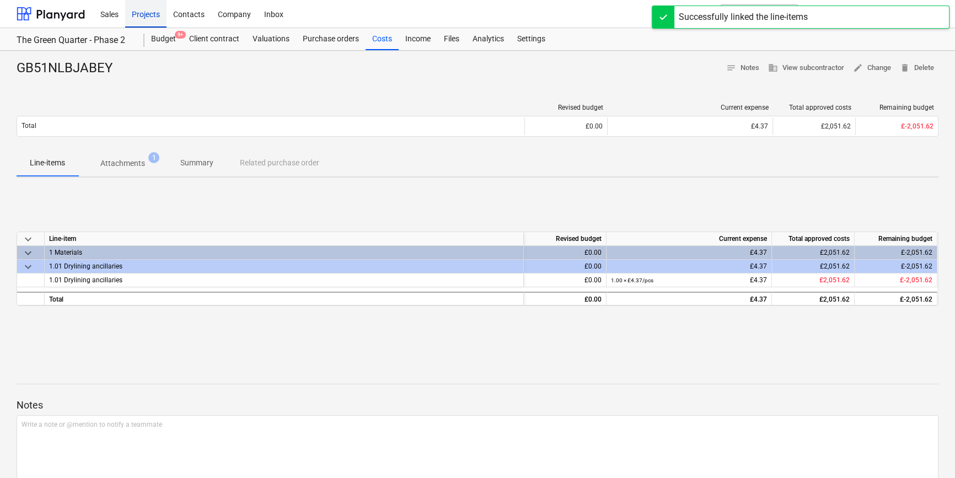
click at [144, 15] on div "Projects" at bounding box center [145, 13] width 41 height 28
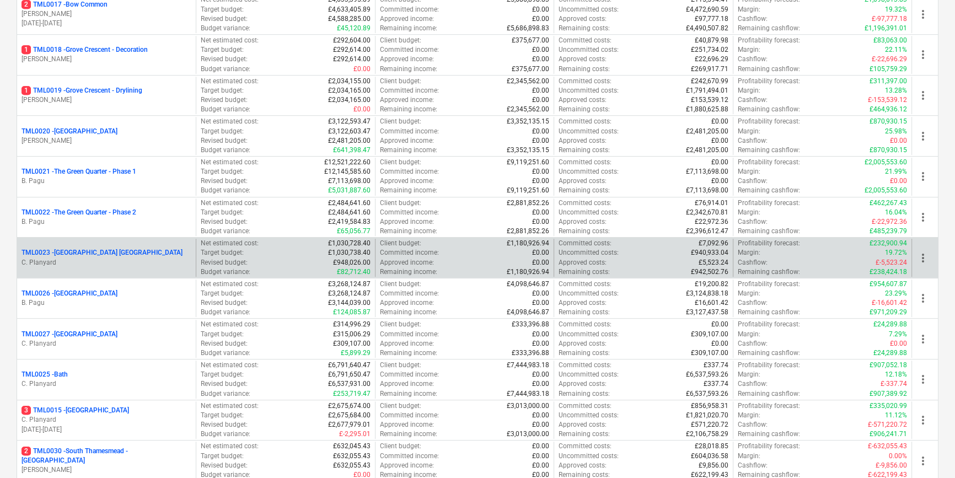
scroll to position [852, 0]
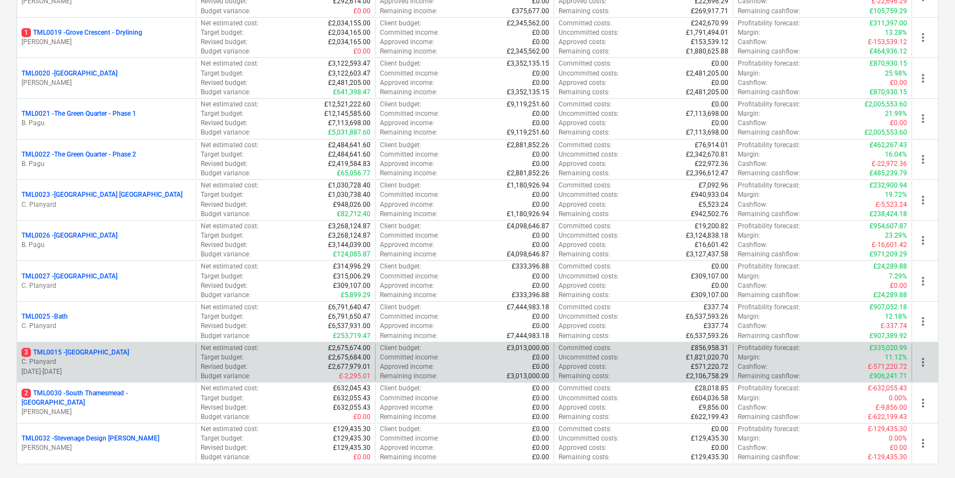
click at [120, 361] on p "C. Planyard" at bounding box center [107, 361] width 170 height 9
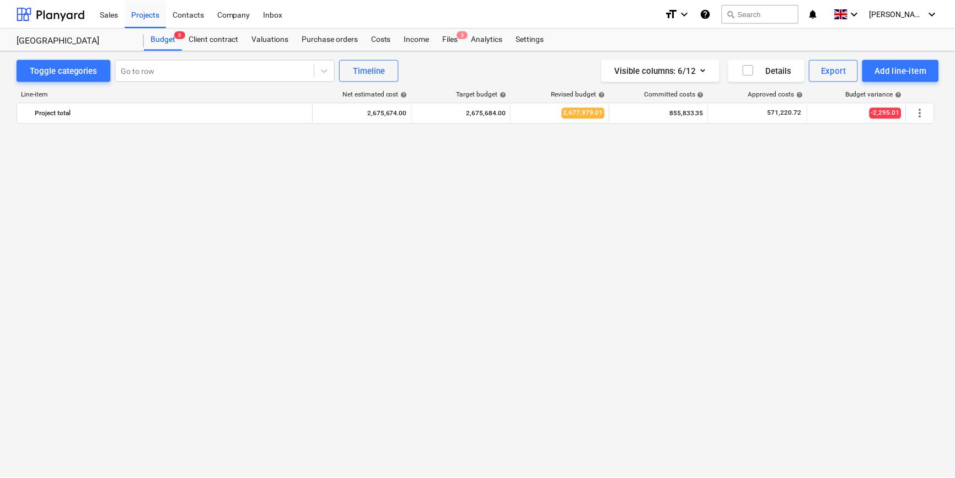
scroll to position [701, 0]
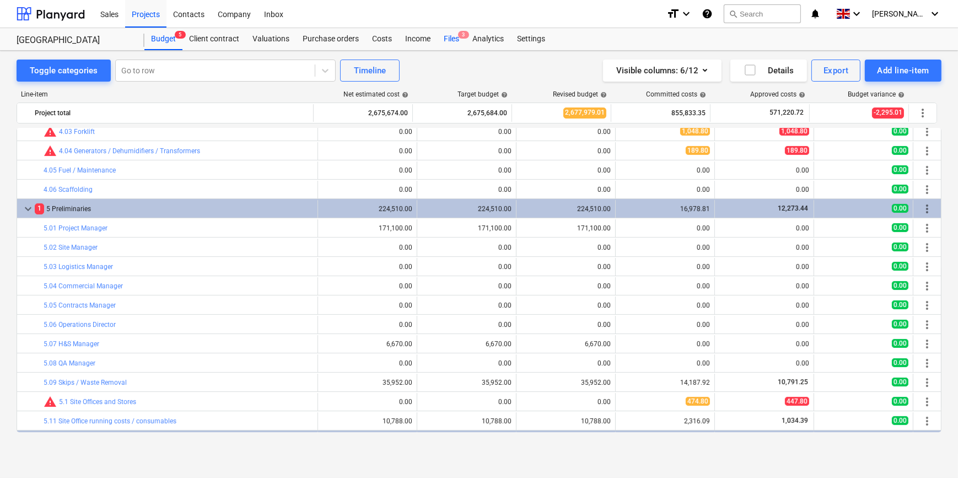
click at [448, 40] on div "Files 3" at bounding box center [451, 39] width 29 height 22
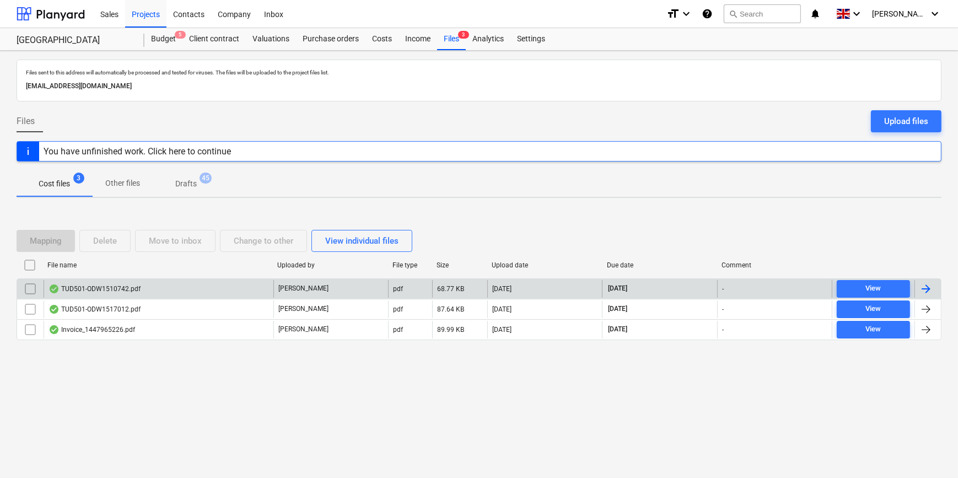
click at [761, 287] on div at bounding box center [926, 288] width 13 height 13
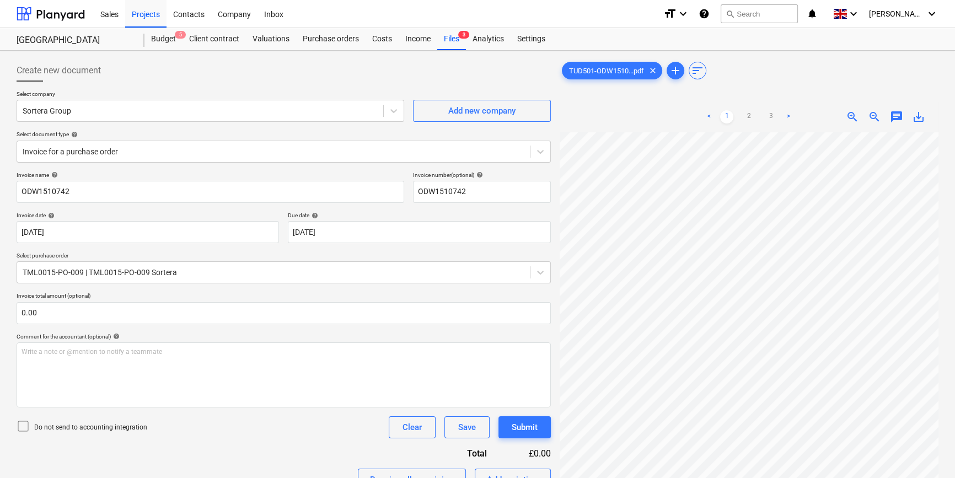
scroll to position [2, 1]
click at [447, 41] on div "Files 3" at bounding box center [451, 39] width 29 height 22
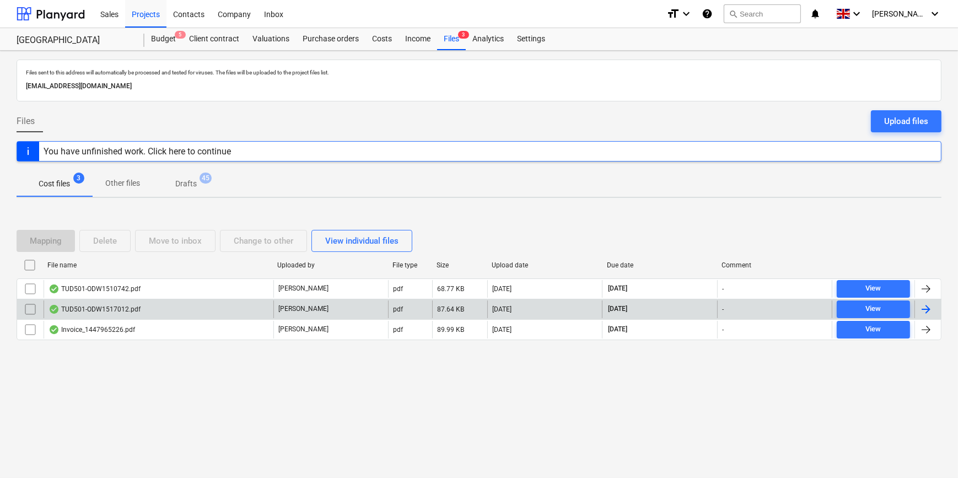
click at [761, 309] on div at bounding box center [926, 309] width 13 height 13
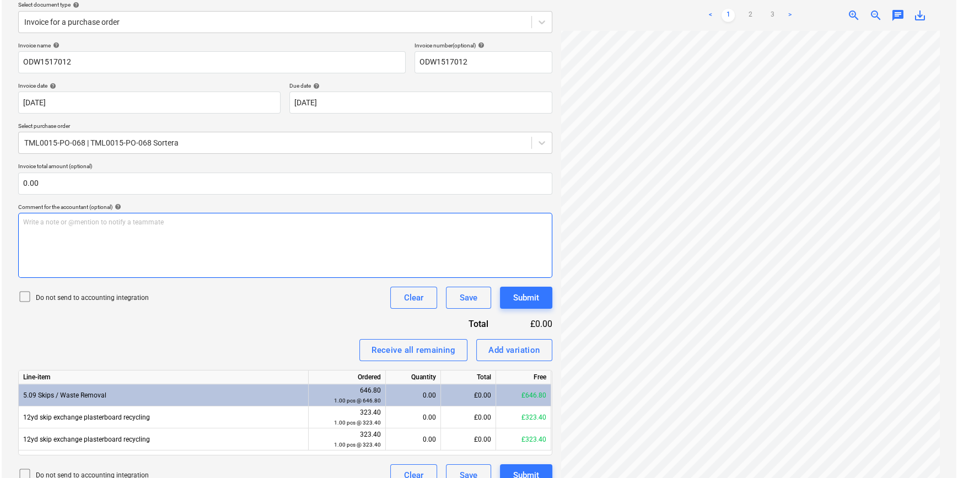
scroll to position [146, 0]
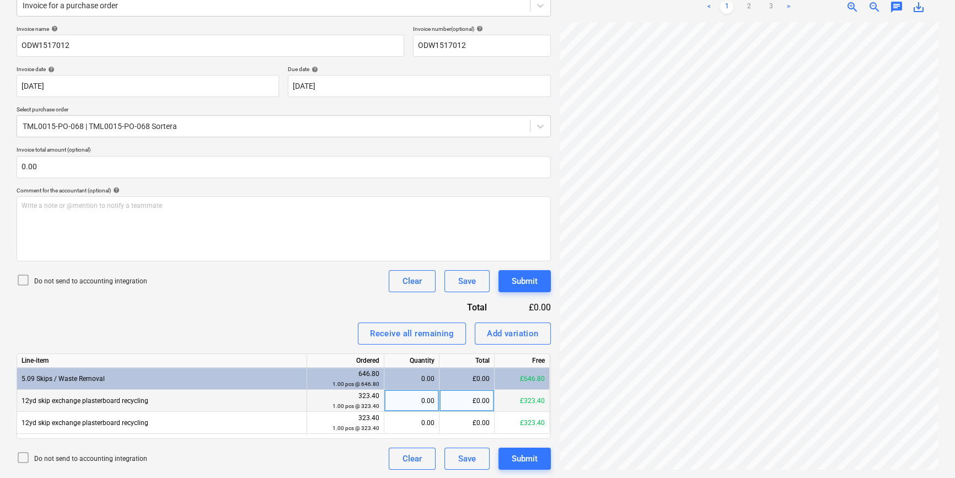
click at [408, 403] on div "0.00" at bounding box center [412, 401] width 46 height 22
click at [529, 456] on div "Submit" at bounding box center [525, 459] width 26 height 14
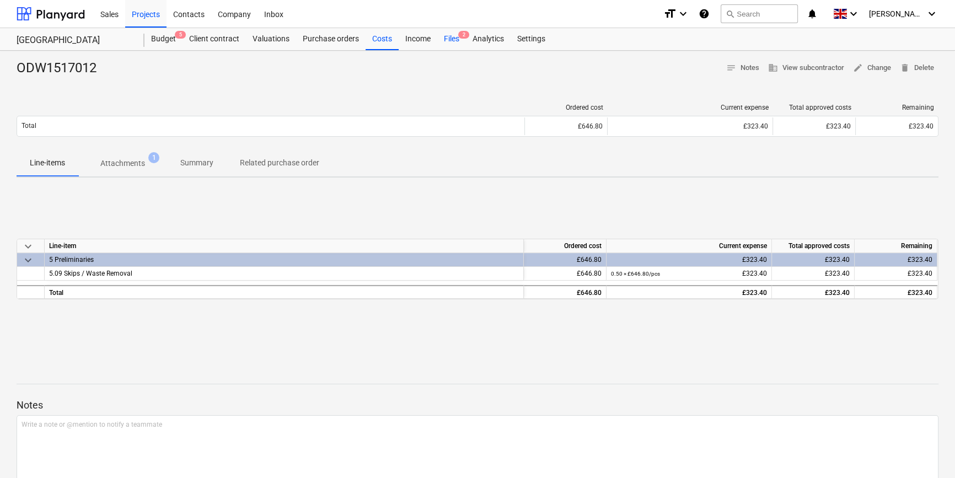
click at [448, 36] on div "Files 2" at bounding box center [451, 39] width 29 height 22
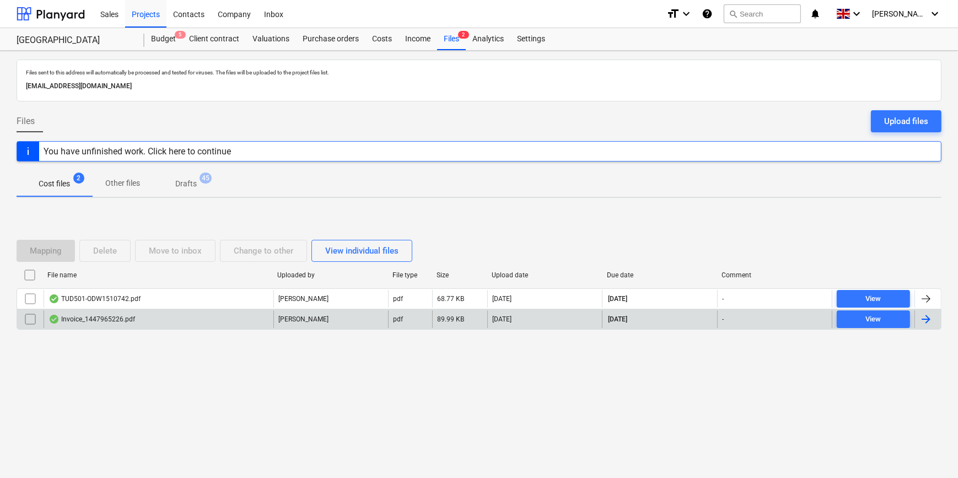
click at [761, 321] on div at bounding box center [926, 319] width 13 height 13
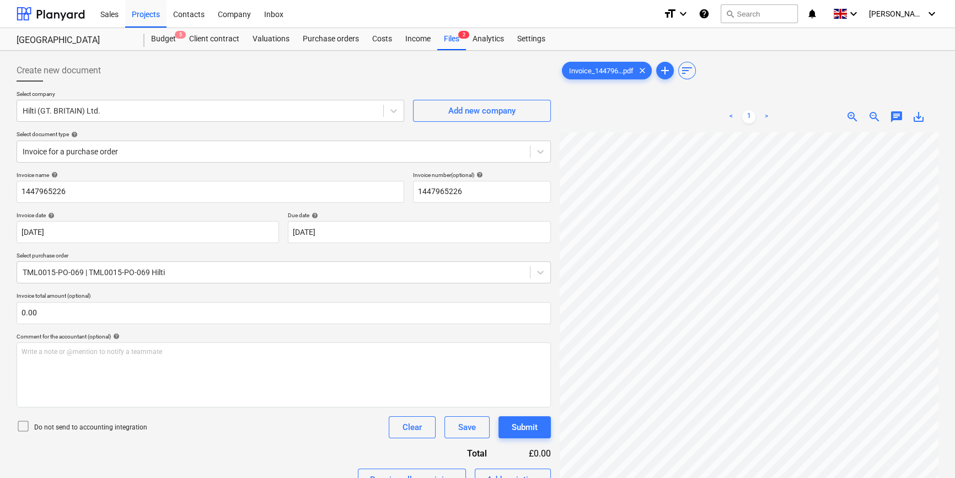
scroll to position [125, 0]
click at [141, 13] on div "Projects" at bounding box center [145, 13] width 41 height 28
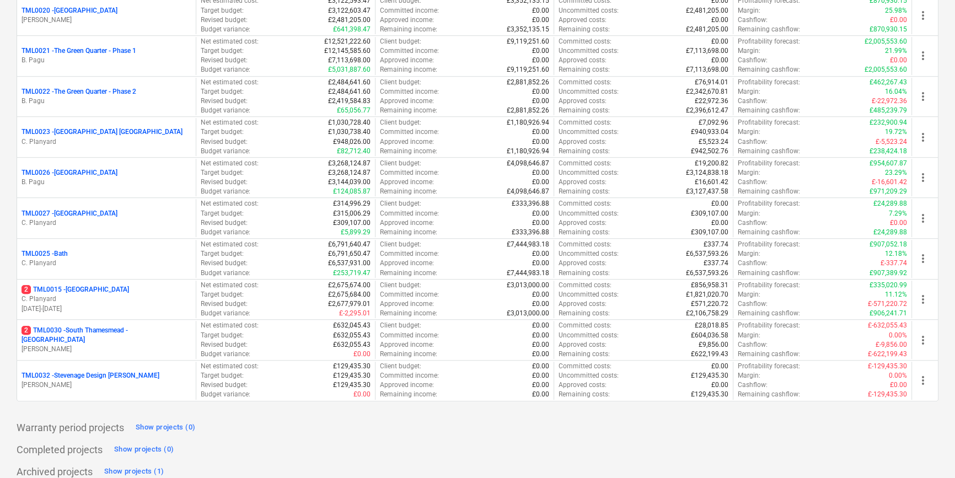
scroll to position [924, 0]
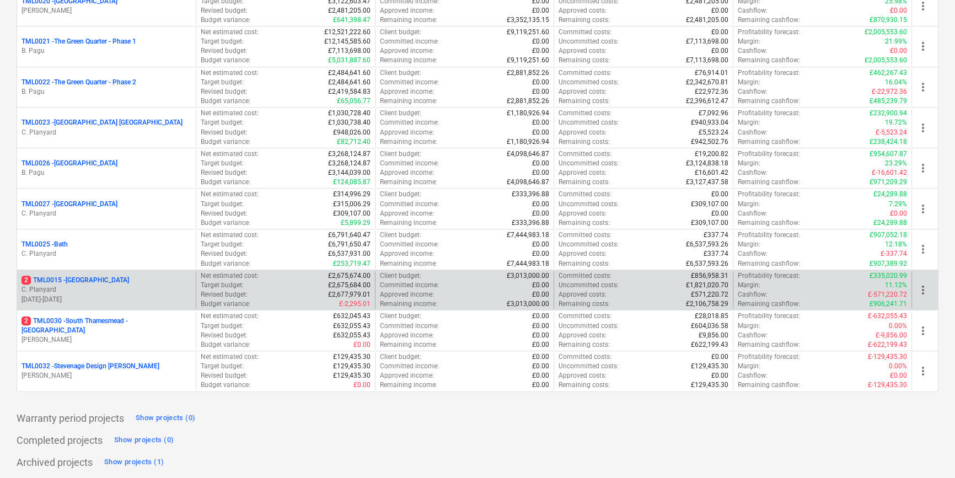
click at [110, 291] on p "C. Planyard" at bounding box center [107, 289] width 170 height 9
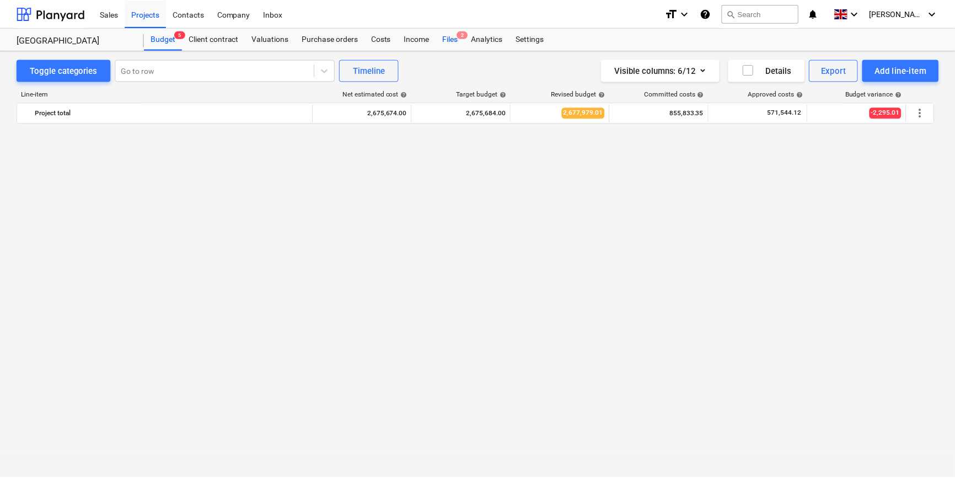
scroll to position [701, 0]
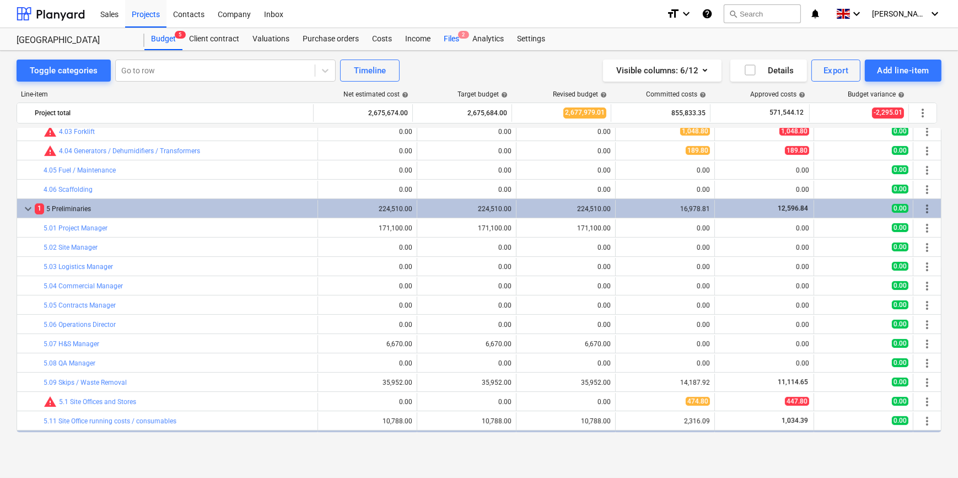
click at [451, 39] on div "Files 2" at bounding box center [451, 39] width 29 height 22
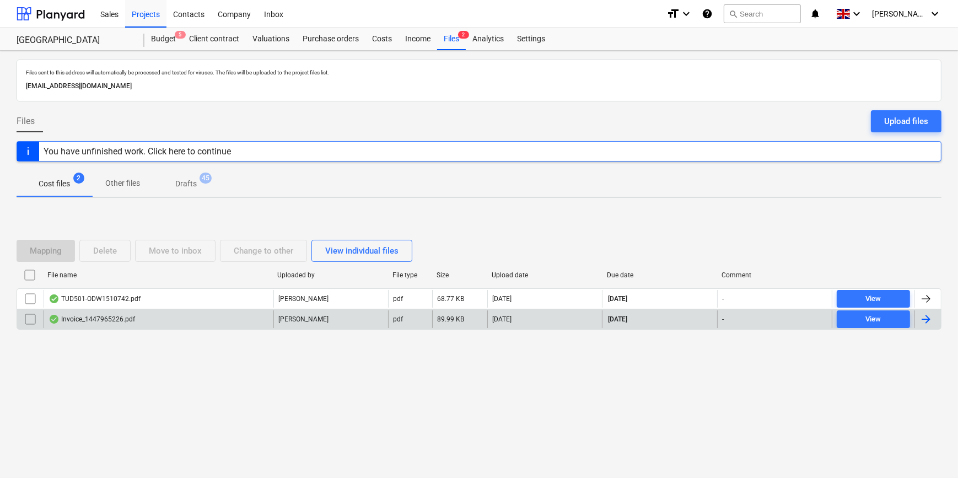
click at [761, 323] on div at bounding box center [926, 319] width 13 height 13
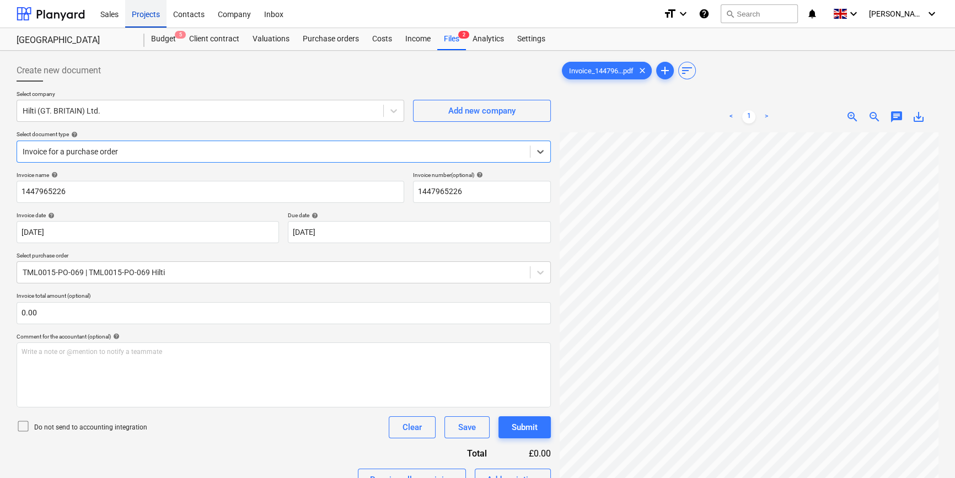
click at [142, 13] on div "Projects" at bounding box center [145, 13] width 41 height 28
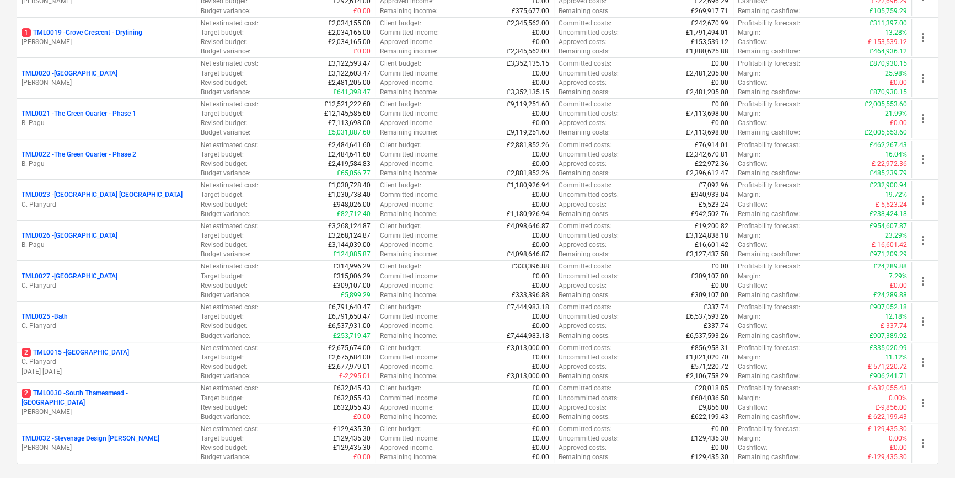
scroll to position [924, 0]
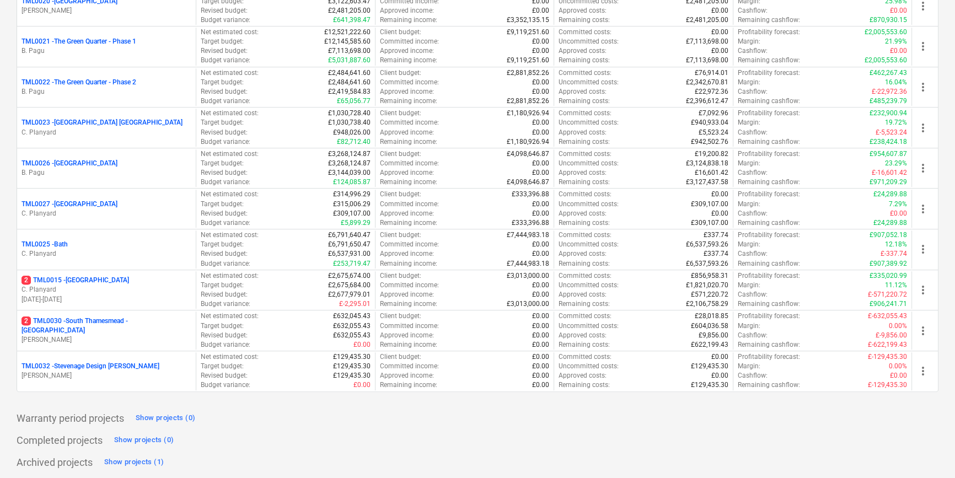
click at [46, 335] on p "[PERSON_NAME]" at bounding box center [107, 339] width 170 height 9
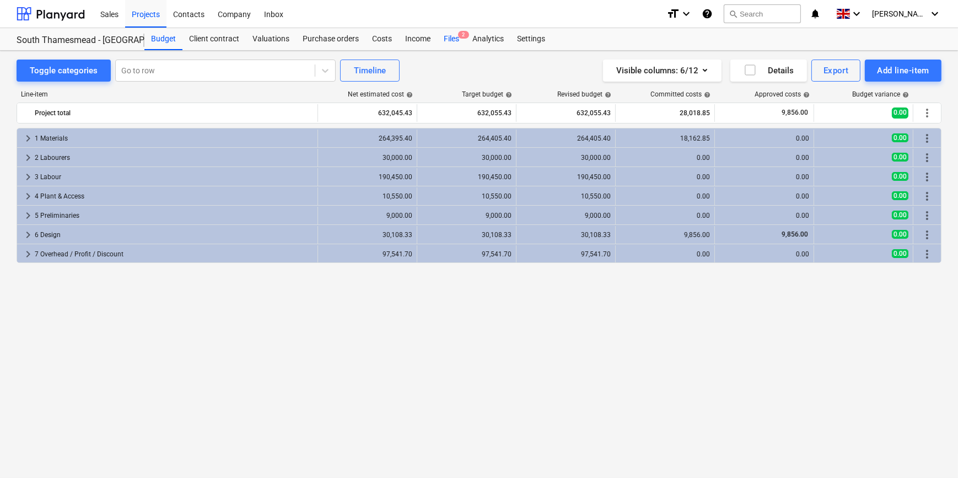
click at [449, 40] on div "Files 2" at bounding box center [451, 39] width 29 height 22
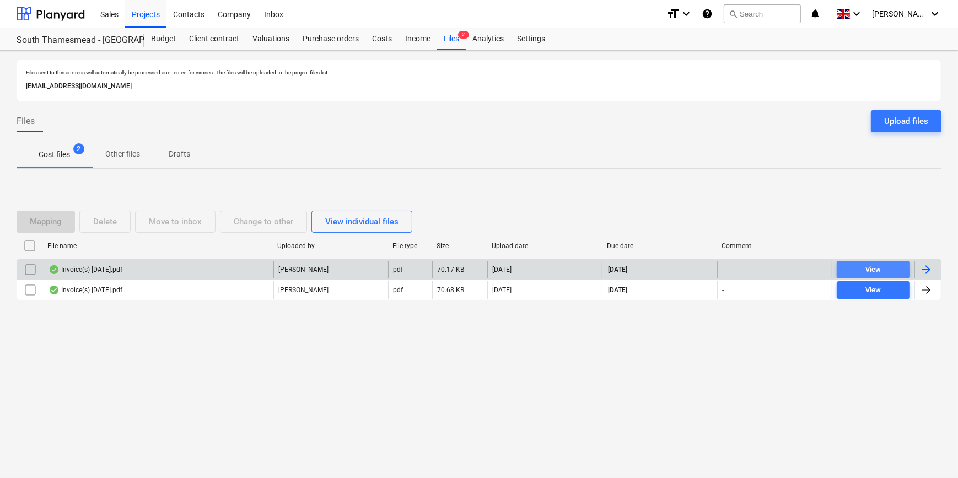
click at [761, 271] on span "View" at bounding box center [874, 270] width 65 height 13
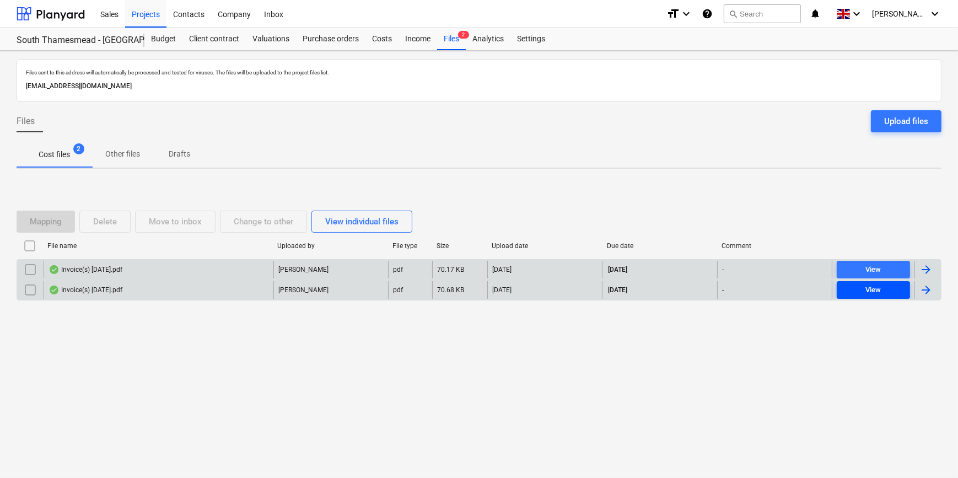
click at [761, 287] on span "View" at bounding box center [874, 290] width 65 height 13
click at [136, 14] on div "Projects" at bounding box center [145, 13] width 41 height 28
